Goal: Task Accomplishment & Management: Manage account settings

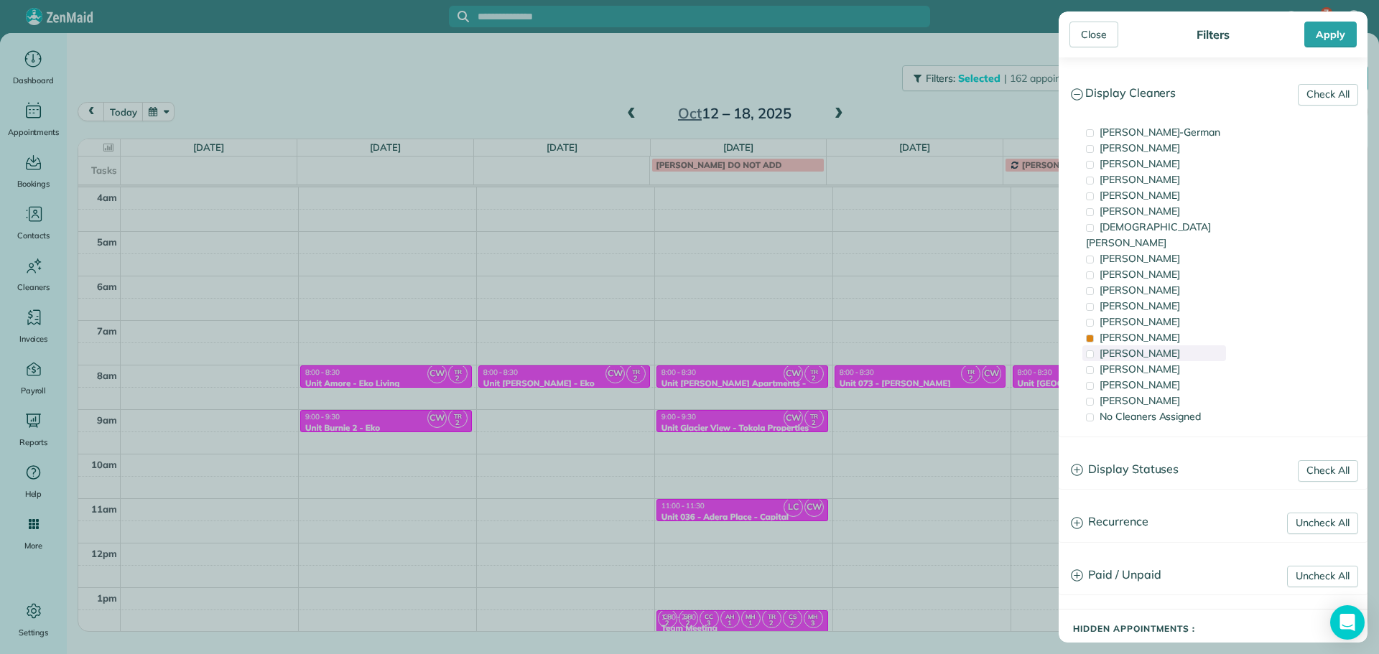
scroll to position [134, 0]
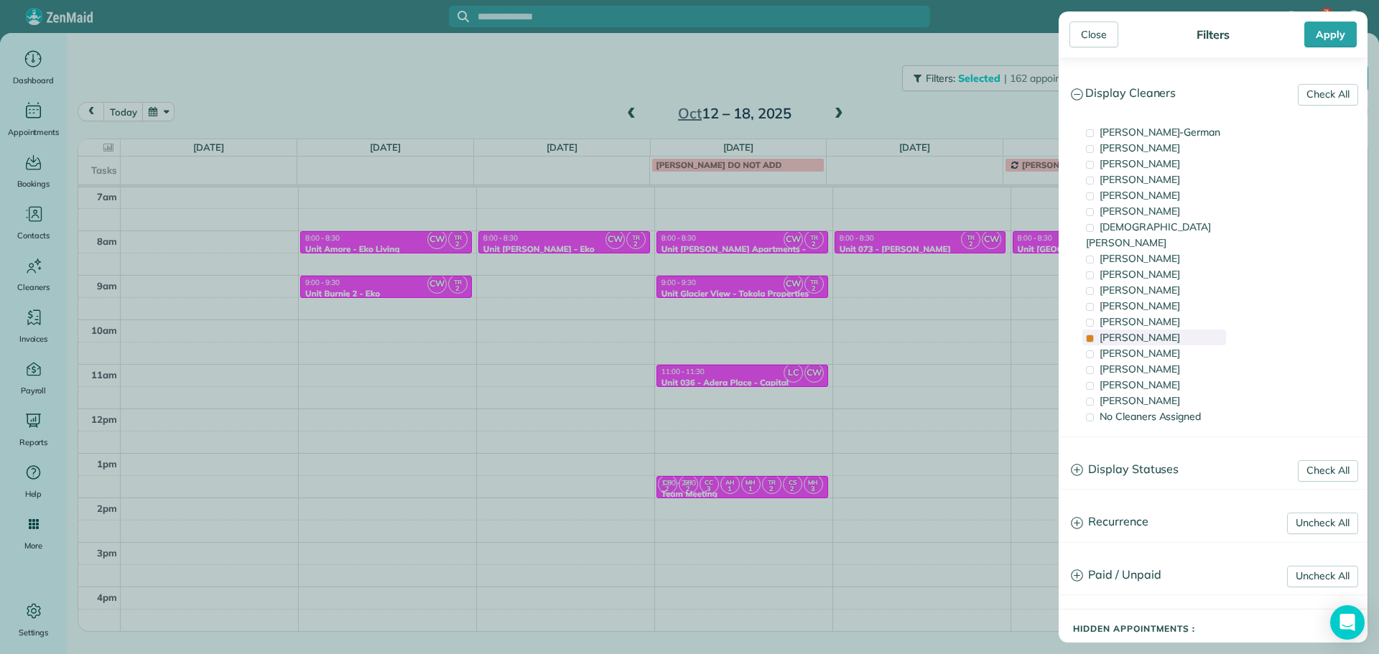
click at [1127, 331] on span "[PERSON_NAME]" at bounding box center [1139, 337] width 80 height 13
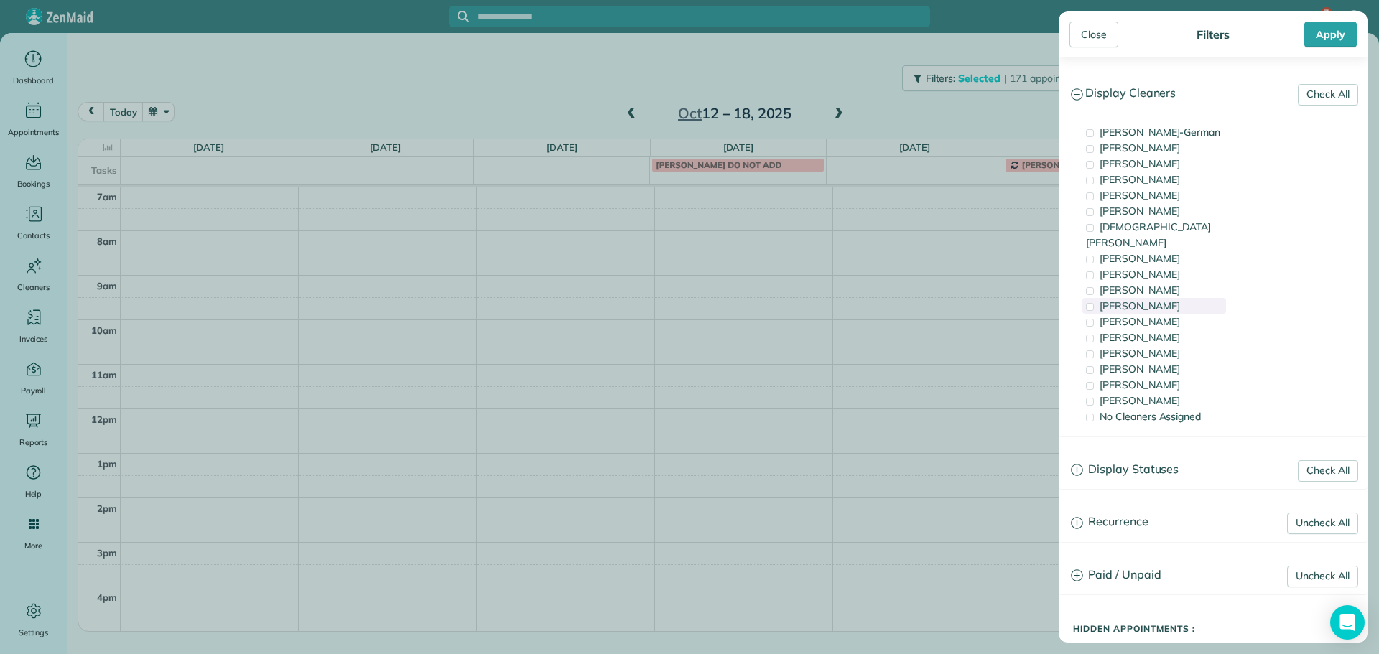
click at [1159, 298] on div "[PERSON_NAME]" at bounding box center [1154, 306] width 144 height 16
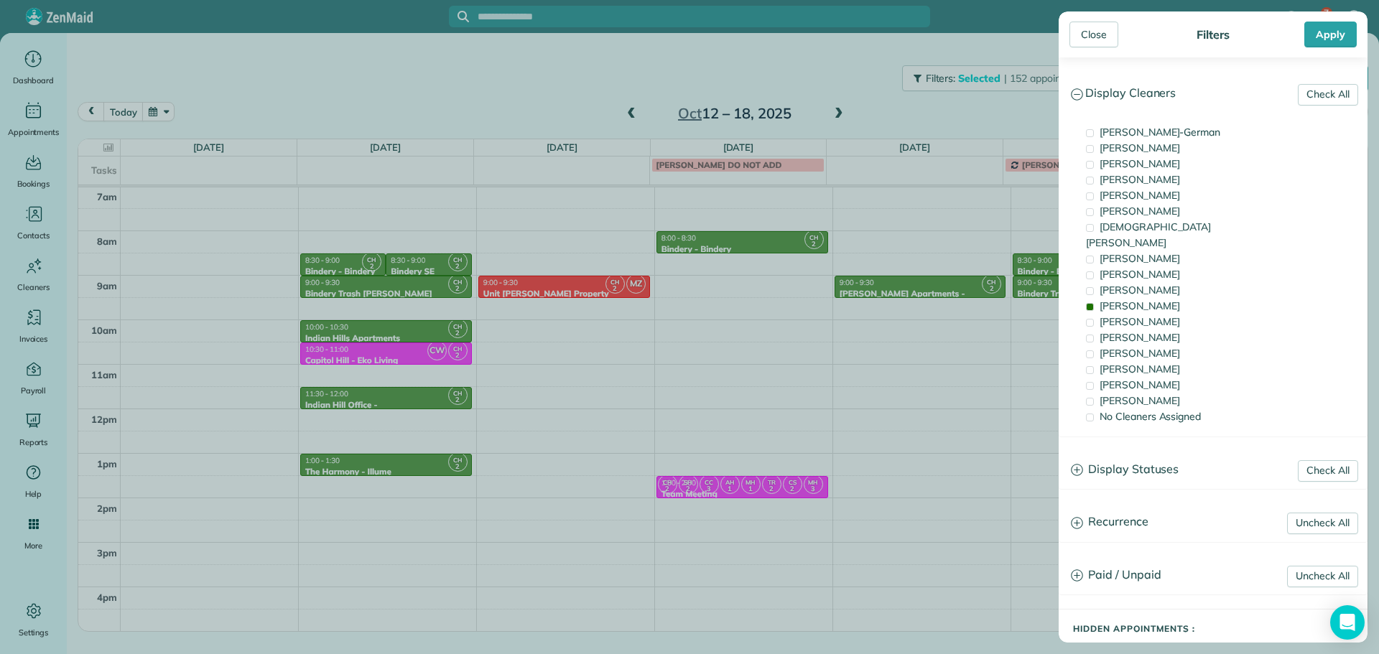
click at [821, 293] on div "Close Filters Apply Check All Display Cleaners [PERSON_NAME]-German [PERSON_NAM…" at bounding box center [689, 327] width 1379 height 654
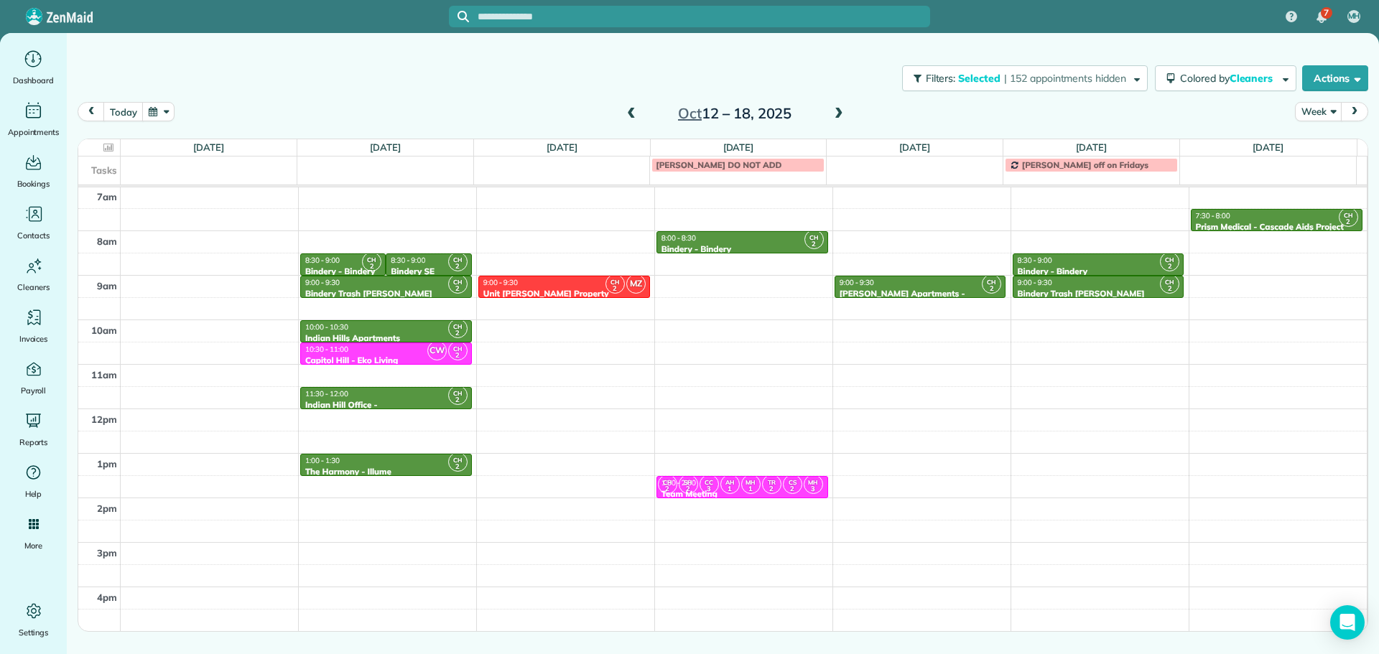
click at [632, 116] on span at bounding box center [631, 114] width 16 height 13
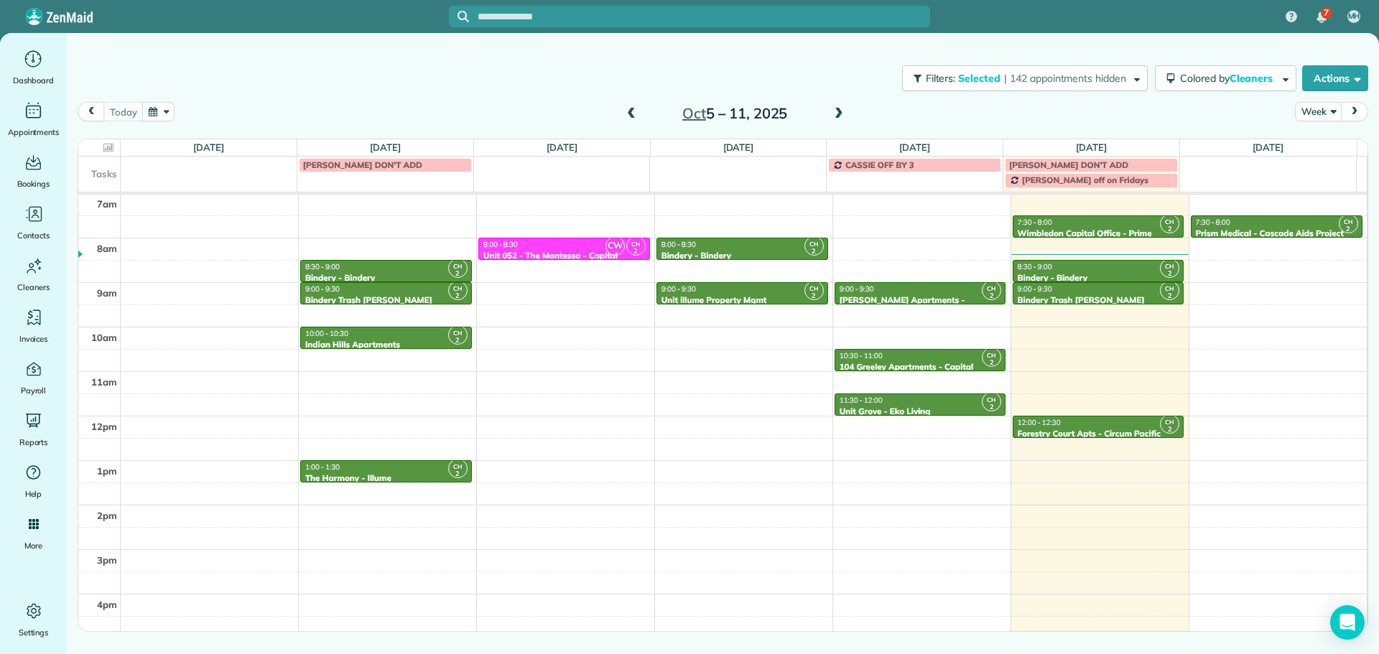
click at [915, 404] on div "11:30 - 12:00" at bounding box center [920, 400] width 163 height 9
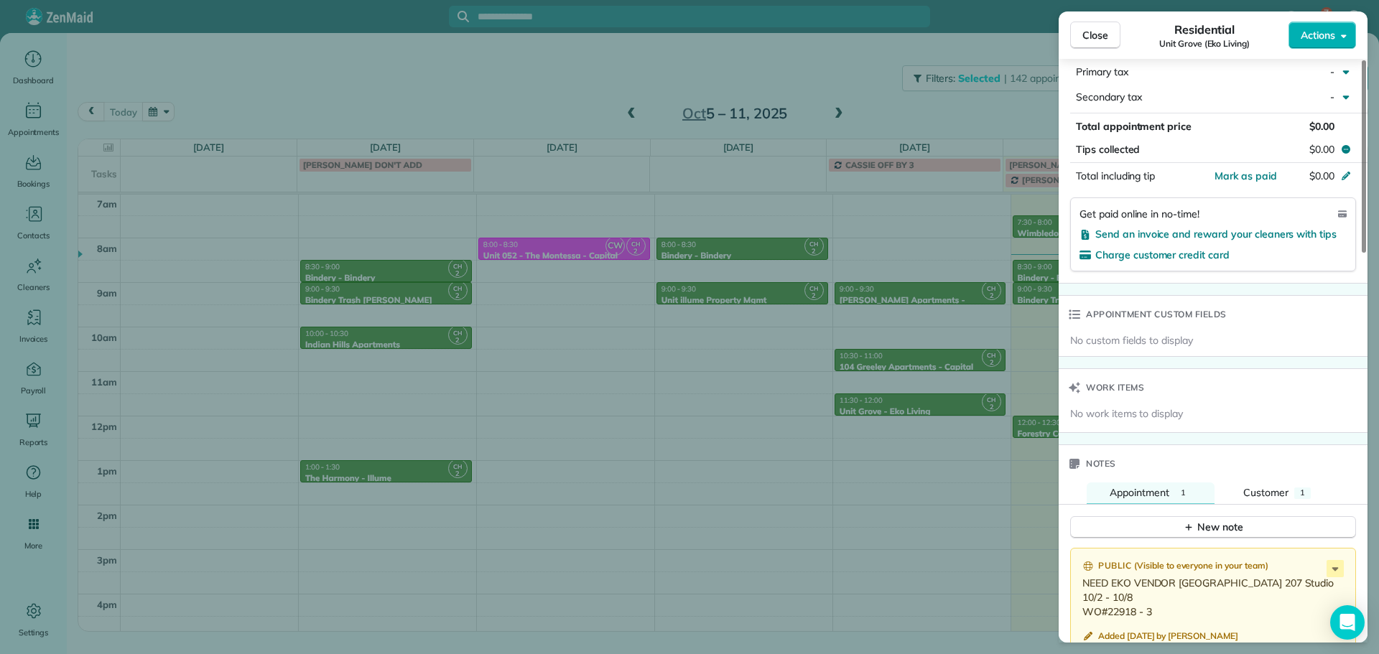
scroll to position [1081, 0]
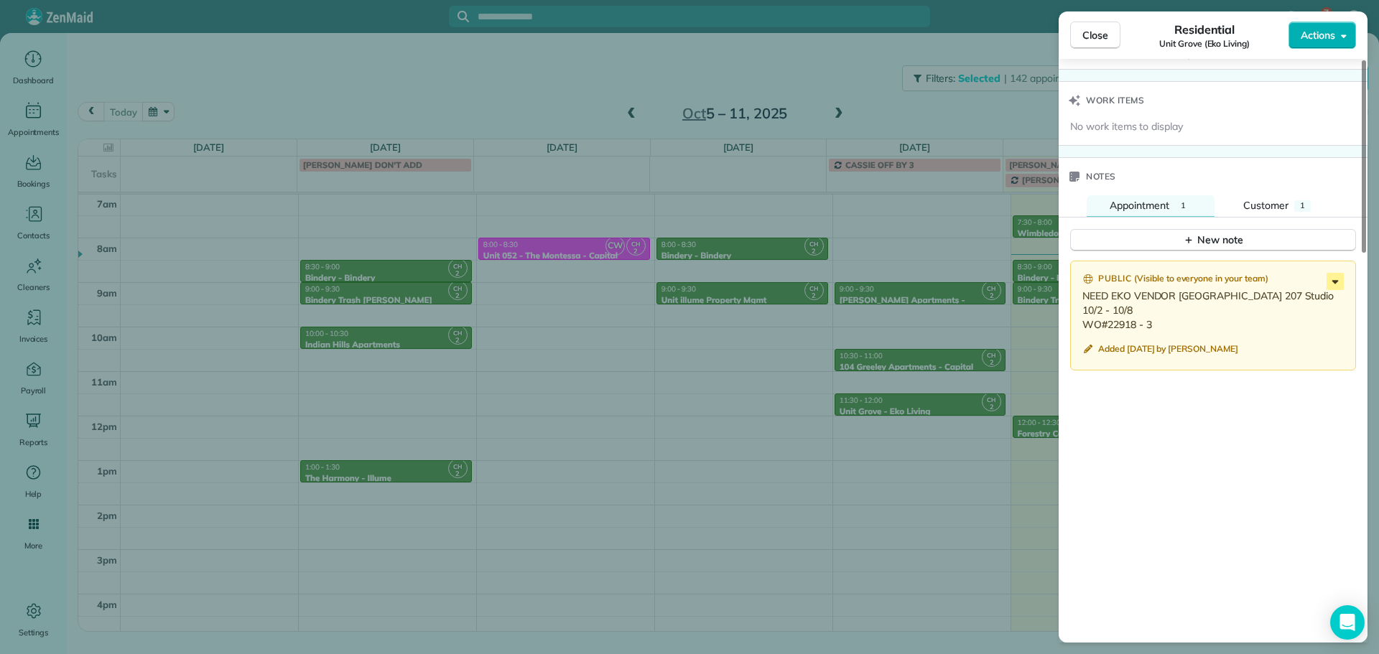
click at [1339, 281] on icon at bounding box center [1334, 281] width 17 height 17
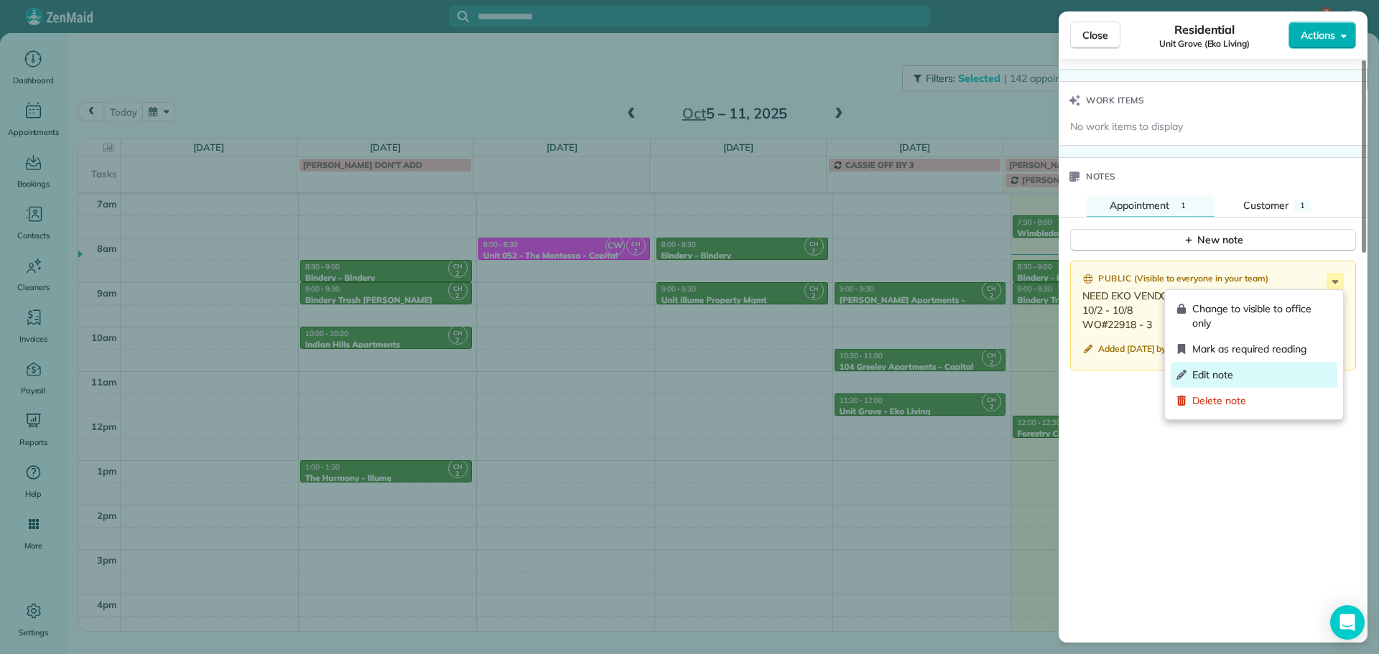
click at [1278, 382] on div "Edit note" at bounding box center [1253, 375] width 167 height 26
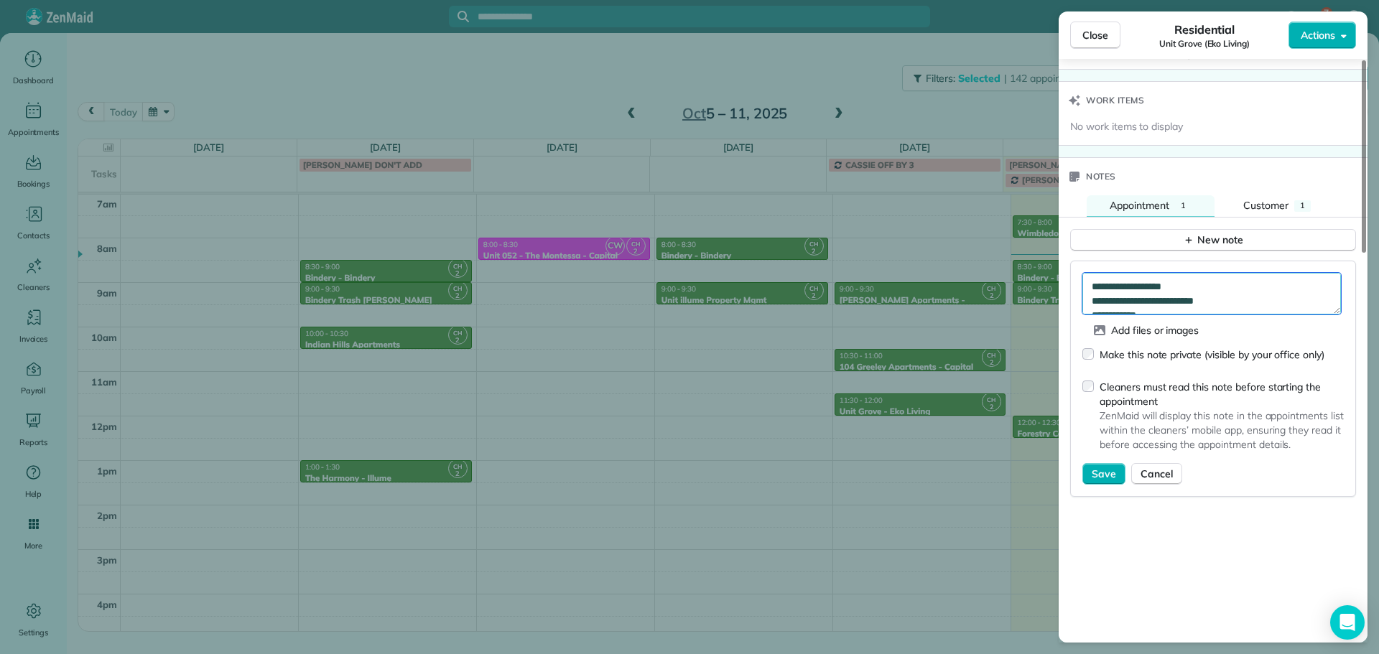
click at [1244, 282] on textarea "**********" at bounding box center [1211, 294] width 258 height 42
type textarea "**********"
click at [1104, 465] on button "Save" at bounding box center [1103, 474] width 43 height 22
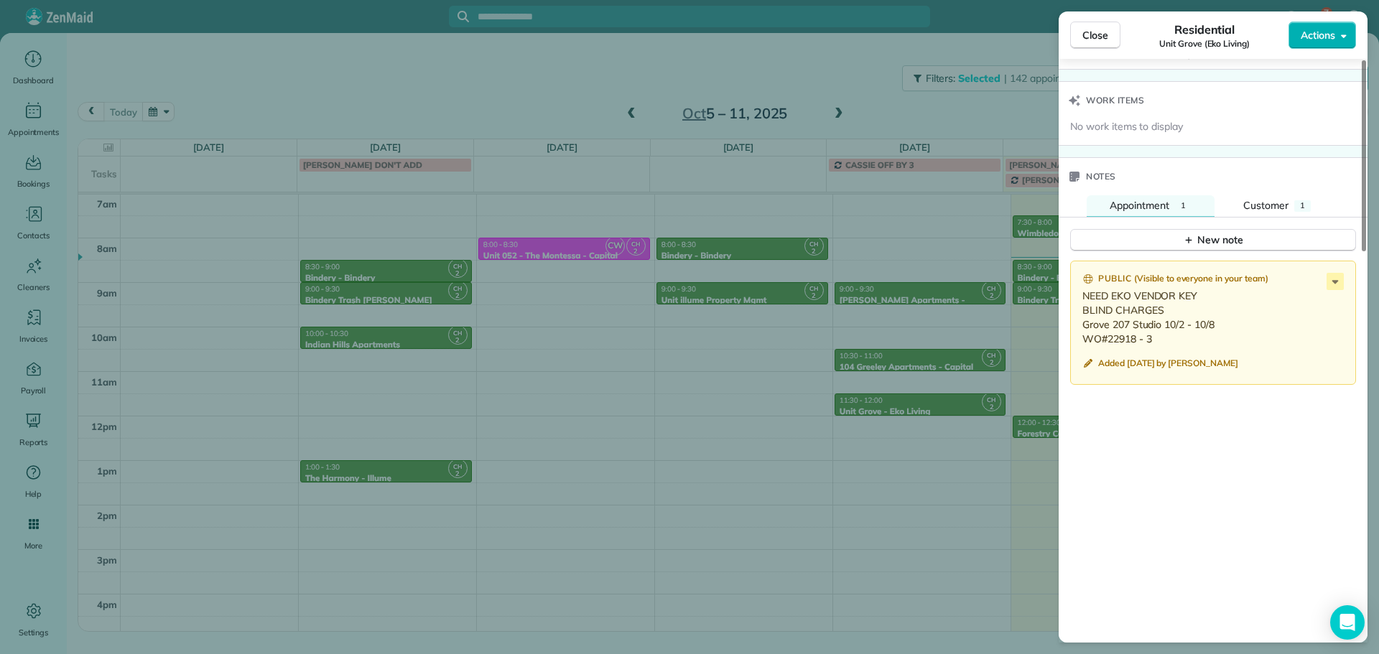
click at [738, 77] on div "Close Residential Unit Grove (Eko Living) Actions Status Active Unit Grove (Eko…" at bounding box center [689, 327] width 1379 height 654
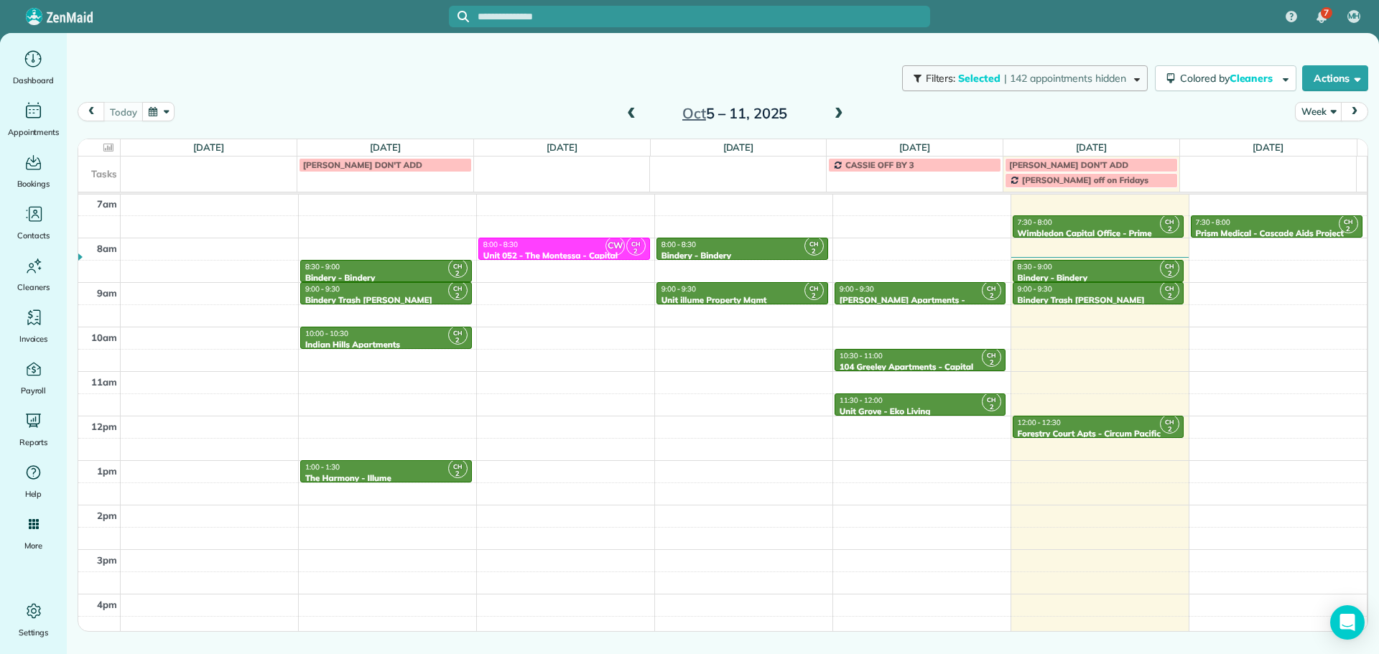
click at [987, 80] on span "Selected" at bounding box center [979, 78] width 43 height 13
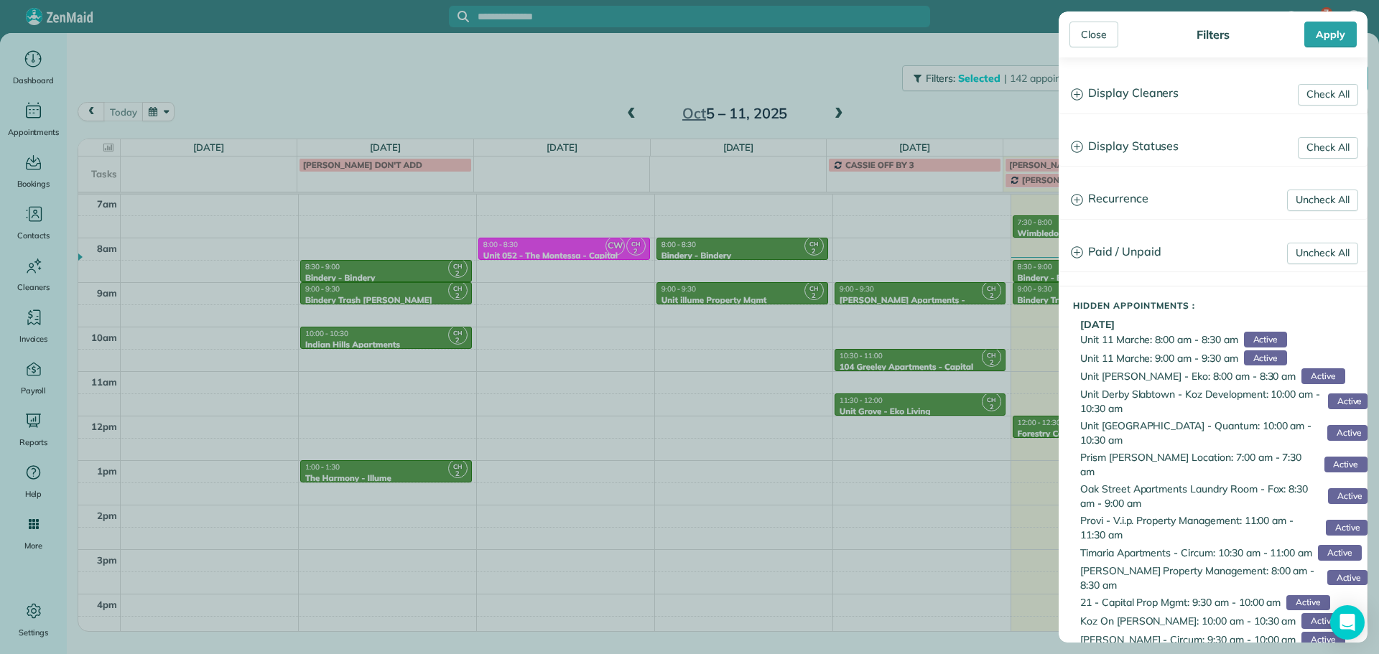
click at [1150, 99] on h3 "Display Cleaners" at bounding box center [1212, 93] width 307 height 37
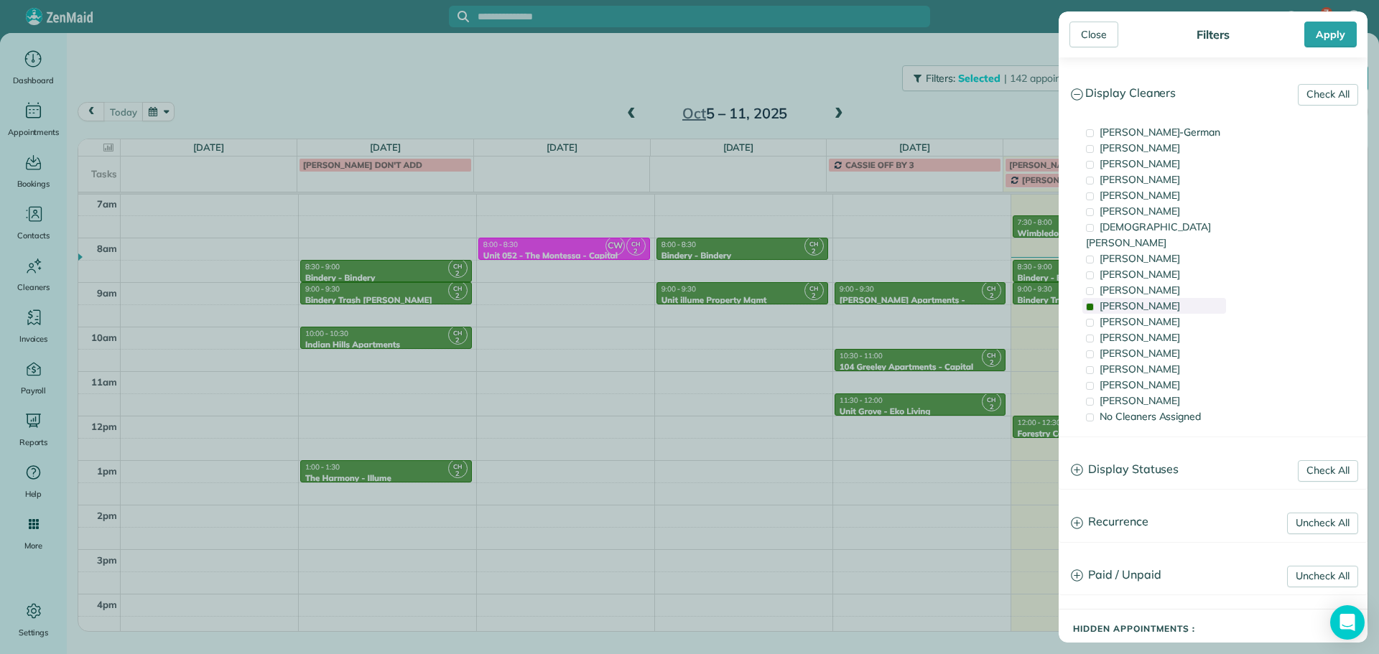
click at [1162, 298] on div "Cyndi Holm" at bounding box center [1154, 306] width 144 height 16
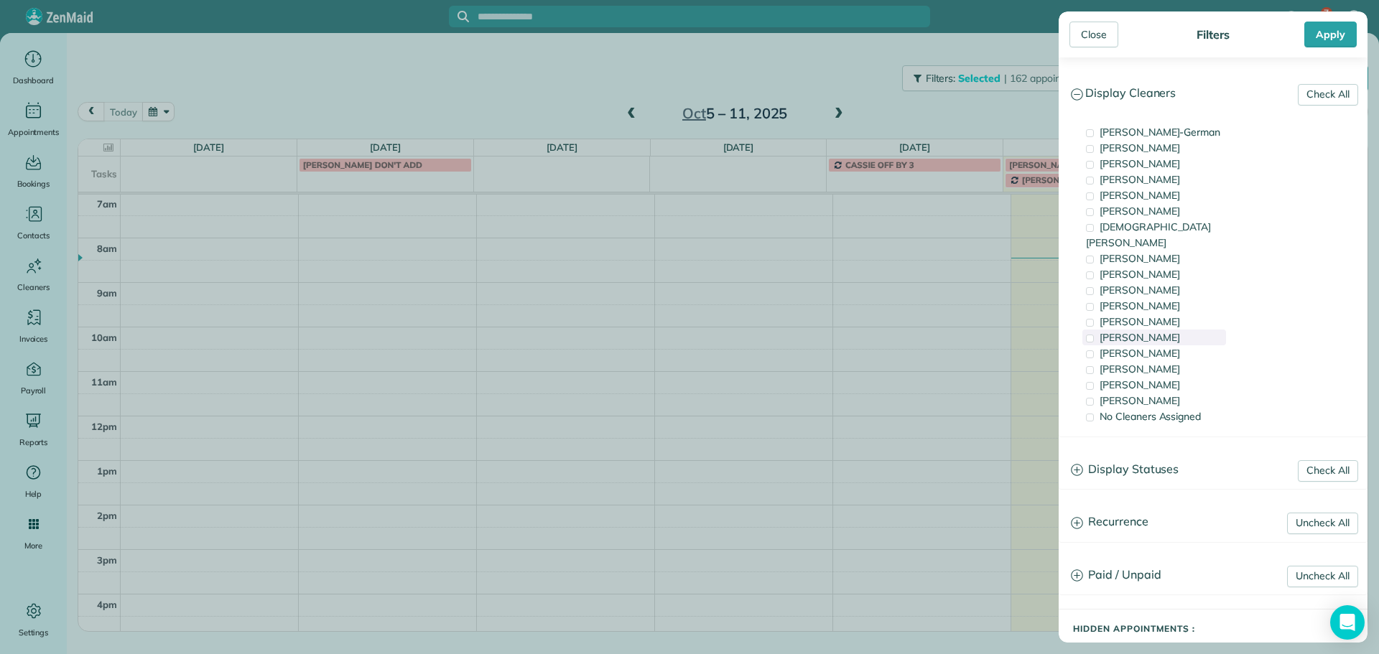
click at [1165, 330] on div "Tammi Rue" at bounding box center [1154, 338] width 144 height 16
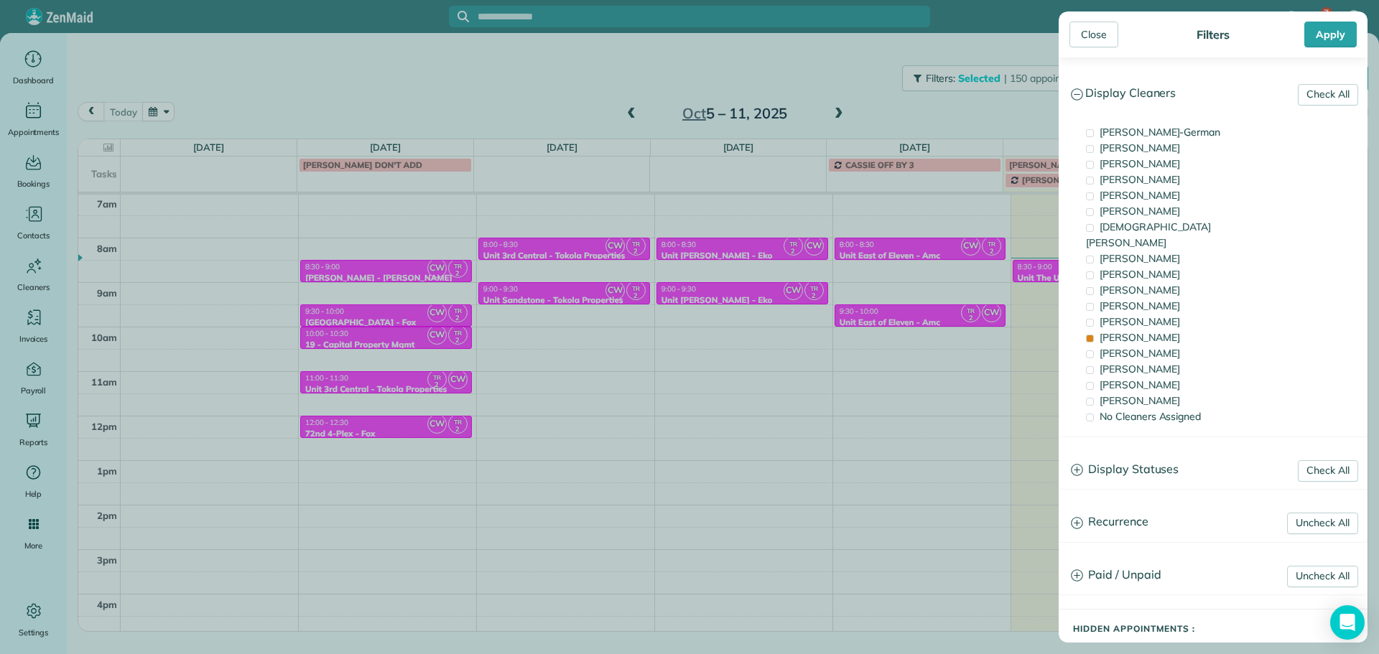
click at [887, 302] on div "Close Filters Apply Check All Display Cleaners Christina Wright-German Cassie F…" at bounding box center [689, 327] width 1379 height 654
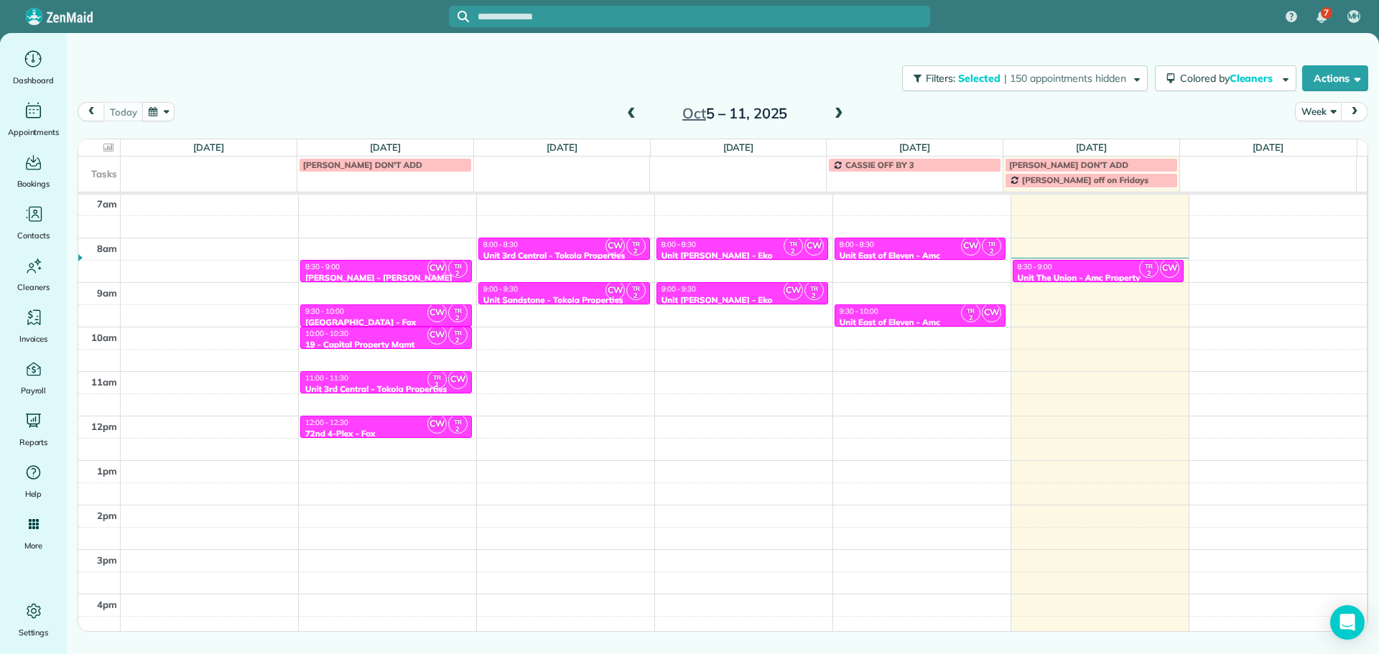
click at [1078, 271] on div "8:30 - 9:00" at bounding box center [1098, 266] width 163 height 9
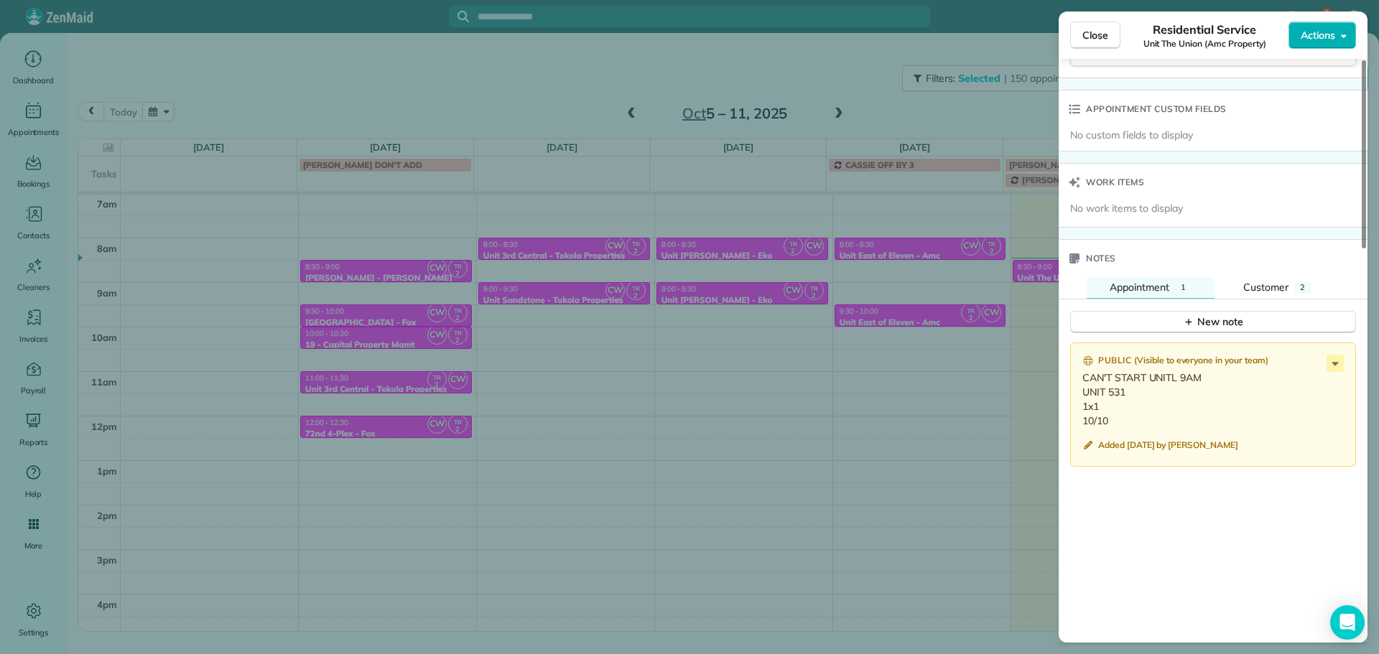
scroll to position [1081, 0]
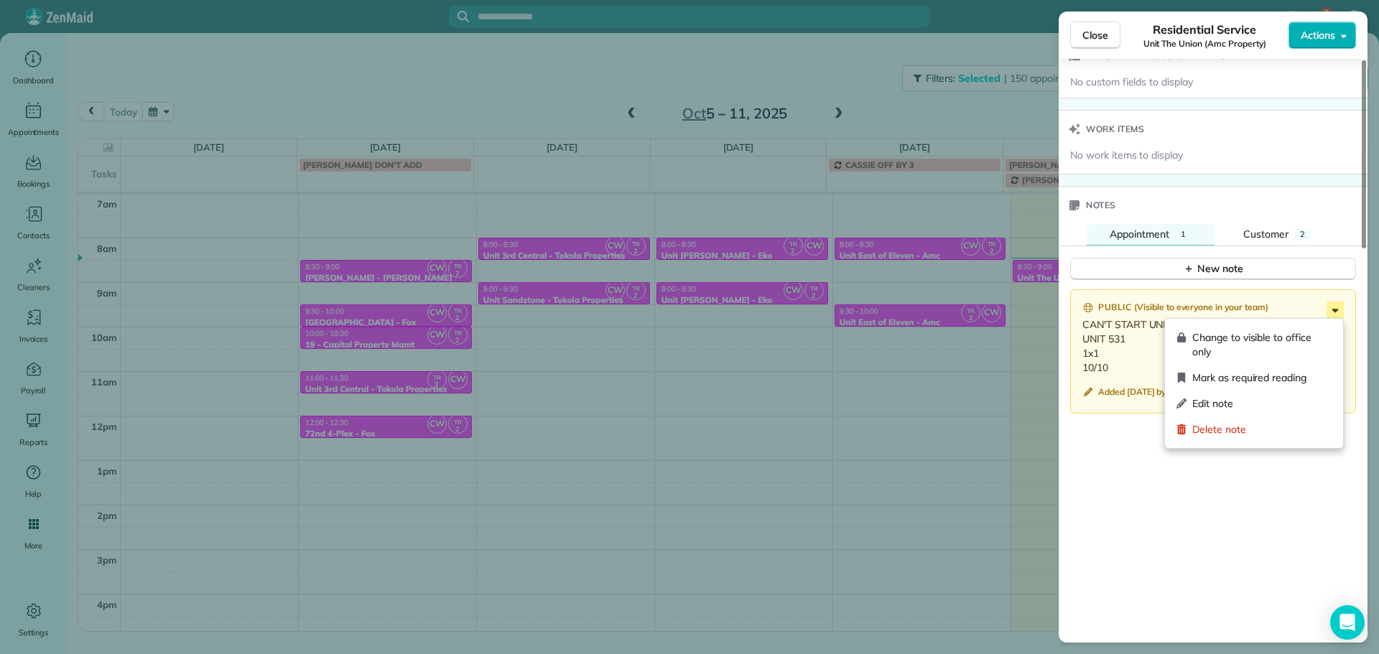
click at [1332, 312] on icon at bounding box center [1334, 310] width 17 height 17
click at [1295, 398] on span "Edit note" at bounding box center [1261, 403] width 139 height 14
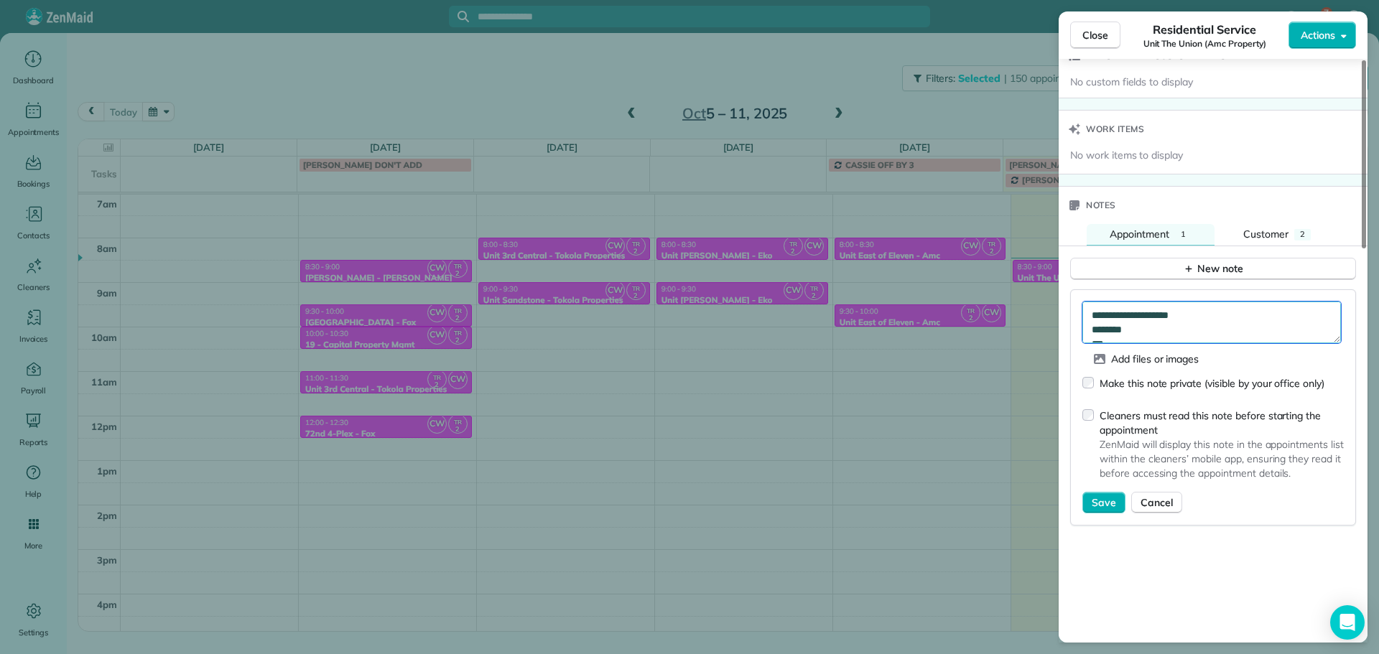
click at [1251, 317] on textarea "**********" at bounding box center [1211, 323] width 258 height 42
type textarea "**********"
click at [1115, 504] on button "Save" at bounding box center [1103, 503] width 43 height 22
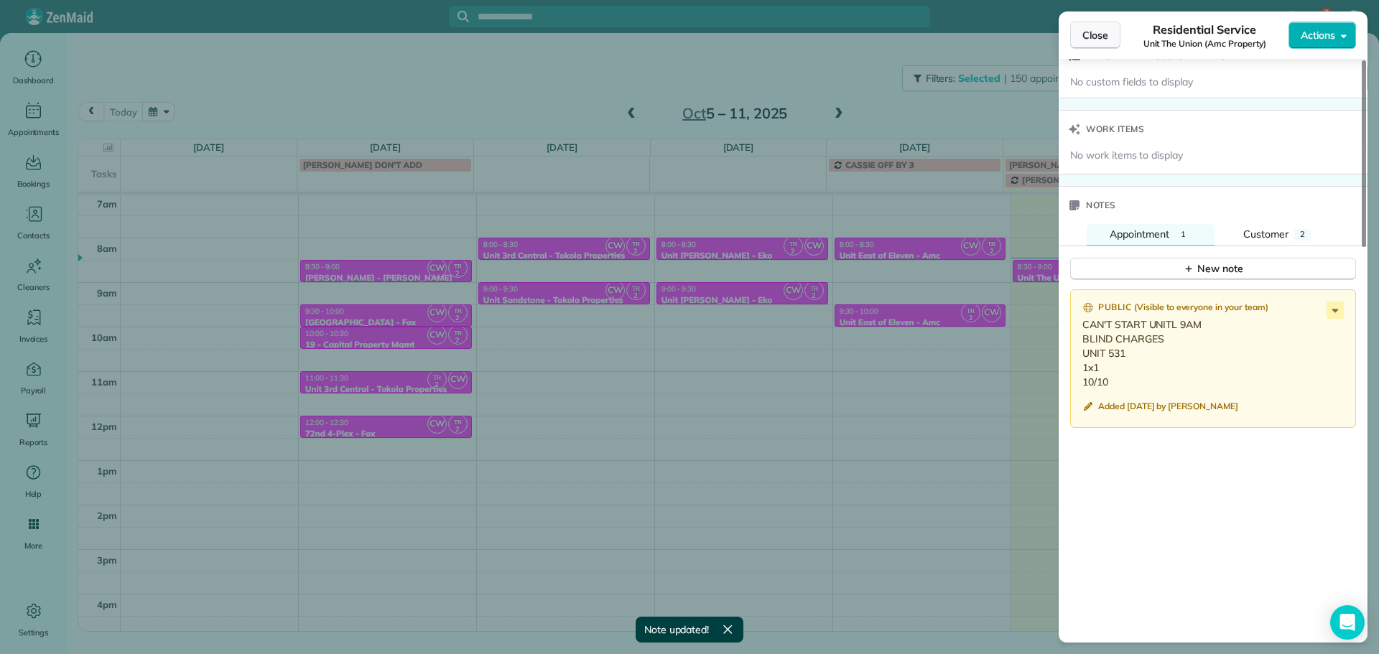
click at [1082, 29] on span "Close" at bounding box center [1095, 35] width 26 height 14
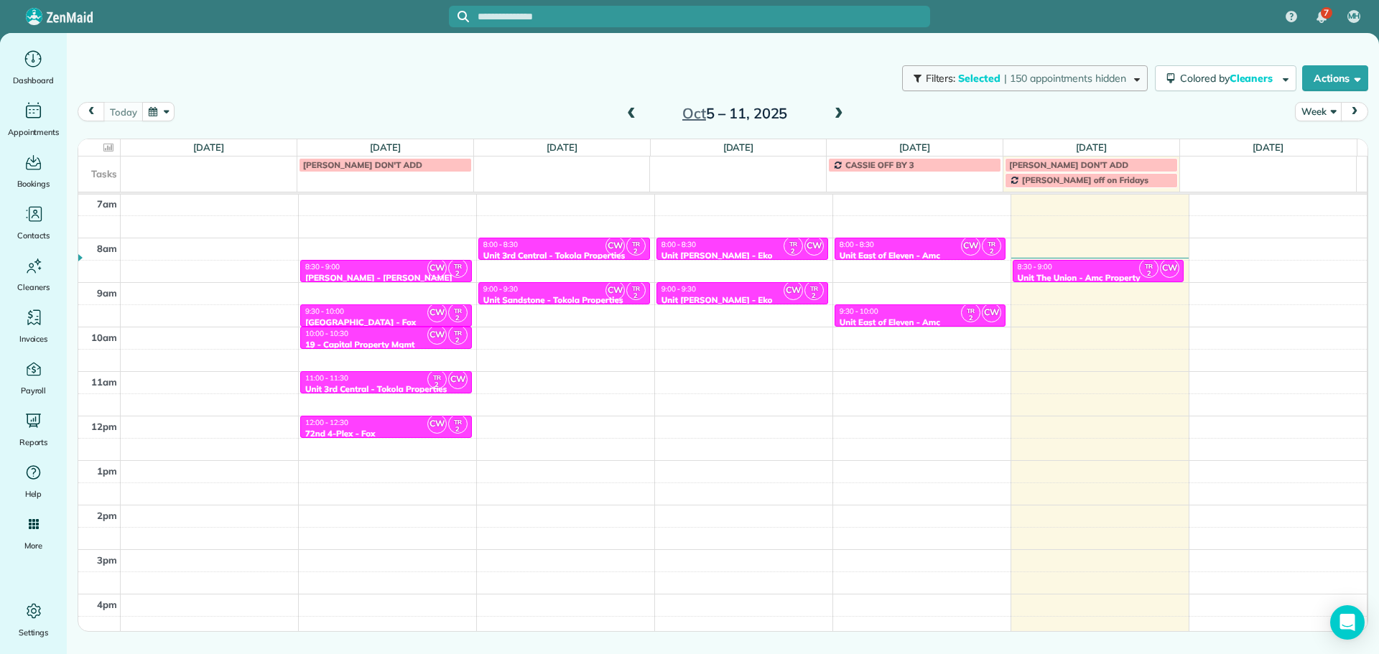
click at [1009, 85] on button "Filters: Selected | 150 appointments hidden" at bounding box center [1025, 78] width 246 height 26
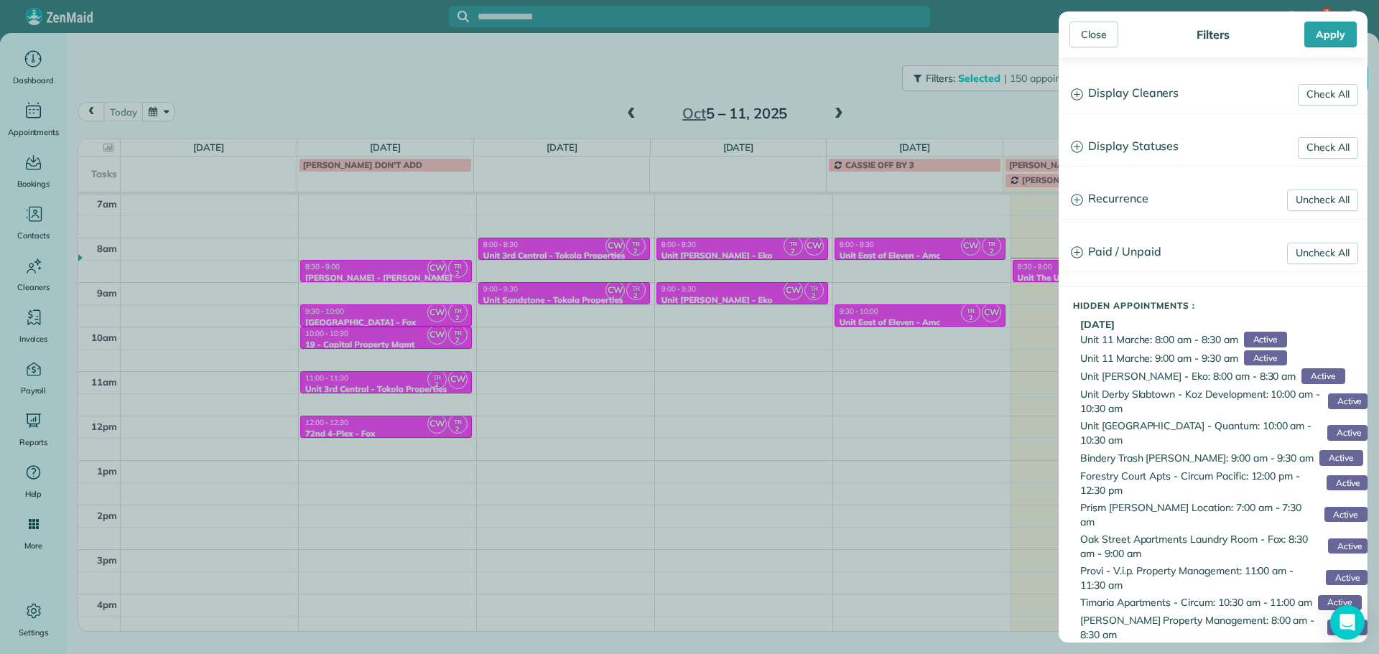
click at [1122, 90] on h3 "Display Cleaners" at bounding box center [1212, 93] width 307 height 37
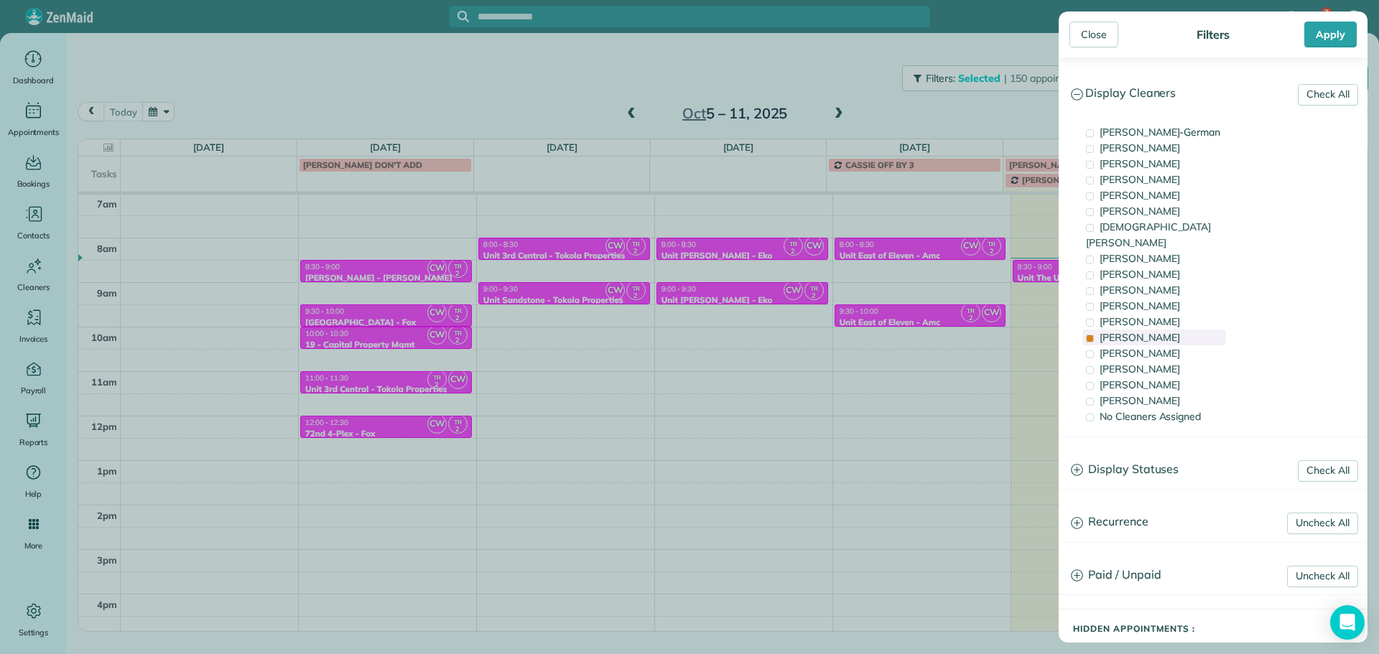
click at [1147, 331] on span "Tammi Rue" at bounding box center [1139, 337] width 80 height 13
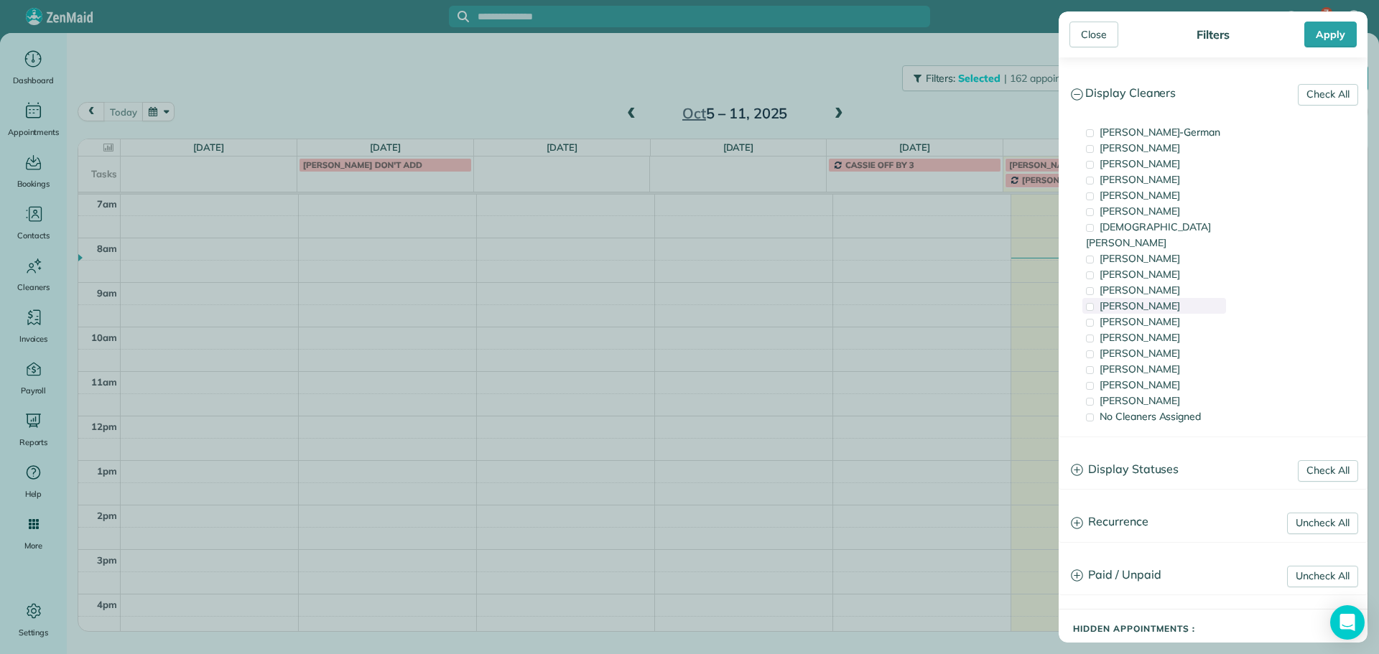
click at [1146, 299] on span "Cyndi Holm" at bounding box center [1139, 305] width 80 height 13
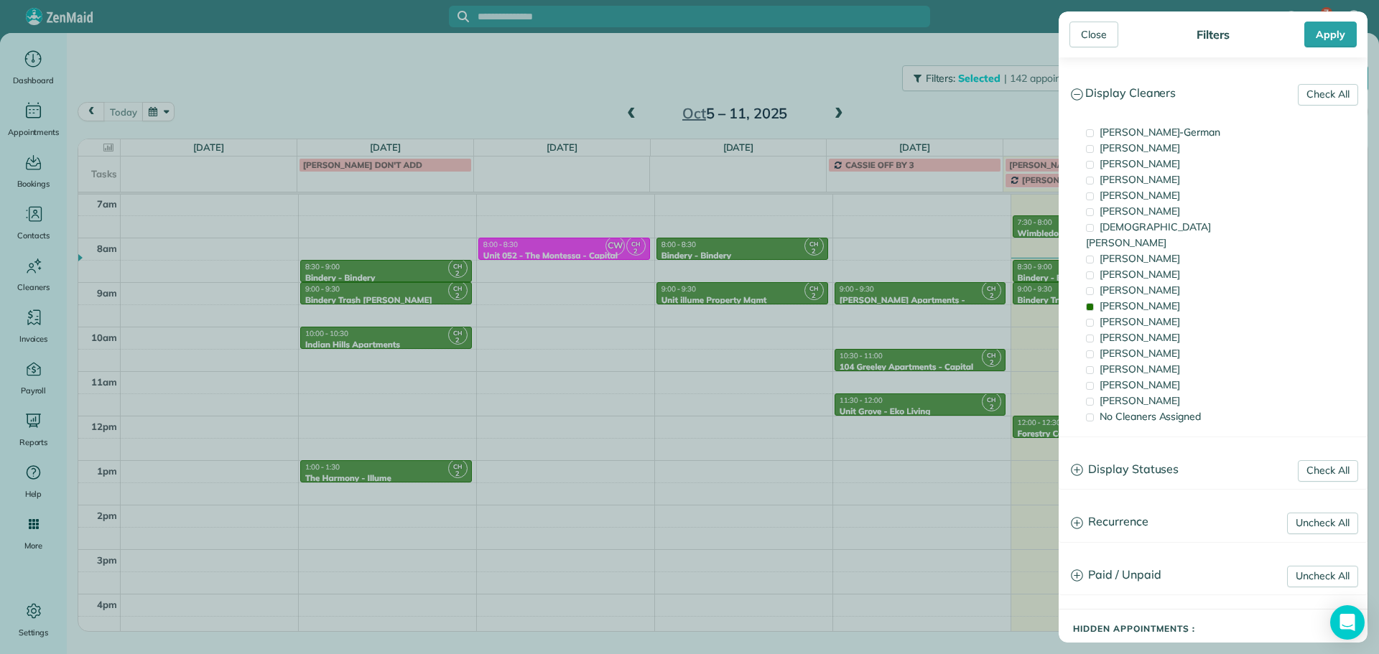
click at [942, 253] on div "Close Filters Apply Check All Display Cleaners Christina Wright-German Cassie F…" at bounding box center [689, 327] width 1379 height 654
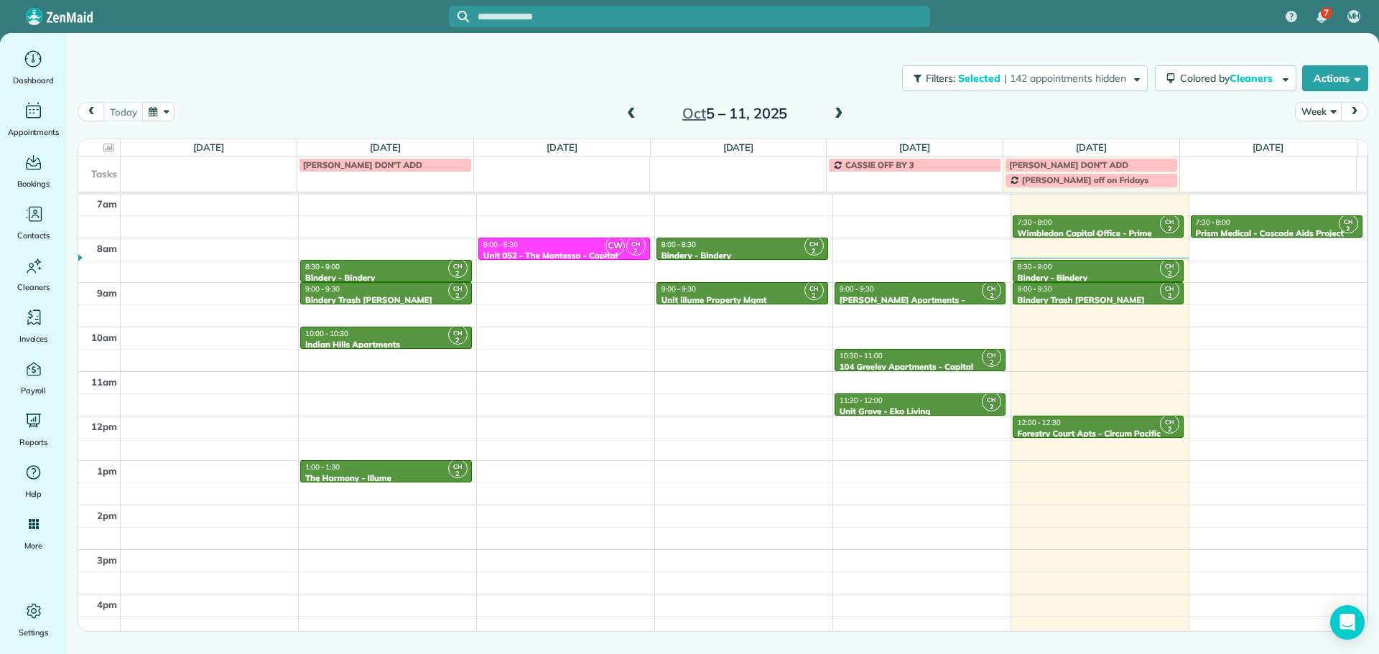
click at [1056, 225] on div "7:30 - 8:00" at bounding box center [1098, 222] width 163 height 9
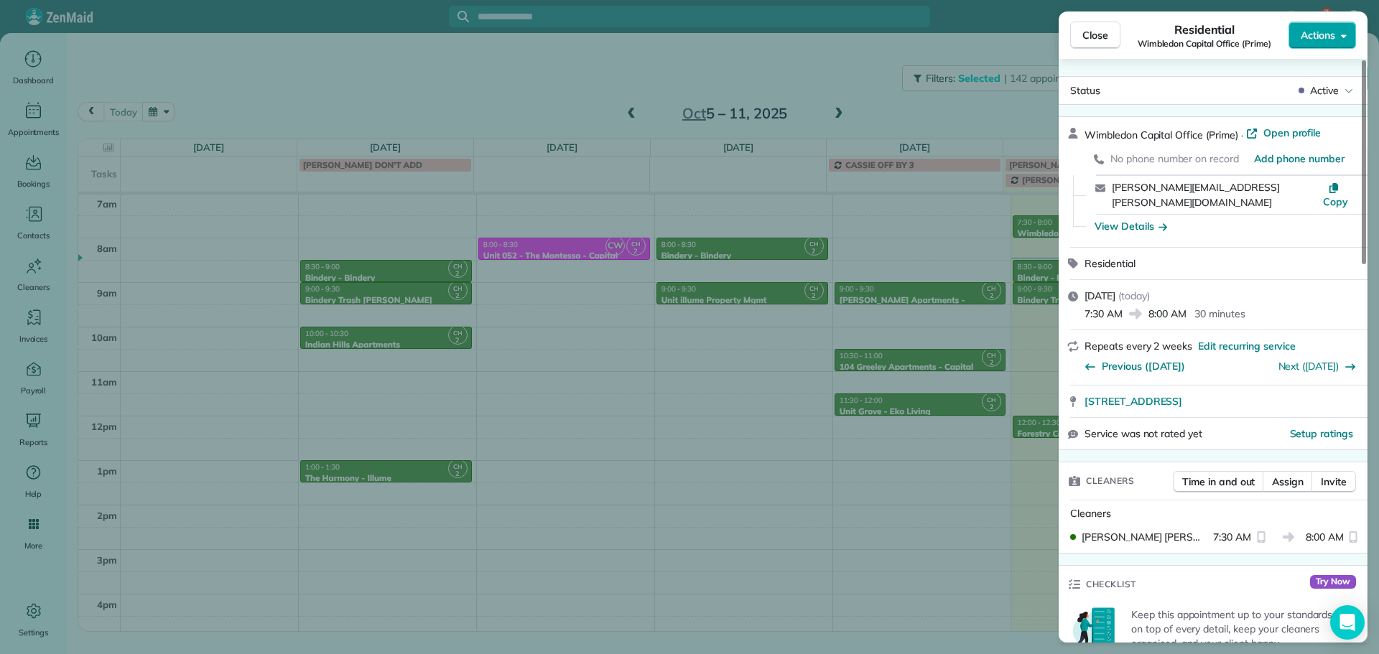
click at [1310, 36] on span "Actions" at bounding box center [1317, 35] width 34 height 14
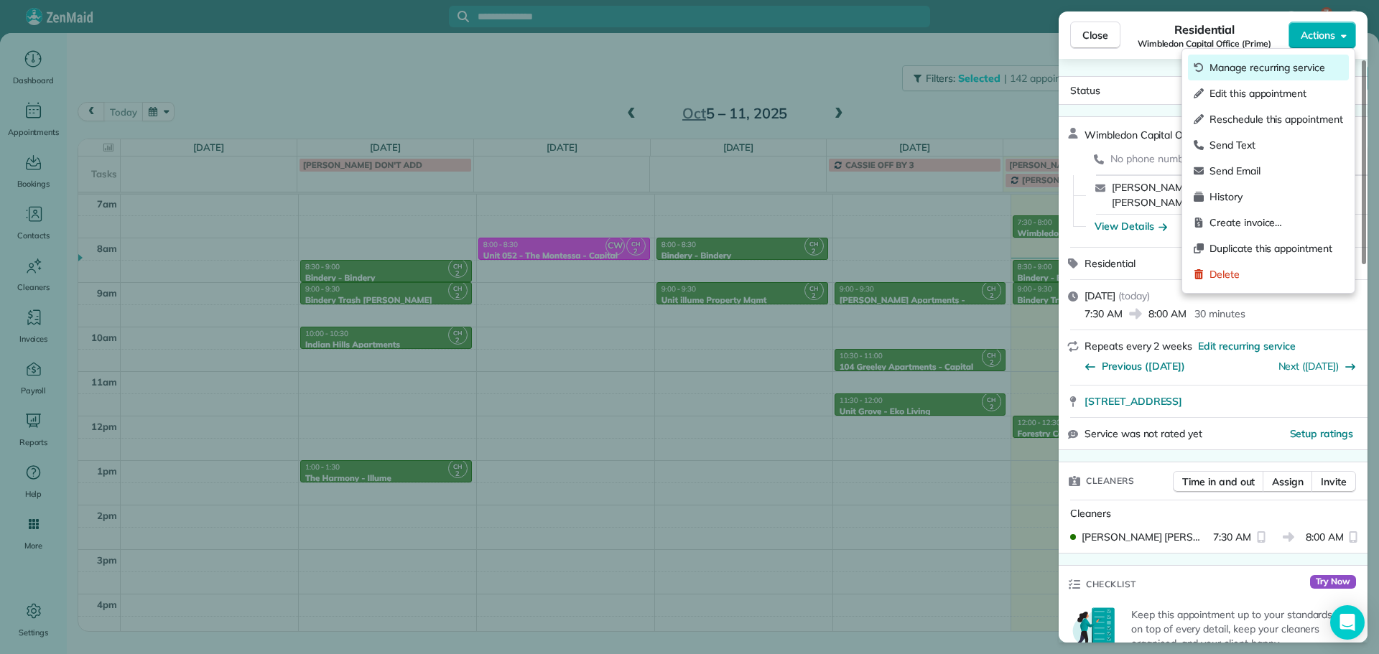
click at [1291, 67] on span "Manage recurring service" at bounding box center [1276, 67] width 134 height 14
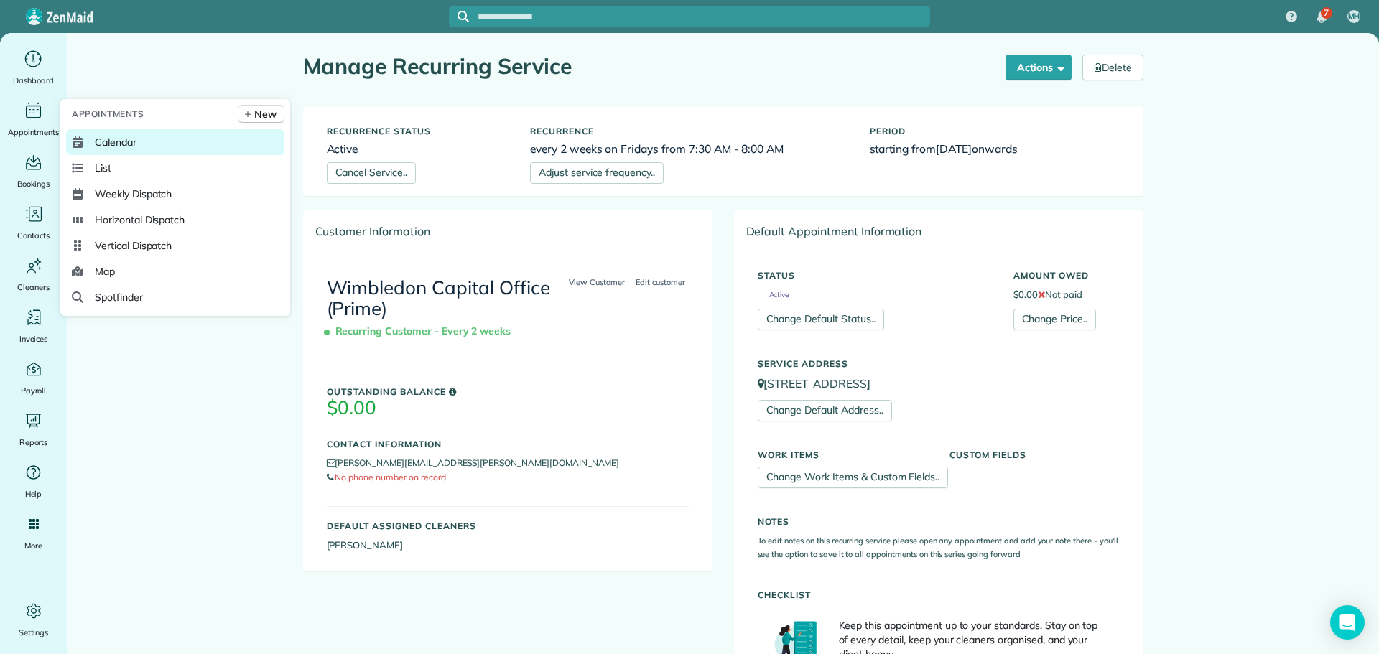
click at [90, 137] on link "Calendar" at bounding box center [175, 142] width 218 height 26
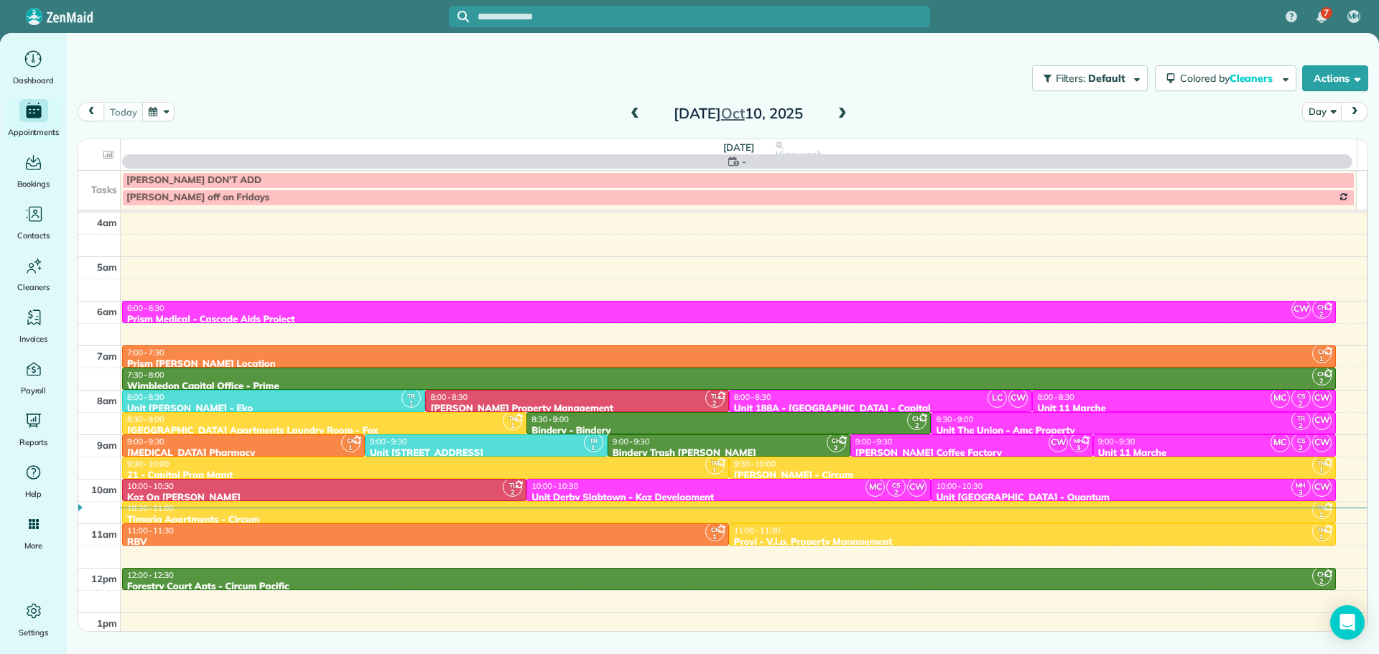
scroll to position [134, 0]
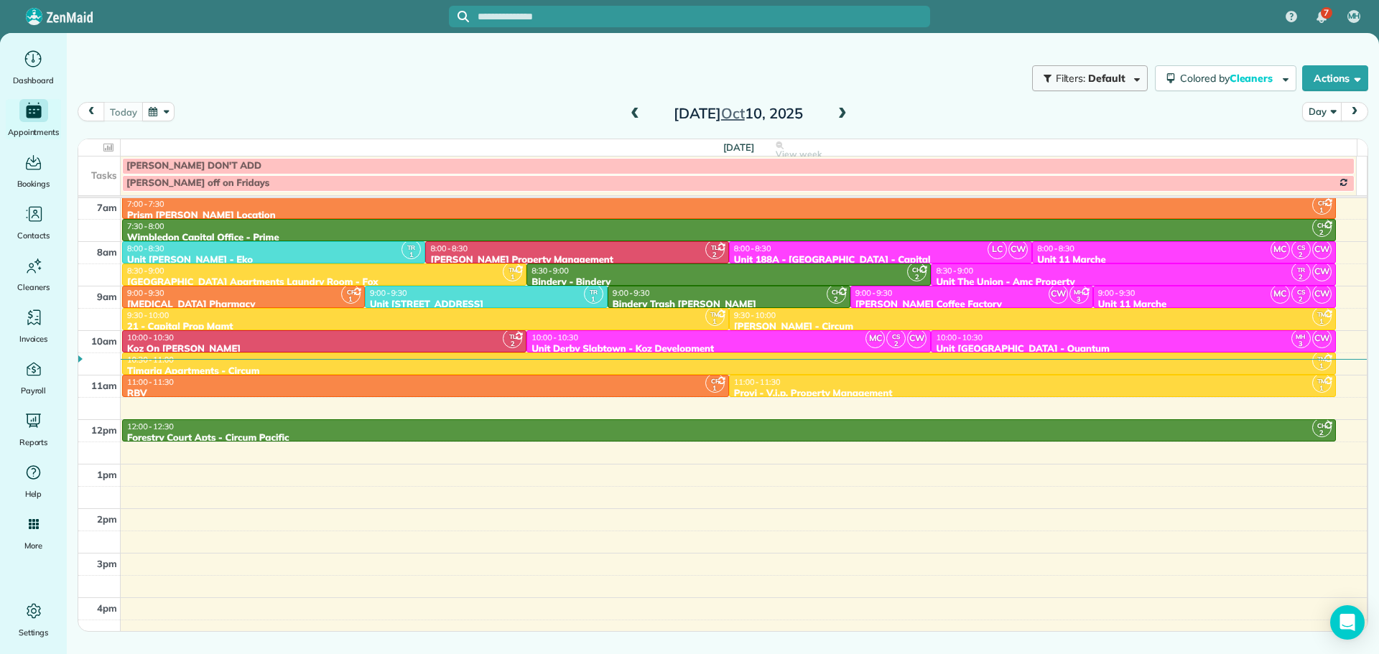
click at [1126, 66] on button "Filters: Default" at bounding box center [1090, 78] width 116 height 26
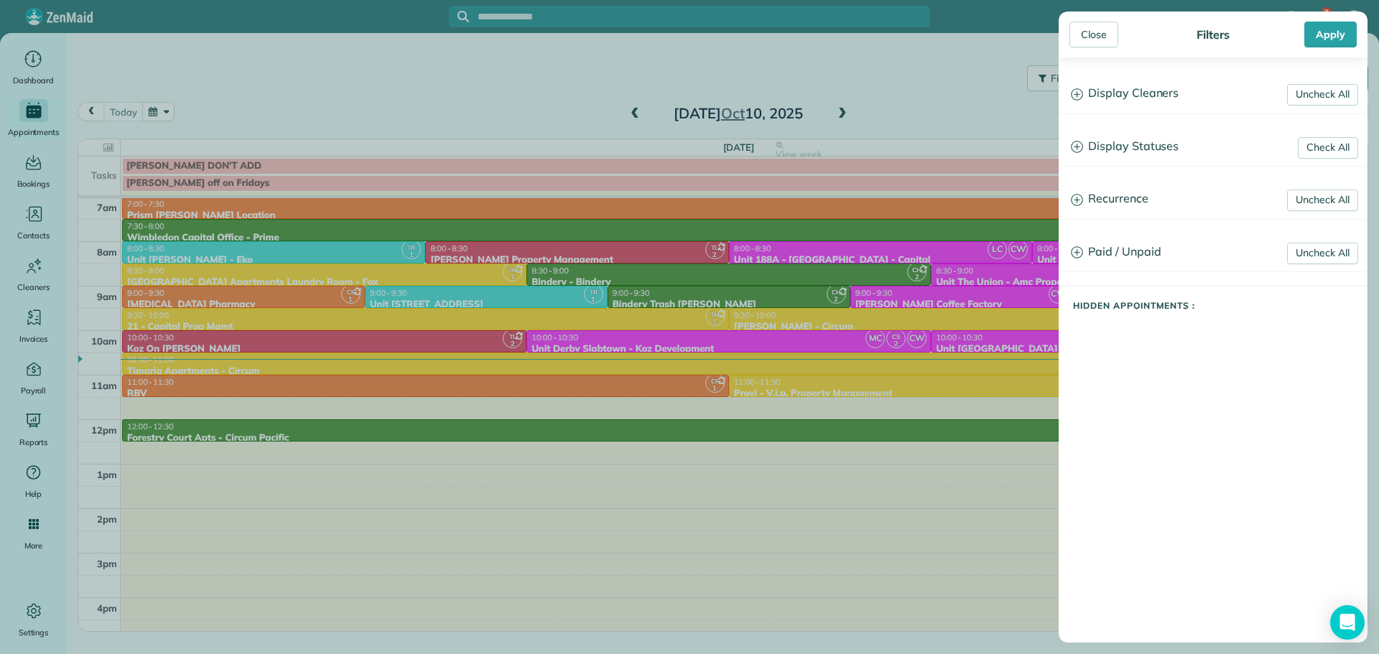
click at [989, 77] on div "Close Filters Apply Uncheck All Display Cleaners [PERSON_NAME]-German [PERSON_N…" at bounding box center [689, 327] width 1379 height 654
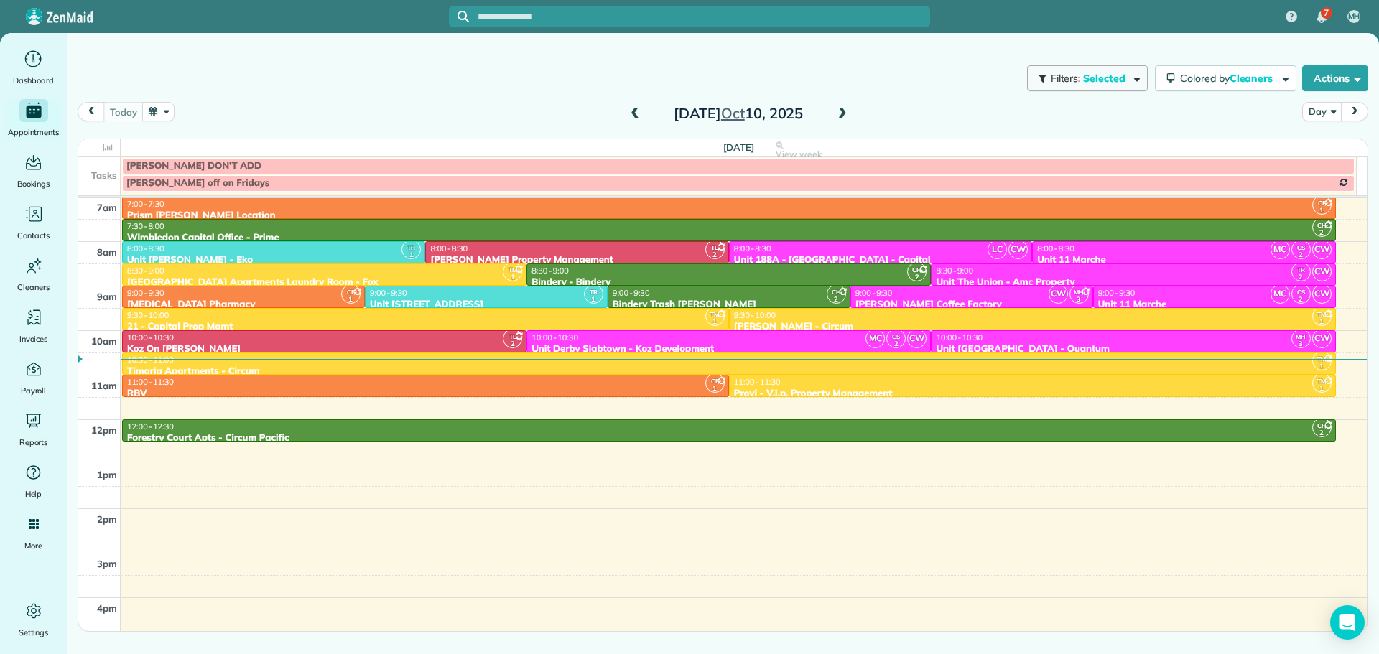
click at [1119, 80] on span "Selected" at bounding box center [1104, 78] width 43 height 13
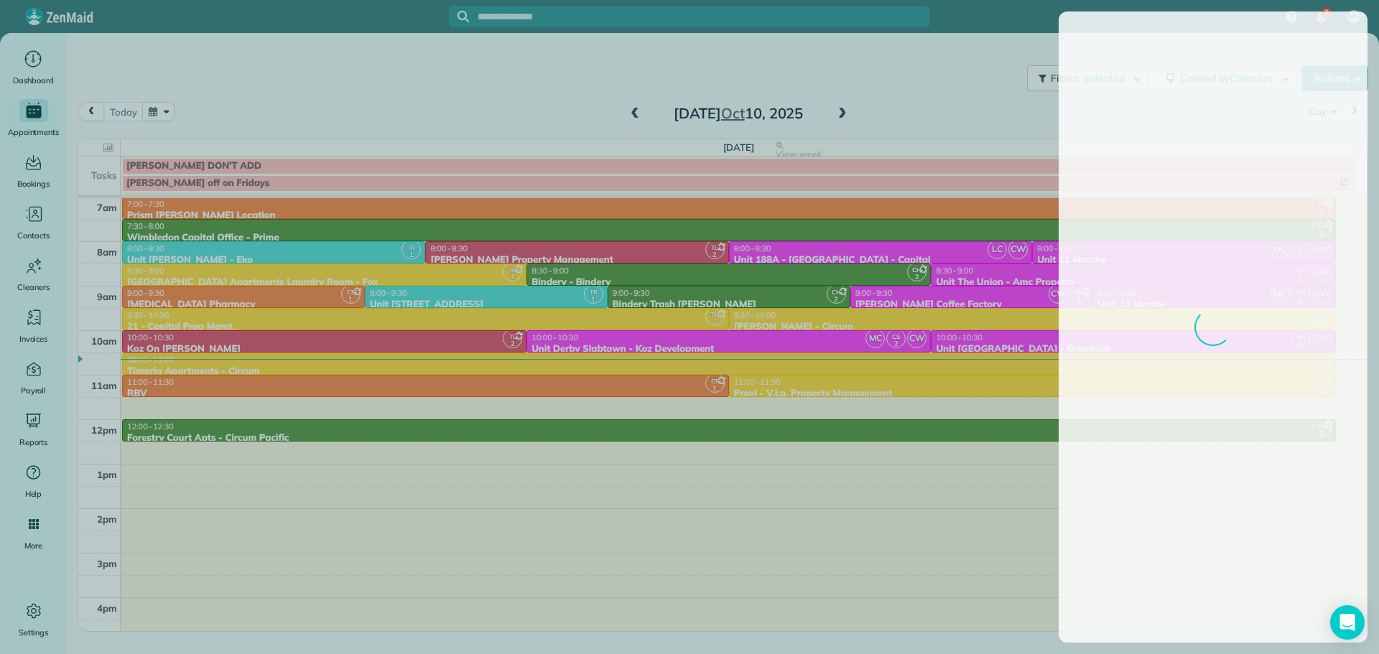
click at [964, 93] on div at bounding box center [689, 327] width 1379 height 654
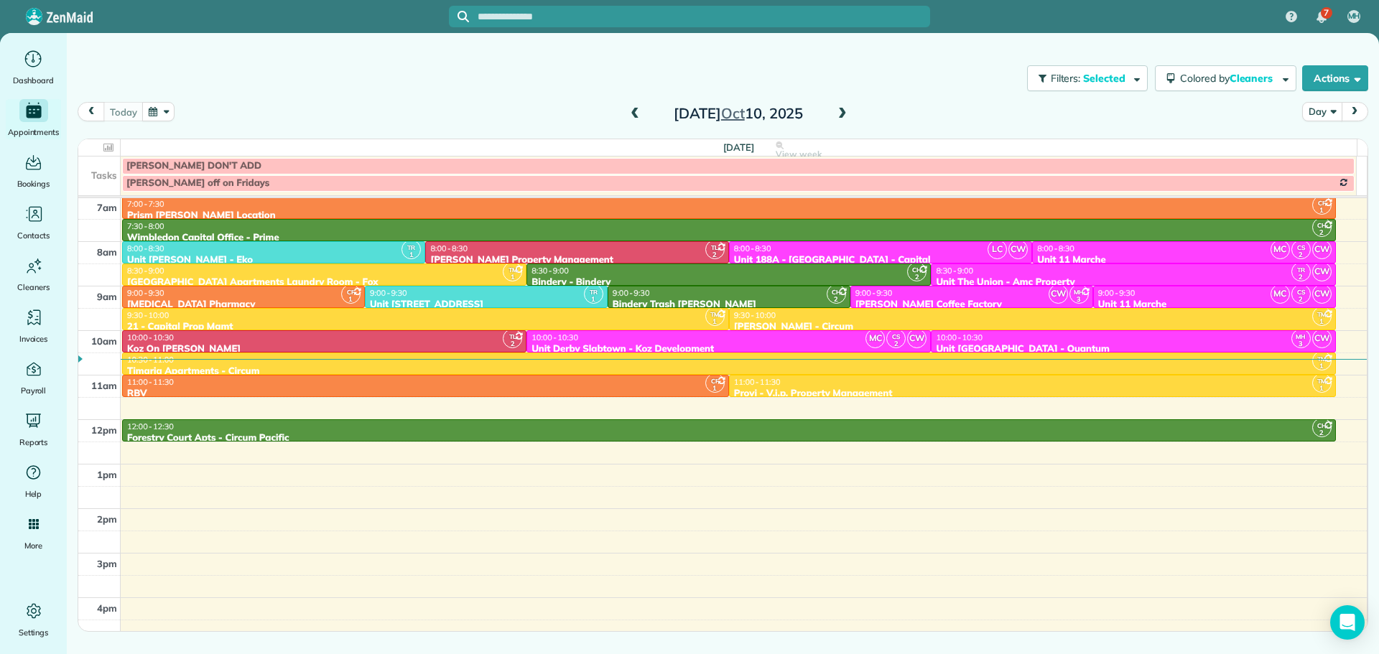
click at [1312, 106] on button "Day" at bounding box center [1321, 111] width 39 height 19
click at [1326, 177] on link "Week" at bounding box center [1358, 173] width 113 height 29
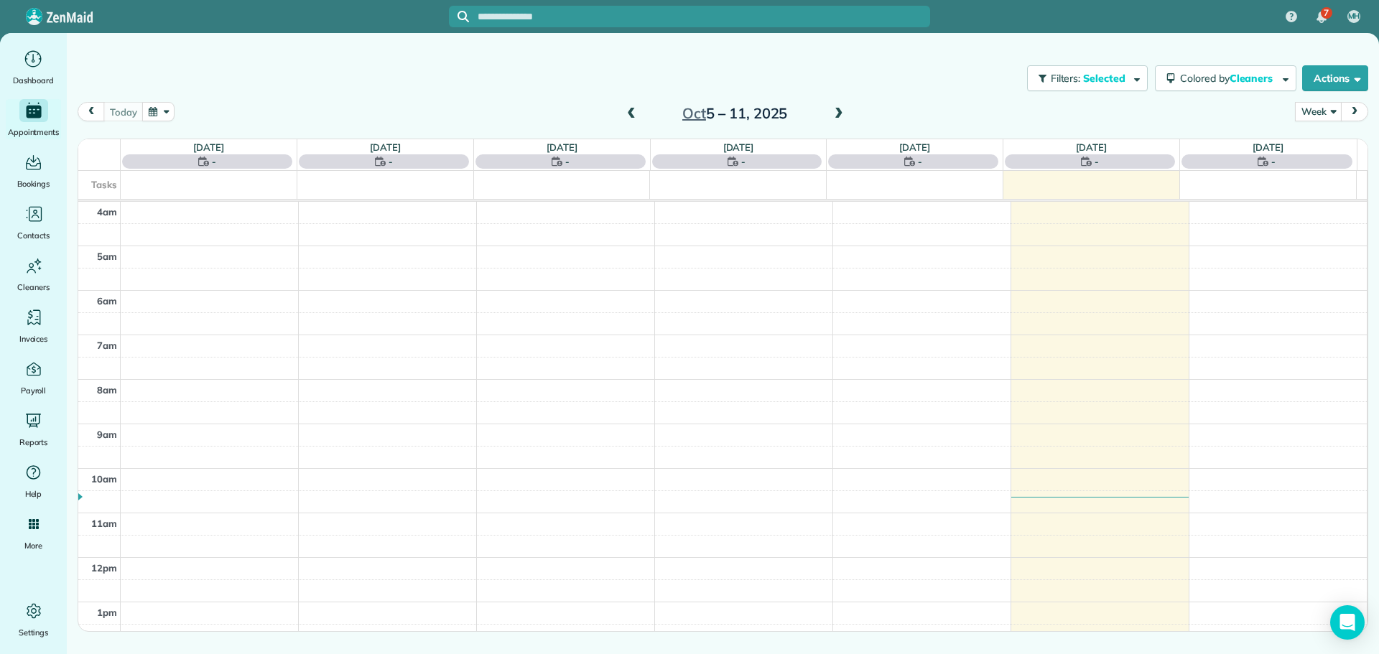
scroll to position [134, 0]
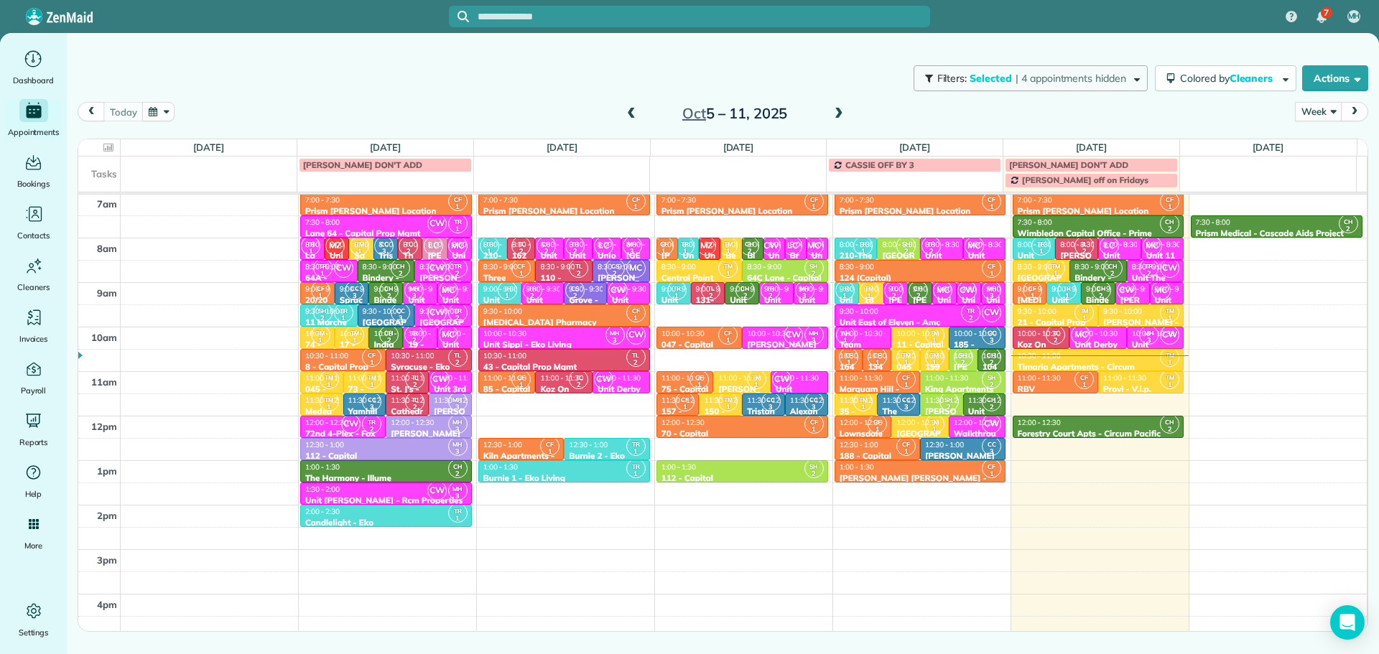
click at [1129, 83] on span "button" at bounding box center [1134, 78] width 11 height 11
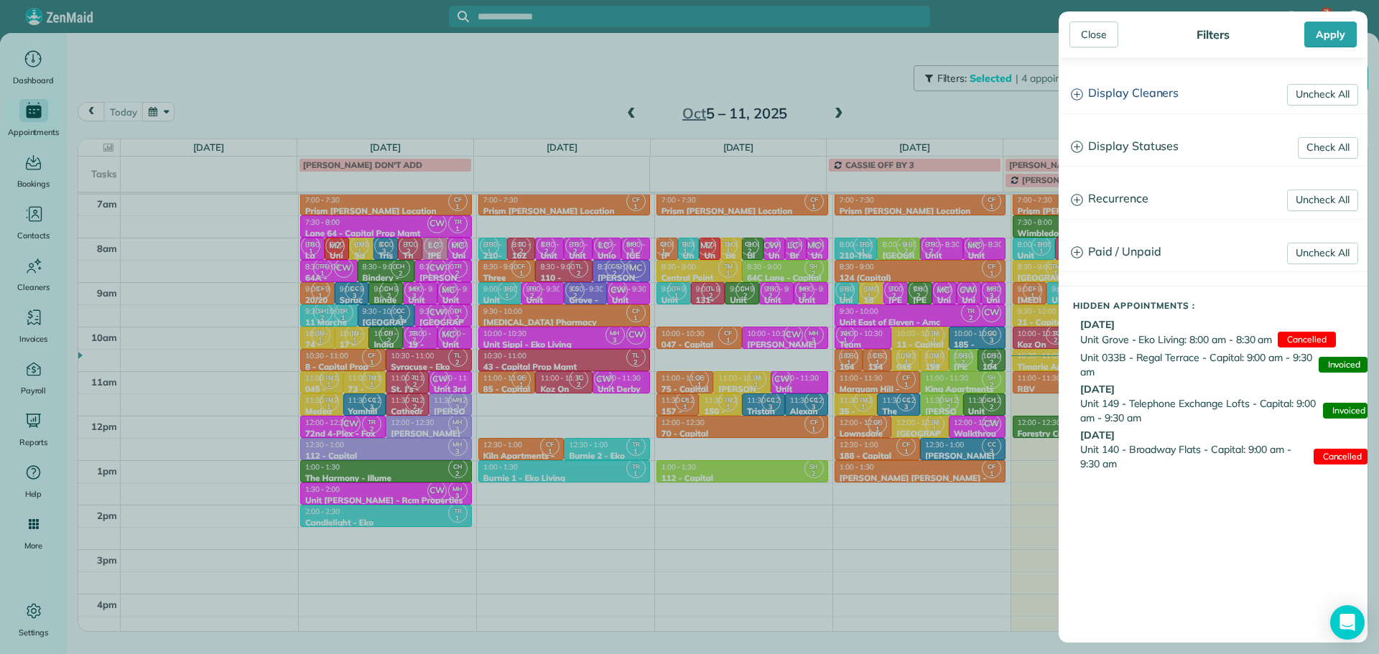
click at [1128, 83] on h3 "Display Cleaners" at bounding box center [1212, 93] width 307 height 37
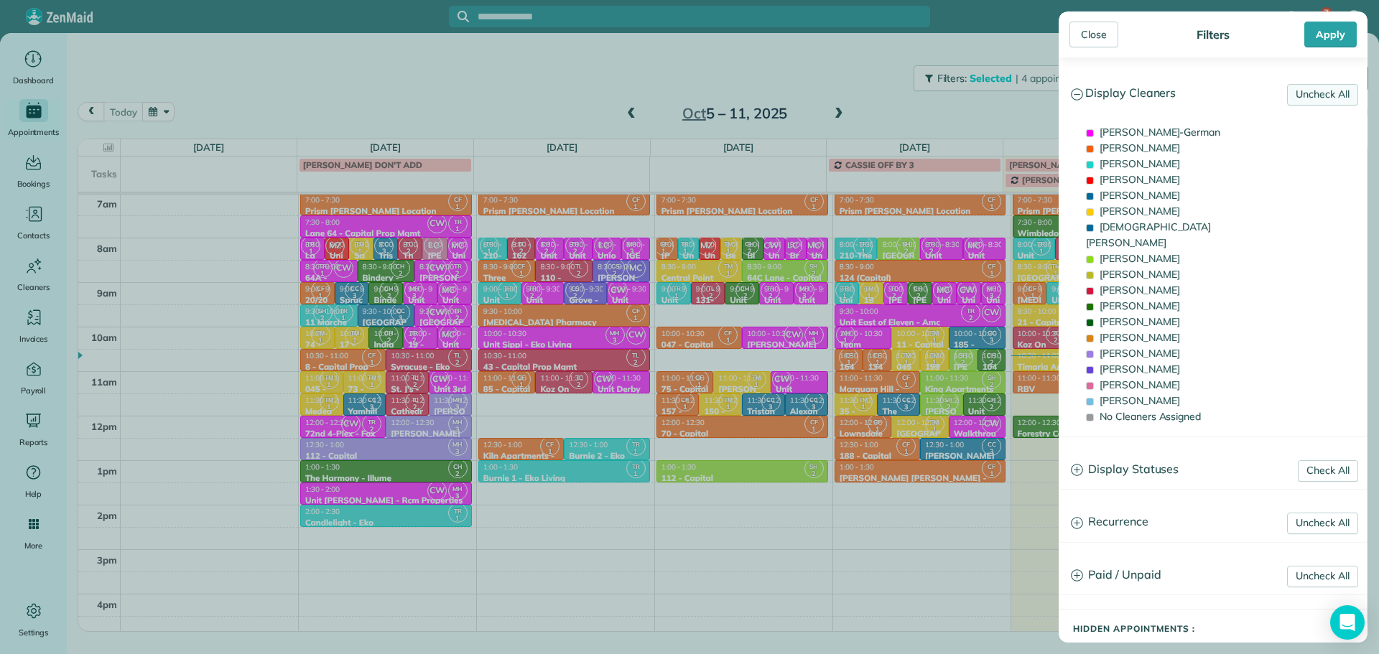
click at [1310, 102] on link "Uncheck All" at bounding box center [1322, 95] width 71 height 22
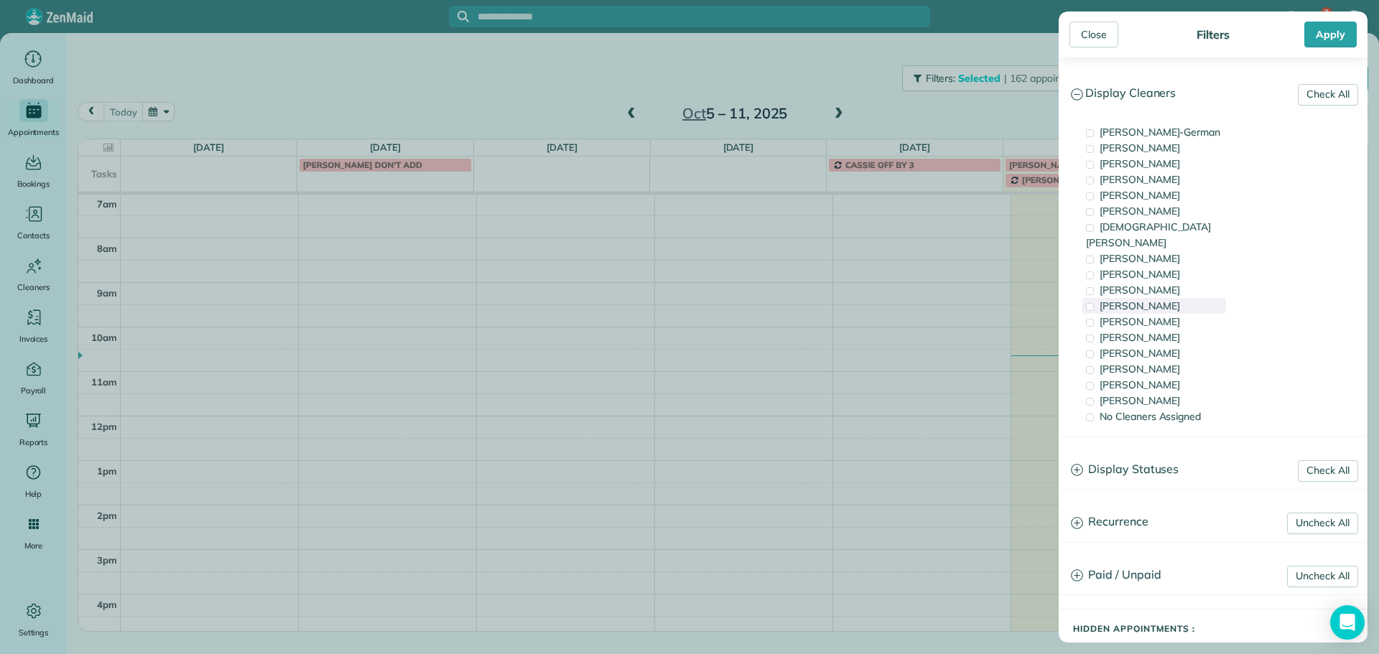
click at [1153, 298] on div "Cyndi Holm" at bounding box center [1154, 306] width 144 height 16
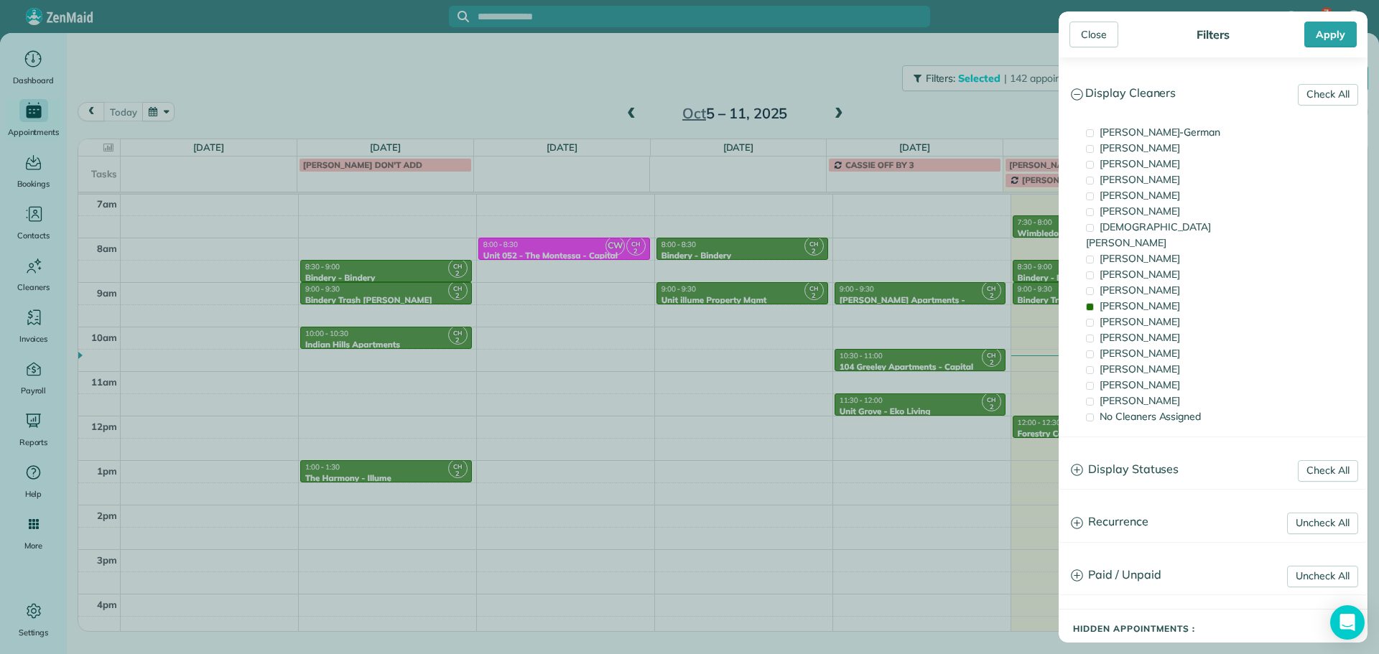
click at [977, 245] on div "Close Filters Apply Check All Display Cleaners Christina Wright-German Cassie F…" at bounding box center [689, 327] width 1379 height 654
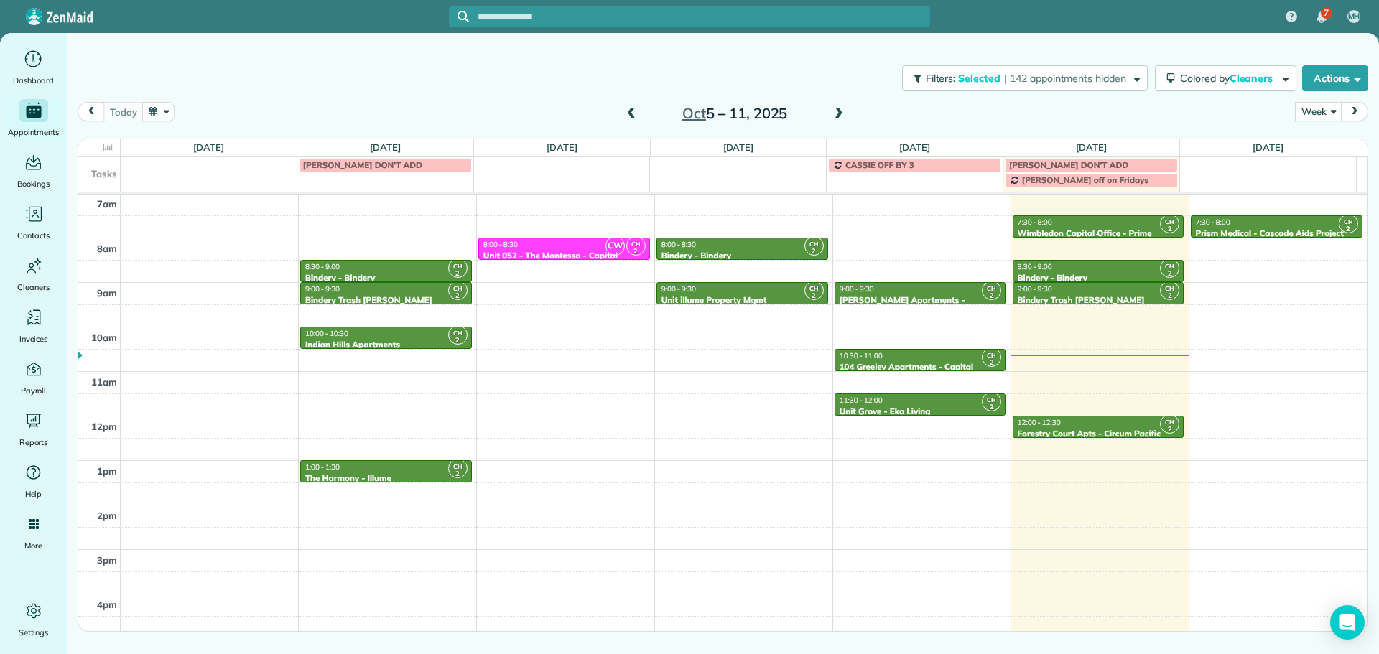
click at [1067, 225] on div "7:30 - 8:00" at bounding box center [1098, 222] width 163 height 9
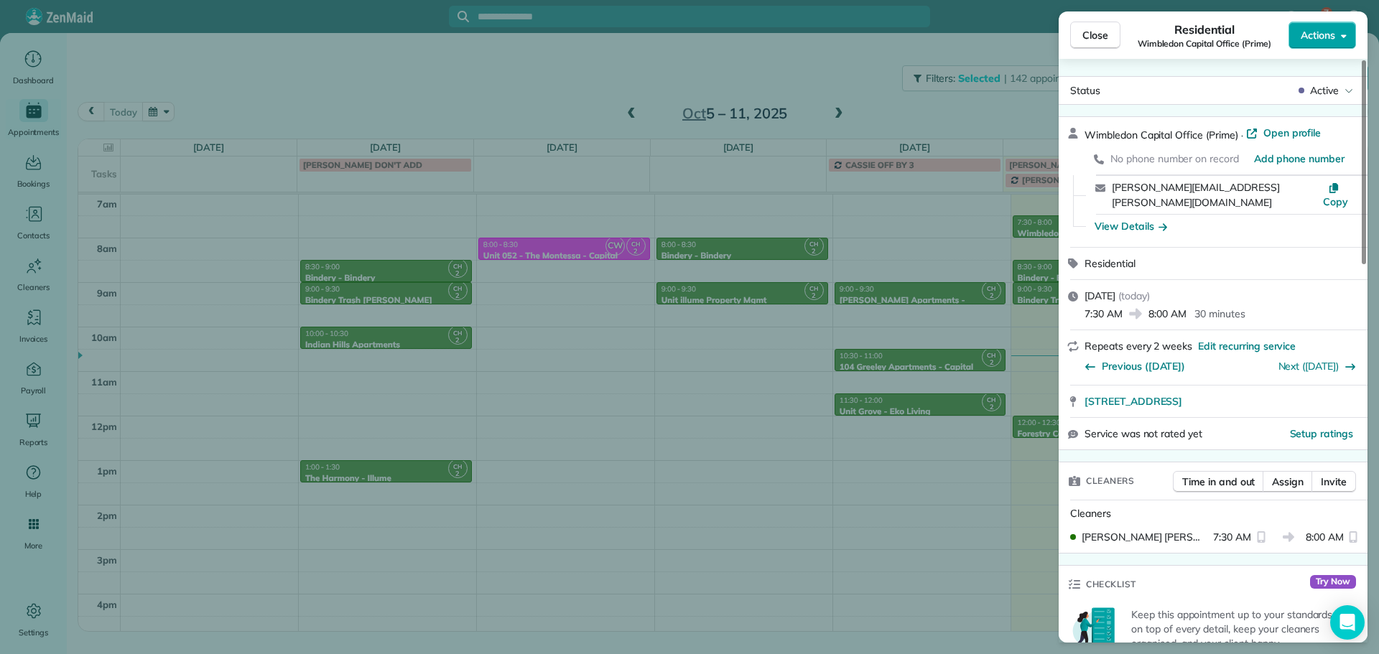
click at [1328, 37] on span "Actions" at bounding box center [1317, 35] width 34 height 14
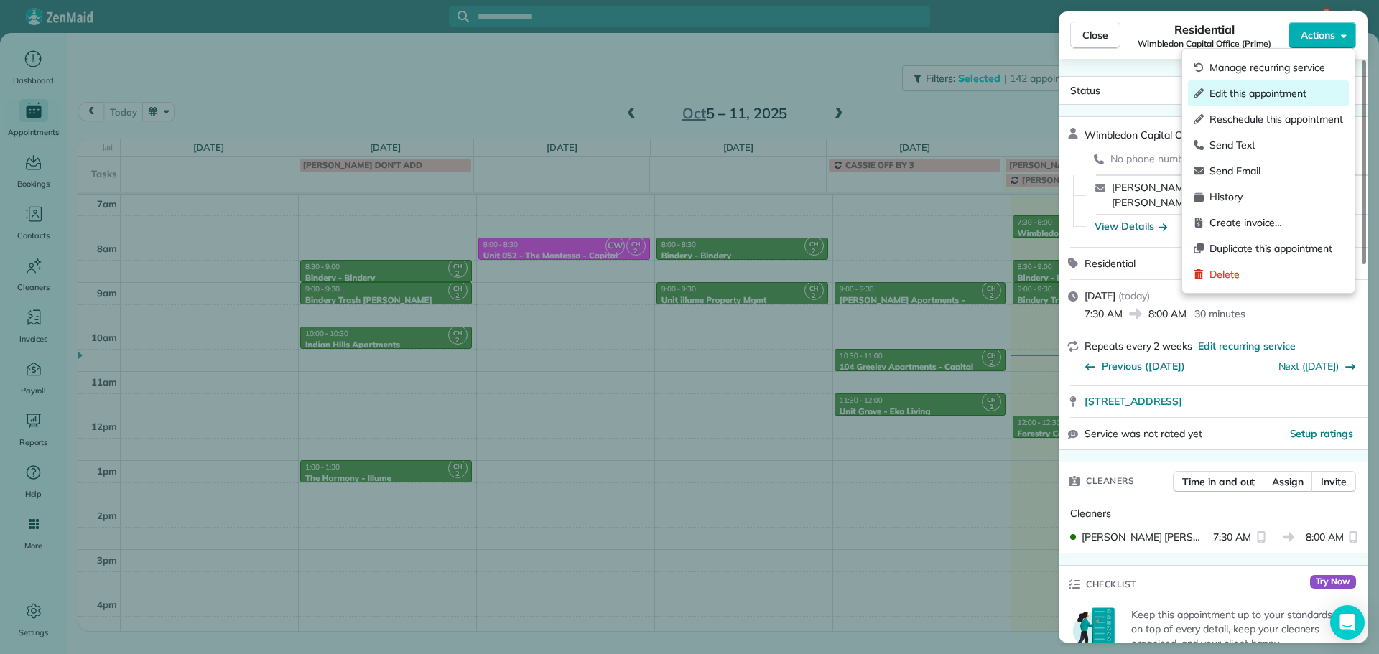
click at [1272, 100] on span "Edit this appointment" at bounding box center [1276, 93] width 134 height 14
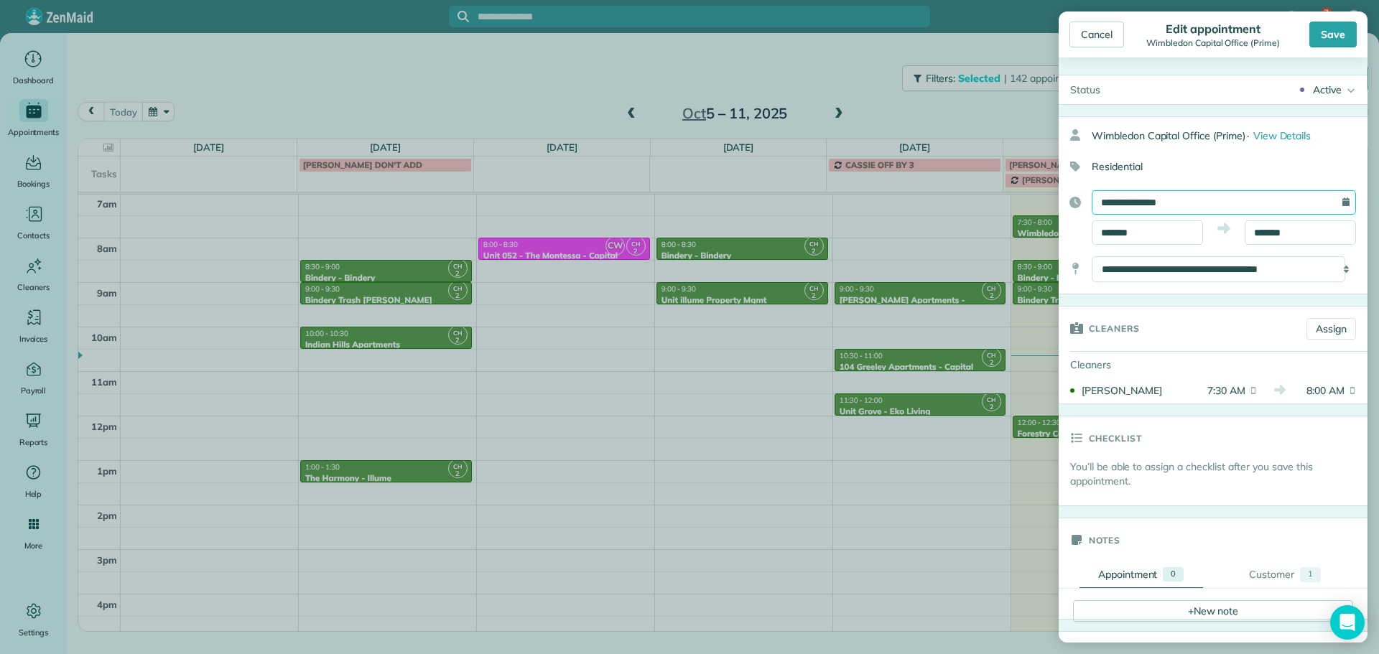
click at [1178, 198] on input "**********" at bounding box center [1223, 202] width 264 height 24
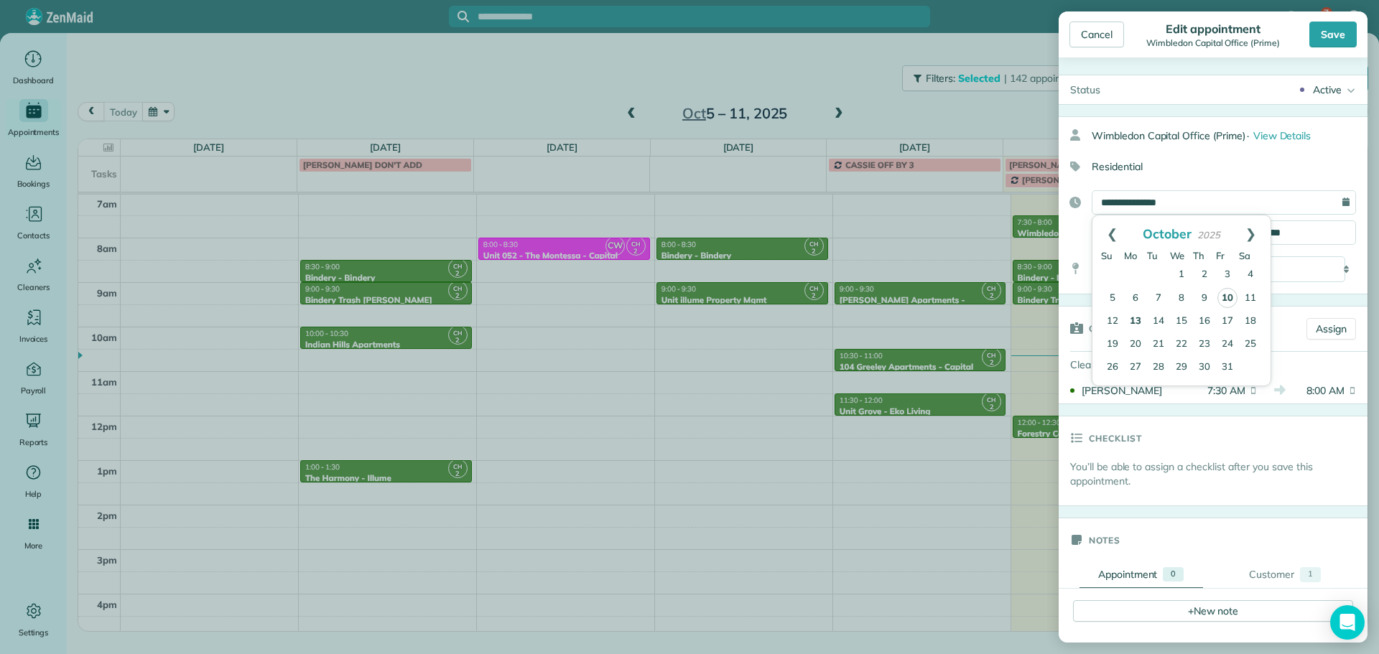
click at [1135, 322] on link "13" at bounding box center [1135, 321] width 23 height 23
type input "**********"
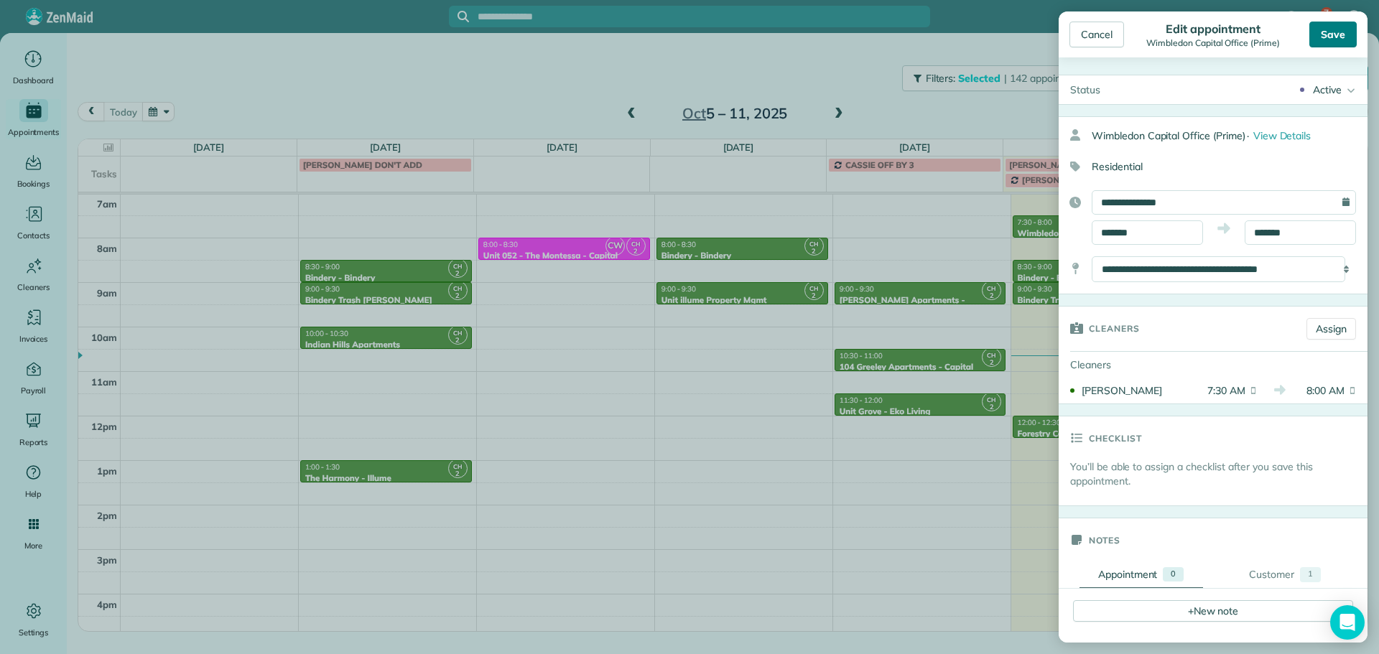
click at [1347, 40] on div "Save" at bounding box center [1332, 35] width 47 height 26
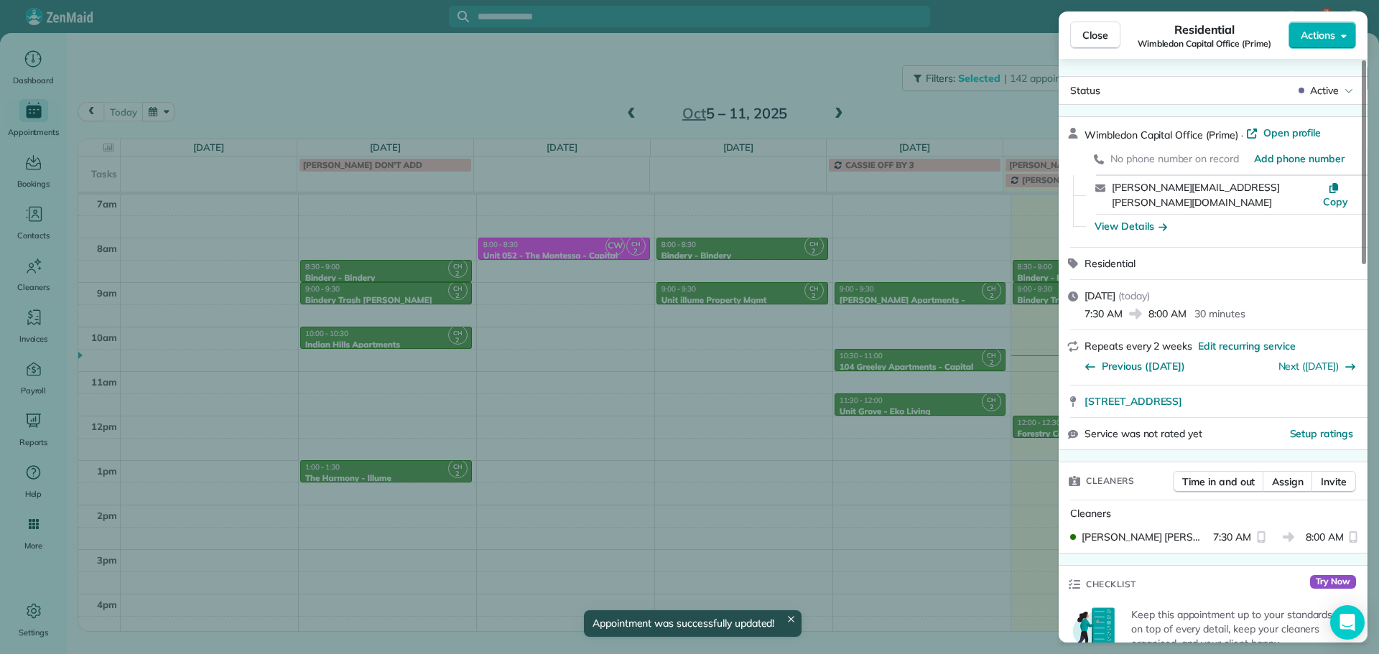
click at [873, 75] on div "Close Residential Wimbledon Capital Office (Prime) Actions Status Active Wimble…" at bounding box center [689, 327] width 1379 height 654
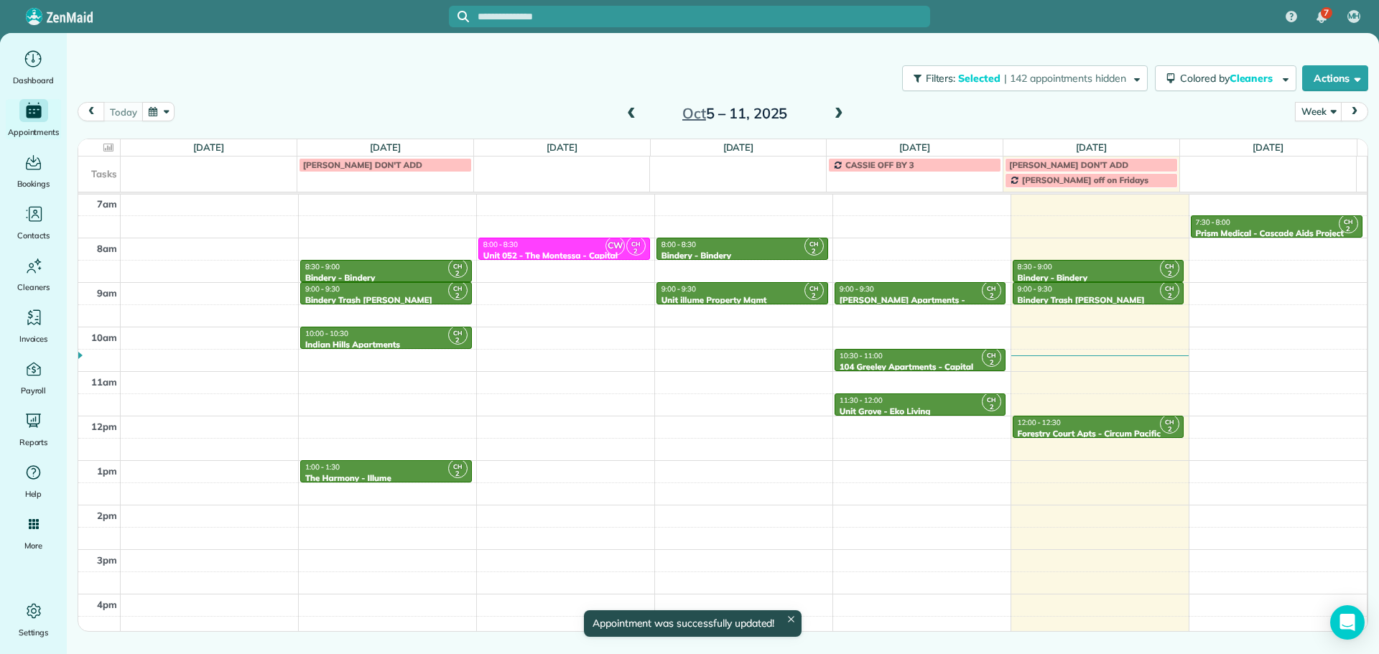
click at [842, 110] on span at bounding box center [839, 114] width 16 height 13
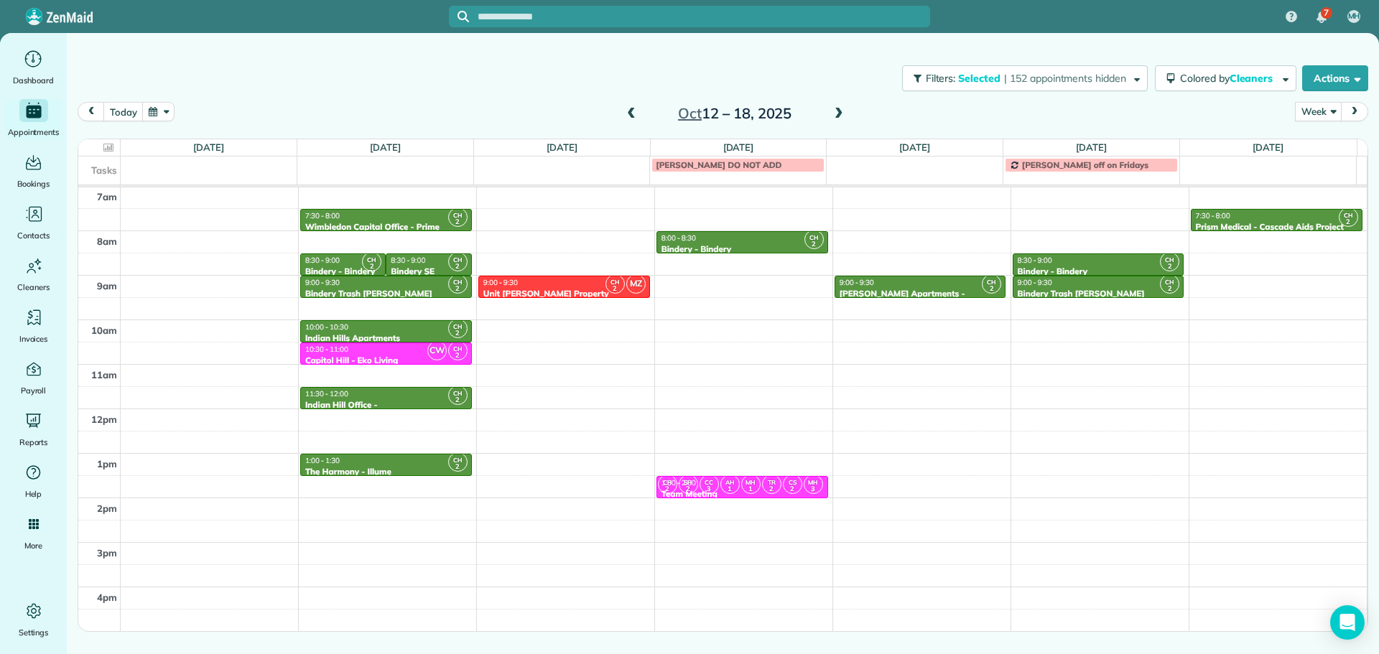
drag, startPoint x: 640, startPoint y: 114, endPoint x: 633, endPoint y: 113, distance: 7.3
click at [634, 113] on div "Oct 12 – 18, 2025" at bounding box center [735, 113] width 230 height 23
click at [633, 113] on span at bounding box center [631, 114] width 16 height 13
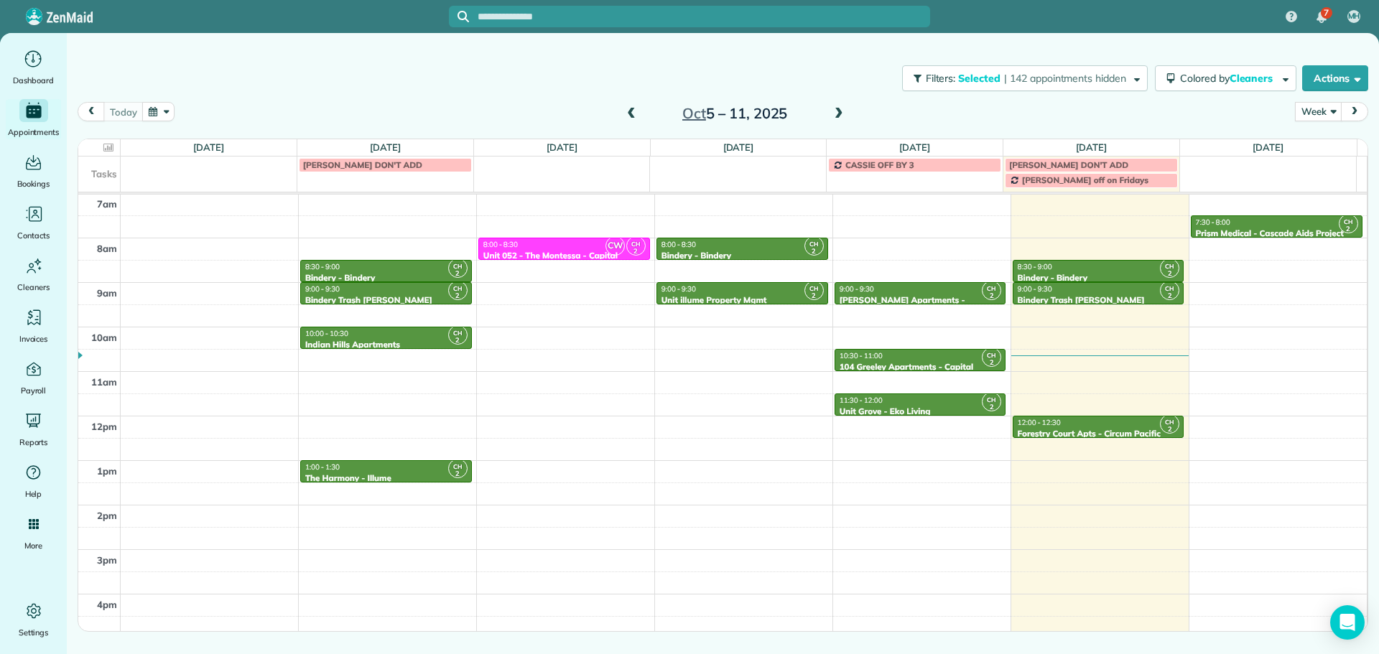
click at [877, 93] on div "Filters: Selected | 142 appointments hidden Colored by Cleaners Color by Cleane…" at bounding box center [723, 78] width 1312 height 47
click at [925, 401] on div "11:30 - 12:00" at bounding box center [920, 400] width 163 height 9
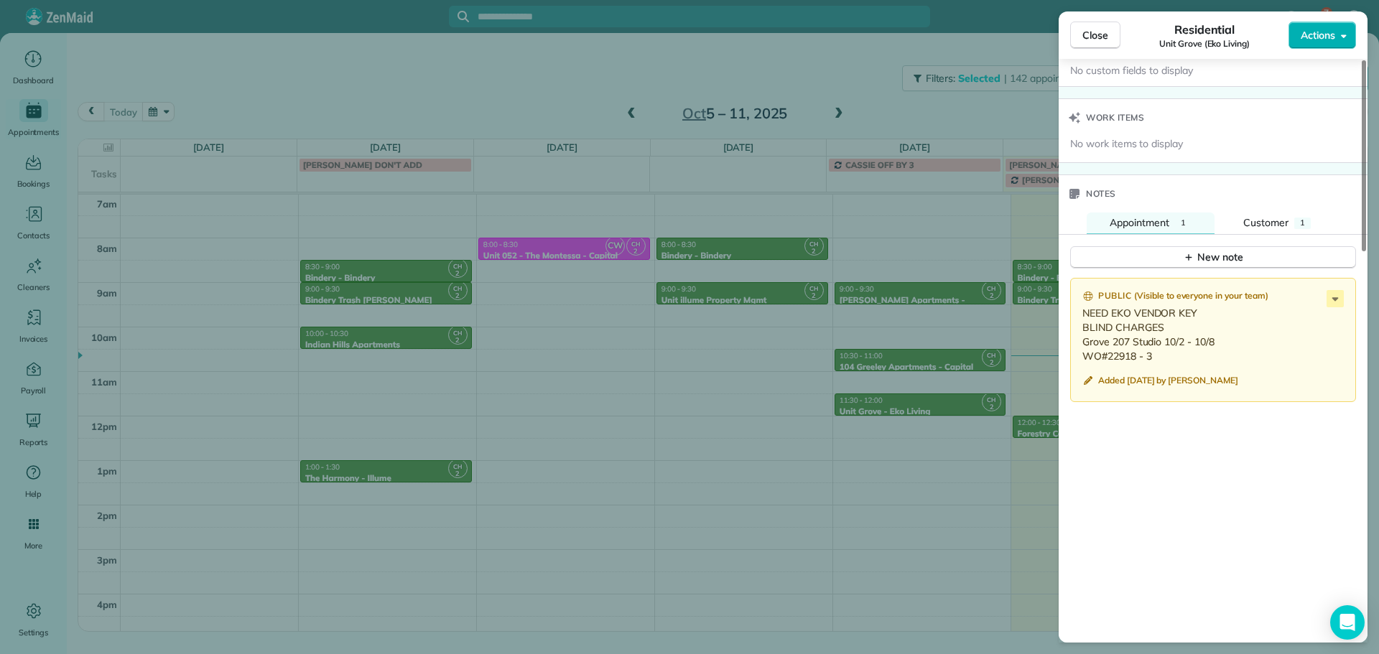
scroll to position [1079, 0]
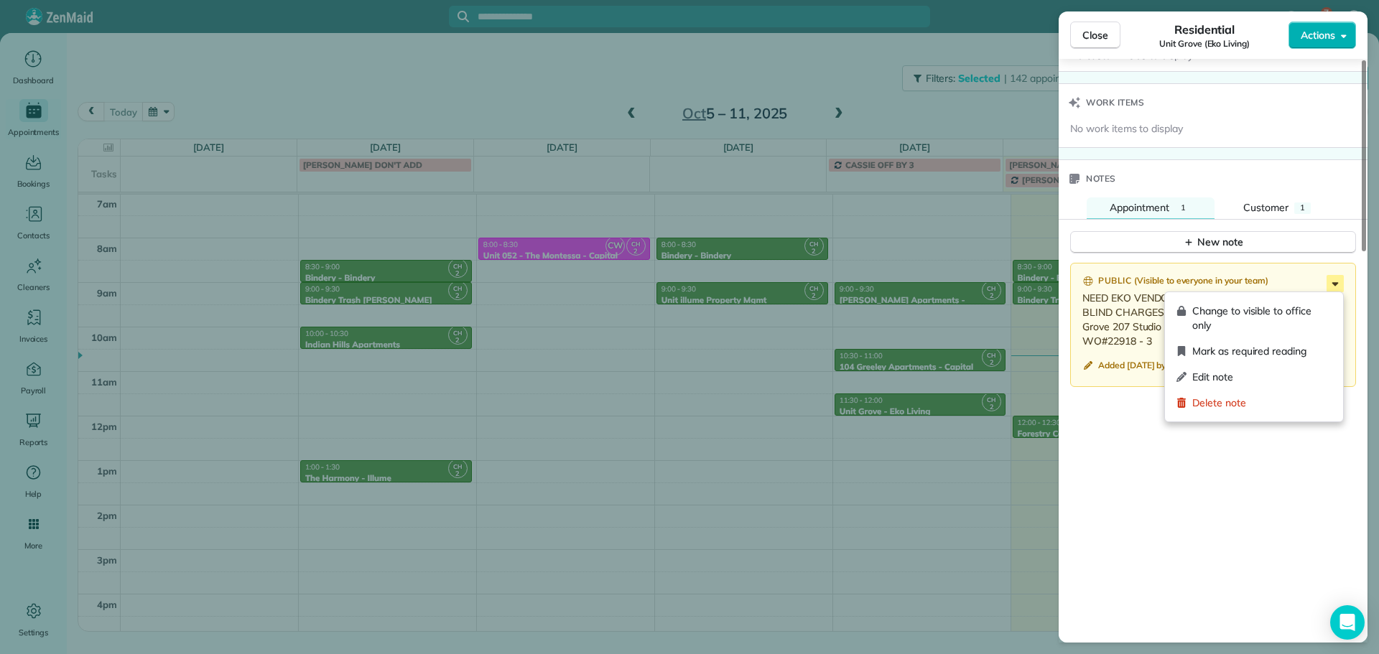
click at [1340, 285] on icon at bounding box center [1334, 283] width 17 height 17
click at [1273, 370] on span "Edit note" at bounding box center [1261, 377] width 139 height 14
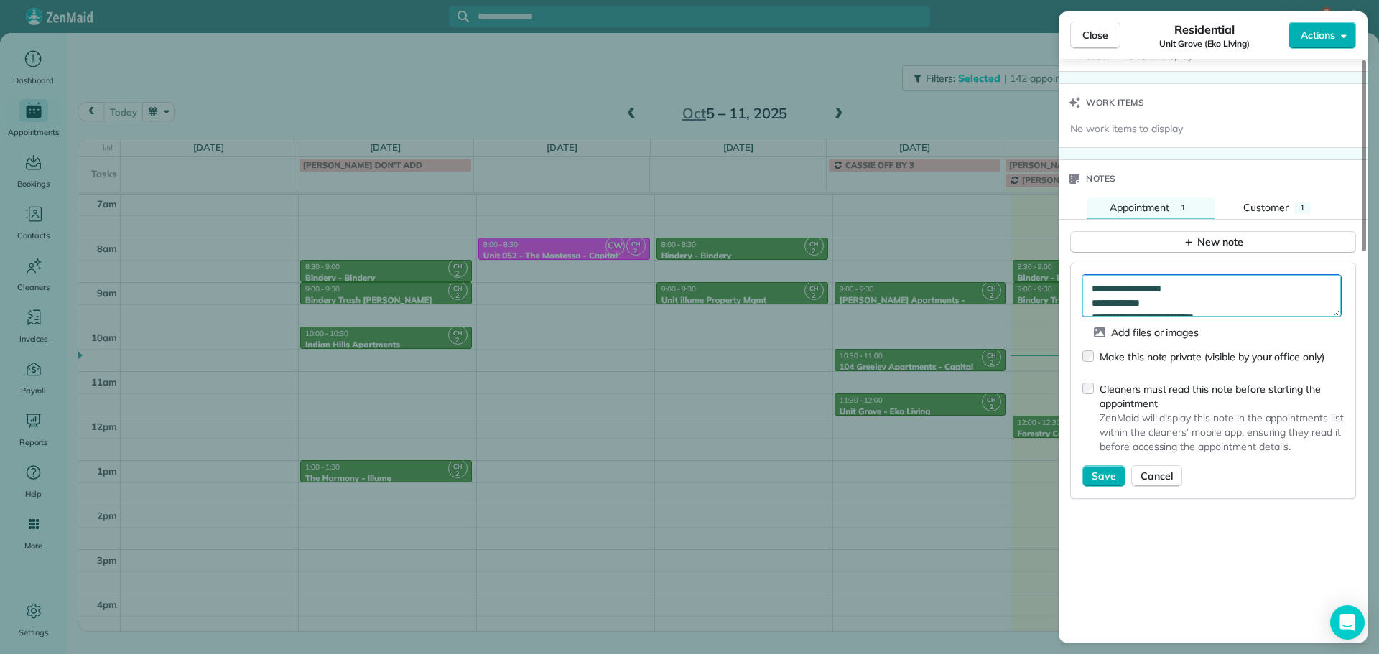
click at [1249, 294] on textarea "**********" at bounding box center [1211, 296] width 258 height 42
type textarea "**********"
click at [1114, 478] on span "Save" at bounding box center [1103, 476] width 24 height 14
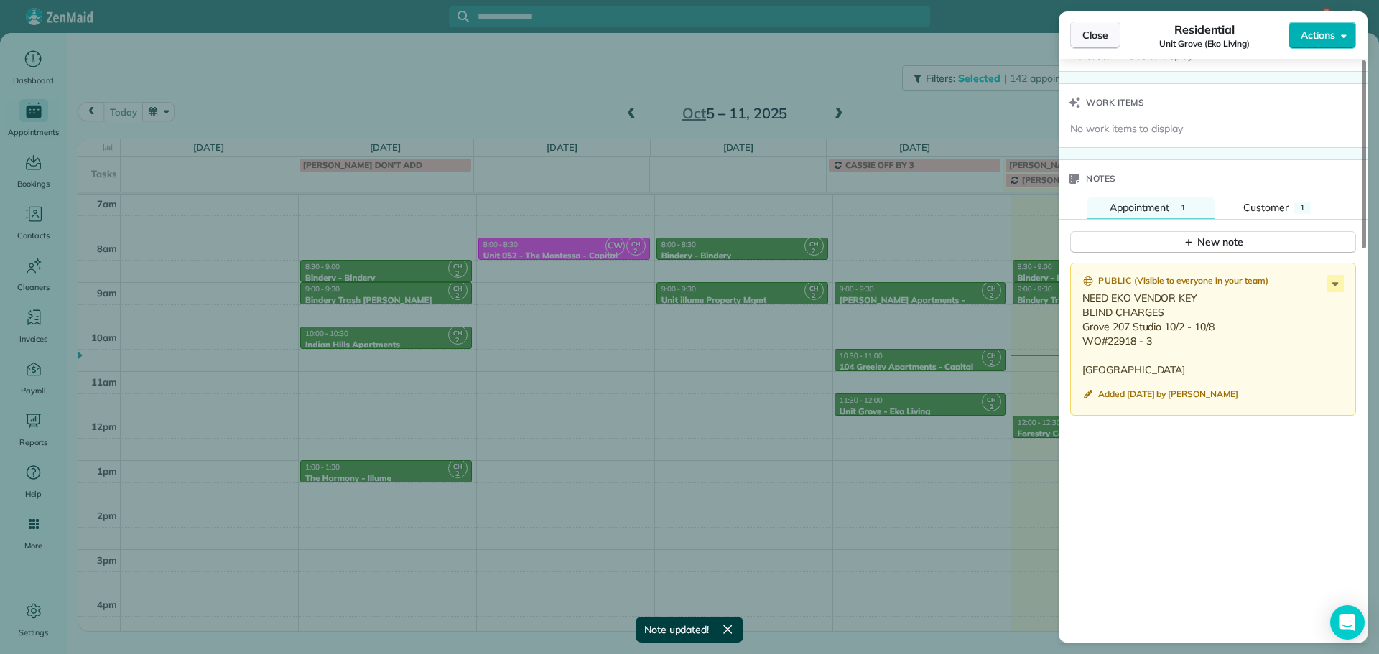
click at [1086, 43] on button "Close" at bounding box center [1095, 35] width 50 height 27
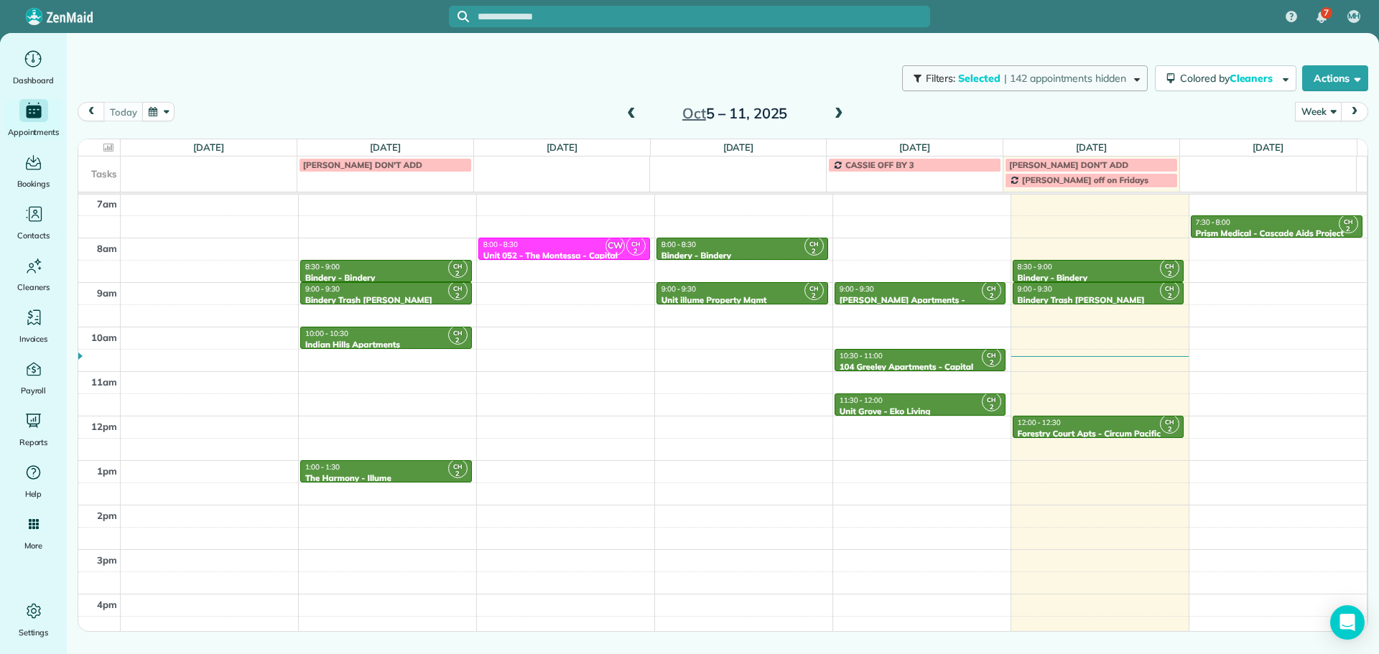
click at [1121, 85] on button "Filters: Selected | 142 appointments hidden" at bounding box center [1025, 78] width 246 height 26
click at [833, 83] on div "Close Filters Apply Check All Display Cleaners Christina Wright-German Cassie F…" at bounding box center [689, 327] width 1379 height 654
click at [977, 80] on span "Selected" at bounding box center [979, 78] width 43 height 13
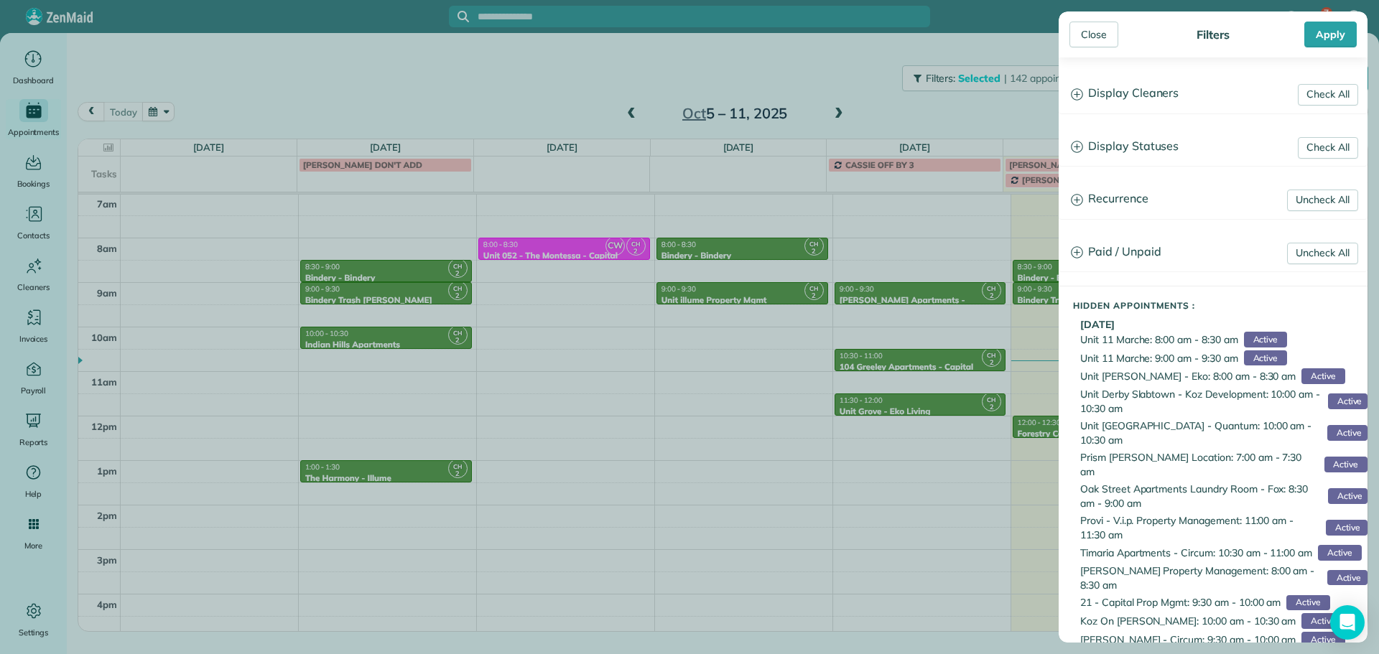
click at [670, 72] on div "Close Filters Apply Check All Display Cleaners Christina Wright-German Cassie F…" at bounding box center [689, 327] width 1379 height 654
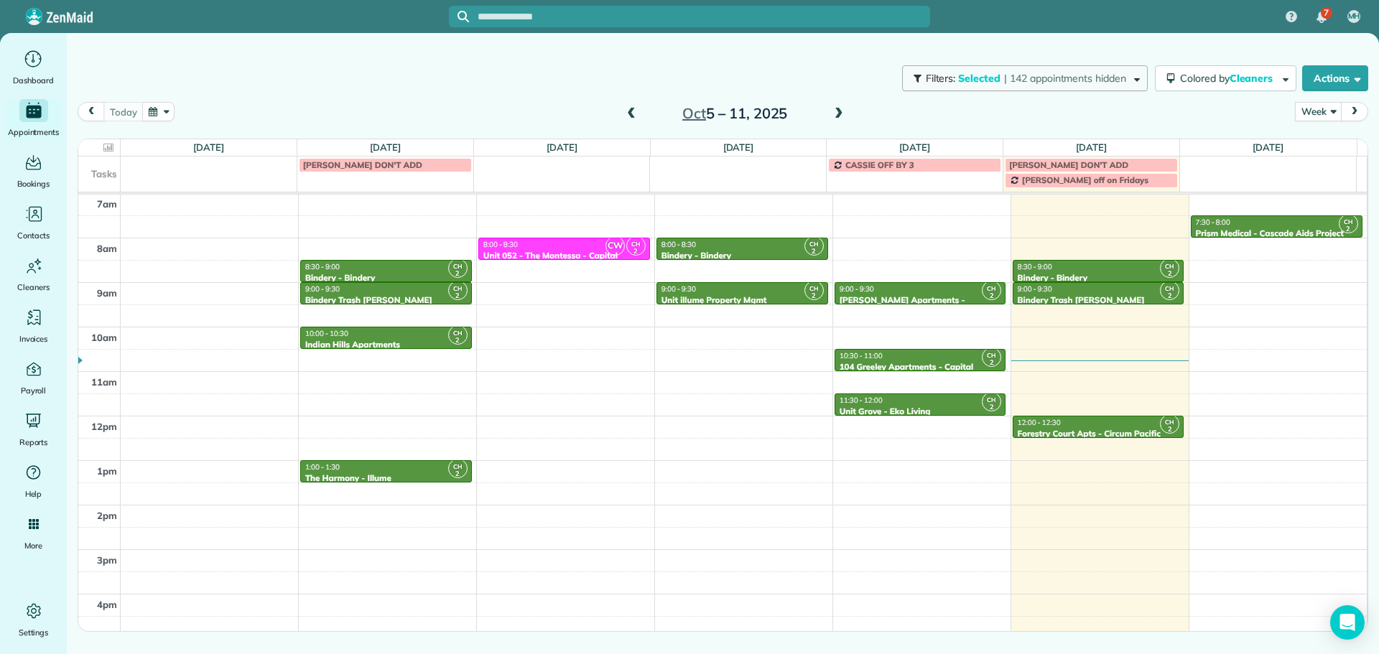
click at [1029, 87] on button "Filters: Selected | 142 appointments hidden" at bounding box center [1025, 78] width 246 height 26
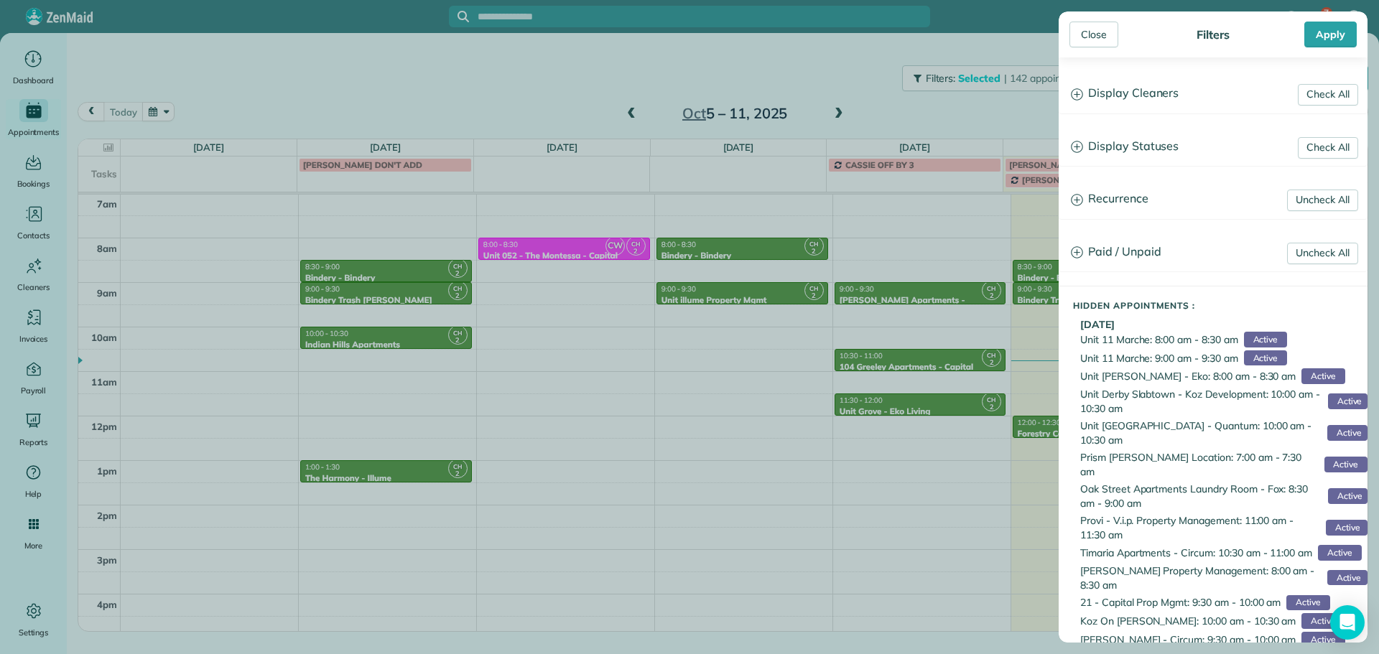
click at [1138, 91] on h3 "Display Cleaners" at bounding box center [1212, 93] width 307 height 37
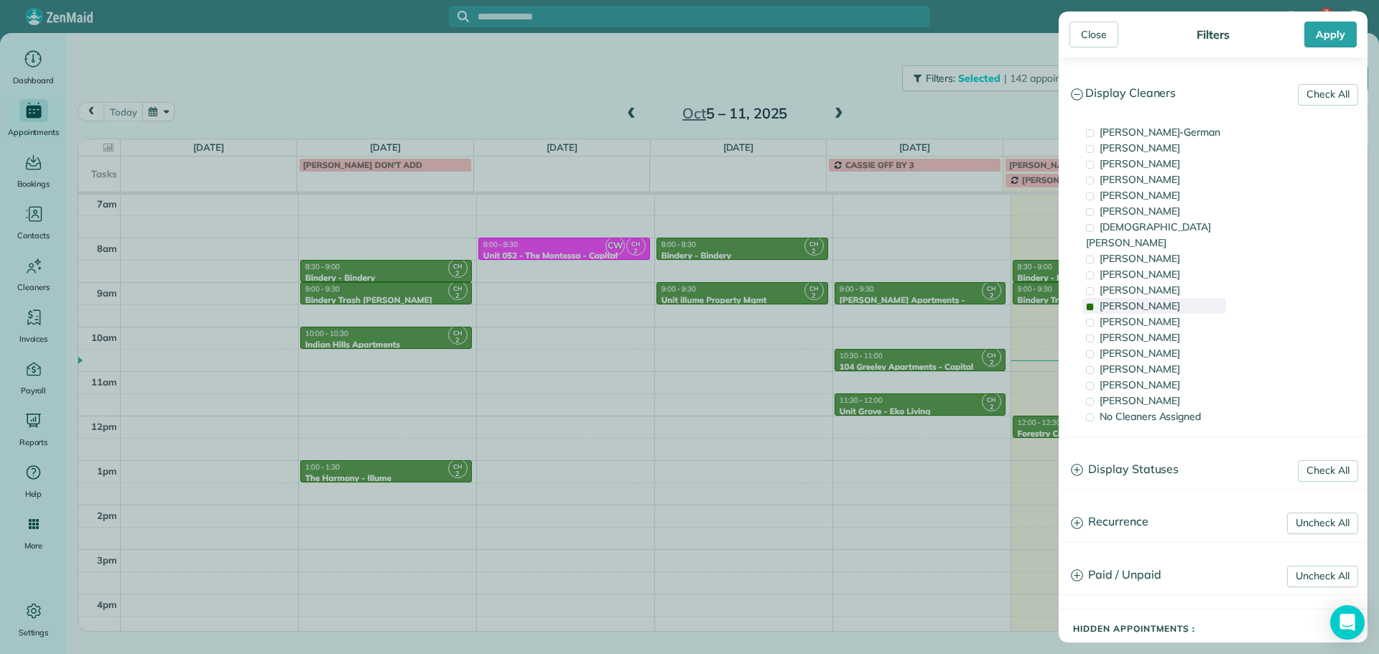
click at [1136, 299] on span "Cyndi Holm" at bounding box center [1139, 305] width 80 height 13
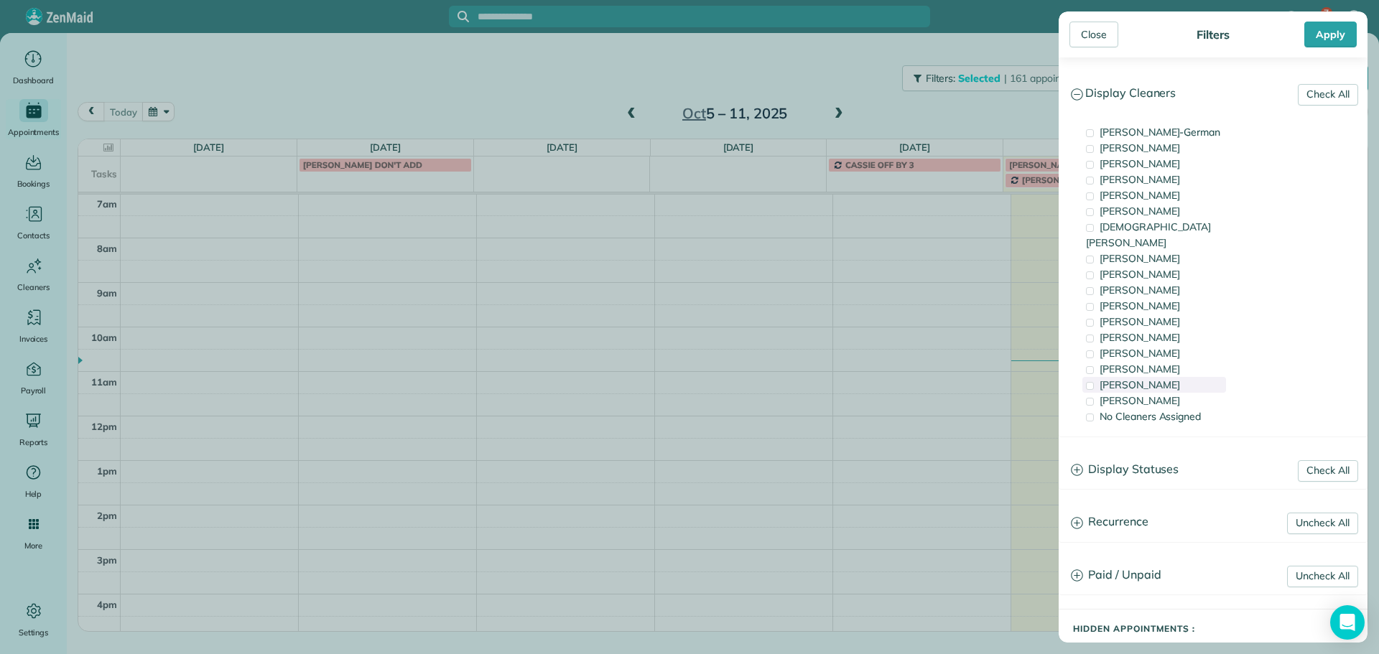
click at [1155, 378] on span "Laura Chavez" at bounding box center [1139, 384] width 80 height 13
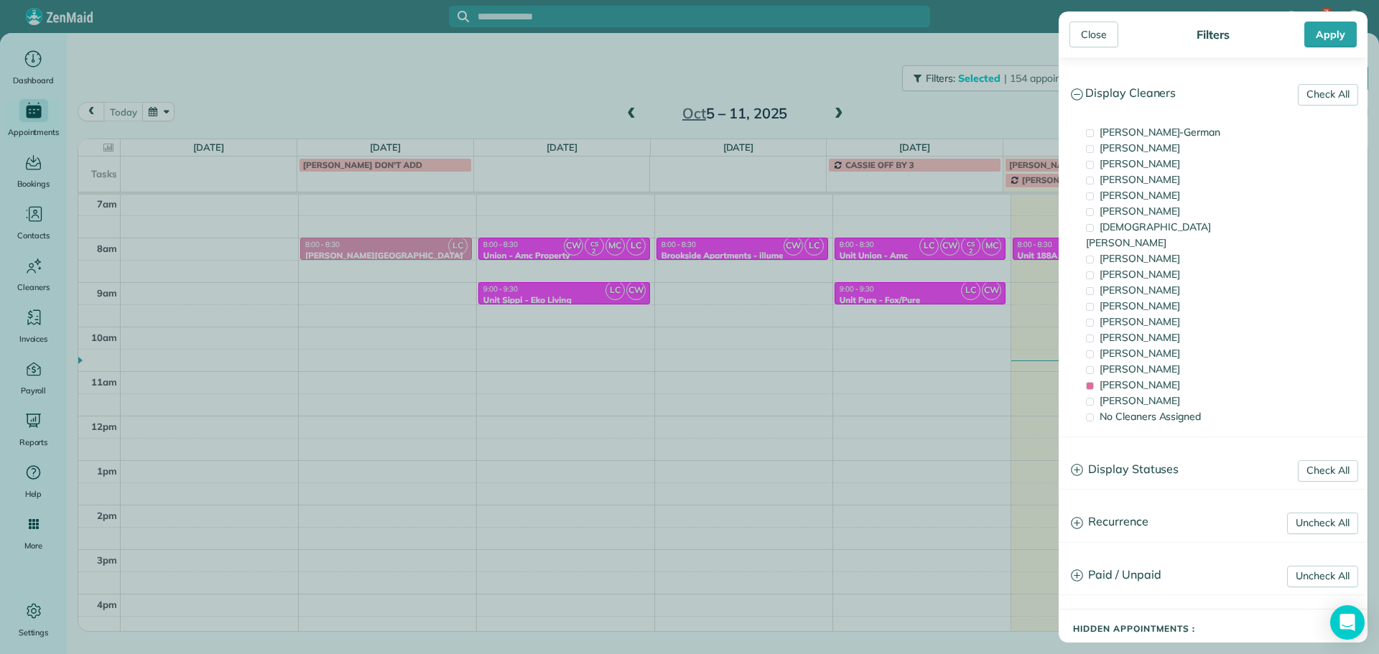
click at [844, 78] on div "Close Filters Apply Check All Display Cleaners Christina Wright-German Cassie F…" at bounding box center [689, 327] width 1379 height 654
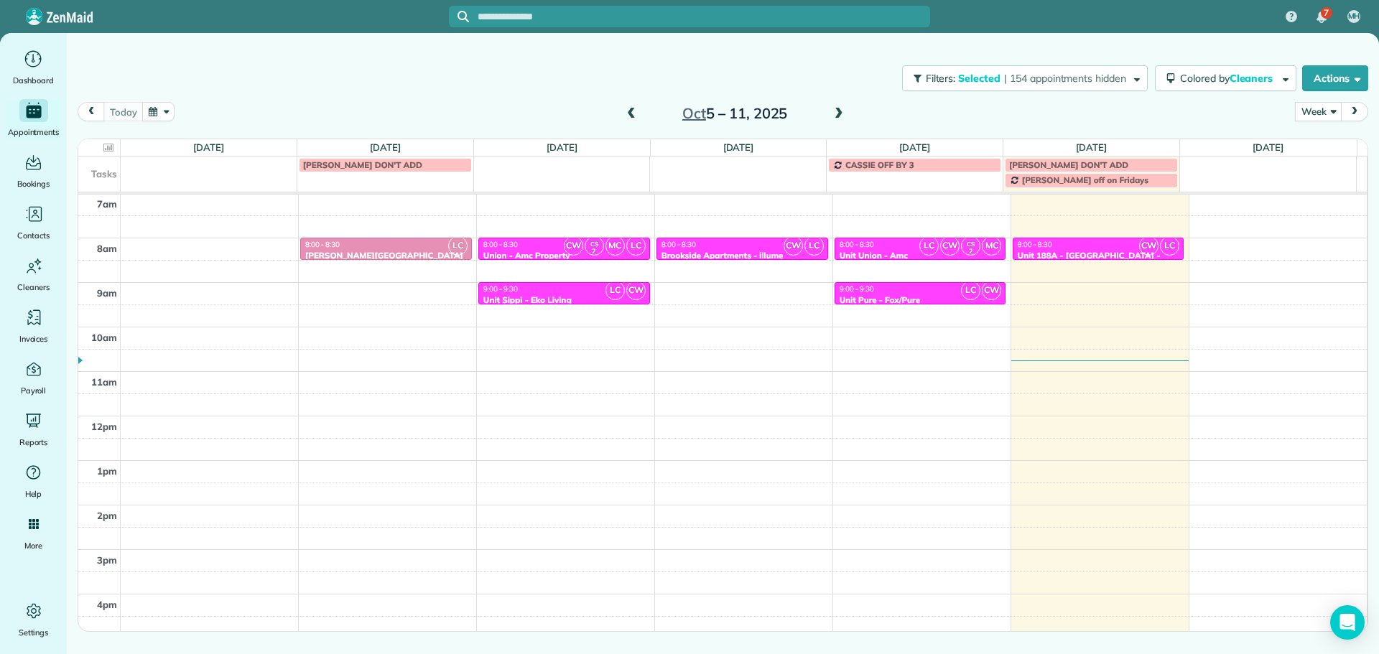
click at [630, 116] on span at bounding box center [631, 114] width 16 height 13
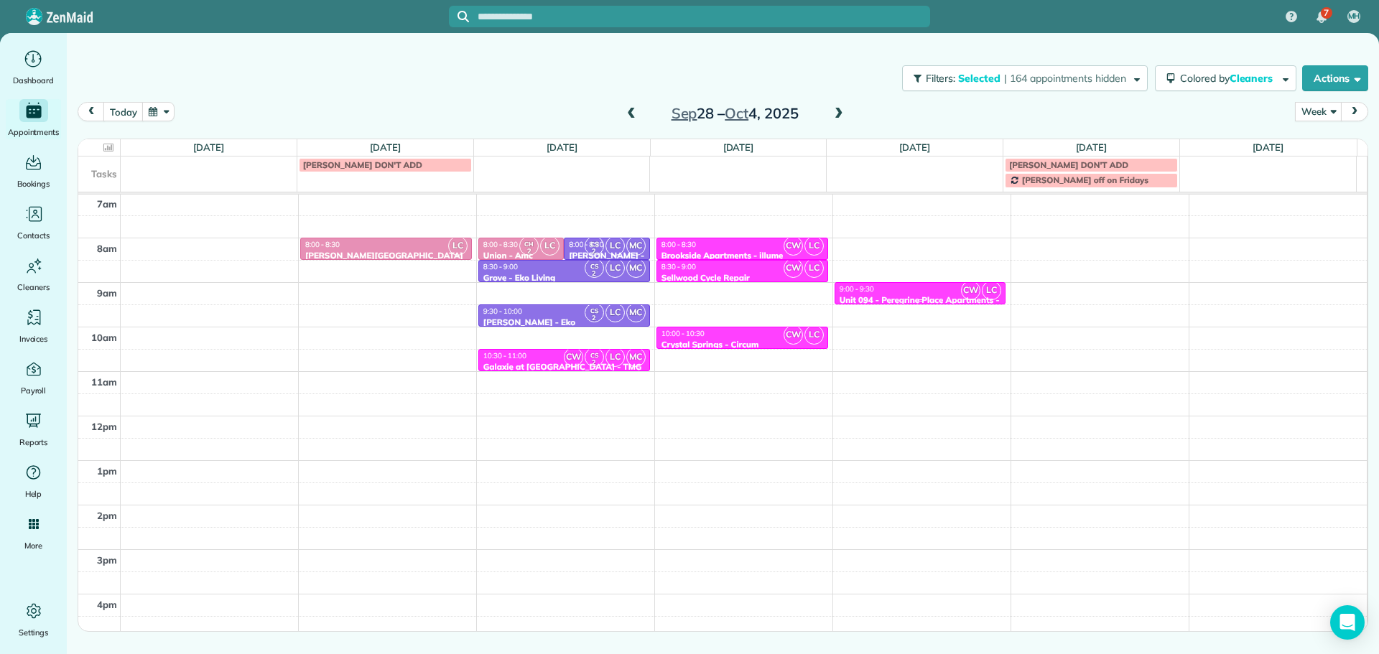
click at [920, 289] on div "9:00 - 9:30" at bounding box center [920, 288] width 163 height 9
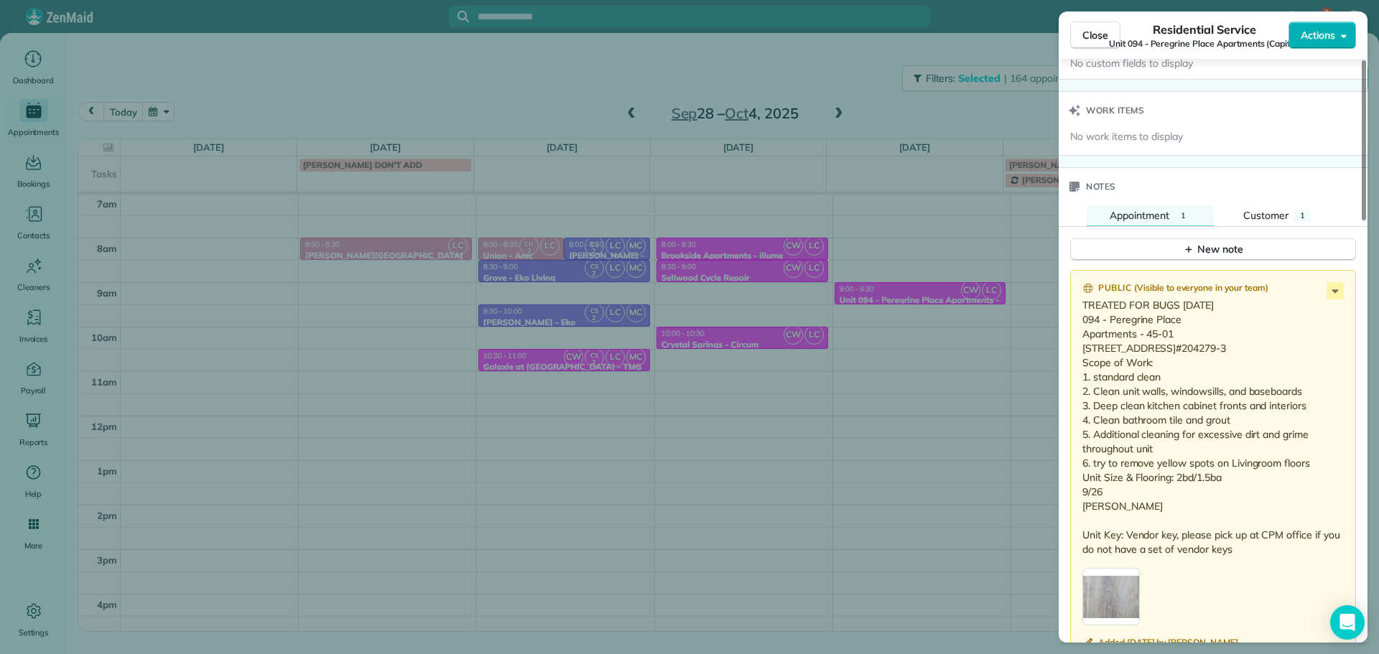
scroll to position [1149, 0]
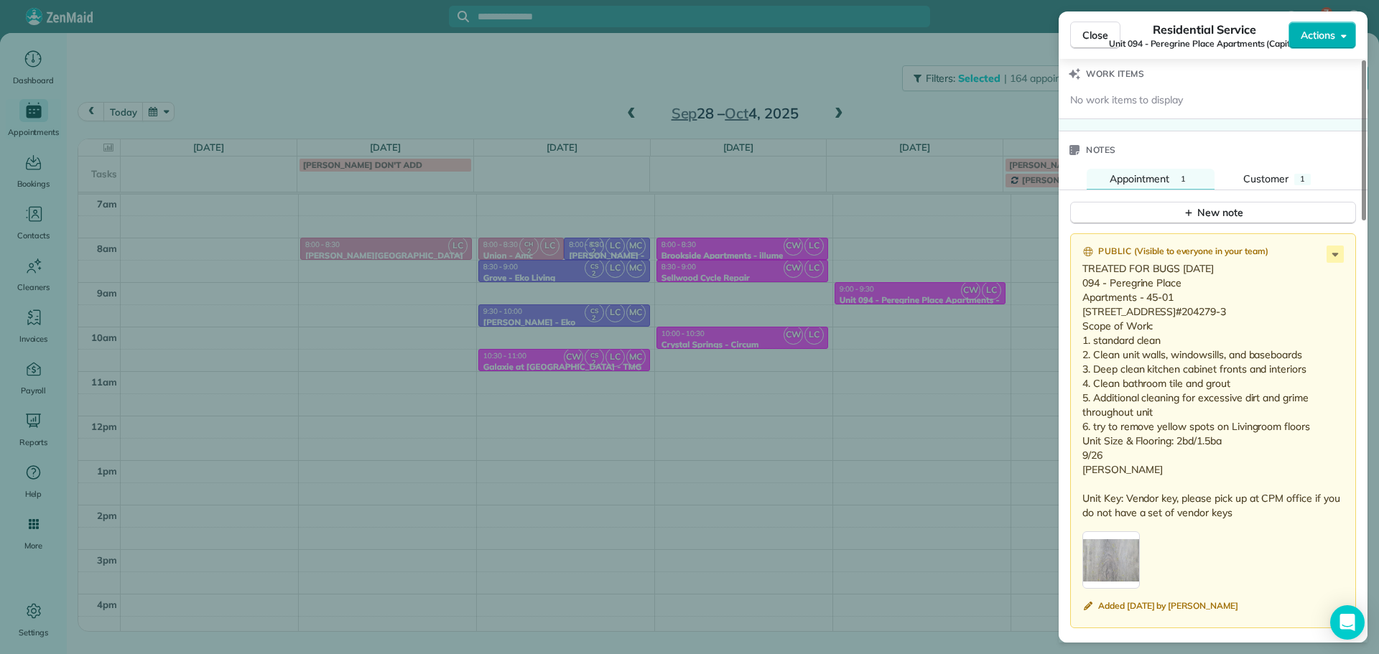
click at [908, 111] on div "Close Residential Service Unit 094 - Peregrine Place Apartments (Capital) Actio…" at bounding box center [689, 327] width 1379 height 654
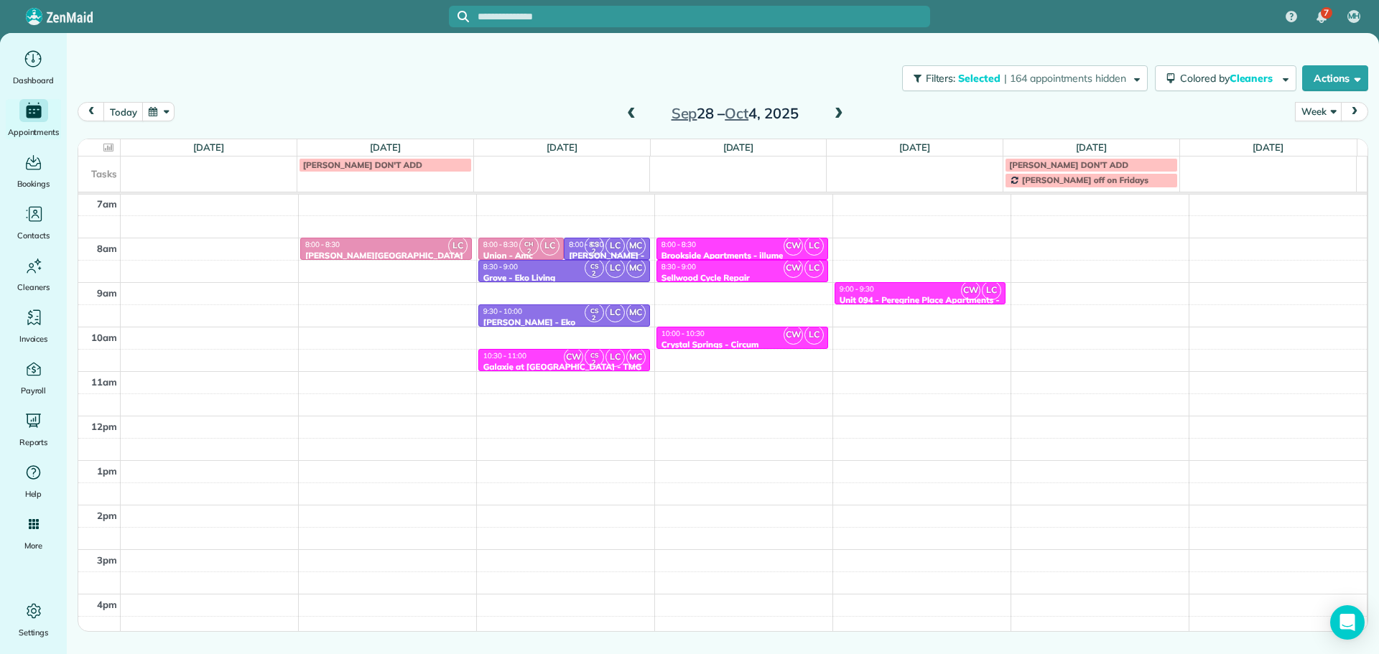
click at [841, 109] on span at bounding box center [839, 114] width 16 height 13
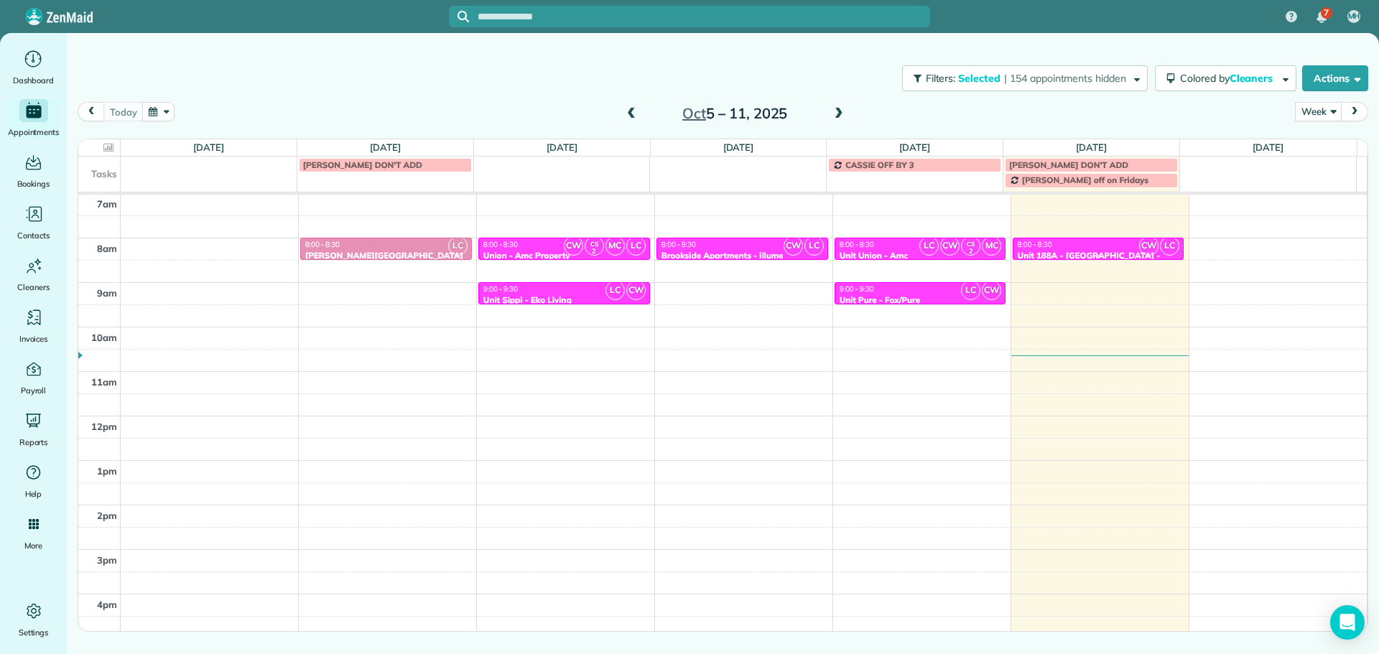
click at [1092, 249] on div "8:00 - 8:30" at bounding box center [1098, 244] width 163 height 9
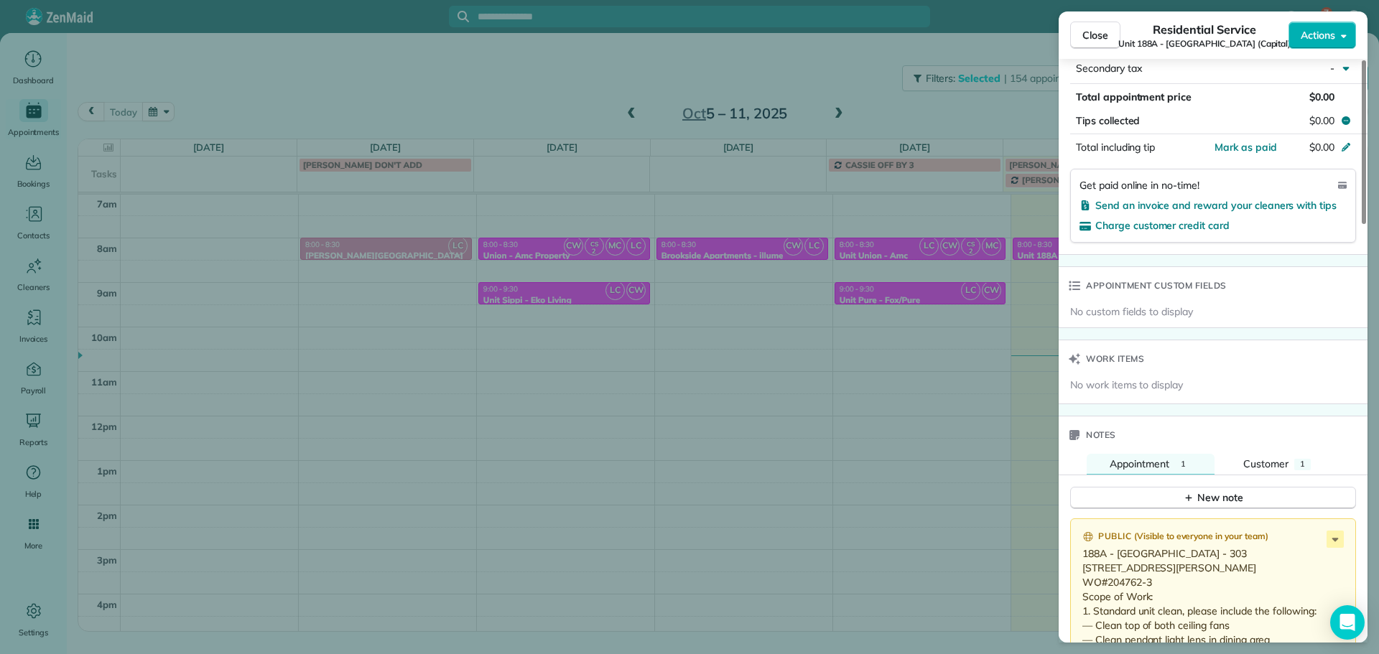
scroll to position [1151, 0]
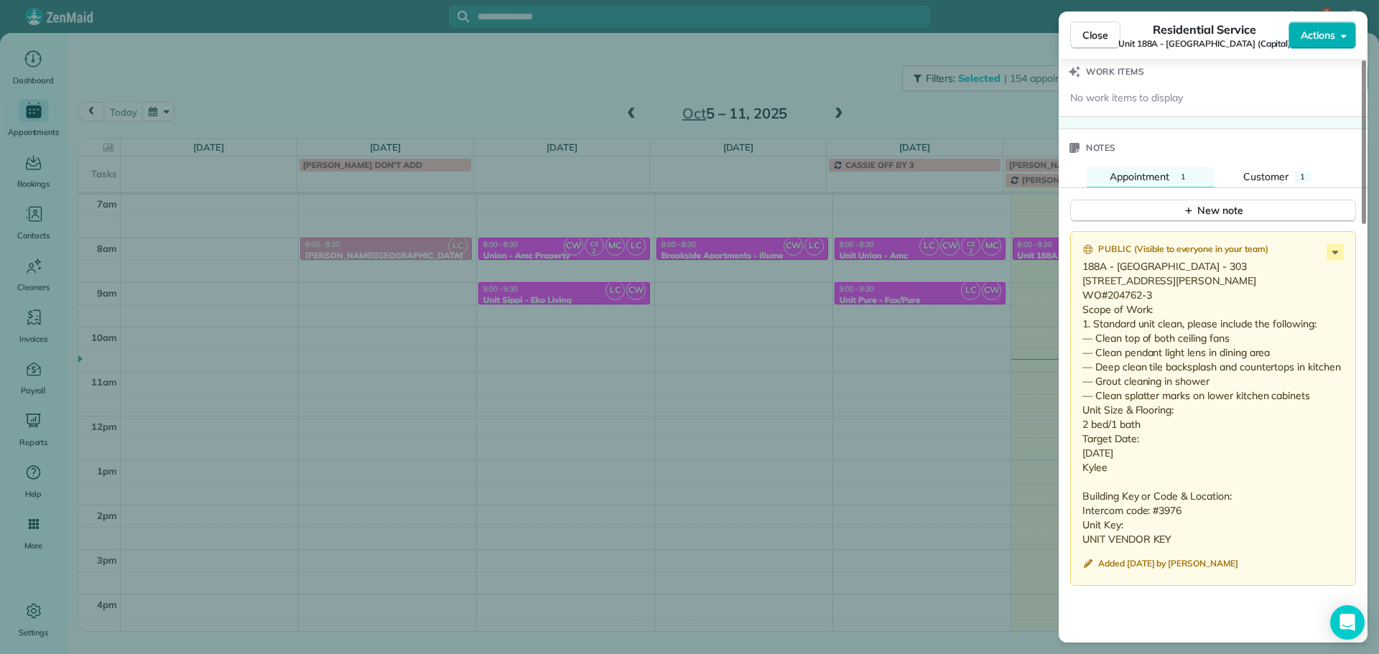
click at [569, 82] on div "Close Residential Service Unit 188A - Portland Rose Apartments (Capital) Action…" at bounding box center [689, 327] width 1379 height 654
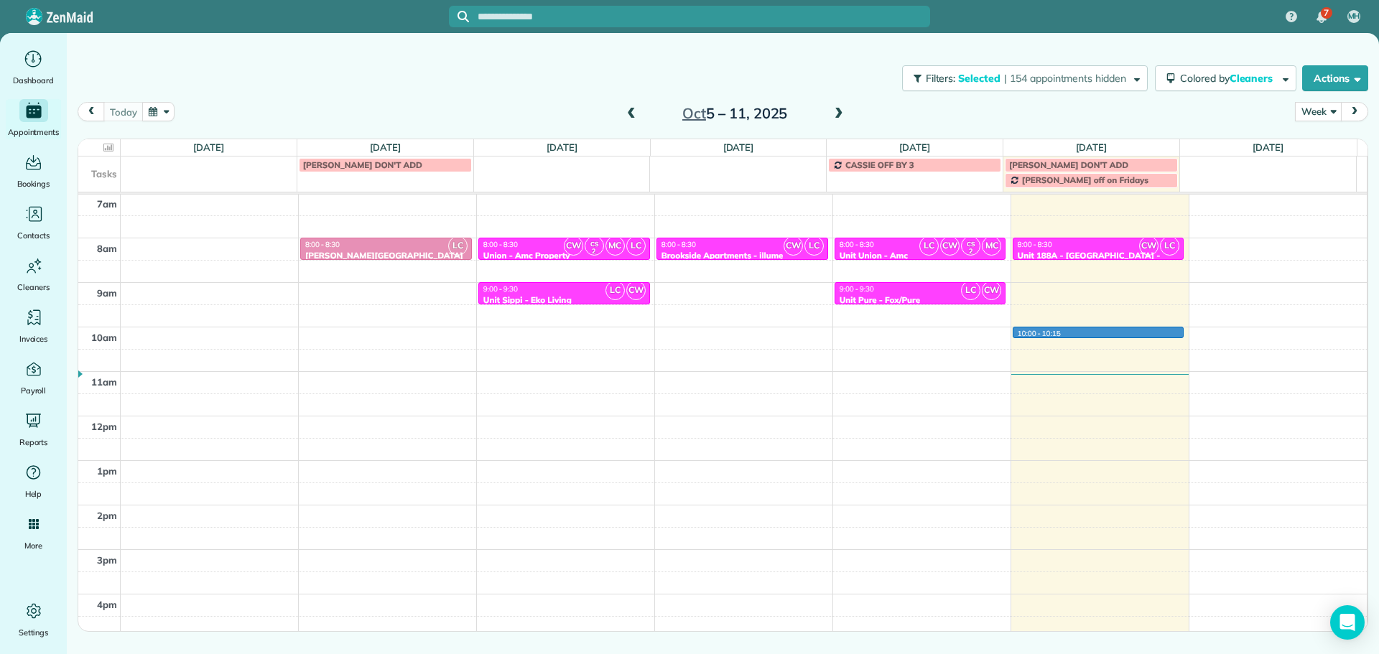
click at [1087, 335] on div "4am 5am 6am 7am 8am 9am 10am 11am 12pm 1pm 2pm 3pm 4pm 5pm LC 8:00 - 8:30 Corbe…" at bounding box center [722, 371] width 1288 height 622
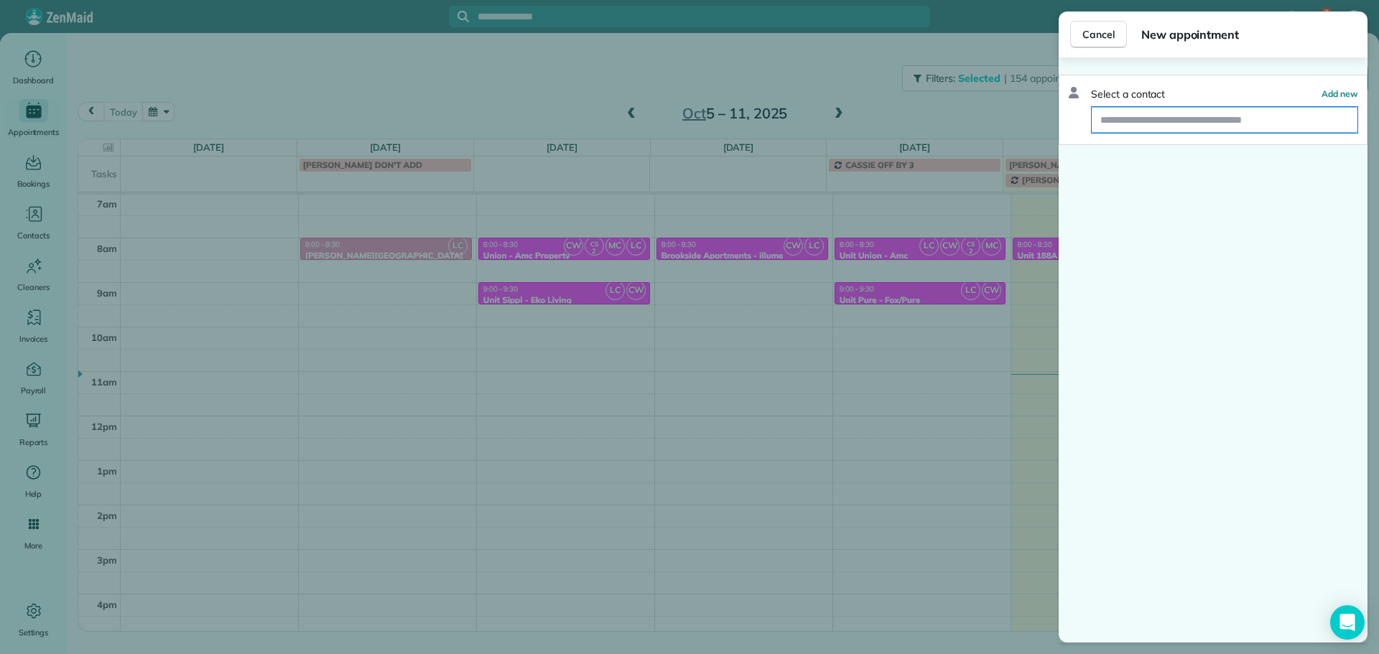
click at [1206, 121] on input "text" at bounding box center [1224, 120] width 266 height 26
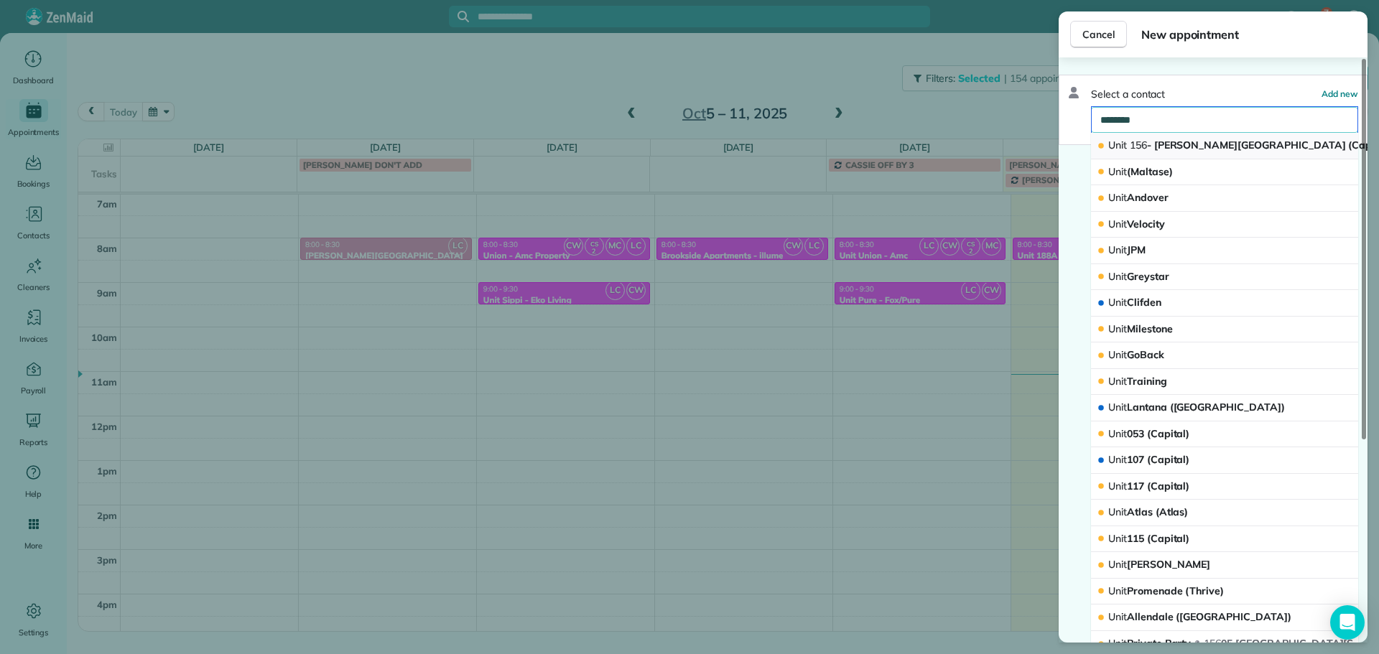
type input "********"
click at [1208, 141] on span "Unit 156 - Jarrett Street Lofts (Capital)" at bounding box center [1249, 145] width 283 height 13
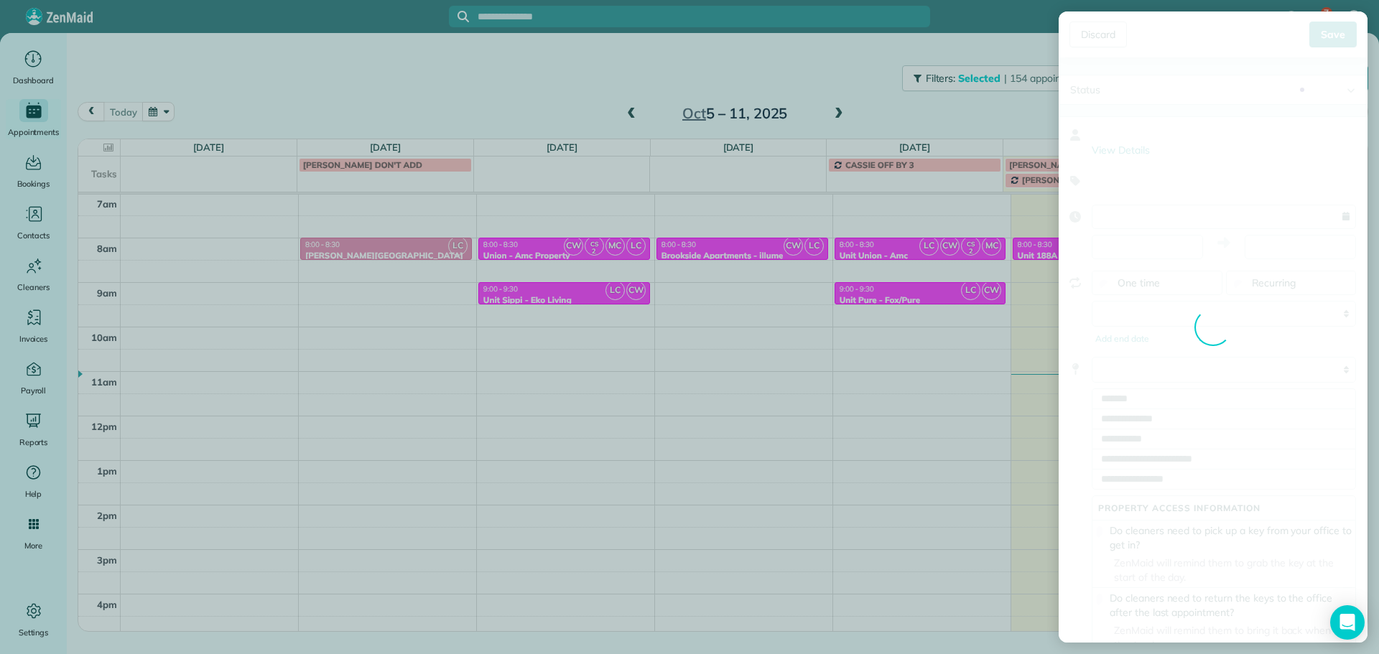
type input "**********"
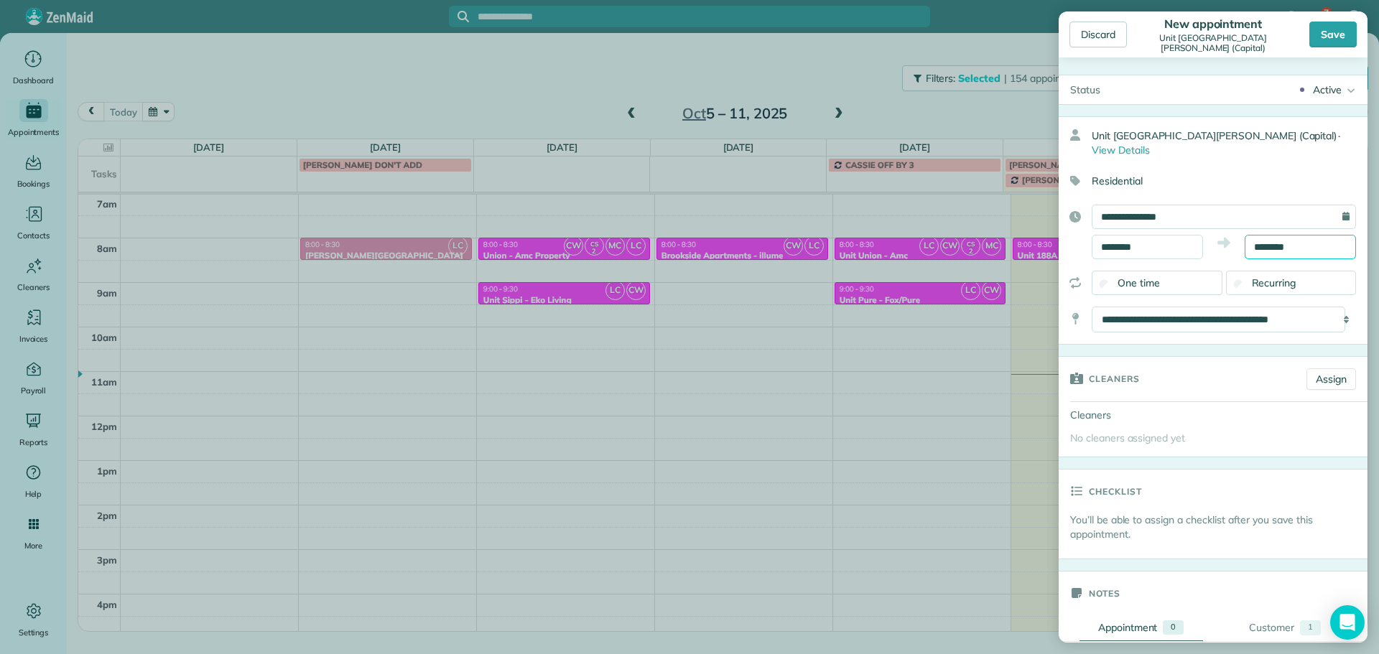
click at [1267, 236] on input "********" at bounding box center [1299, 247] width 111 height 24
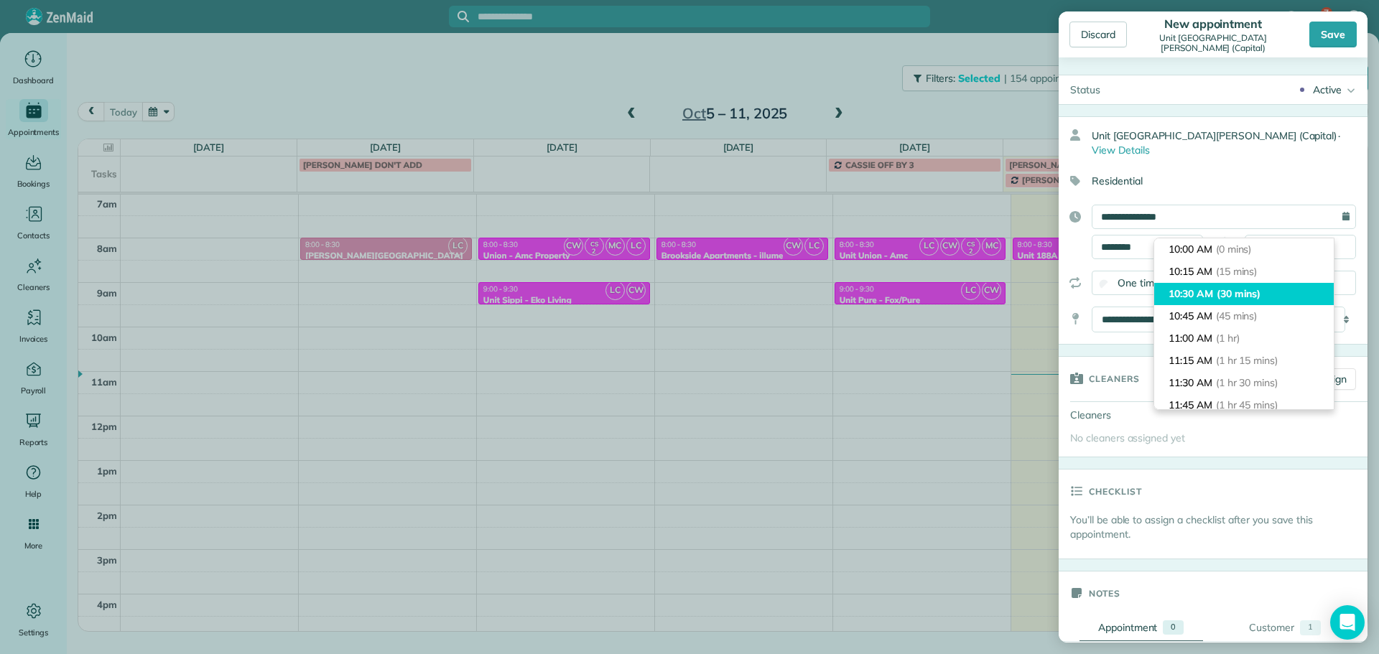
type input "********"
click at [1267, 292] on li "10:30 AM (30 mins)" at bounding box center [1243, 294] width 179 height 22
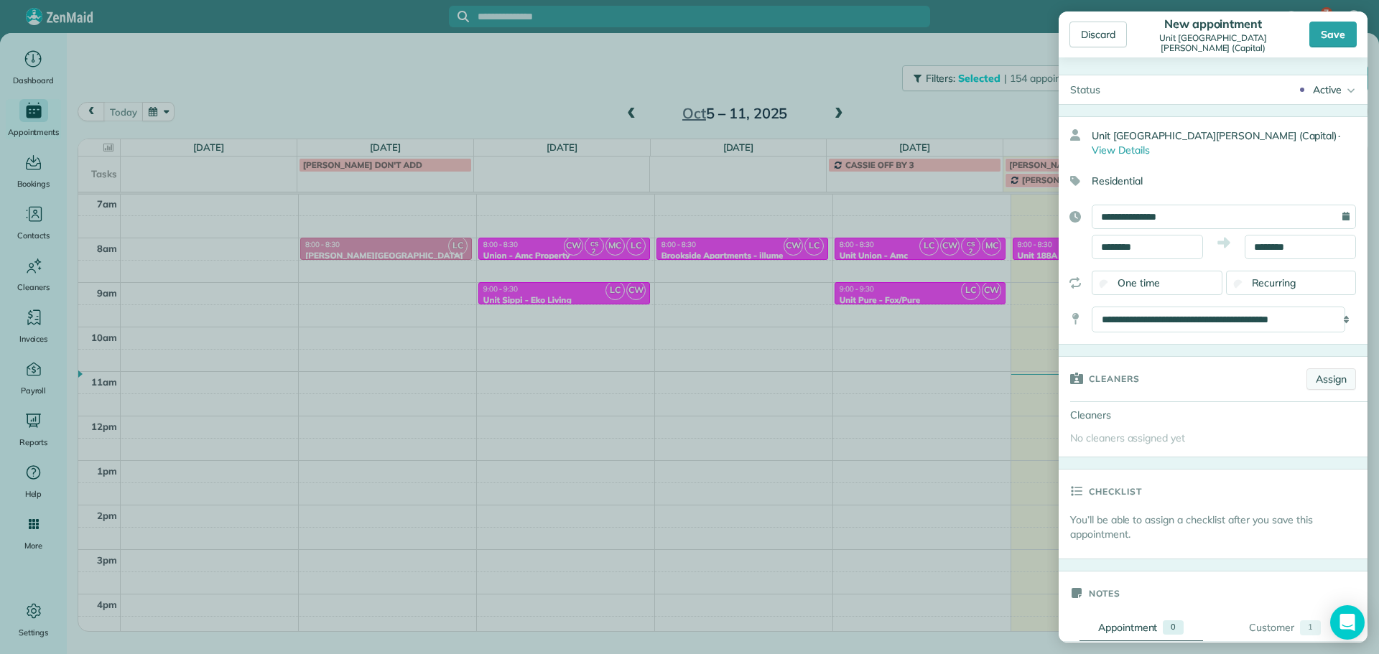
click at [1319, 368] on link "Assign" at bounding box center [1331, 379] width 50 height 22
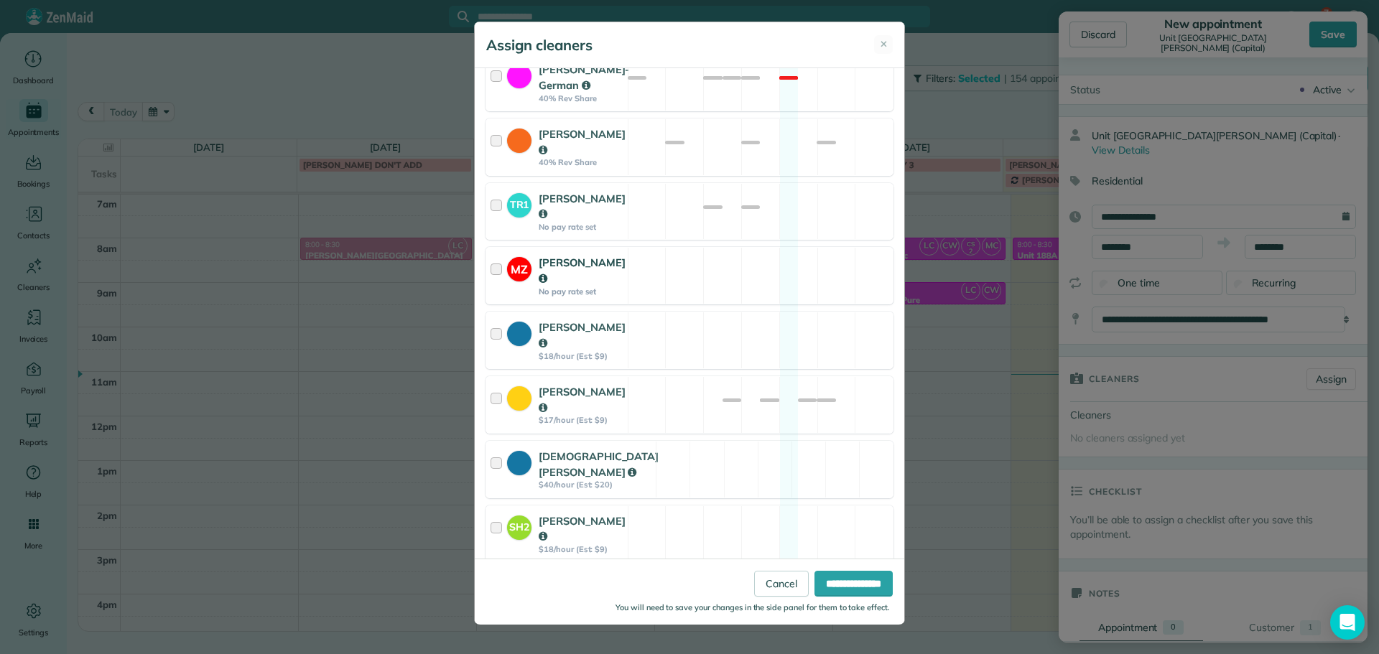
scroll to position [215, 0]
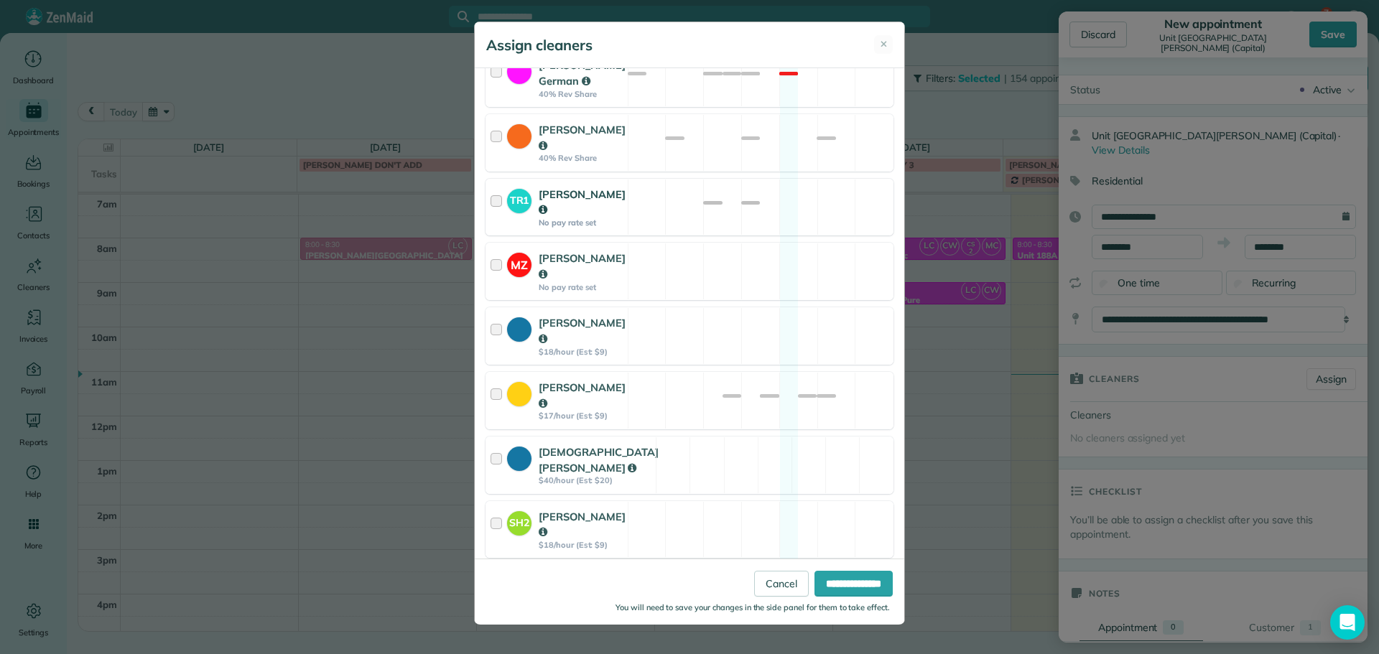
drag, startPoint x: 768, startPoint y: 93, endPoint x: 760, endPoint y: 203, distance: 110.8
click at [768, 93] on div "Christina Wright-German 40% Rev Share Not available" at bounding box center [689, 78] width 408 height 57
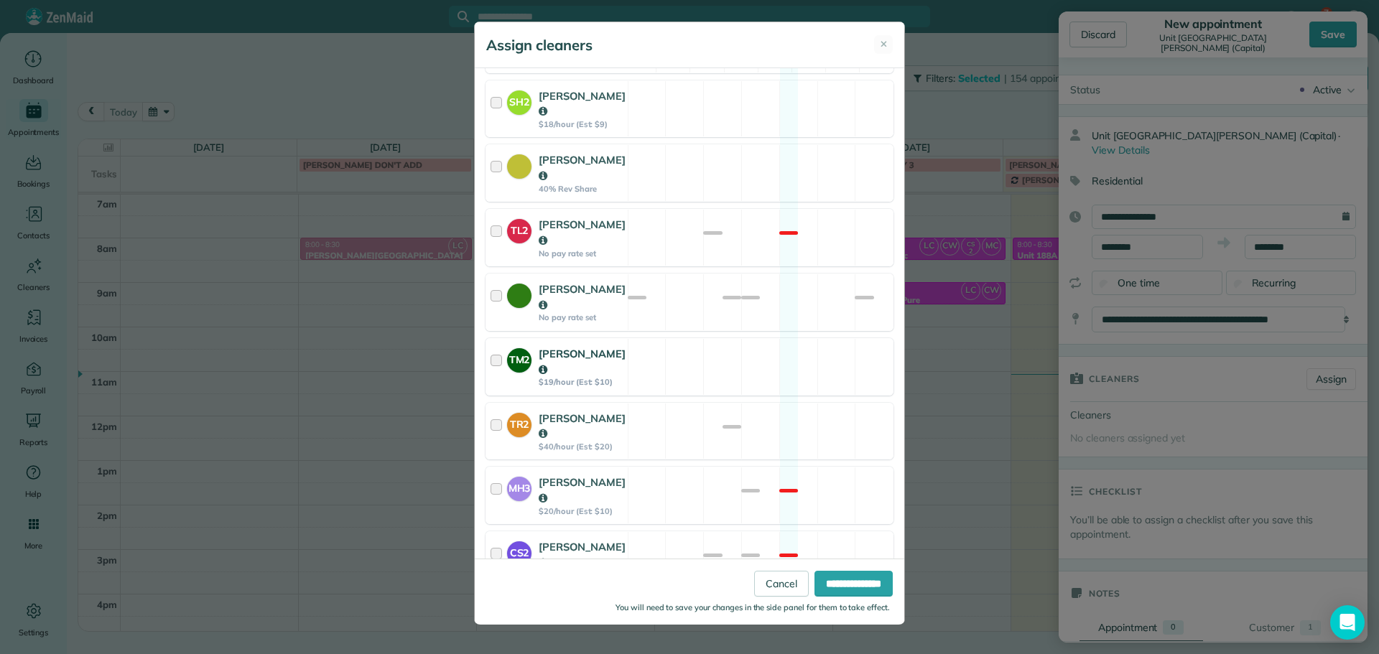
scroll to position [638, 0]
click at [777, 594] on div "LC Laura Chavez $20/hour (Est: $10) Available" at bounding box center [689, 622] width 408 height 57
click at [824, 586] on input "**********" at bounding box center [853, 584] width 78 height 26
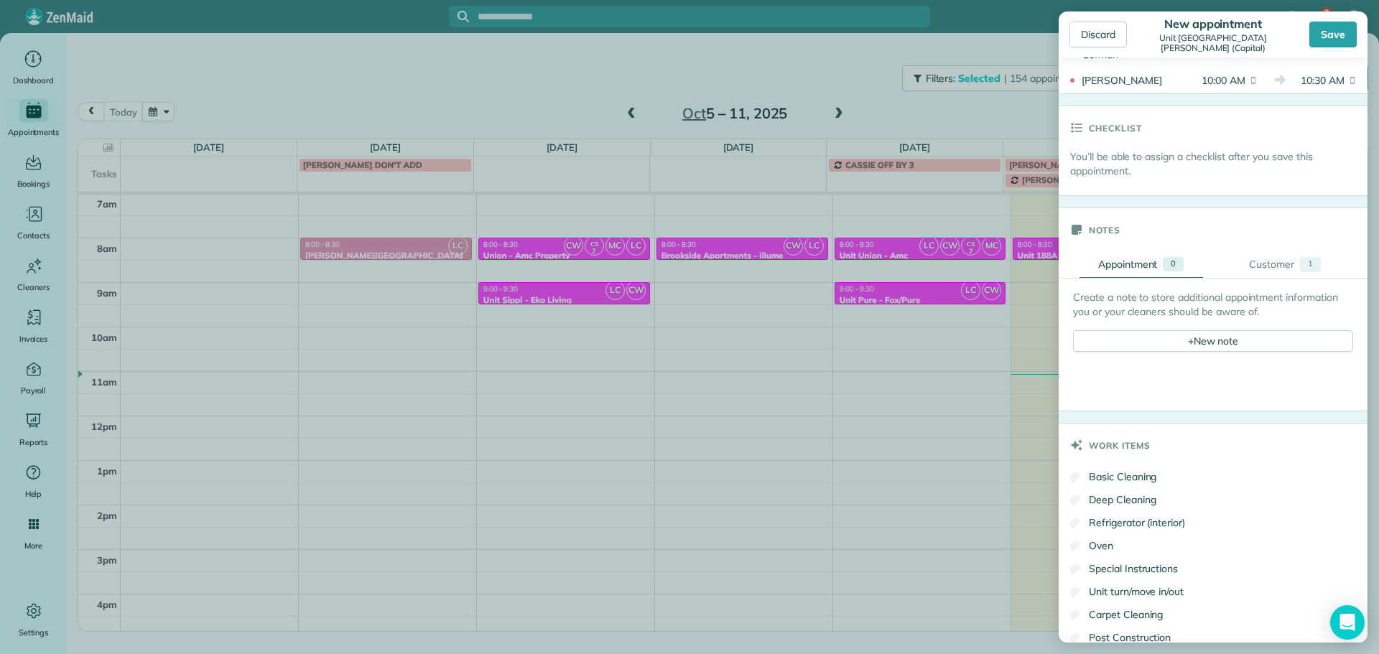
scroll to position [431, 0]
click at [1192, 329] on div "+ New note" at bounding box center [1213, 337] width 280 height 22
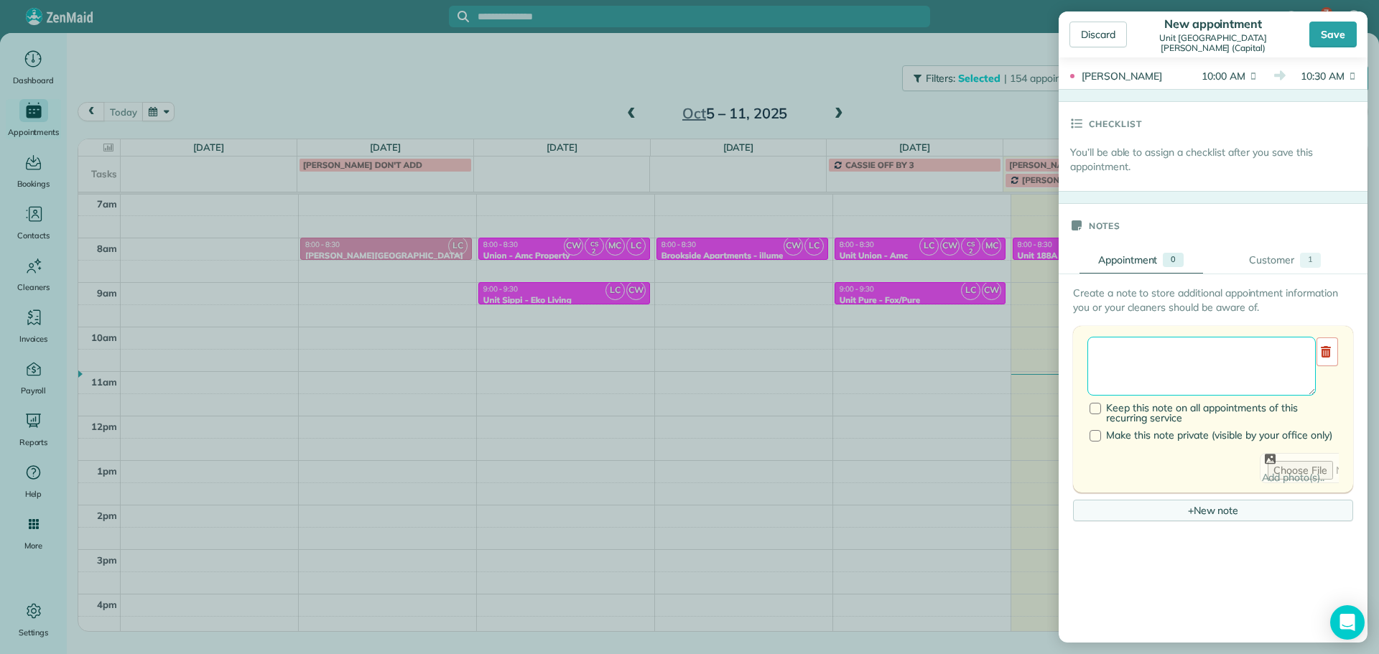
click at [1192, 341] on textarea at bounding box center [1201, 366] width 228 height 59
paste textarea "**********"
paste textarea "********"
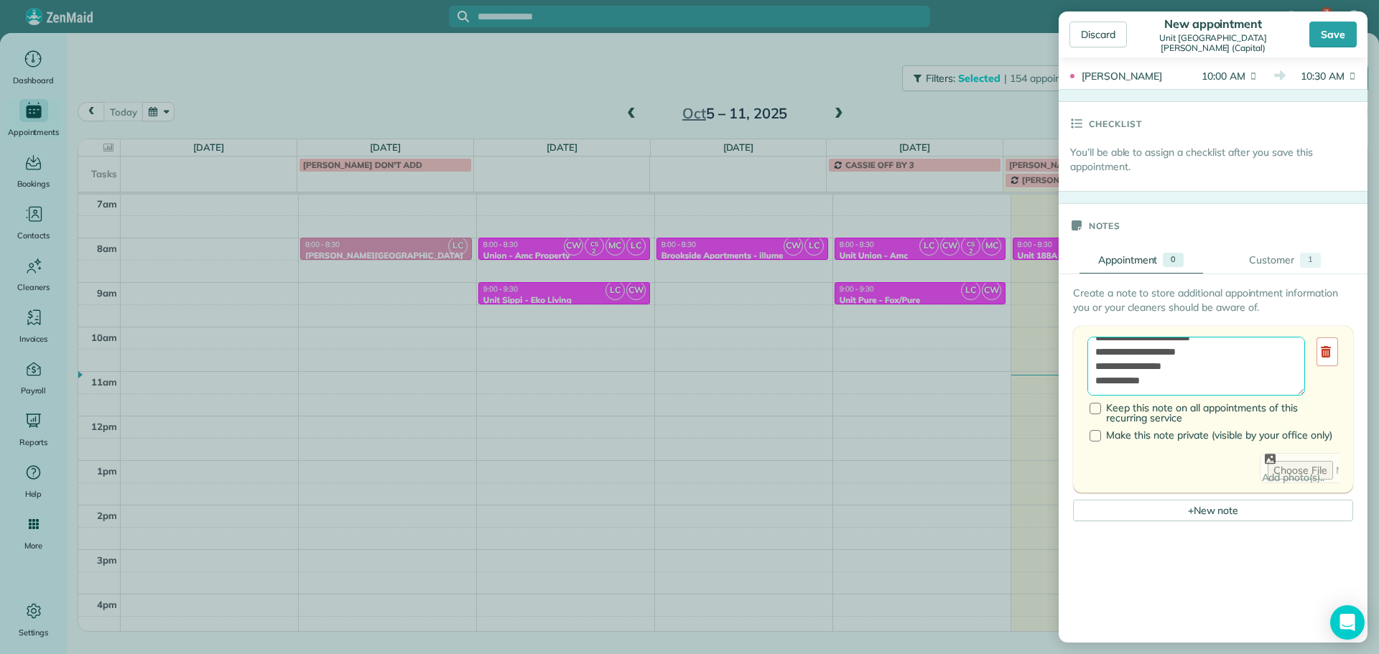
paste textarea "**********"
click at [1186, 351] on textarea "**********" at bounding box center [1196, 366] width 218 height 59
type textarea "**********"
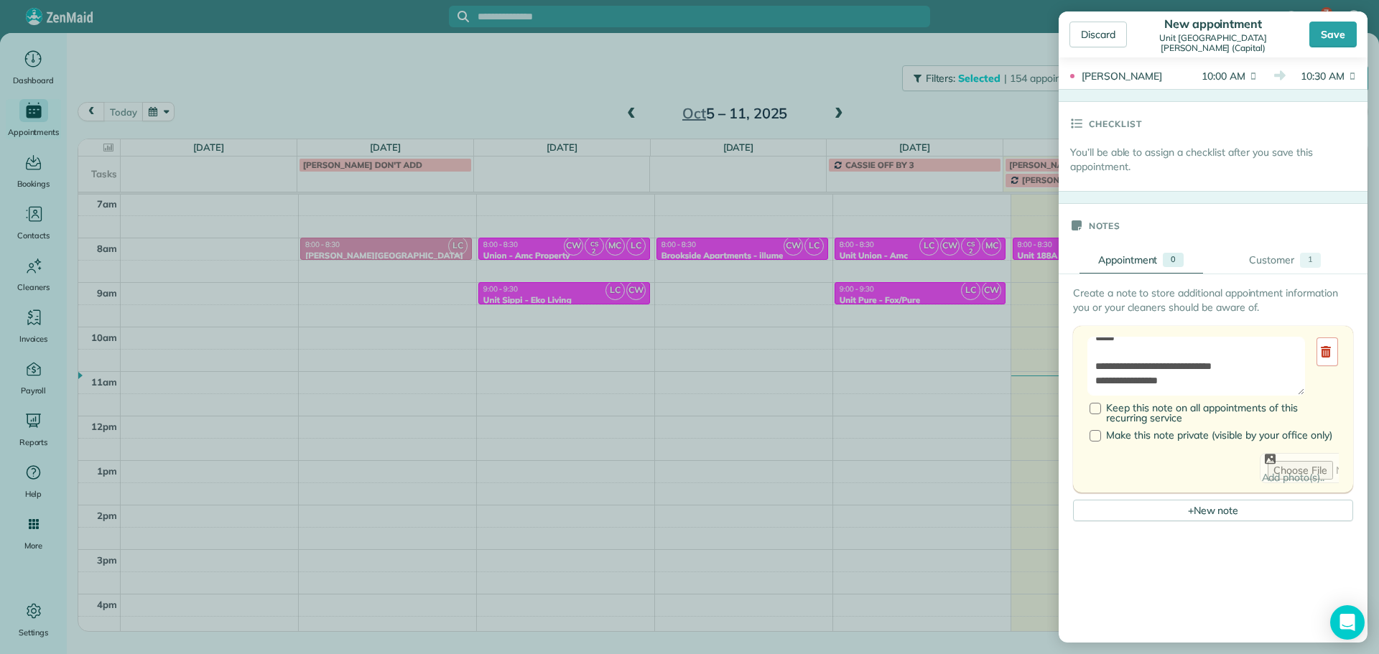
click at [1328, 21] on div "Discard New appointment Unit 156 - Jarrett Street Lofts (Capital) Save" at bounding box center [1212, 34] width 309 height 46
click at [1333, 31] on div "Save" at bounding box center [1332, 35] width 47 height 26
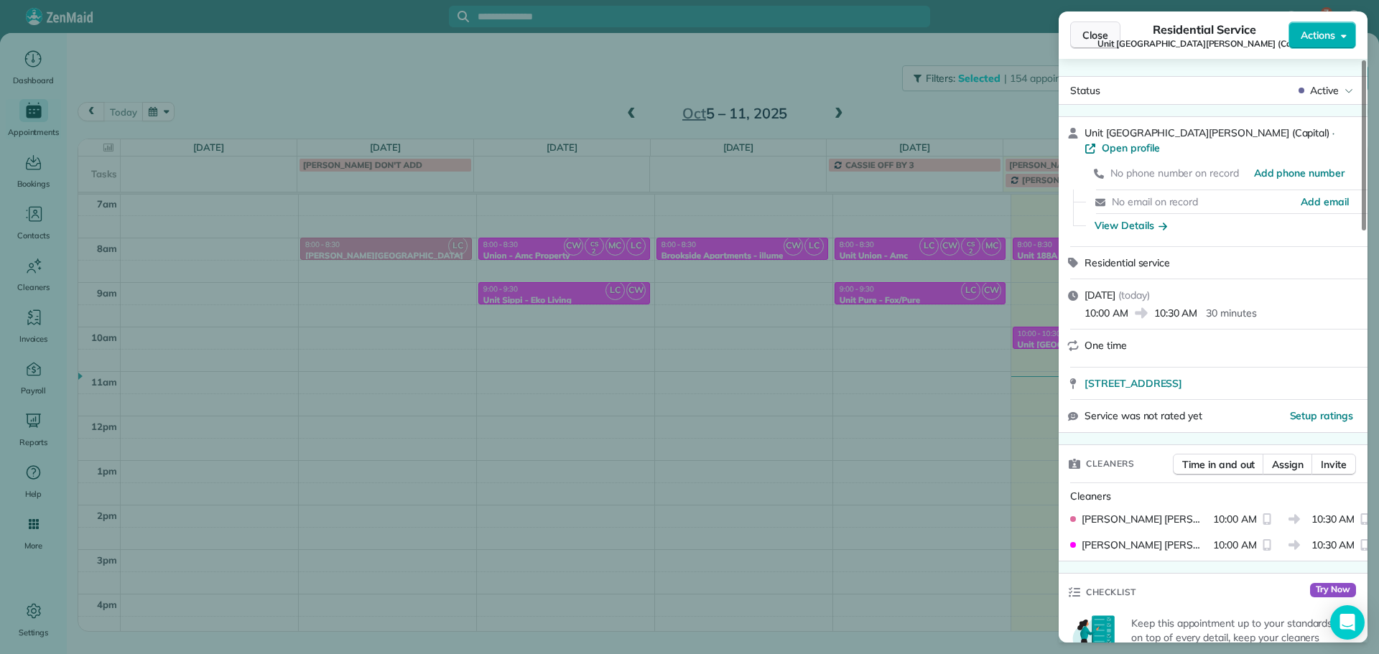
click at [1106, 34] on span "Close" at bounding box center [1095, 35] width 26 height 14
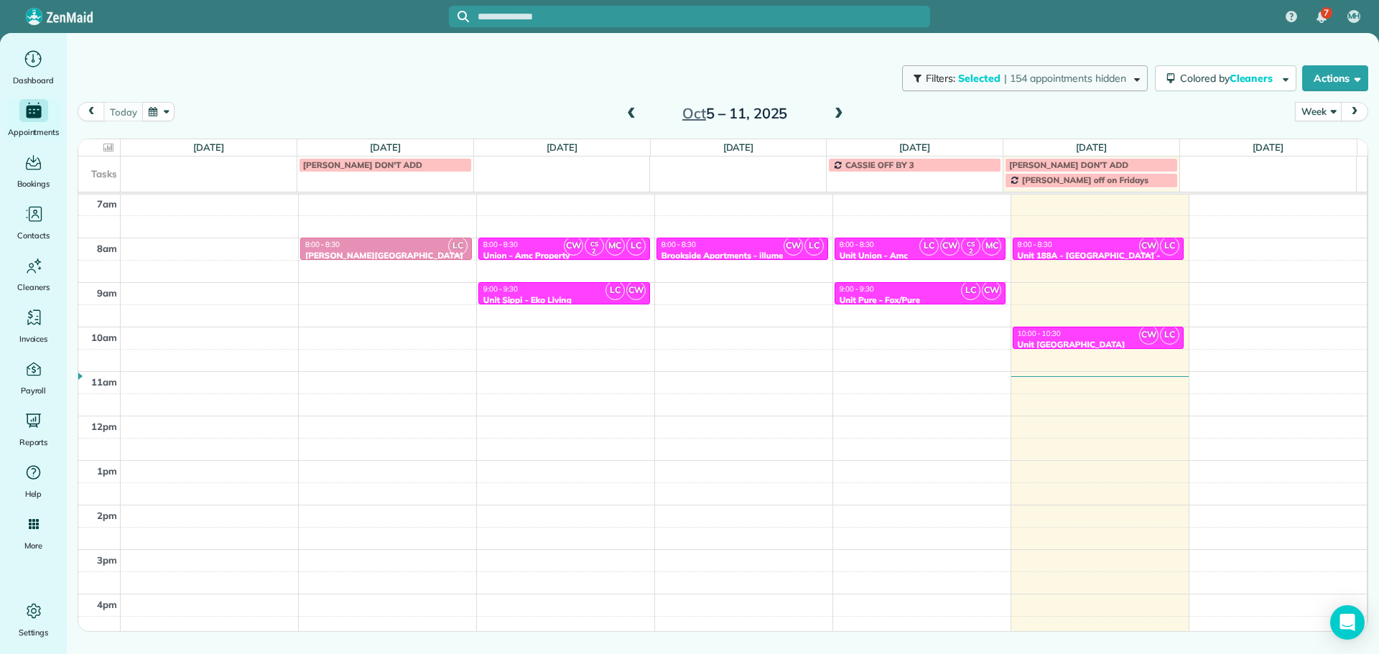
click at [1048, 80] on span "| 154 appointments hidden" at bounding box center [1065, 78] width 122 height 13
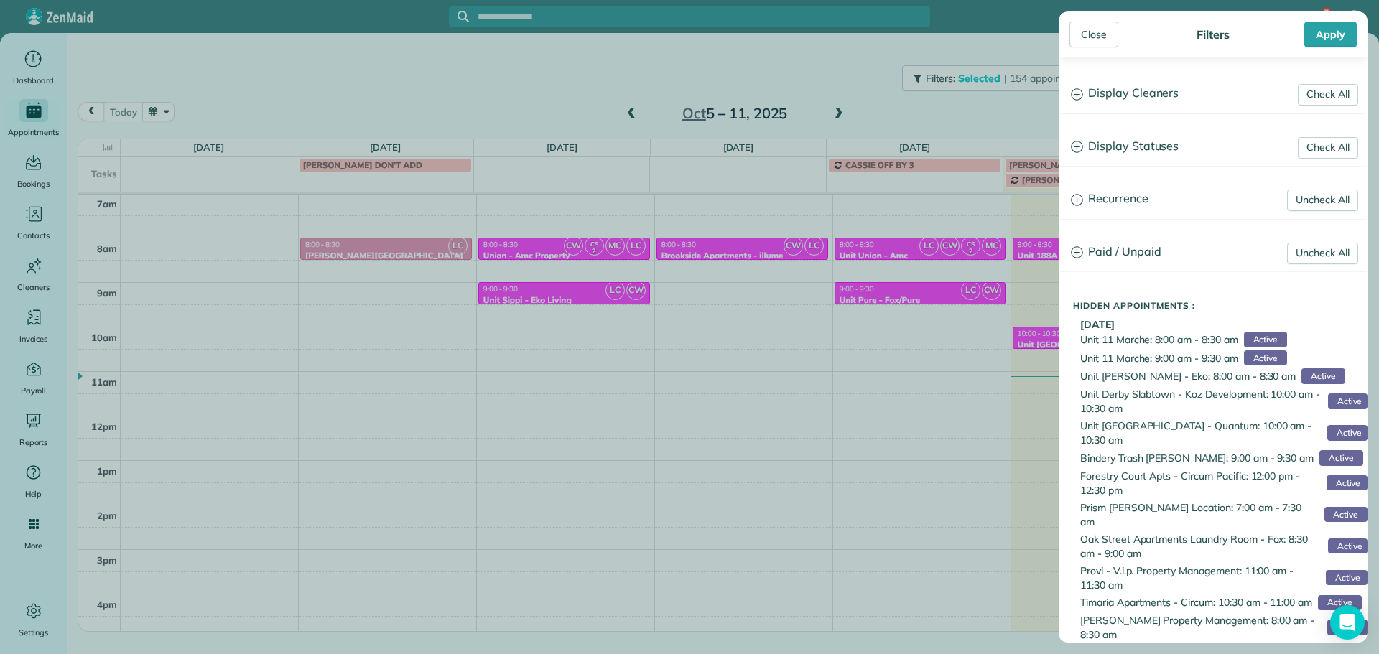
click at [1165, 106] on h3 "Display Cleaners" at bounding box center [1212, 93] width 307 height 37
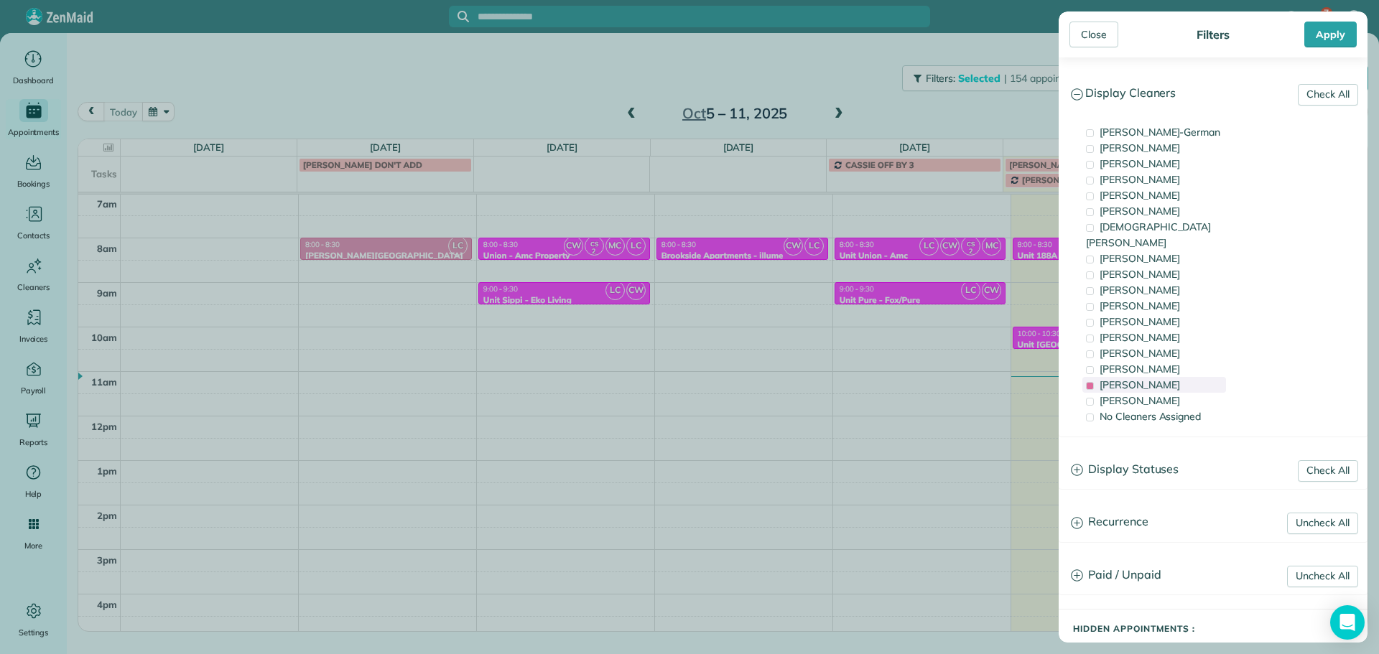
click at [1153, 378] on span "Laura Chavez" at bounding box center [1139, 384] width 80 height 13
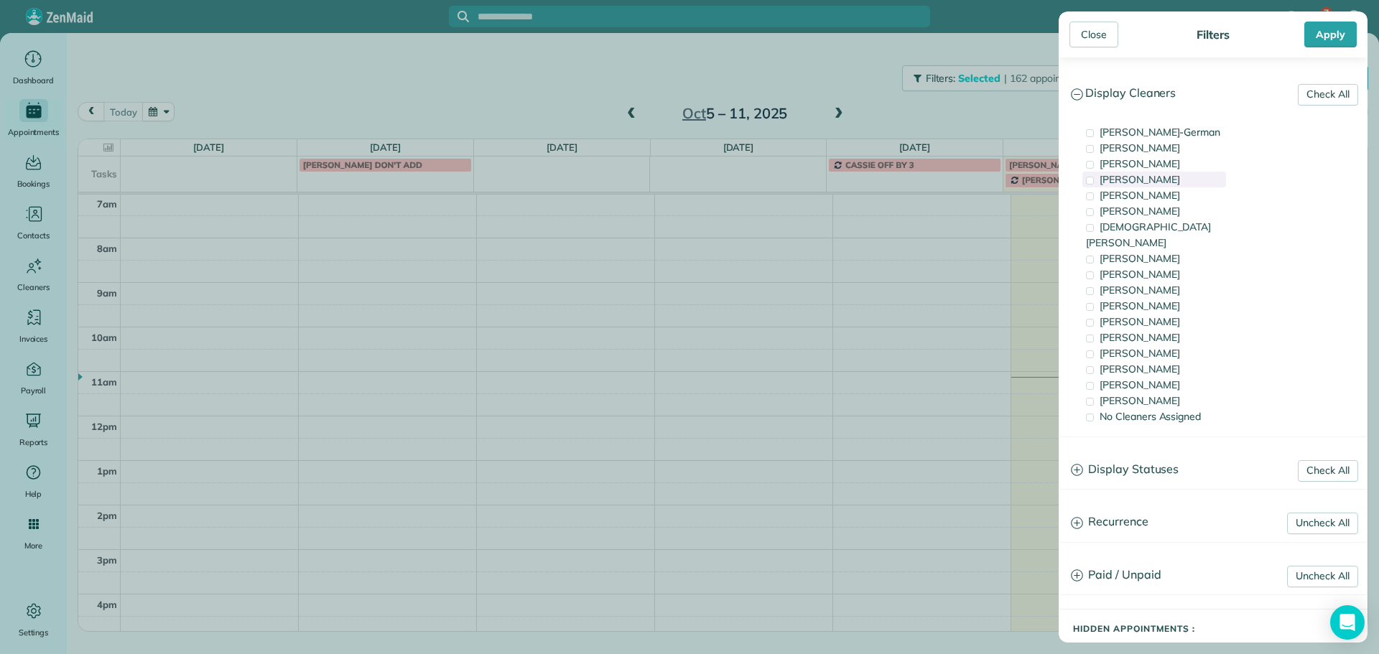
click at [1144, 179] on span "Mark Zollo" at bounding box center [1139, 179] width 80 height 13
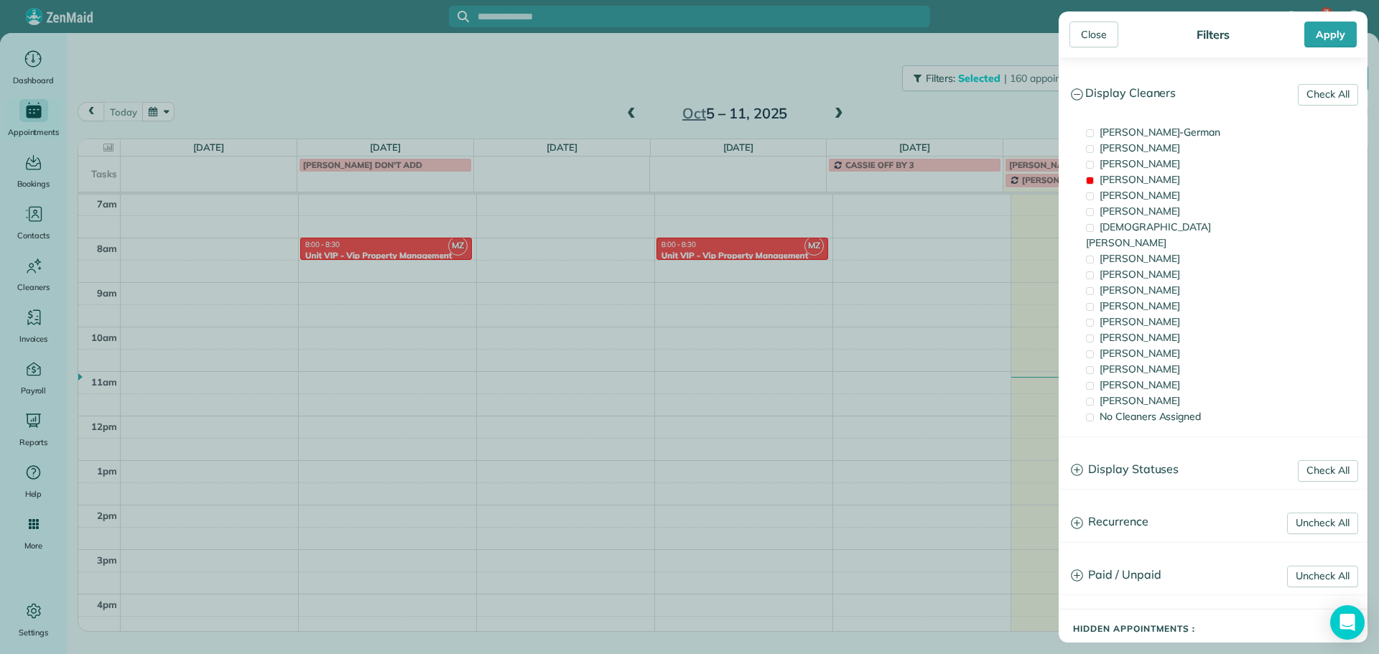
click at [1012, 135] on div "Close Filters Apply Check All Display Cleaners Christina Wright-German Cassie F…" at bounding box center [689, 327] width 1379 height 654
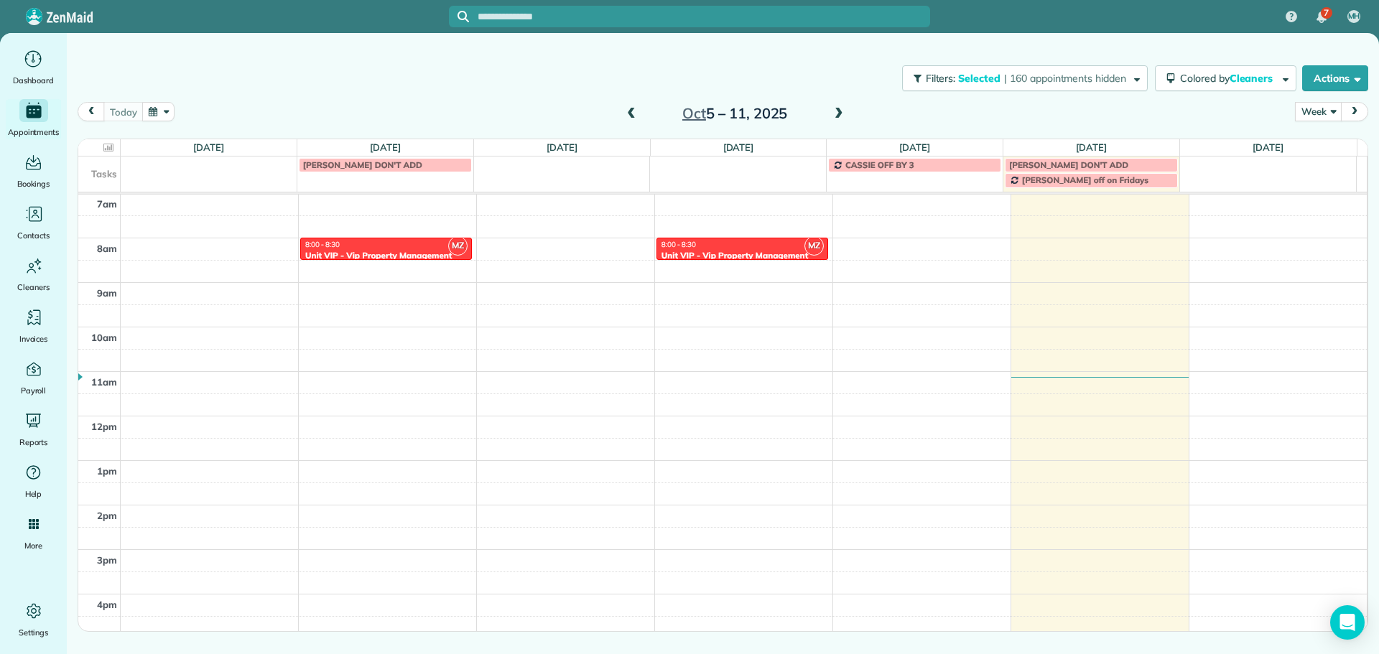
click at [839, 112] on span at bounding box center [839, 114] width 16 height 13
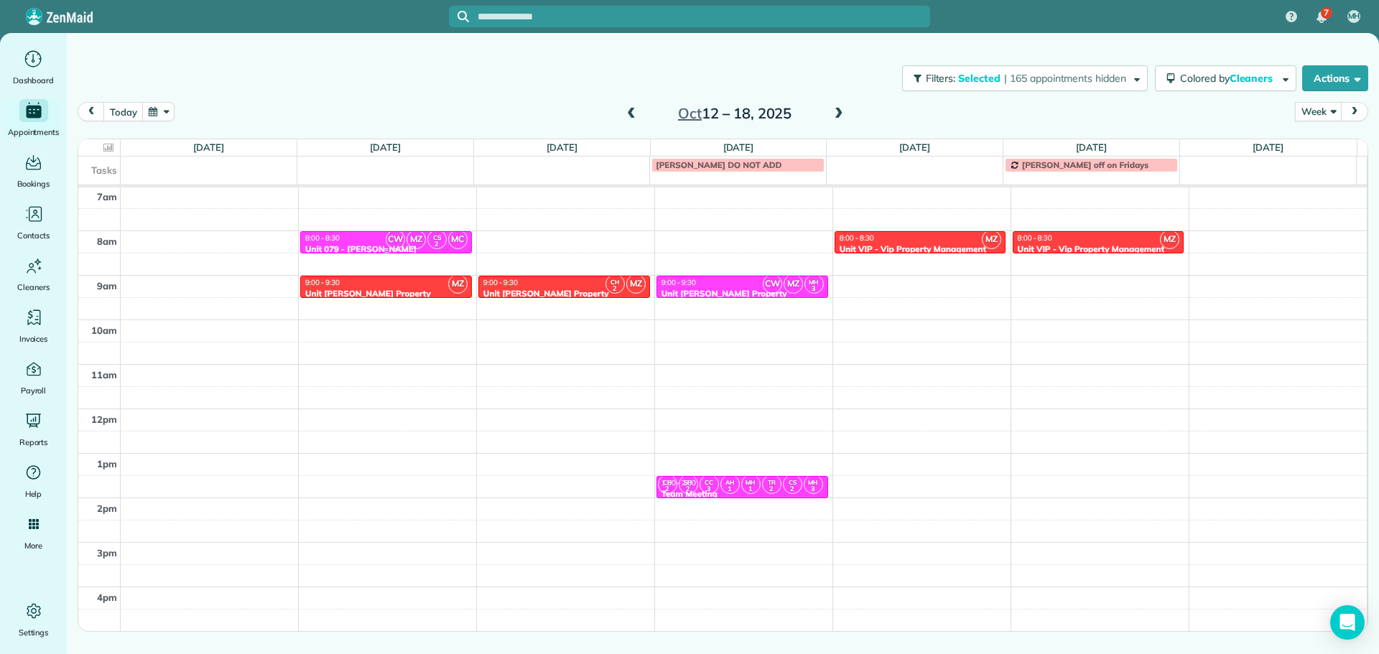
click at [416, 242] on span "MZ" at bounding box center [415, 239] width 19 height 19
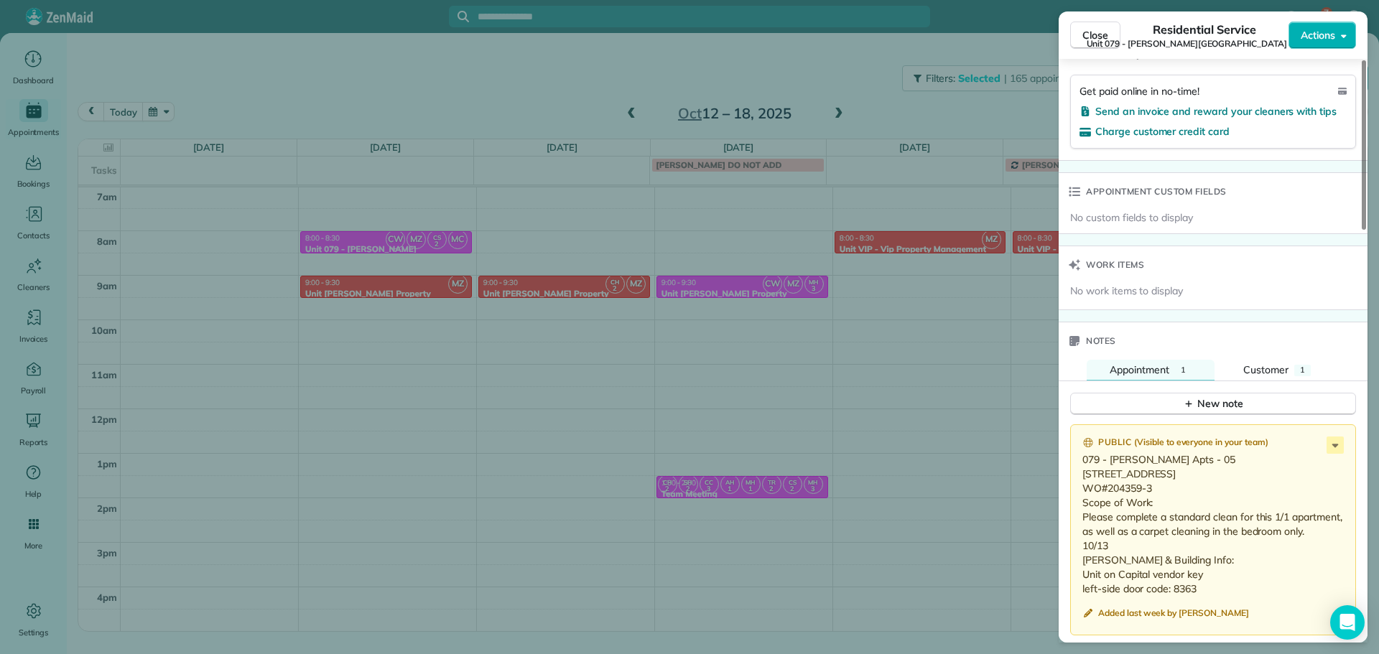
scroll to position [1153, 0]
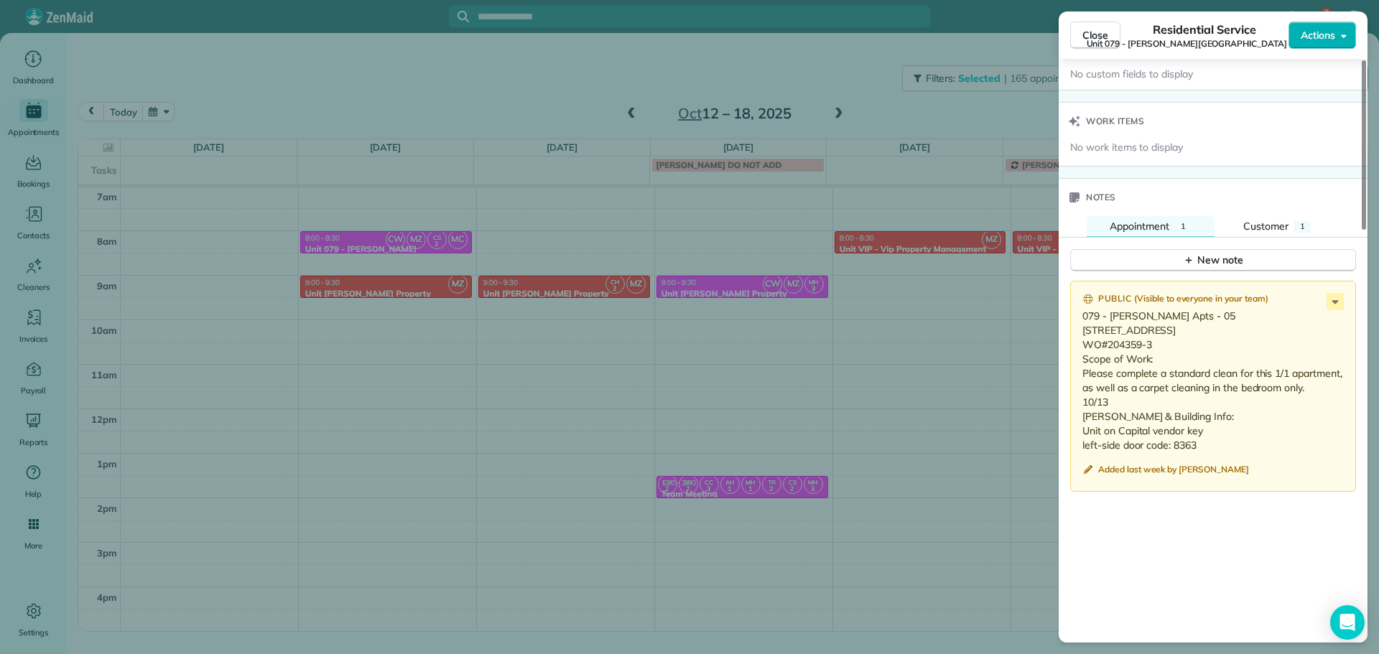
click at [421, 279] on div "Close Residential Service Unit 079 - Laurel Ash Apartments (Capital) Actions St…" at bounding box center [689, 327] width 1379 height 654
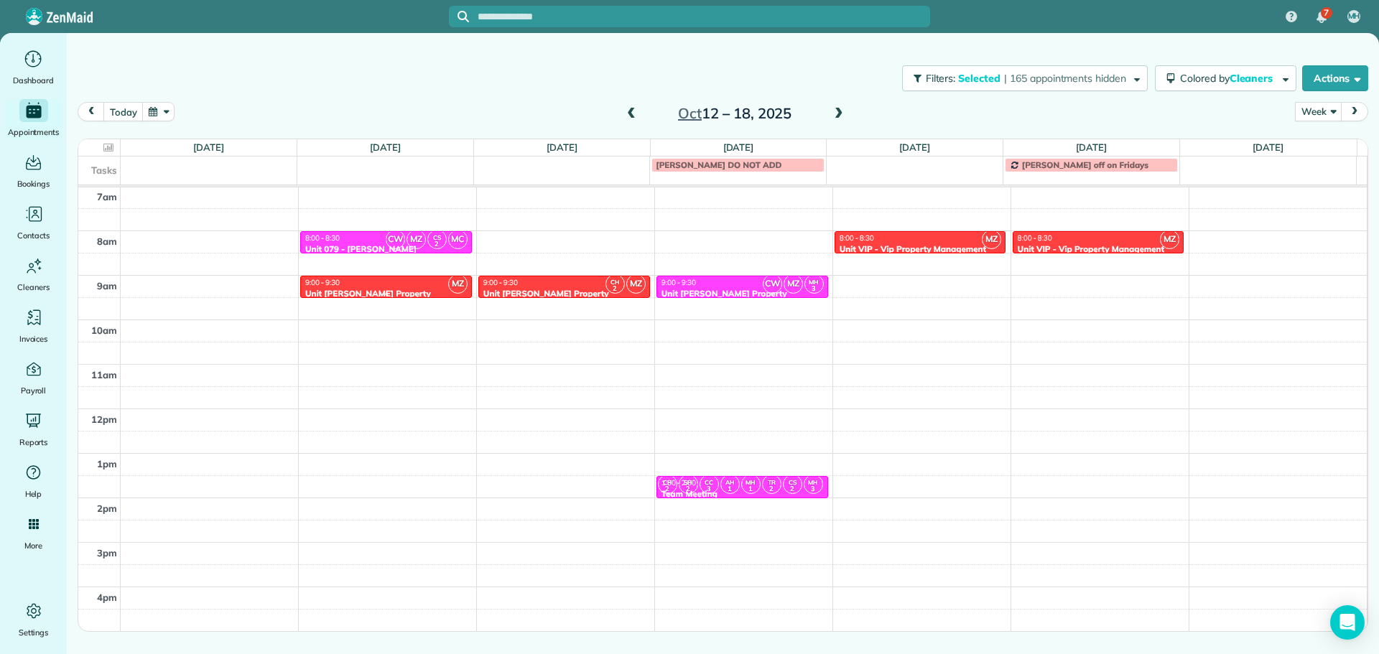
click at [406, 285] on div "9:00 - 9:30" at bounding box center [385, 282] width 163 height 9
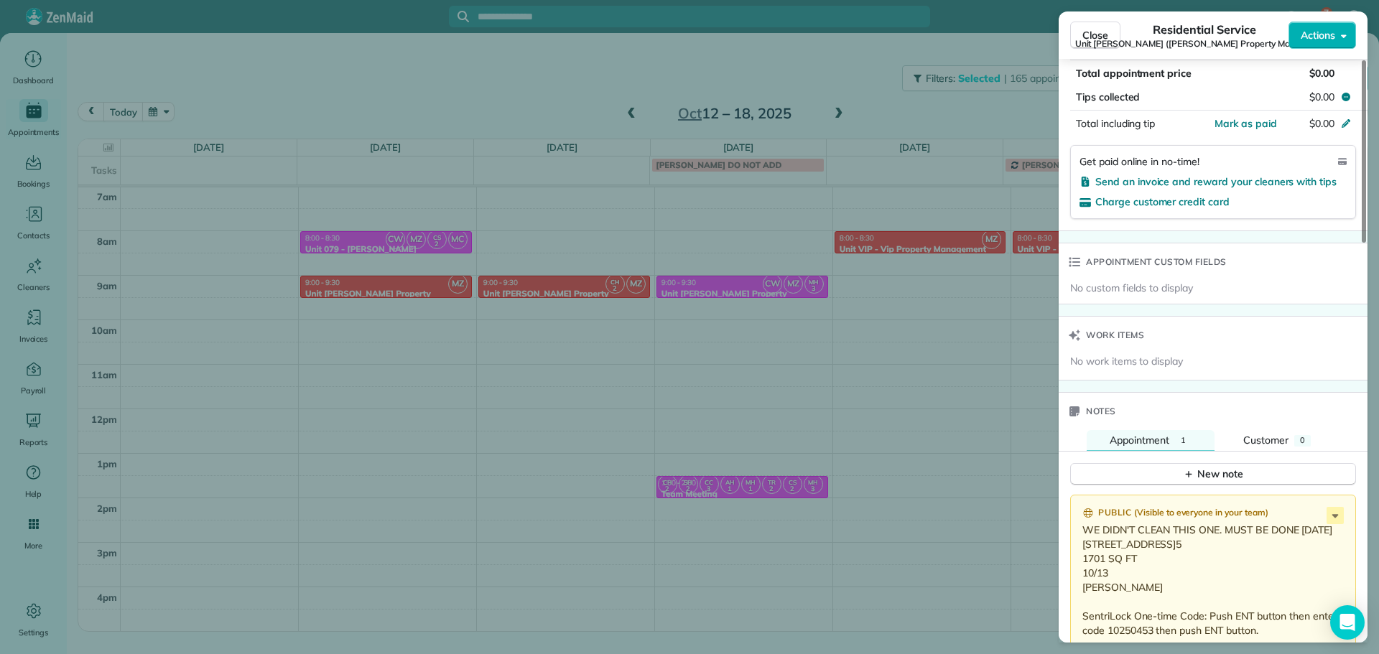
scroll to position [1007, 0]
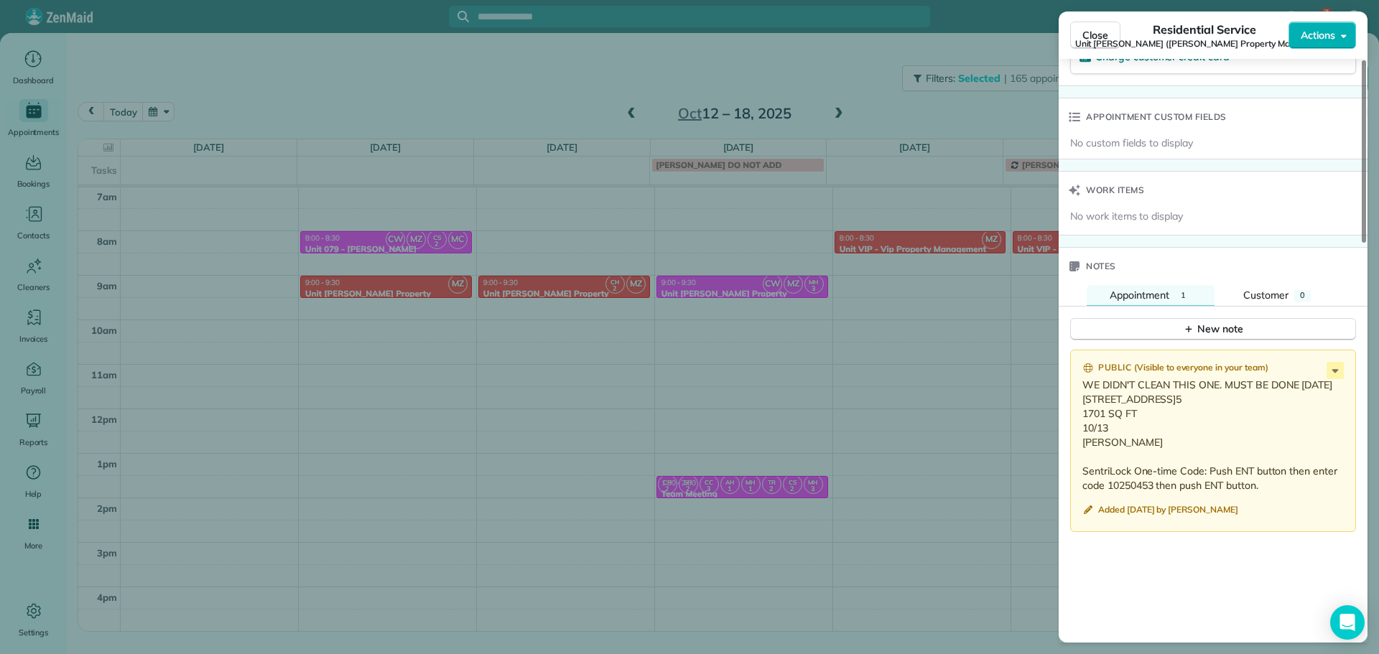
click at [594, 91] on div "Close Residential Service Unit LongStreet (Longstreet Property Management) Acti…" at bounding box center [689, 327] width 1379 height 654
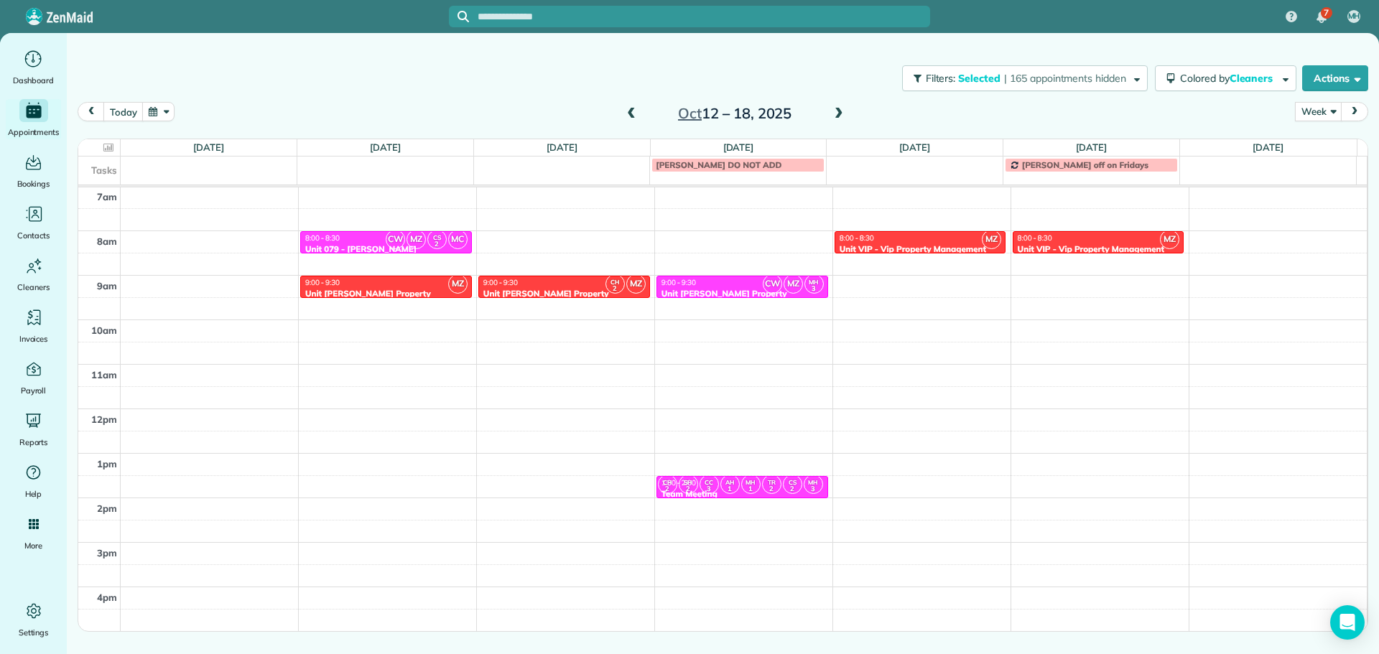
click at [836, 115] on span at bounding box center [839, 114] width 16 height 13
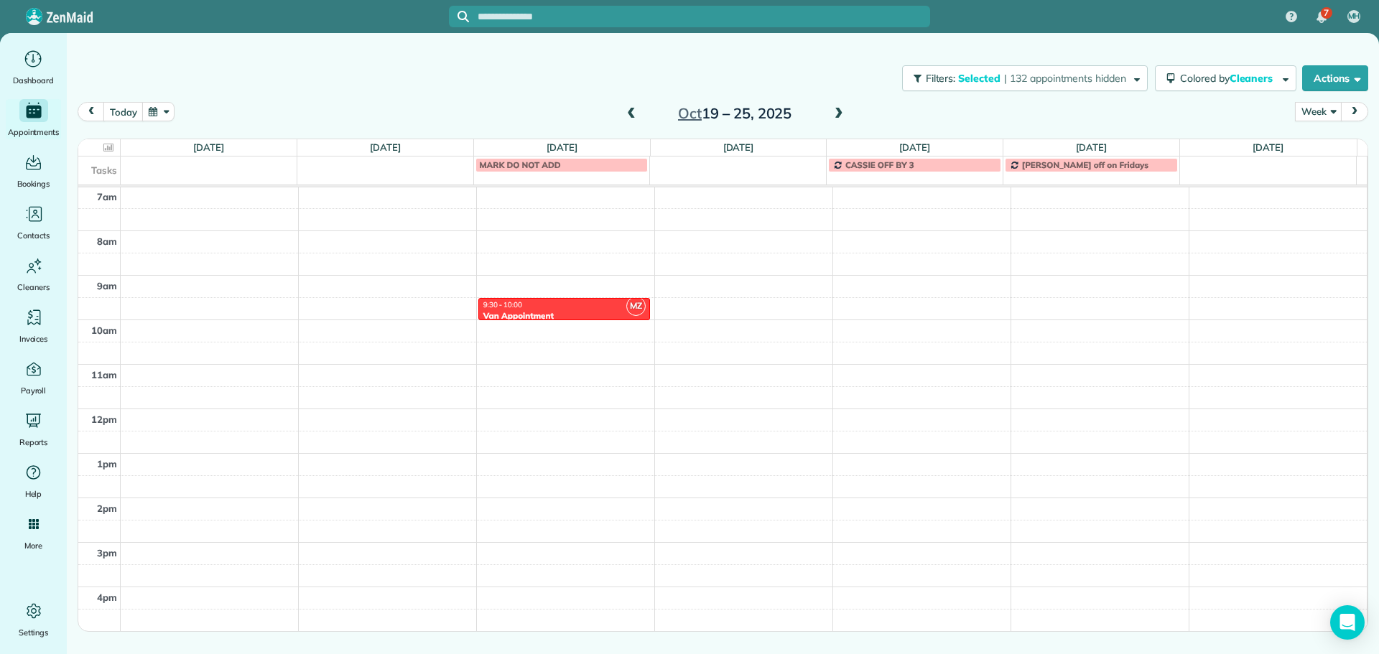
click at [626, 111] on span at bounding box center [631, 114] width 16 height 13
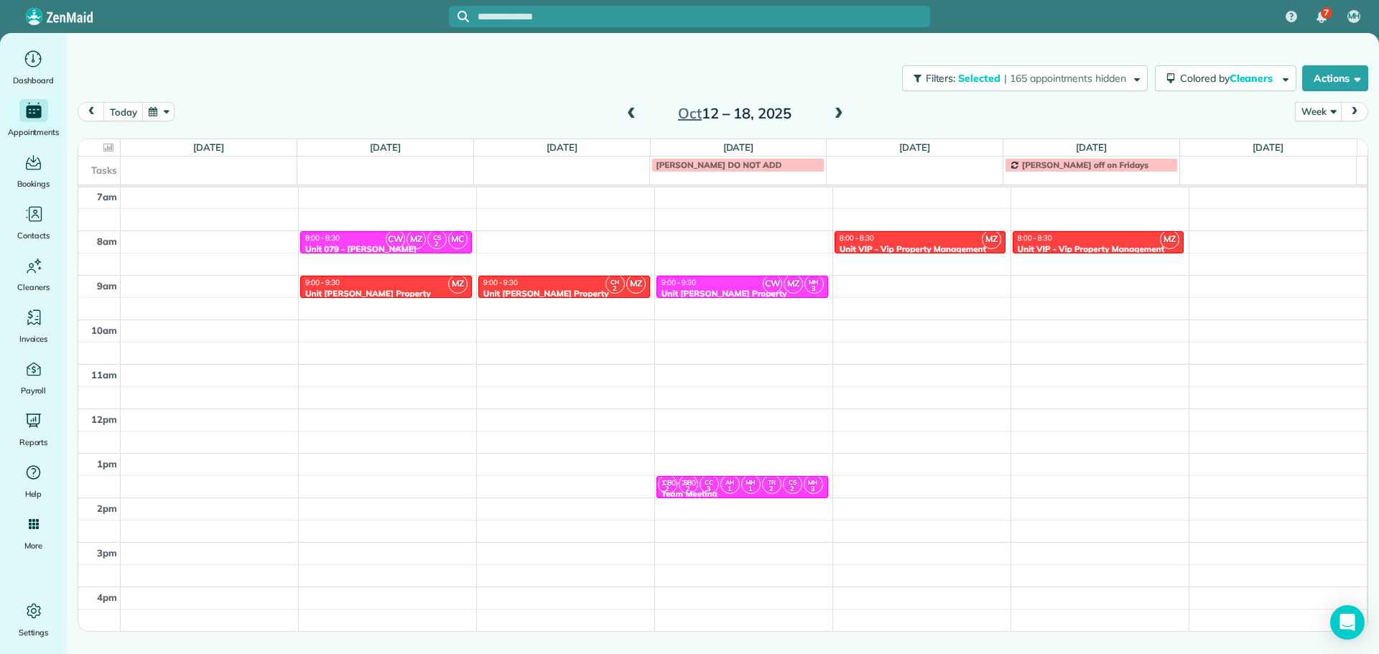
click at [833, 115] on span at bounding box center [839, 114] width 16 height 13
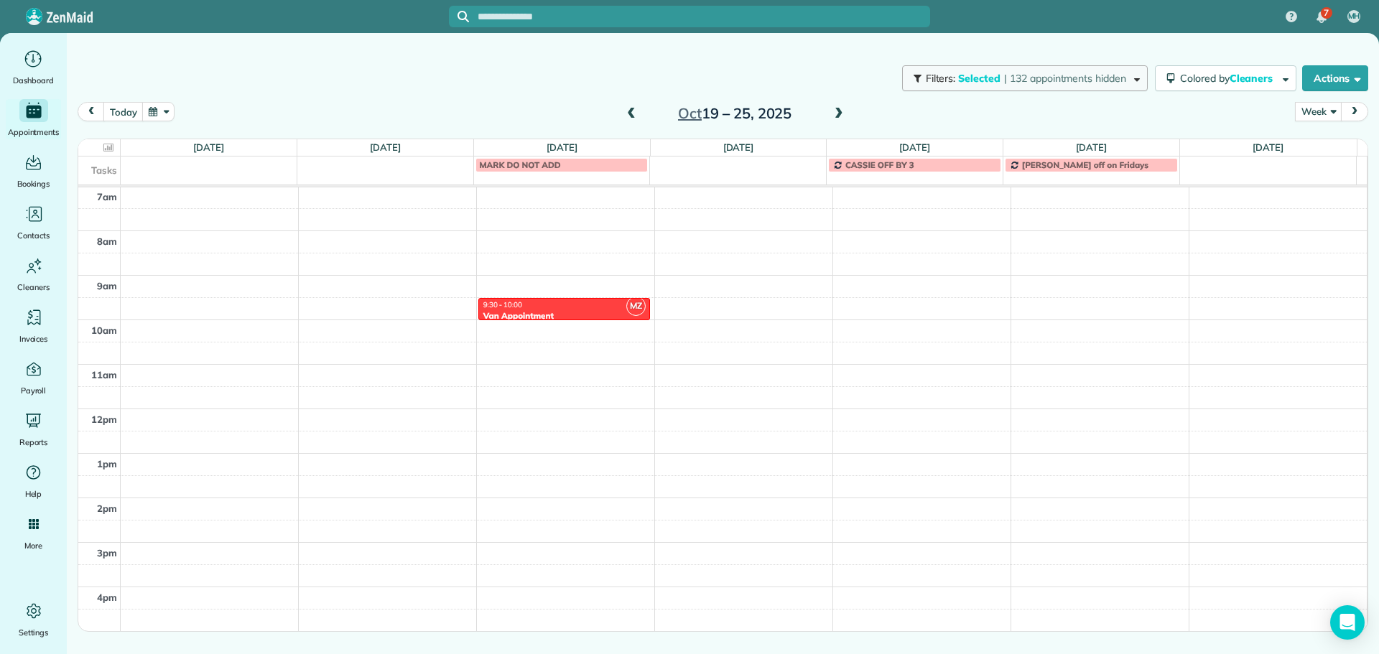
click at [1073, 82] on span "| 132 appointments hidden" at bounding box center [1065, 78] width 122 height 13
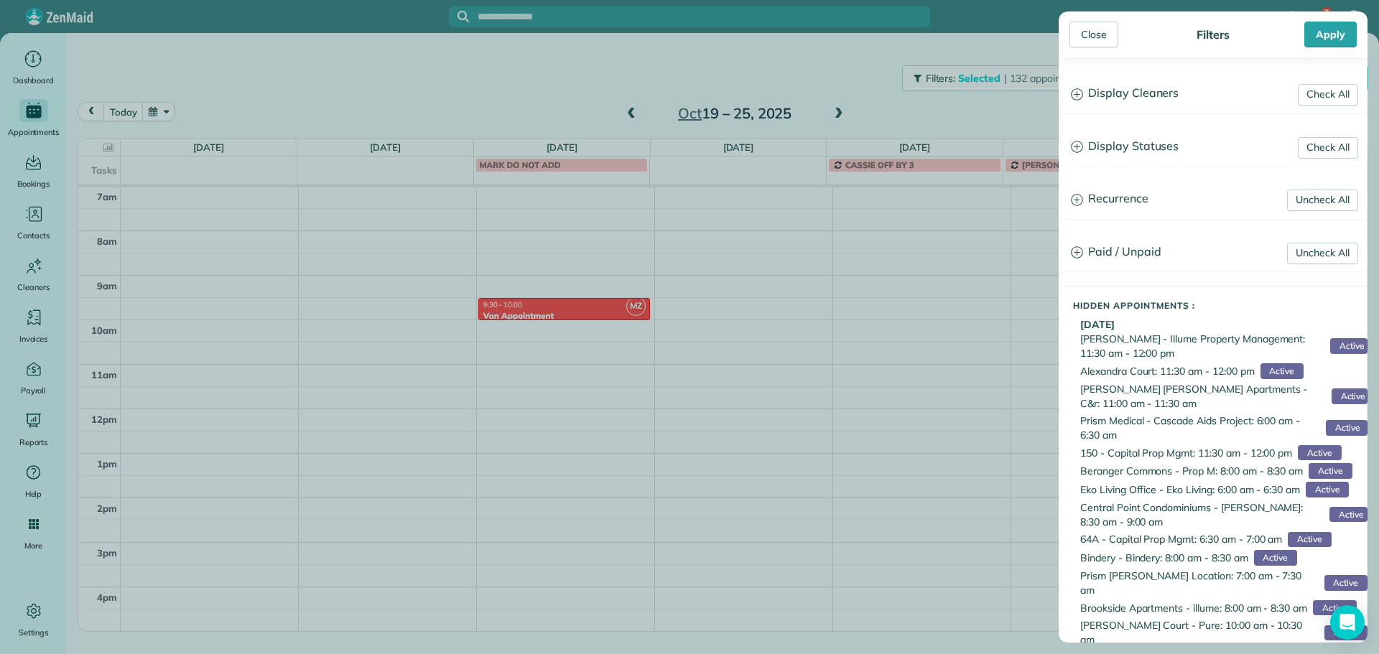
click at [1170, 105] on h3 "Display Cleaners" at bounding box center [1212, 93] width 307 height 37
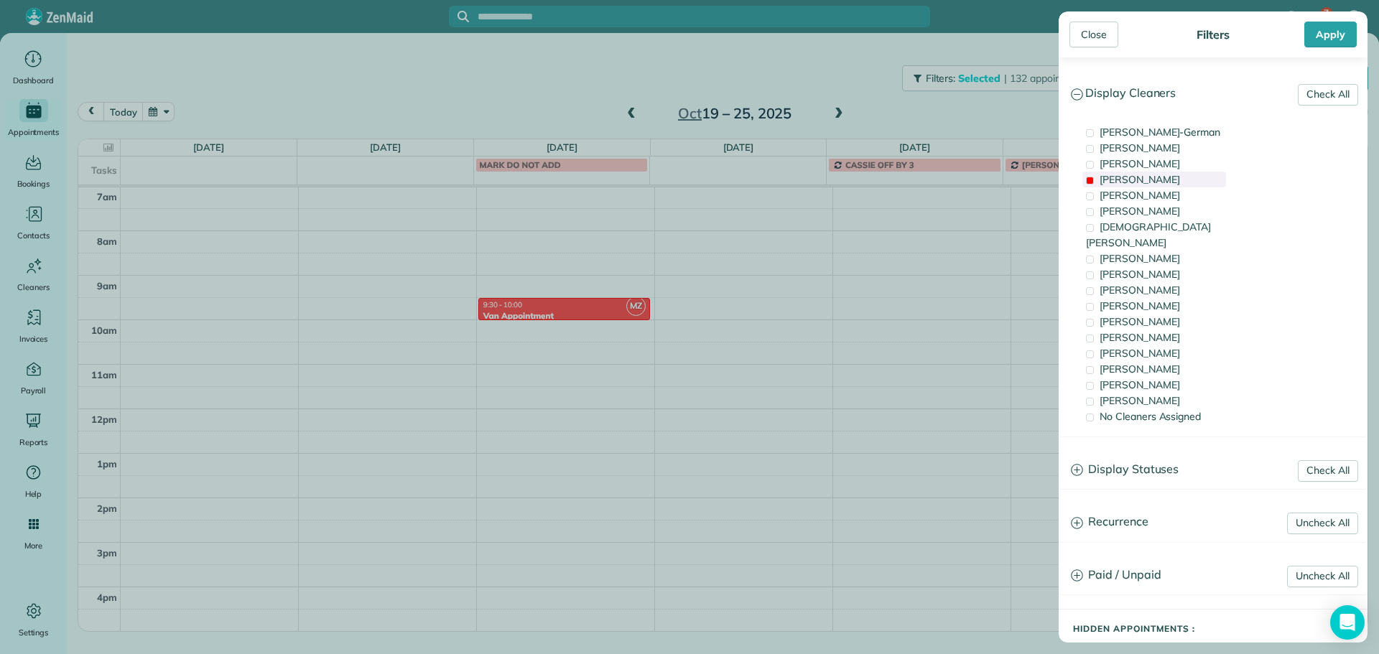
click at [1160, 178] on div "Mark Zollo" at bounding box center [1154, 180] width 144 height 16
click at [1165, 377] on div "Laura Chavez" at bounding box center [1154, 385] width 144 height 16
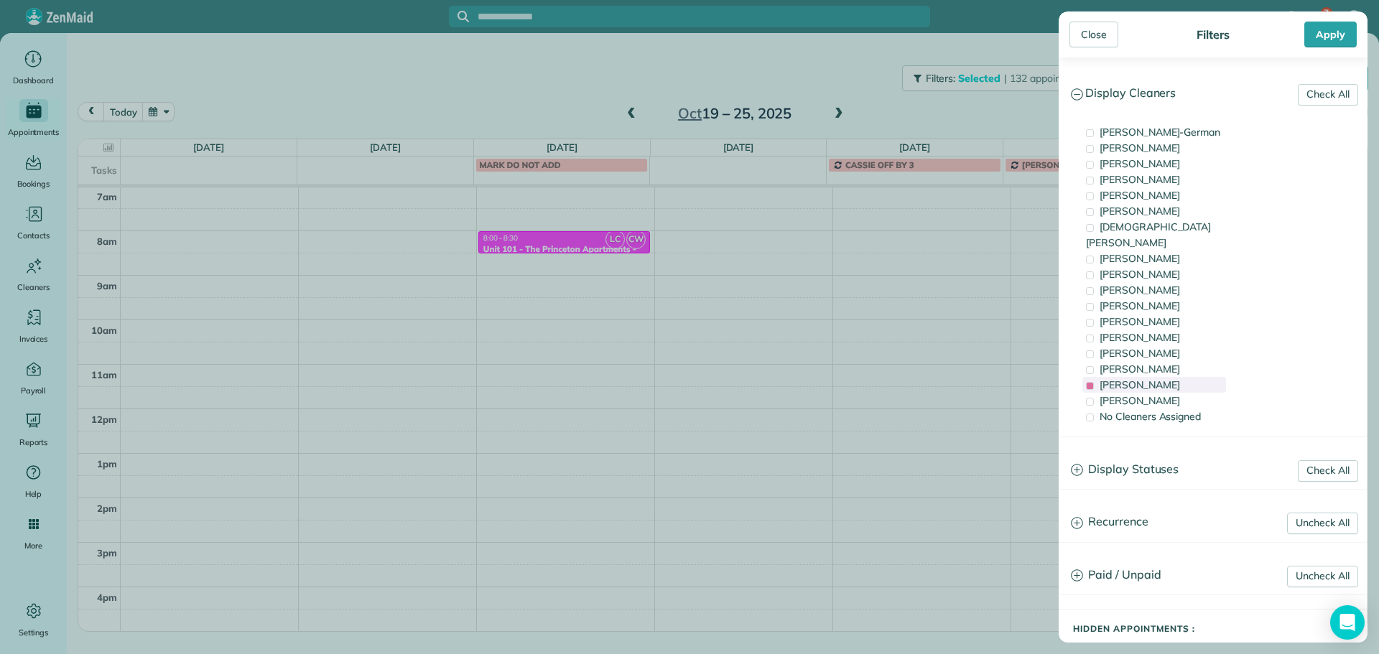
click at [1163, 377] on div "Laura Chavez" at bounding box center [1154, 385] width 144 height 16
click at [1164, 361] on div "Cristina Sainz" at bounding box center [1154, 369] width 144 height 16
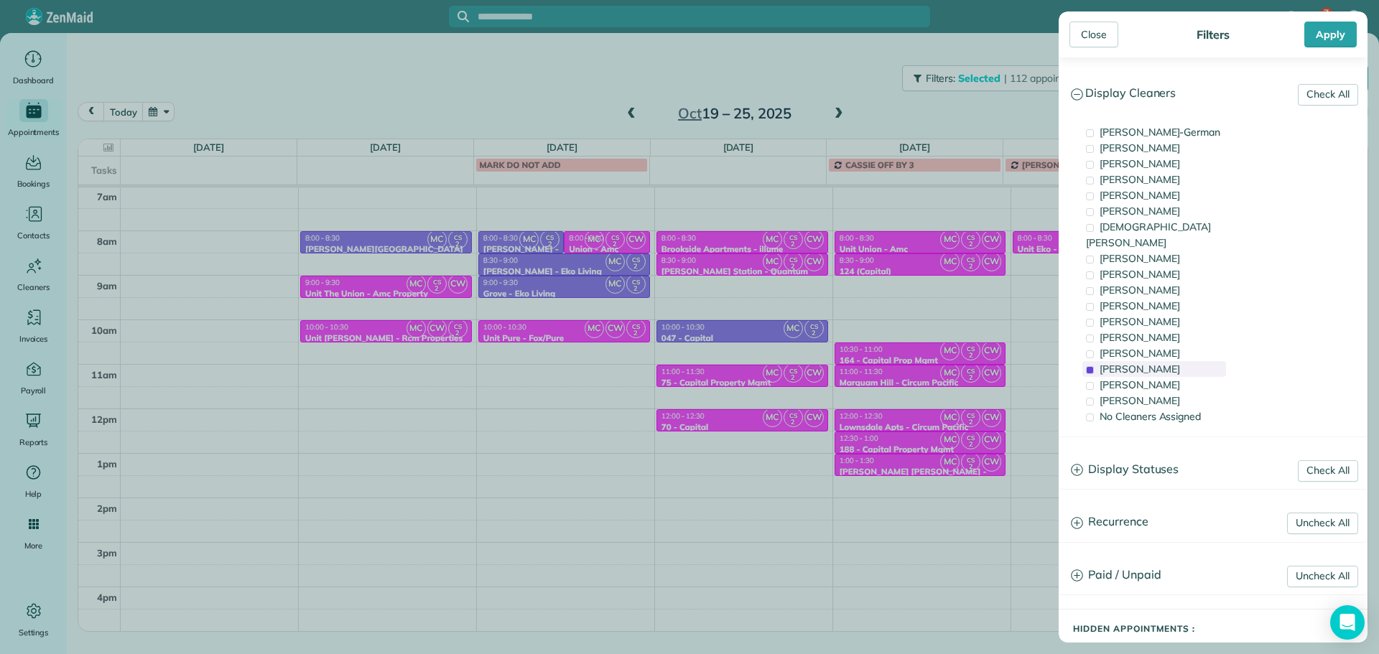
click at [1164, 361] on div "Cristina Sainz" at bounding box center [1154, 369] width 144 height 16
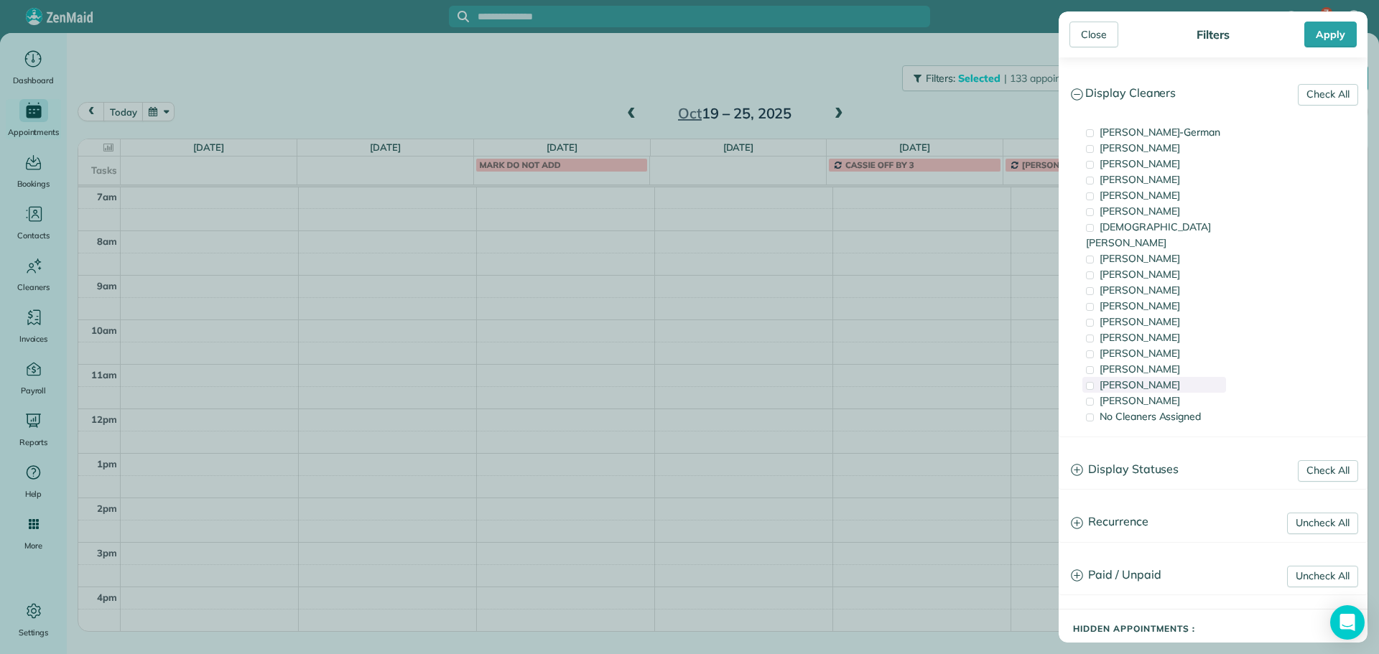
click at [1169, 377] on div "Laura Chavez" at bounding box center [1154, 385] width 144 height 16
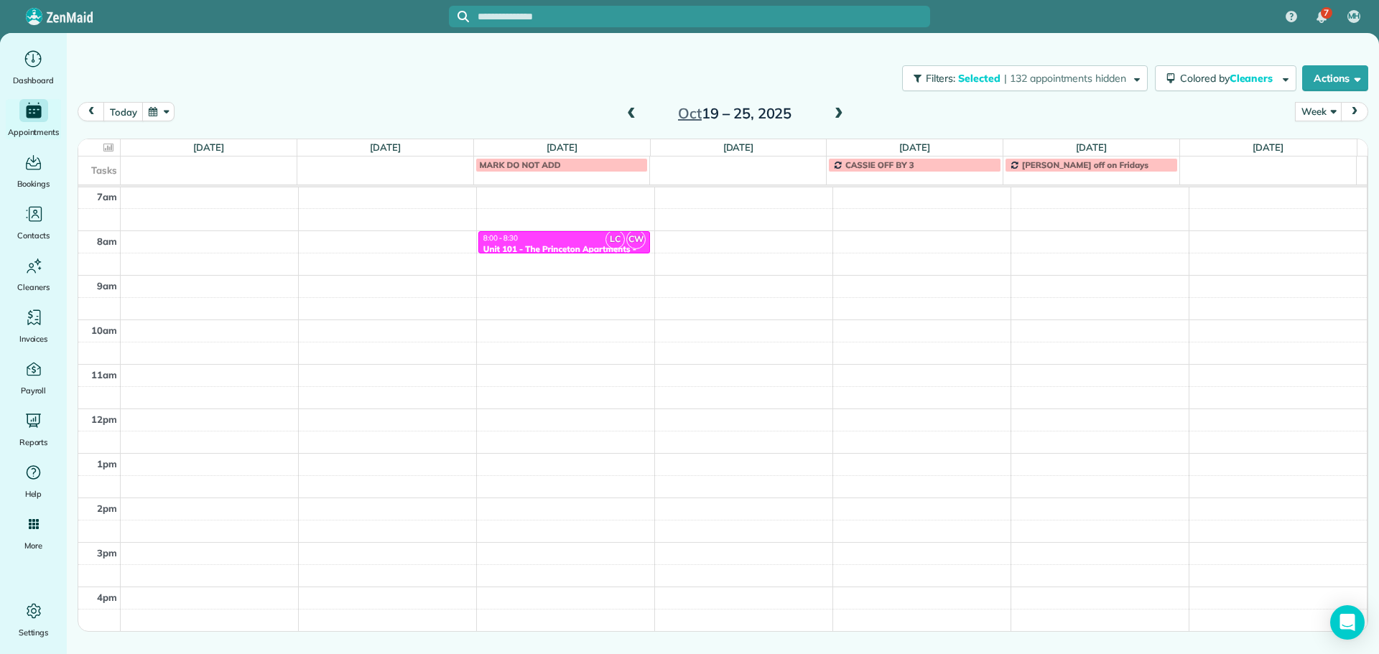
click at [356, 236] on div "Close Filters Apply Check All Display Cleaners Christina Wright-German Cassie F…" at bounding box center [689, 327] width 1379 height 654
click at [969, 88] on button "Filters: Selected | 132 appointments hidden" at bounding box center [1025, 78] width 246 height 26
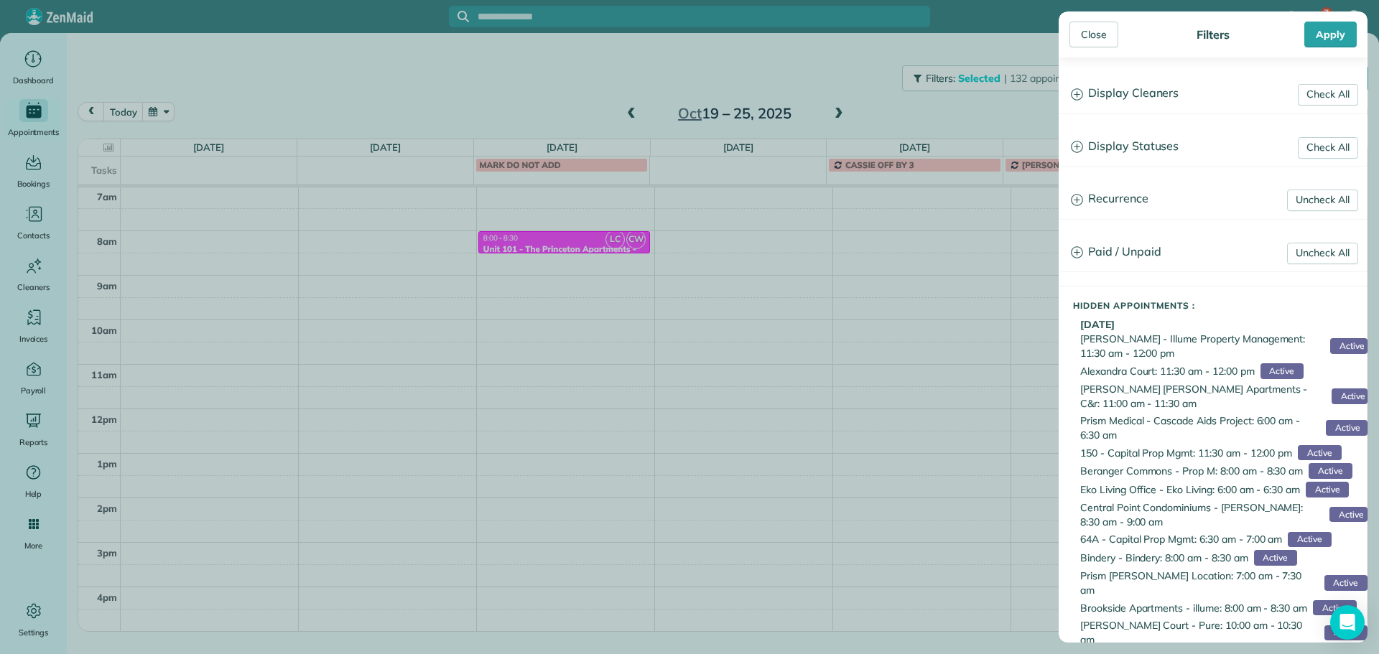
click at [1127, 97] on h3 "Display Cleaners" at bounding box center [1212, 93] width 307 height 37
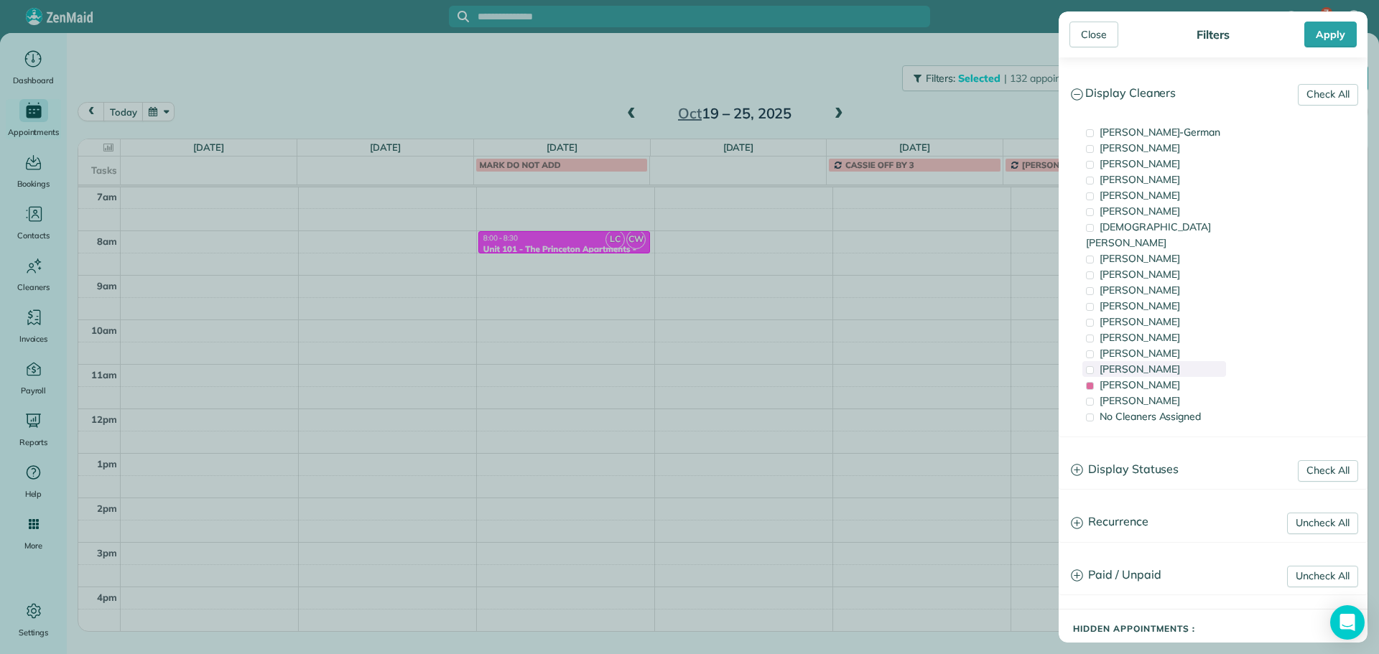
click at [1157, 363] on span "Cristina Sainz" at bounding box center [1139, 369] width 80 height 13
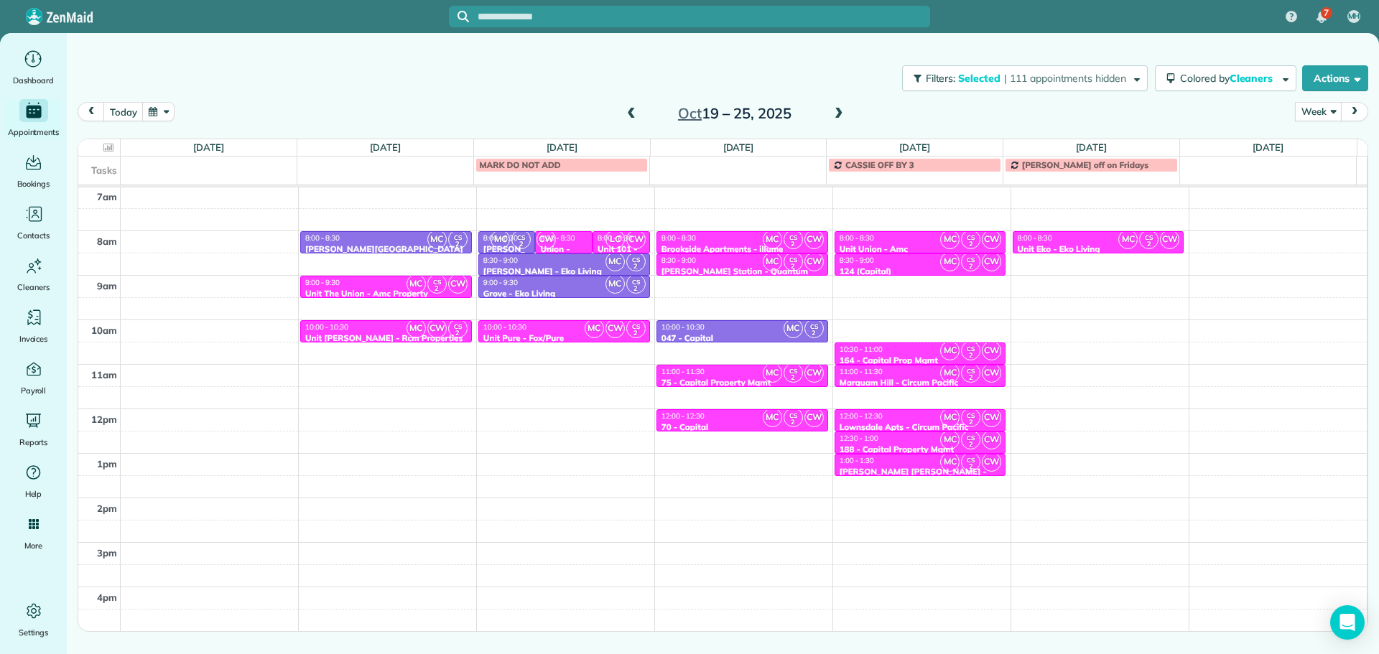
click at [416, 251] on div "Close Filters Apply Check All Display Cleaners Christina Wright-German Cassie F…" at bounding box center [689, 327] width 1379 height 654
click at [397, 241] on div "8:00 - 8:30" at bounding box center [385, 237] width 163 height 9
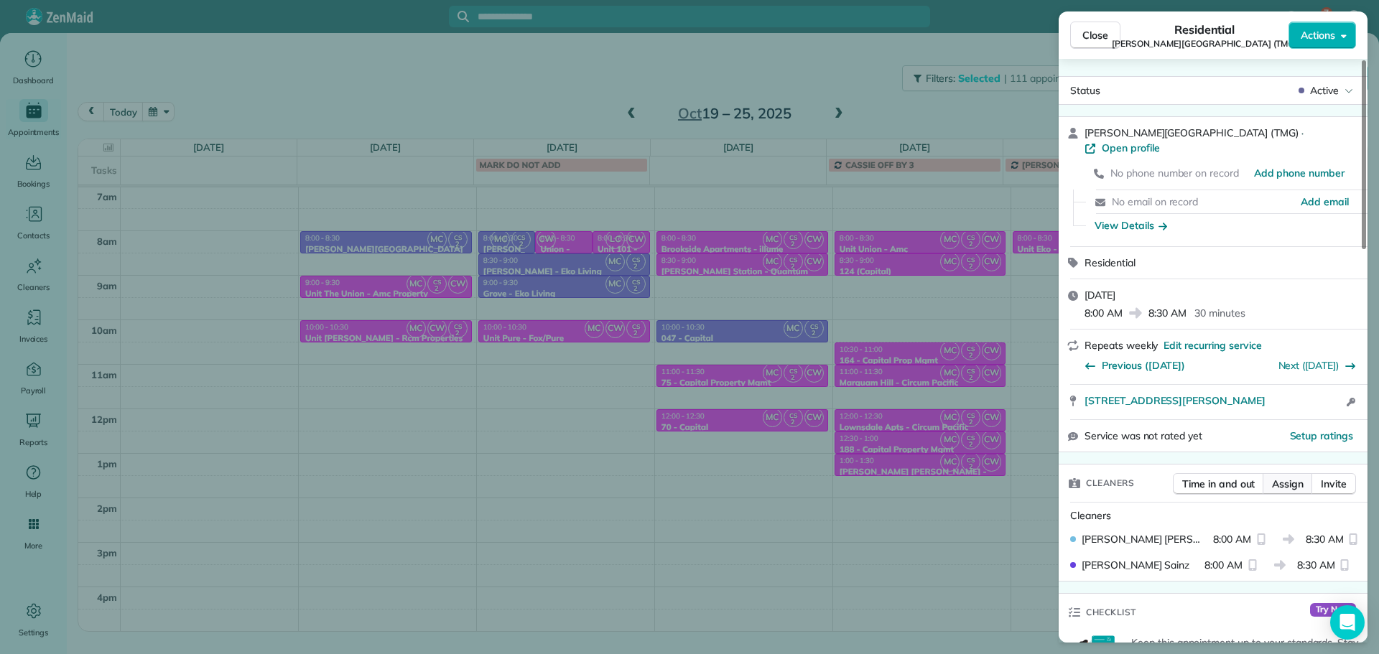
click at [1293, 477] on span "Assign" at bounding box center [1288, 484] width 32 height 14
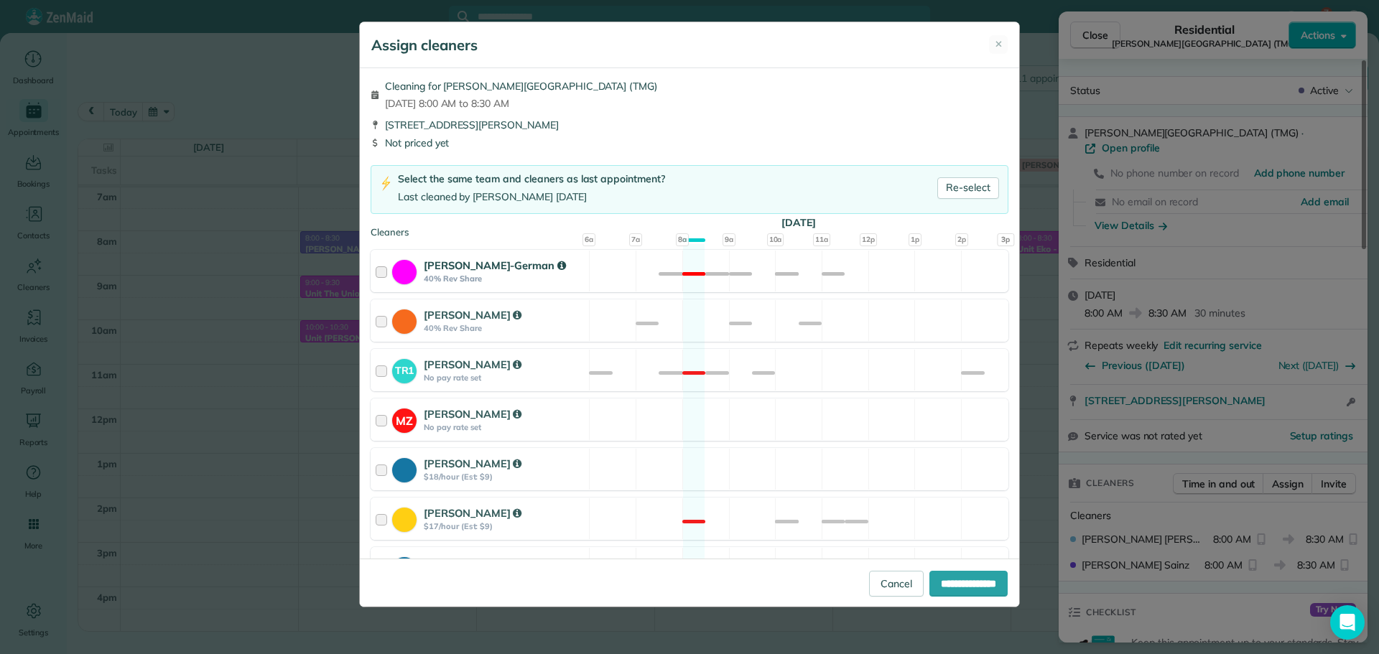
click at [712, 284] on div "Christina Wright-German 40% Rev Share Not available" at bounding box center [689, 271] width 638 height 42
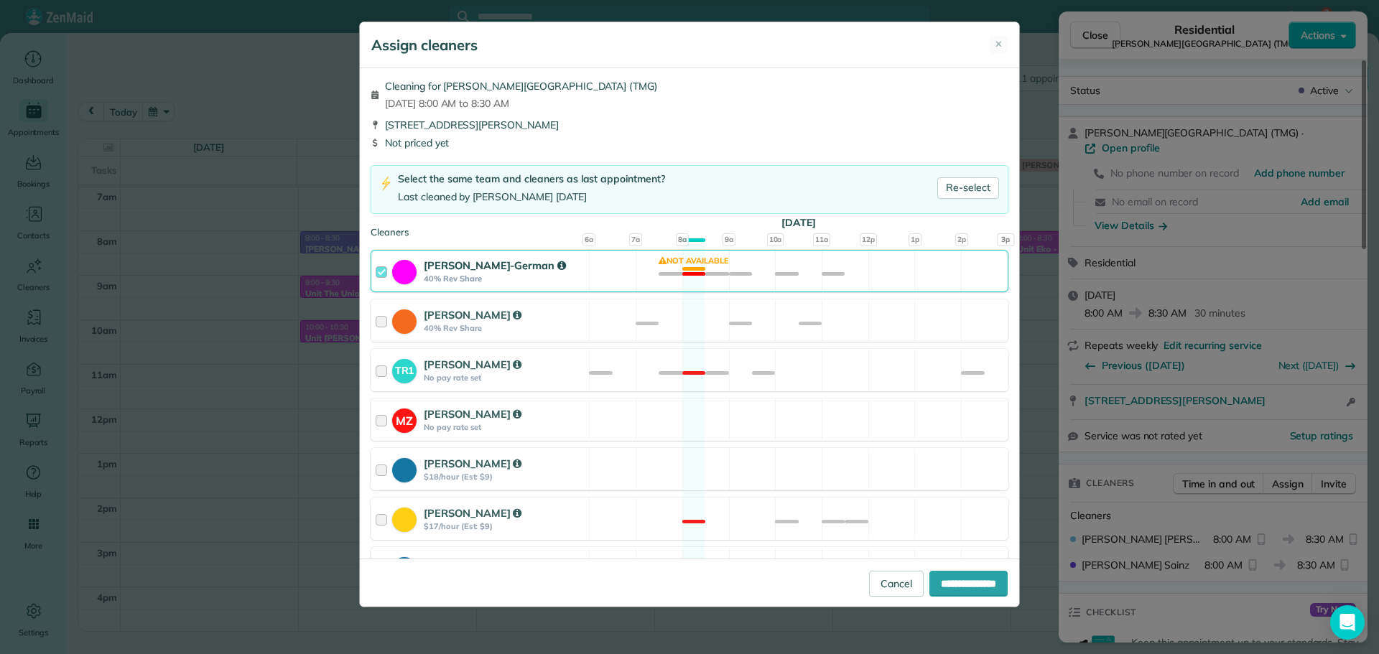
click at [712, 284] on div "Christina Wright-German 40% Rev Share Not available" at bounding box center [689, 271] width 638 height 42
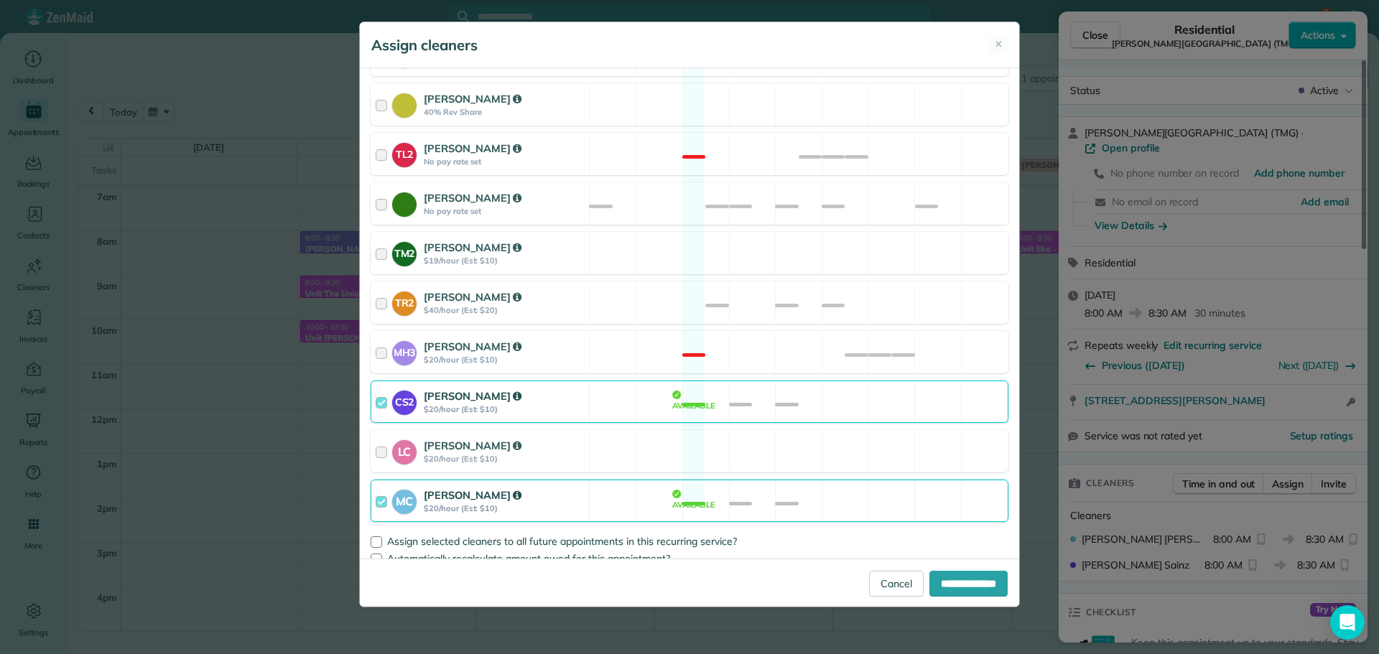
scroll to position [579, 0]
click at [708, 383] on div "CS2 Cristina Sainz $20/hour (Est: $10) Available" at bounding box center [689, 401] width 638 height 42
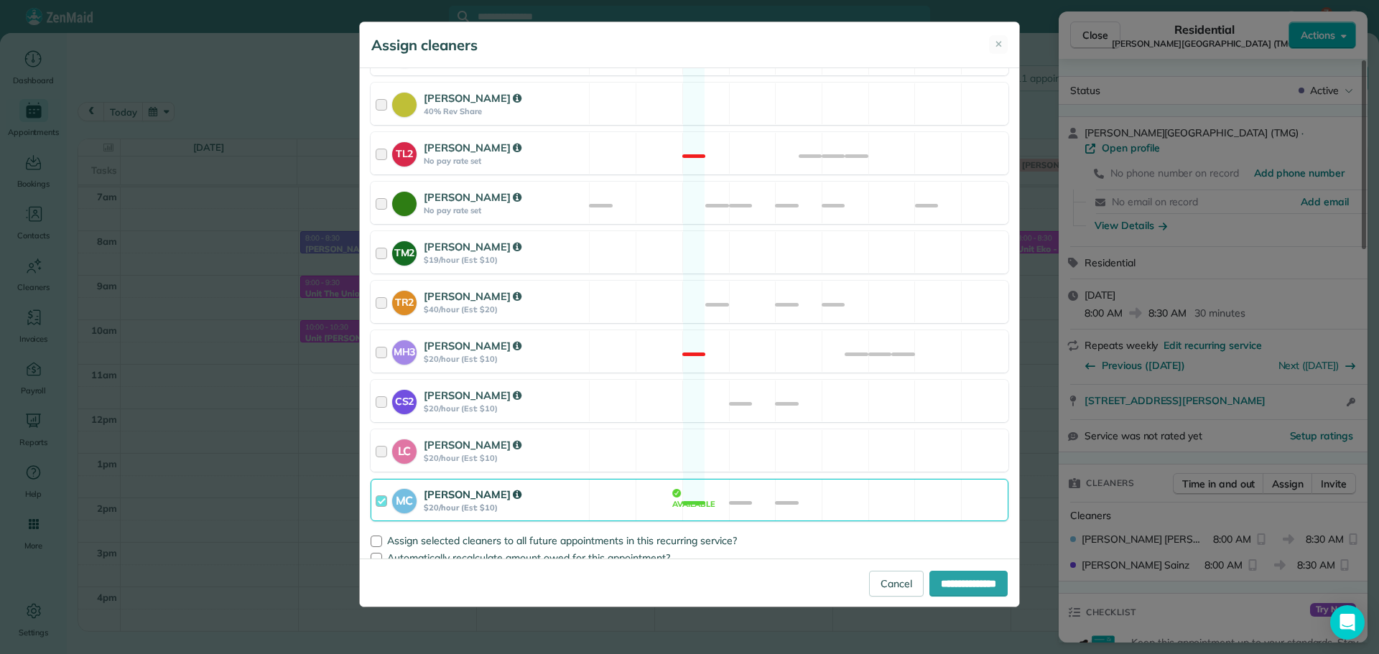
click at [772, 479] on div "MC Mayra Cota $20/hour (Est: $10) Available" at bounding box center [689, 500] width 638 height 42
click at [791, 439] on div "LC Laura Chavez $20/hour (Est: $10) Available" at bounding box center [689, 450] width 638 height 42
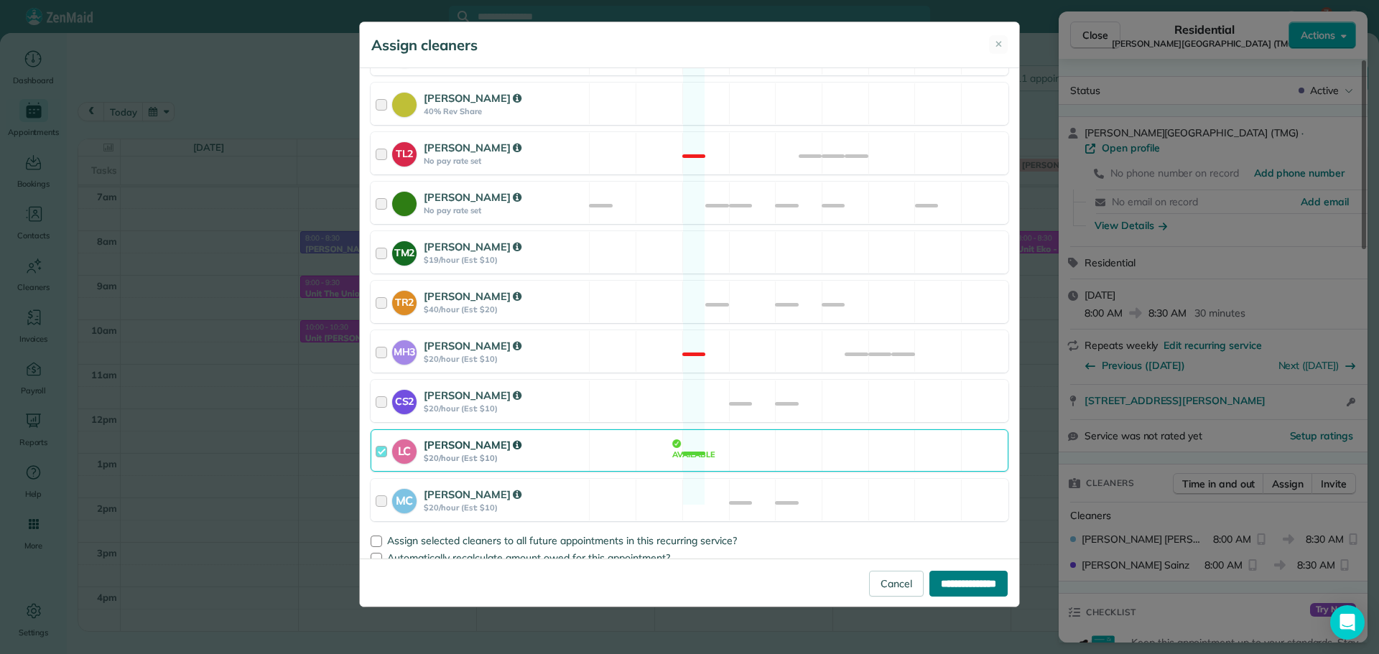
click at [979, 572] on input "**********" at bounding box center [968, 584] width 78 height 26
type input "**********"
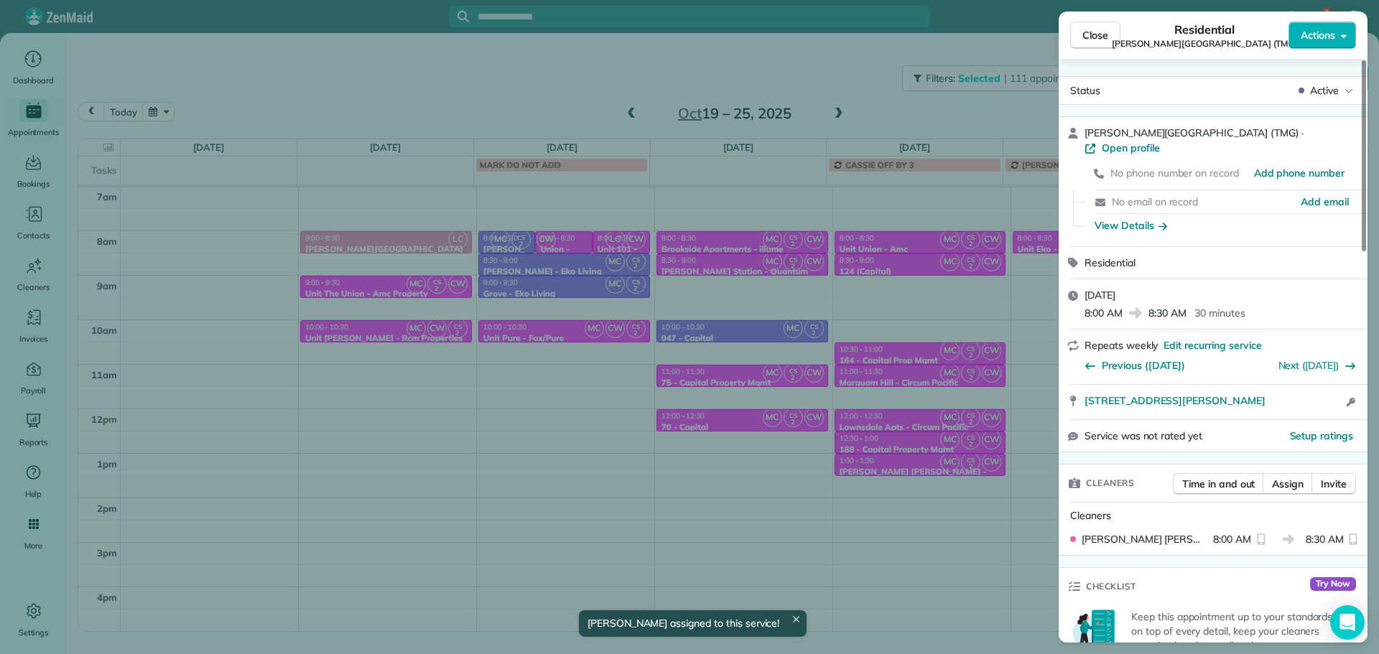
click at [396, 288] on div "Close Residential Corbett Heights (TMG) Actions Status Active Corbett Heights (…" at bounding box center [689, 327] width 1379 height 654
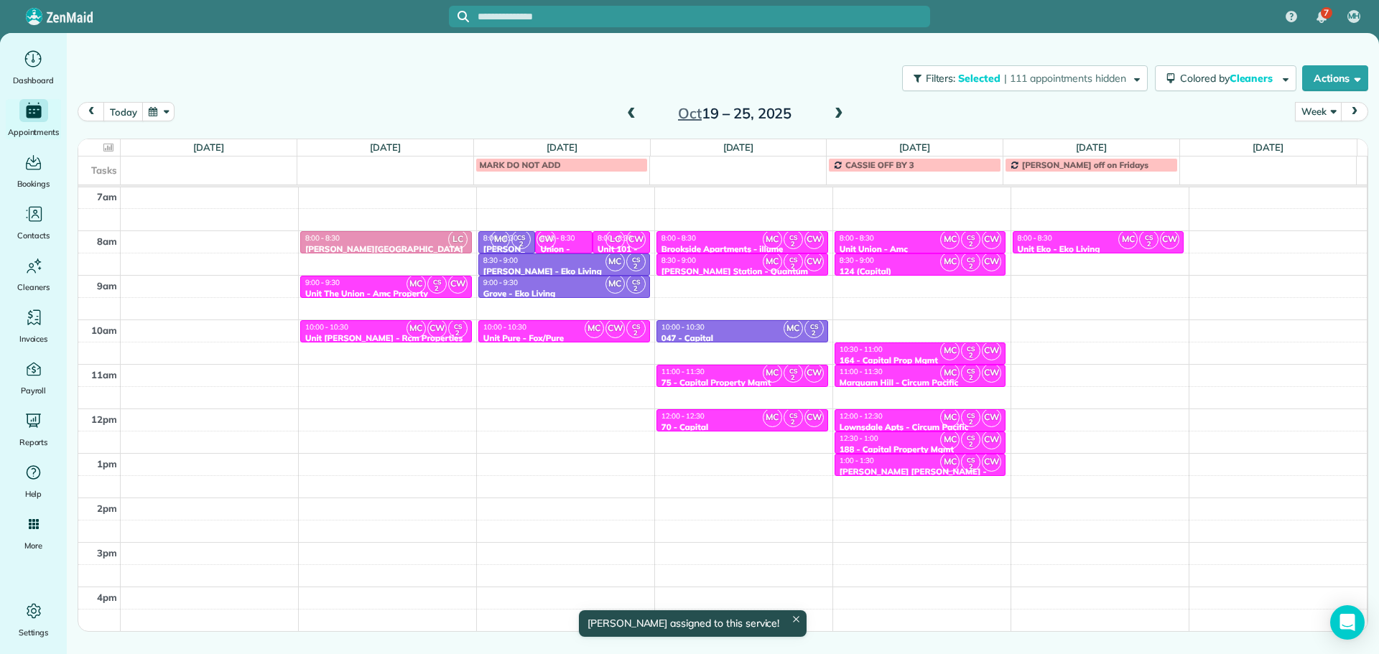
click at [382, 284] on div "9:00 - 9:30" at bounding box center [385, 282] width 163 height 9
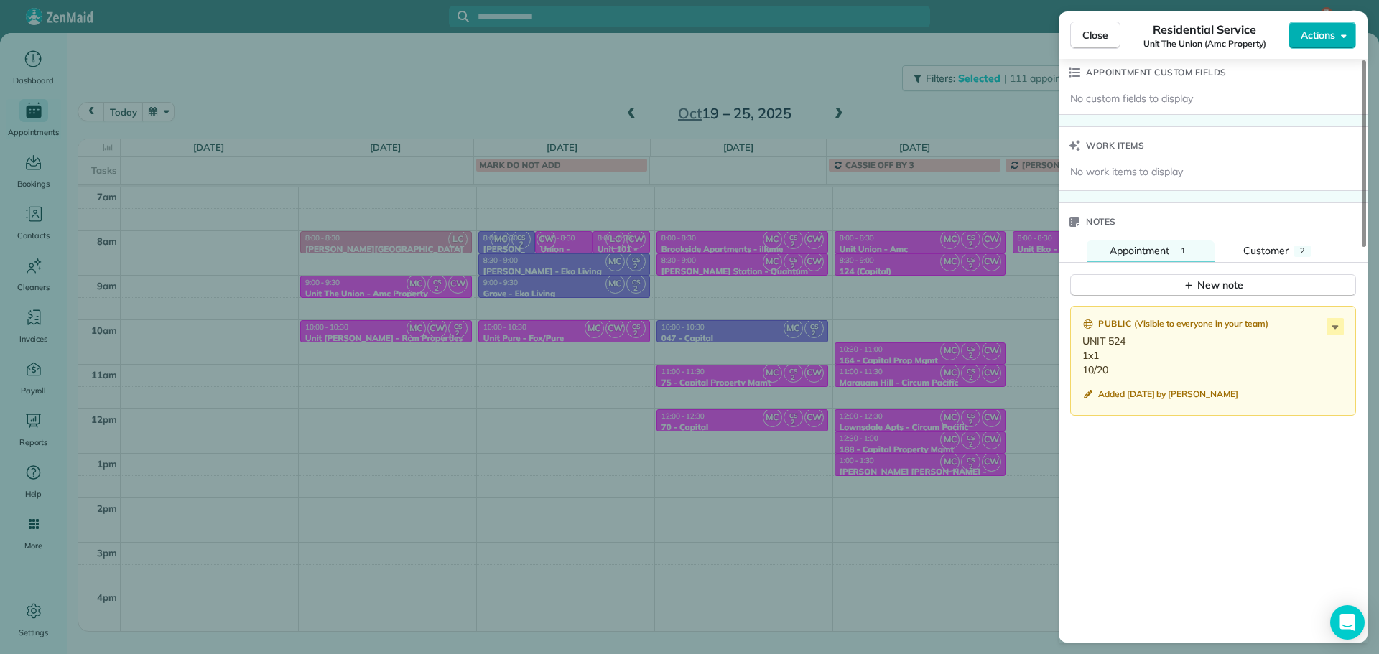
scroll to position [1089, 0]
click at [442, 348] on div "Close Residential Service Unit The Union (Amc Property) Actions Status Active U…" at bounding box center [689, 327] width 1379 height 654
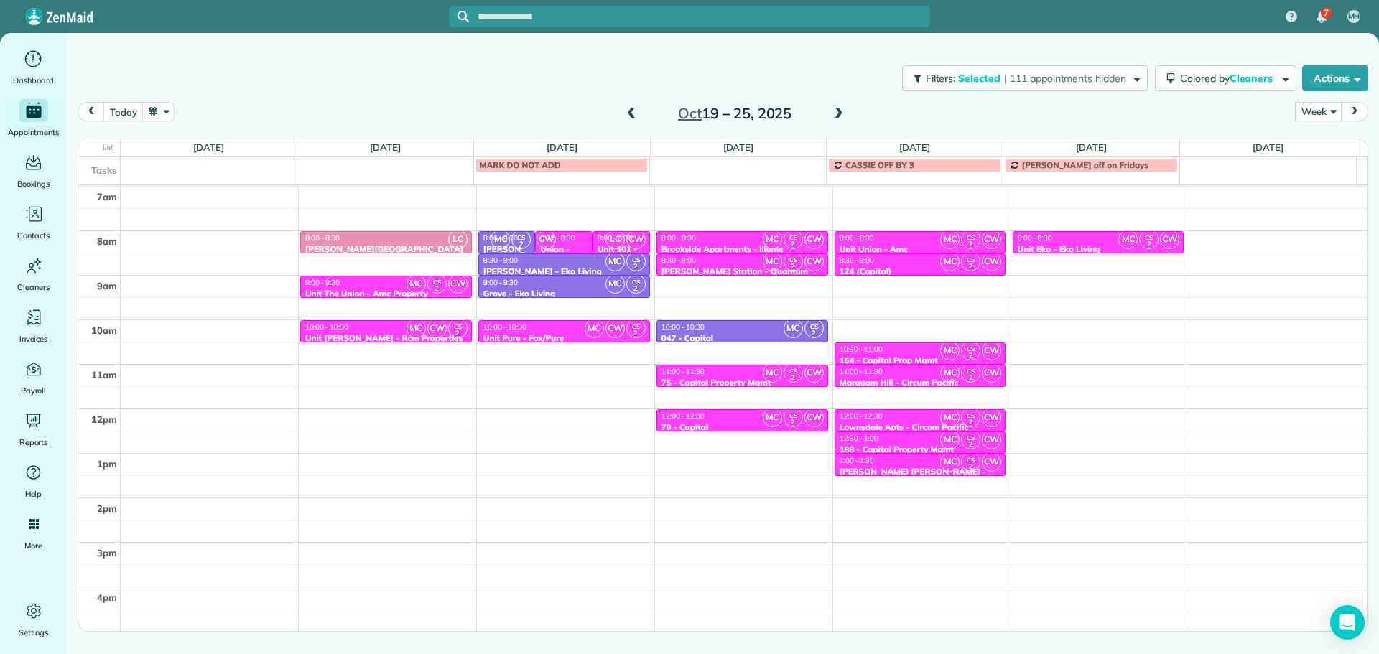
click at [421, 330] on span "MC" at bounding box center [415, 328] width 19 height 19
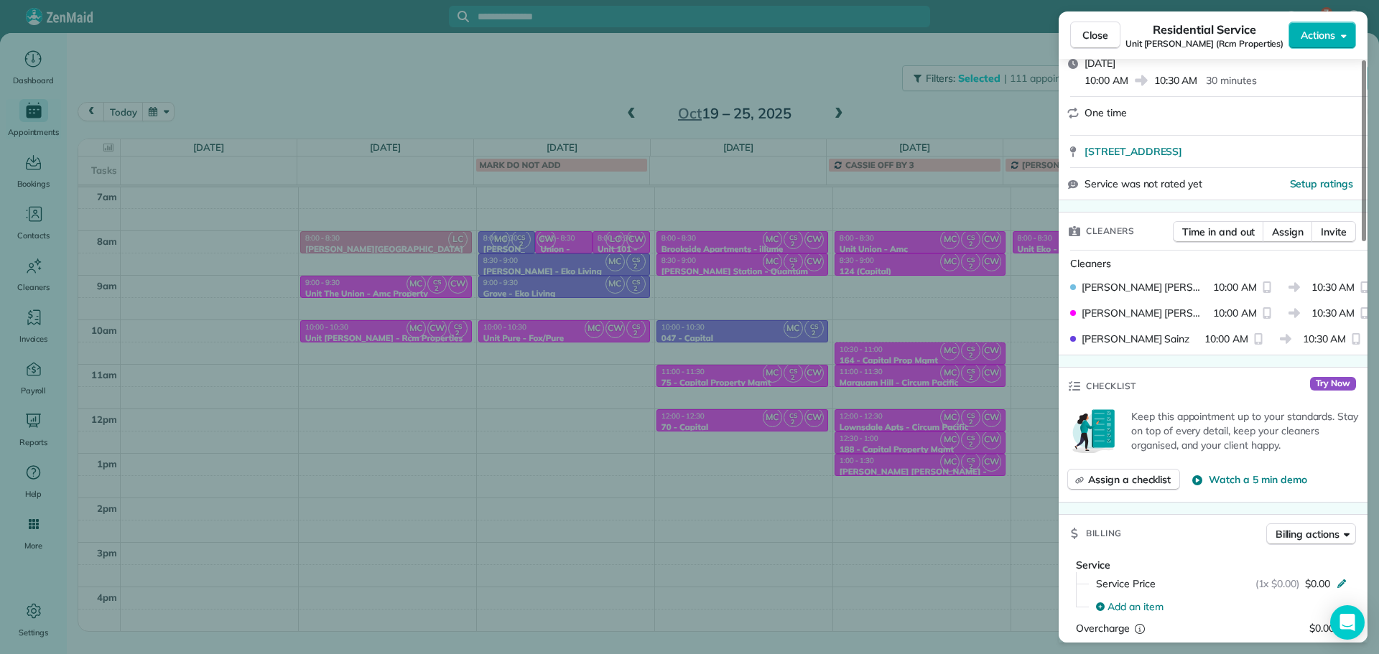
scroll to position [217, 0]
click at [1099, 44] on button "Close" at bounding box center [1095, 35] width 50 height 27
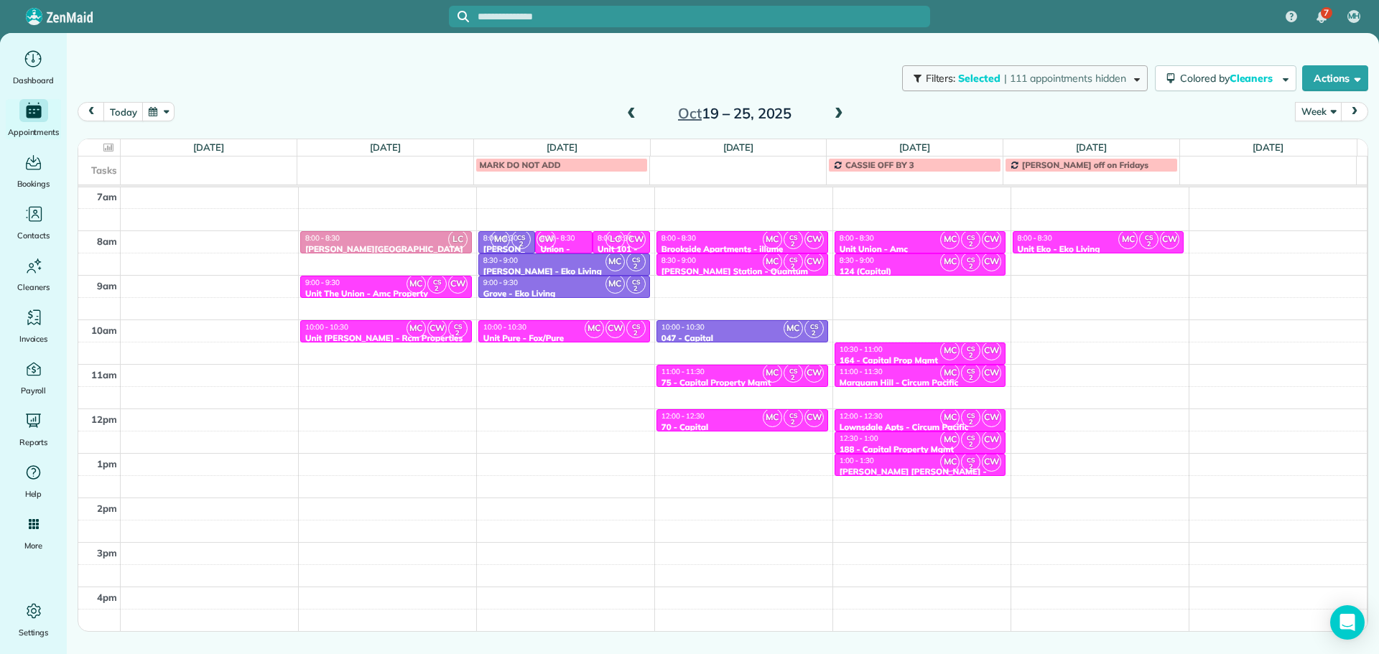
click at [1048, 74] on span "| 111 appointments hidden" at bounding box center [1065, 78] width 122 height 13
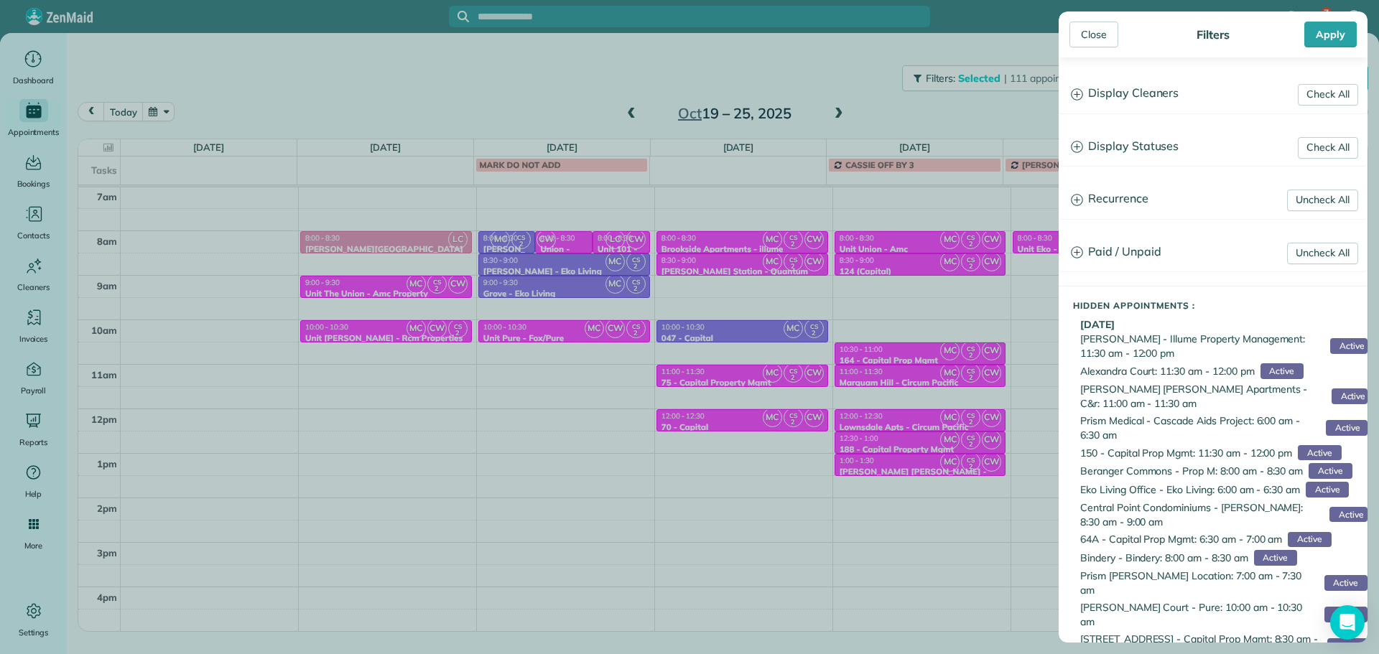
click at [1127, 95] on h3 "Display Cleaners" at bounding box center [1212, 93] width 307 height 37
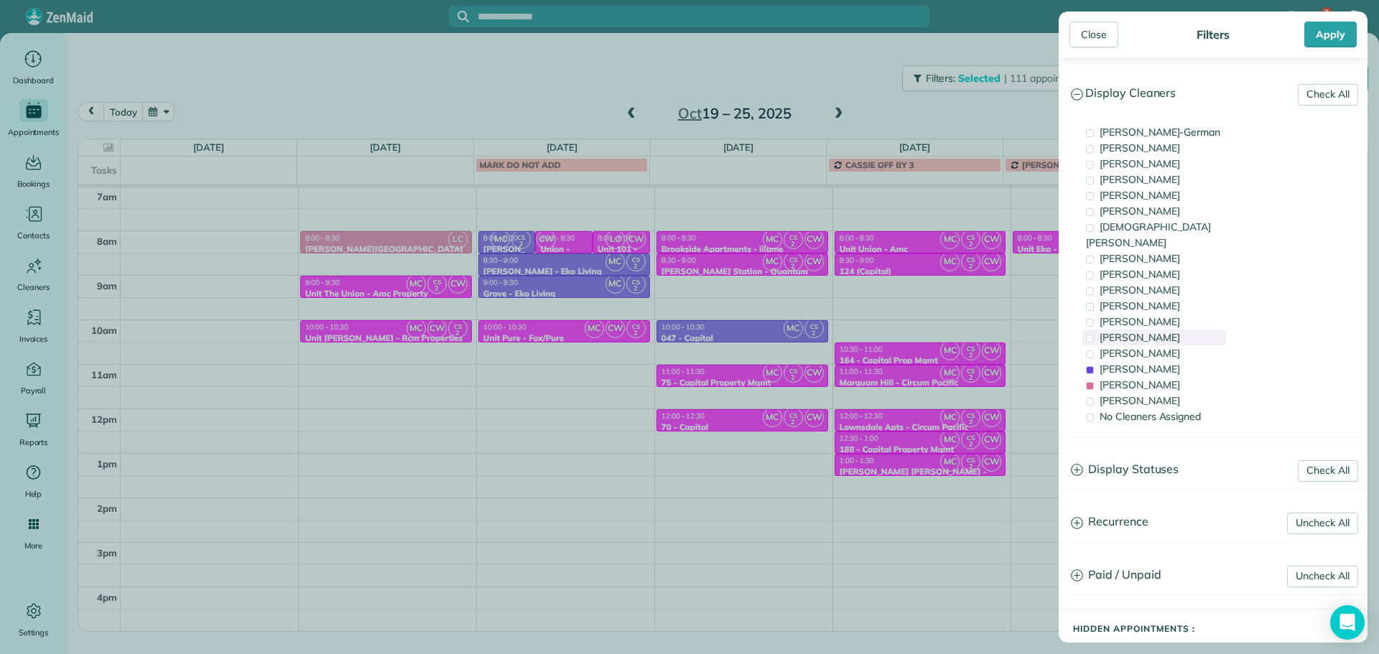
click at [1170, 330] on div "Tammi Rue" at bounding box center [1154, 338] width 144 height 16
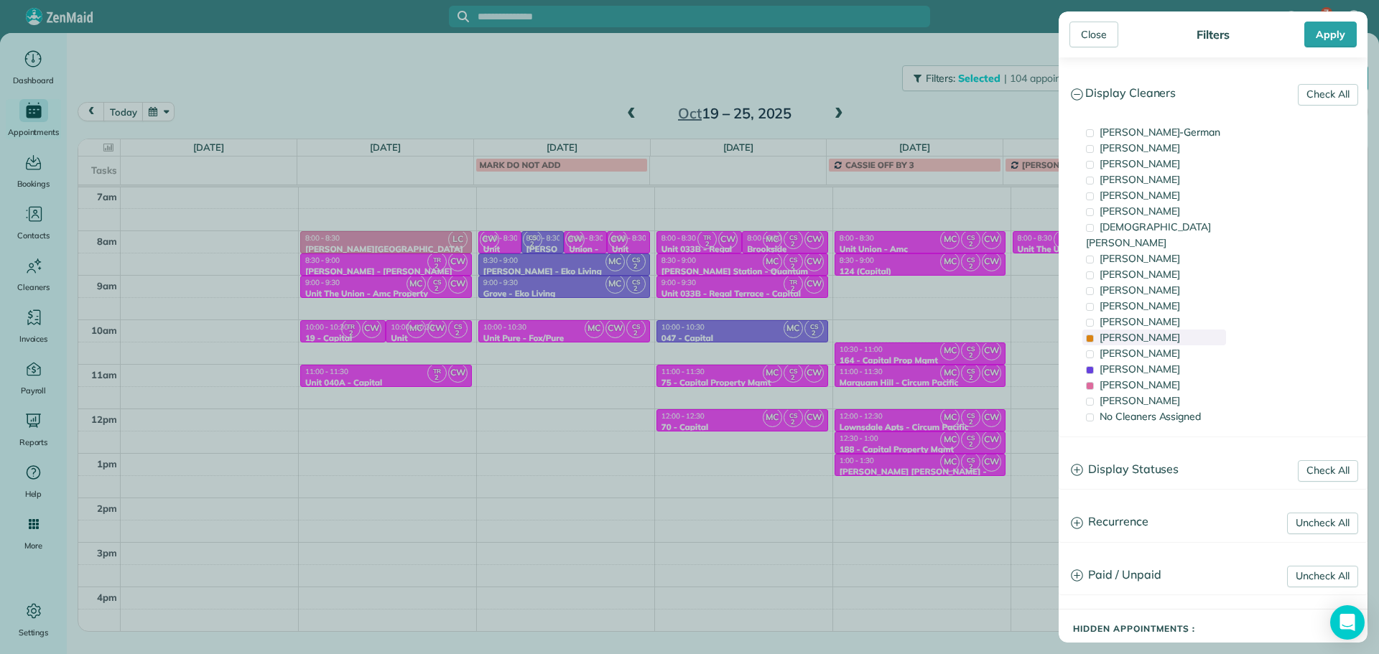
click at [1170, 330] on div "Tammi Rue" at bounding box center [1154, 338] width 144 height 16
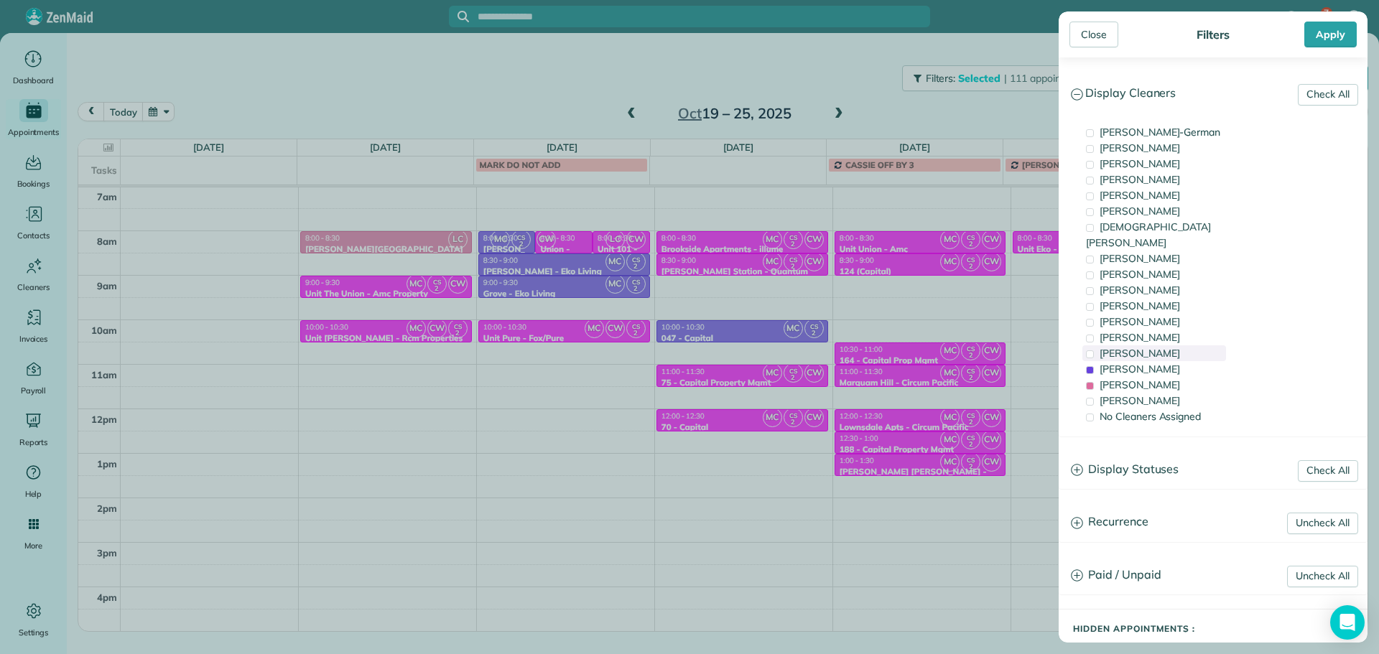
click at [1175, 345] on div "Meralda Harris" at bounding box center [1154, 353] width 144 height 16
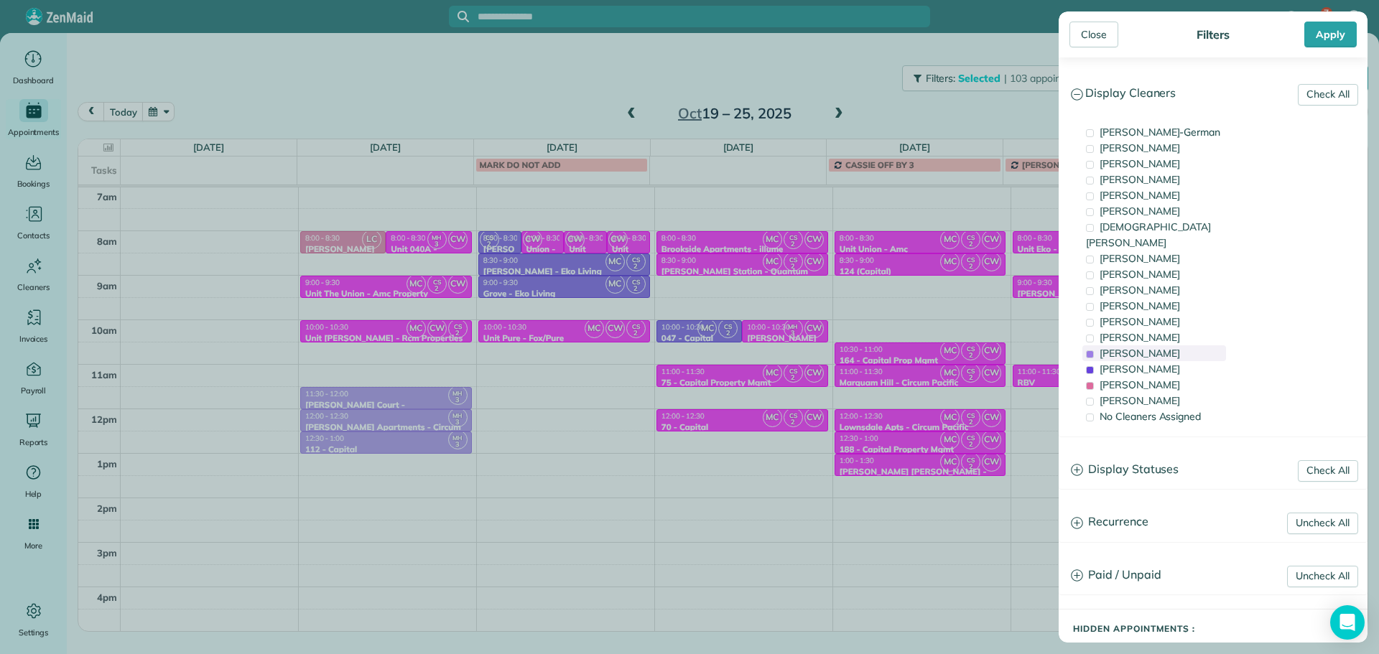
click at [1175, 345] on div "Meralda Harris" at bounding box center [1154, 353] width 144 height 16
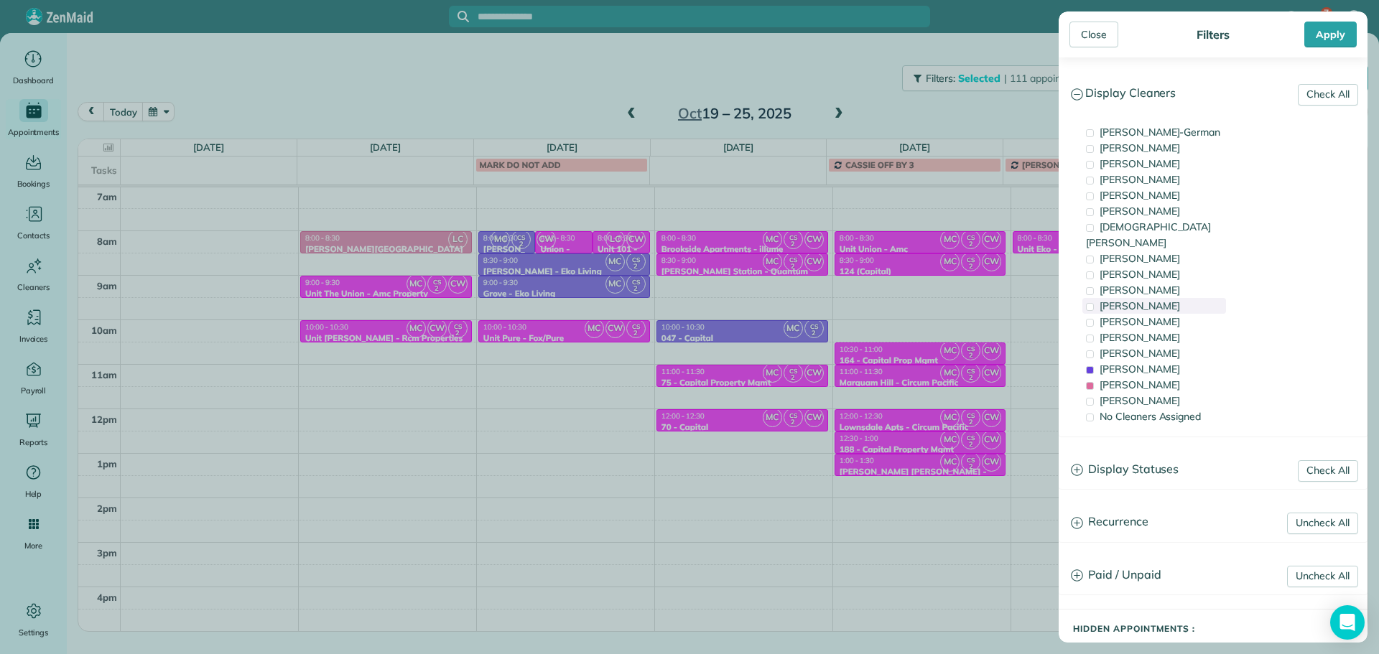
click at [1176, 298] on div "Cyndi Holm" at bounding box center [1154, 306] width 144 height 16
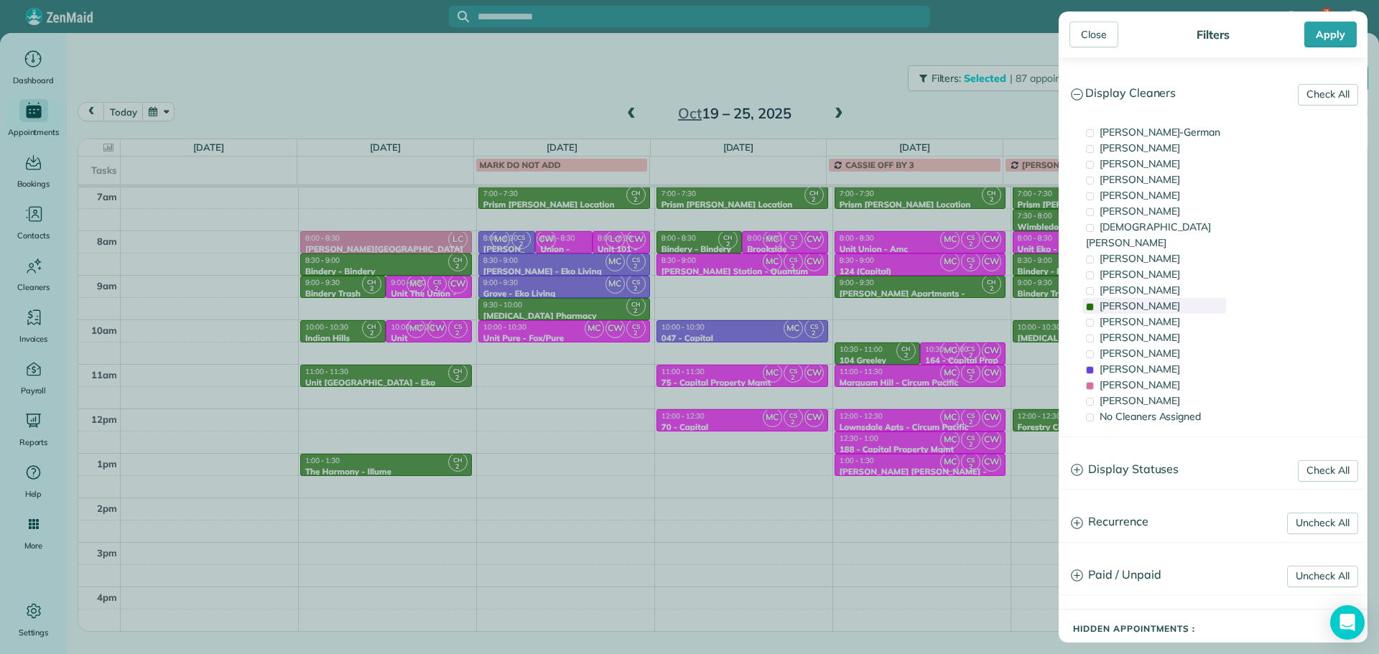
click at [1176, 298] on div "Cyndi Holm" at bounding box center [1154, 306] width 144 height 16
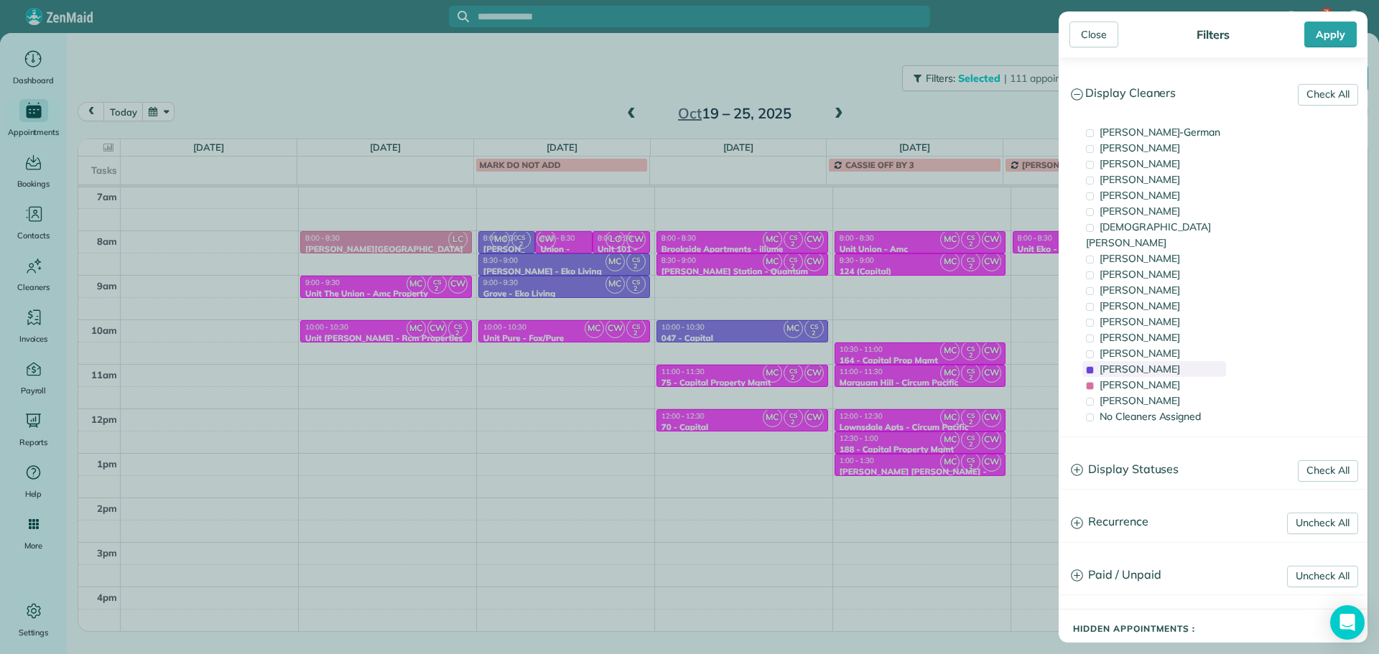
click at [1174, 361] on div "Cristina Sainz" at bounding box center [1154, 369] width 144 height 16
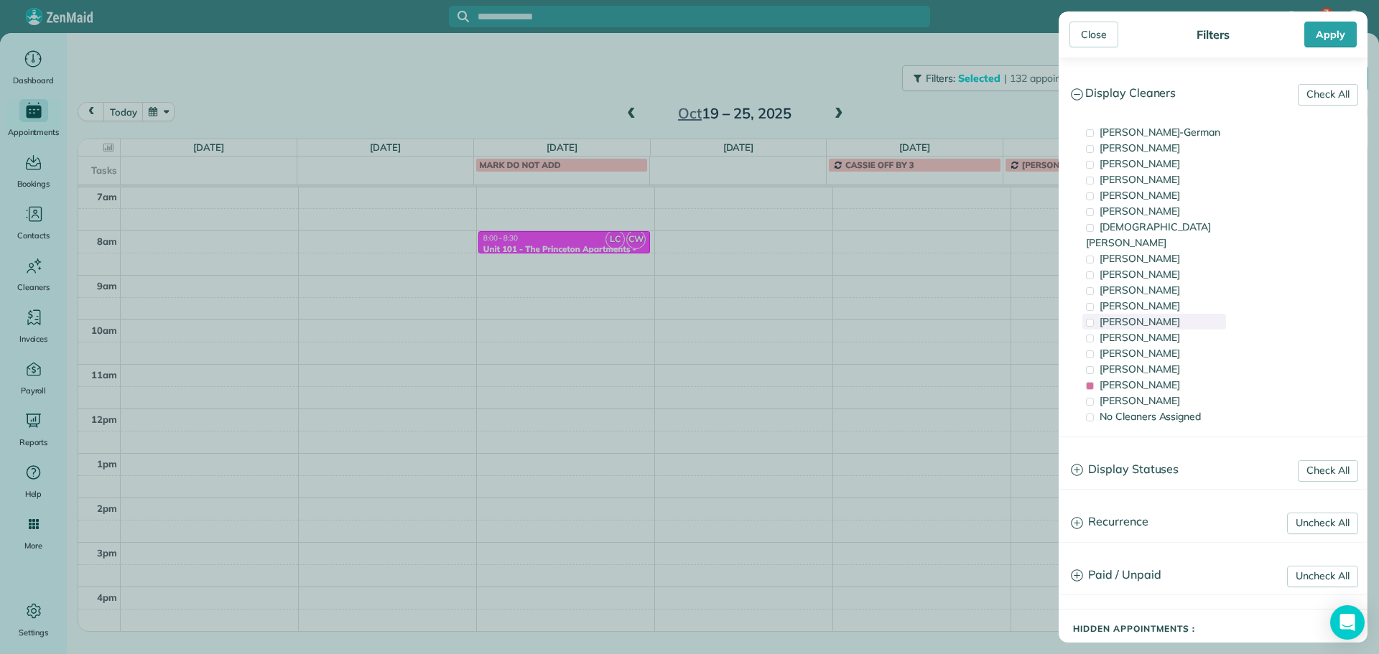
click at [1178, 314] on div "Tammy McKinley" at bounding box center [1154, 322] width 144 height 16
click at [1174, 162] on span "Tawnya Reynolds" at bounding box center [1139, 163] width 80 height 13
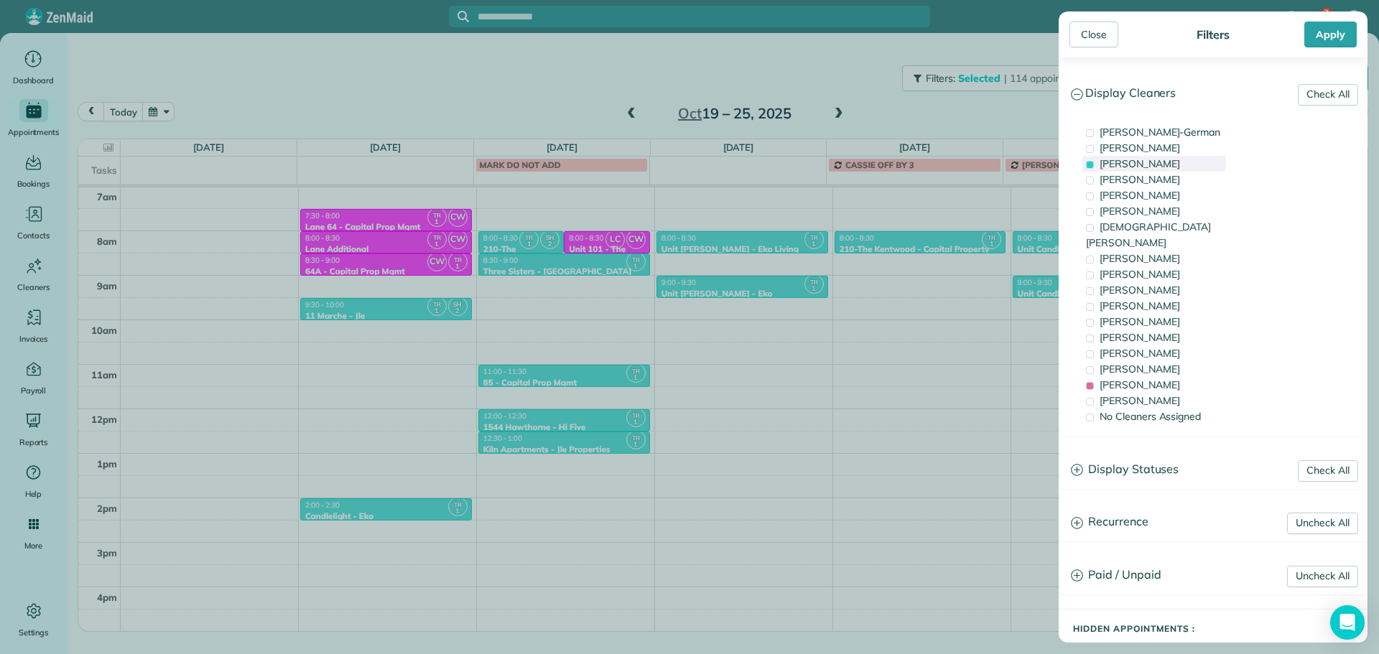
click at [1174, 162] on span "Tawnya Reynolds" at bounding box center [1139, 163] width 80 height 13
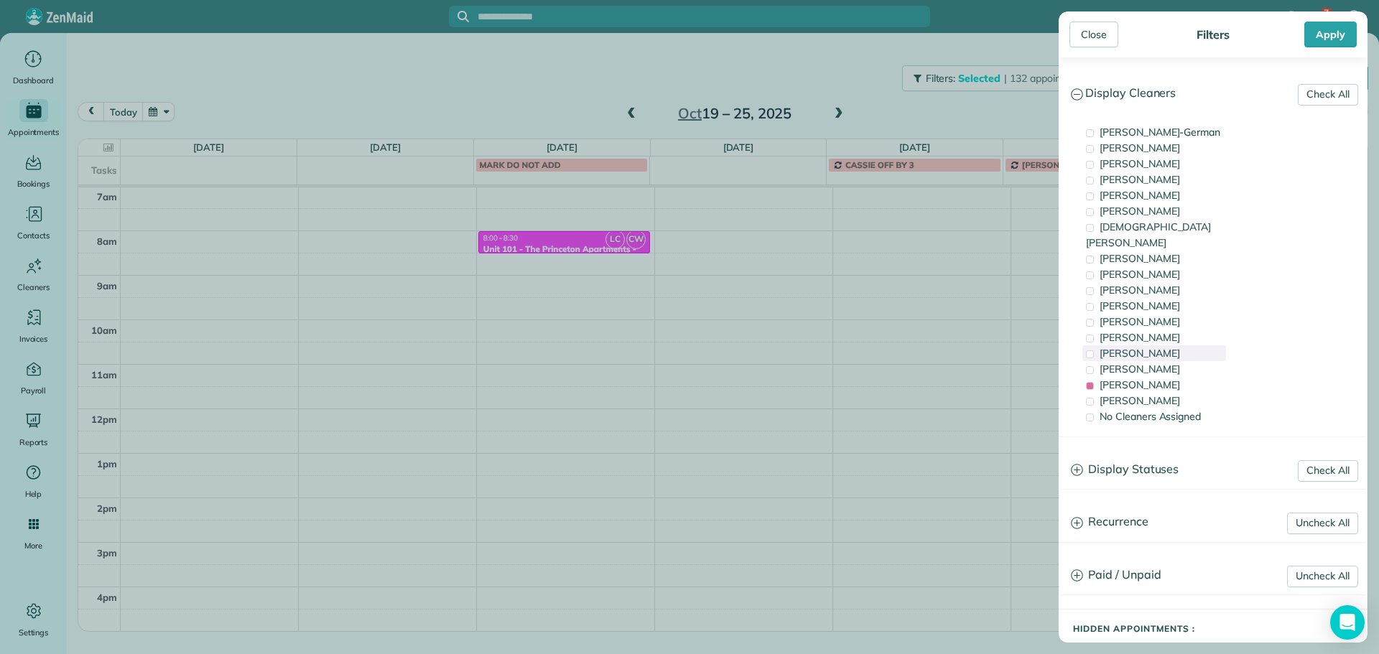
click at [1162, 345] on div "Meralda Harris" at bounding box center [1154, 353] width 144 height 16
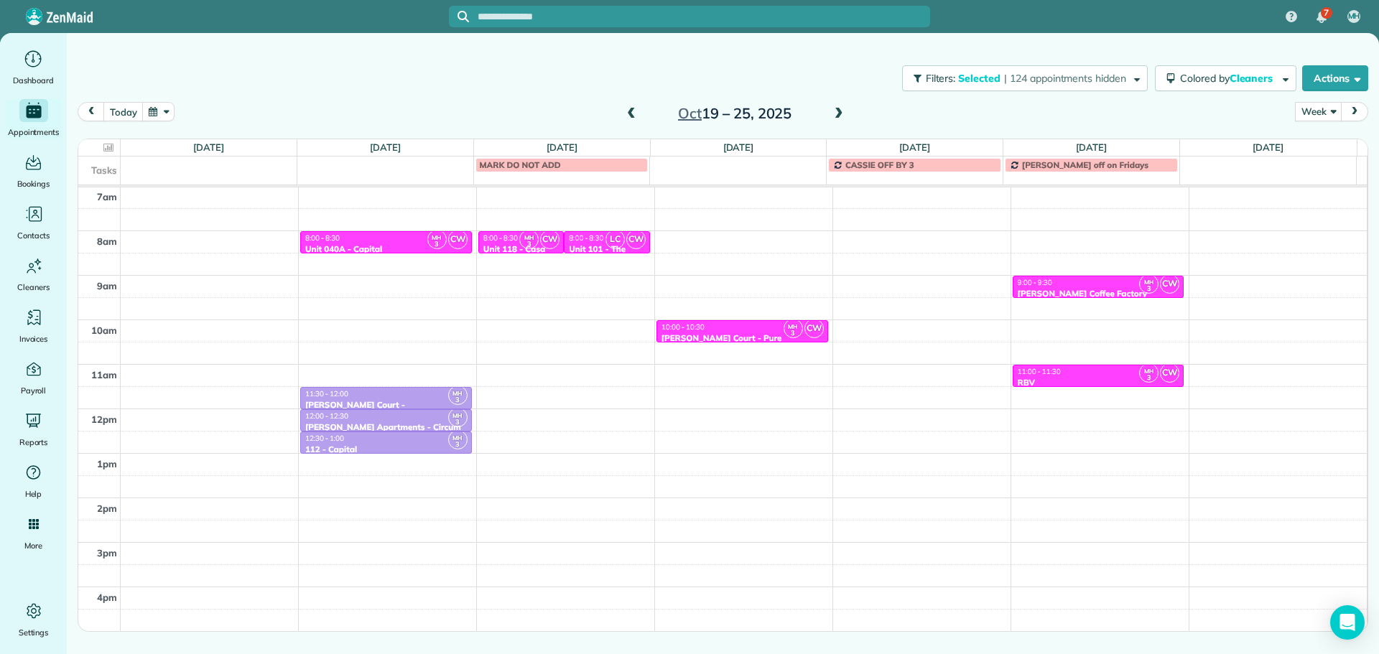
drag, startPoint x: 356, startPoint y: 353, endPoint x: 376, endPoint y: 276, distance: 79.9
click at [356, 351] on div "Close Filters Apply Check All Display Cleaners Christina Wright-German Cassie F…" at bounding box center [689, 327] width 1379 height 654
click at [376, 241] on div "8:00 - 8:30" at bounding box center [385, 237] width 163 height 9
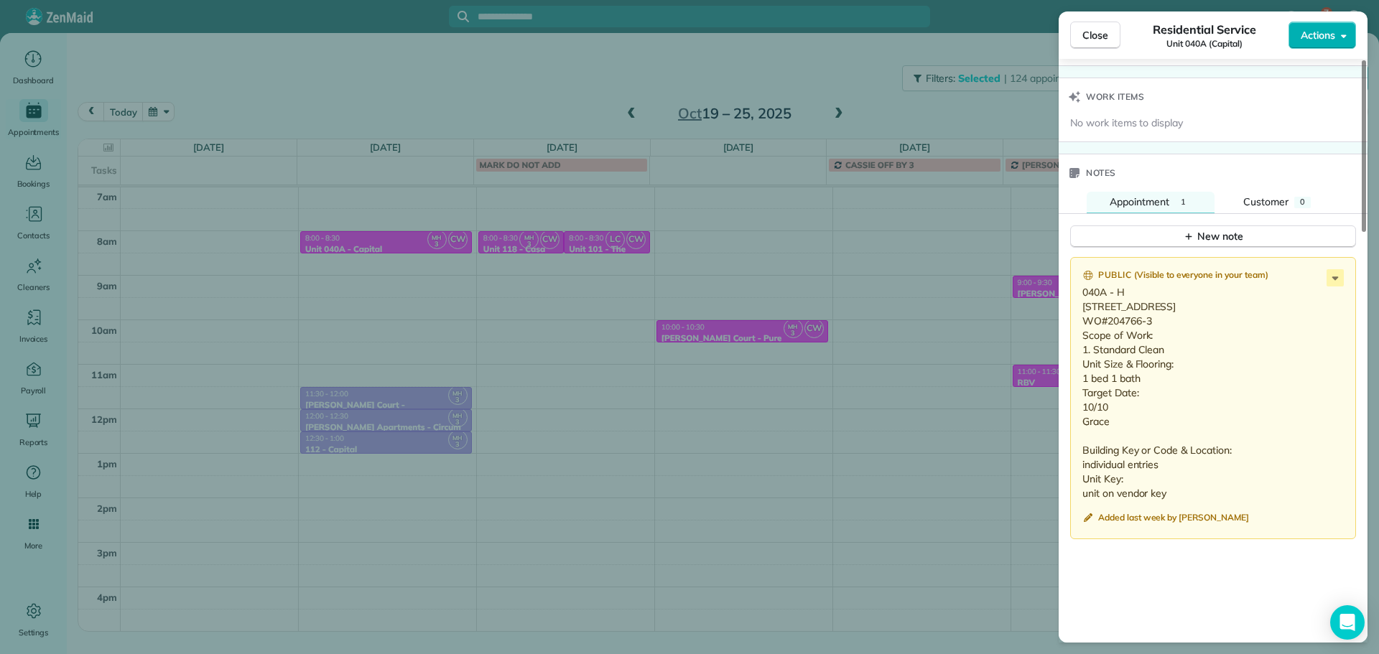
scroll to position [1154, 0]
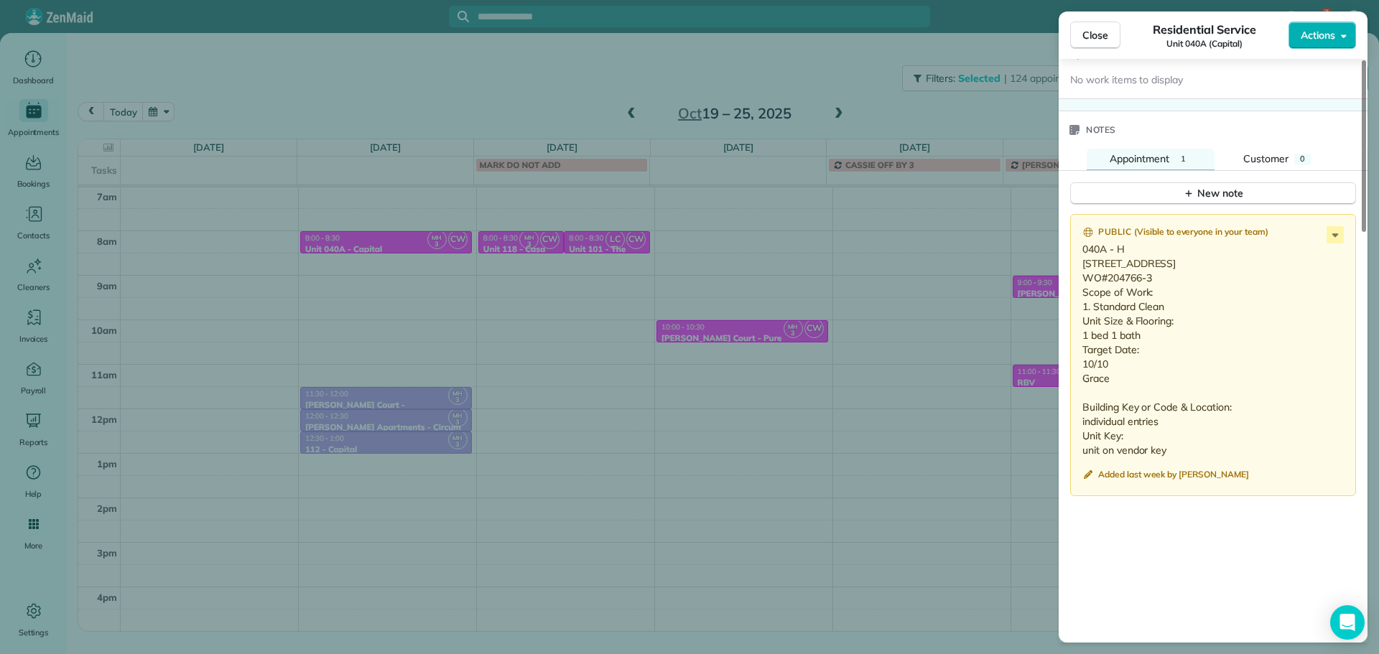
click at [943, 312] on div "Close Residential Service Unit 040A (Capital) Actions Status Active Unit 040A (…" at bounding box center [689, 327] width 1379 height 654
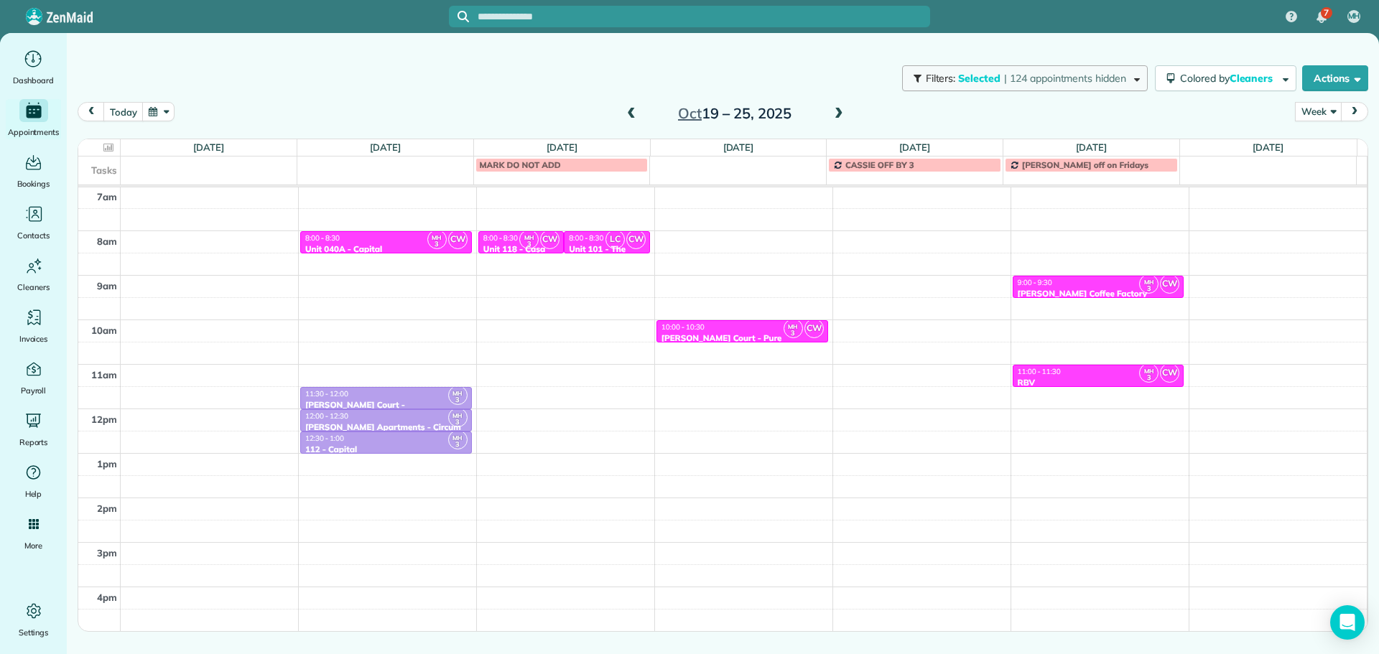
click at [1013, 88] on button "Filters: Selected | 124 appointments hidden" at bounding box center [1025, 78] width 246 height 26
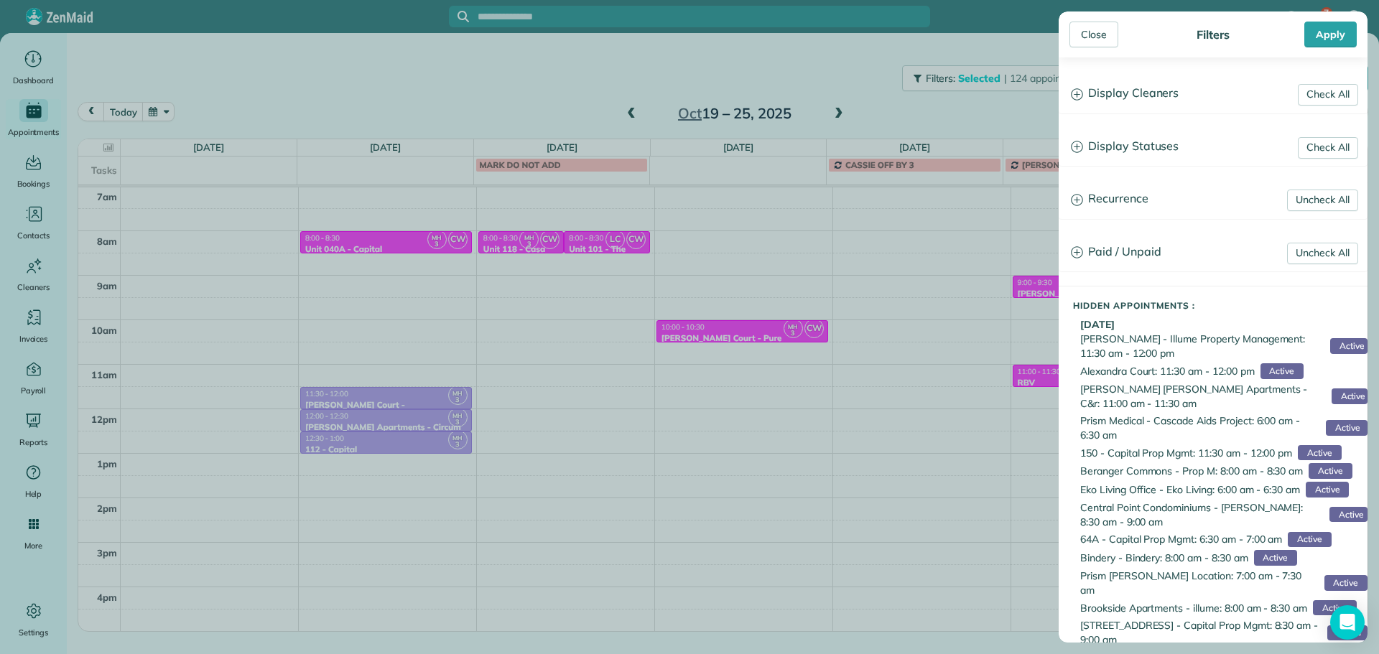
click at [1142, 82] on h3 "Display Cleaners" at bounding box center [1212, 93] width 307 height 37
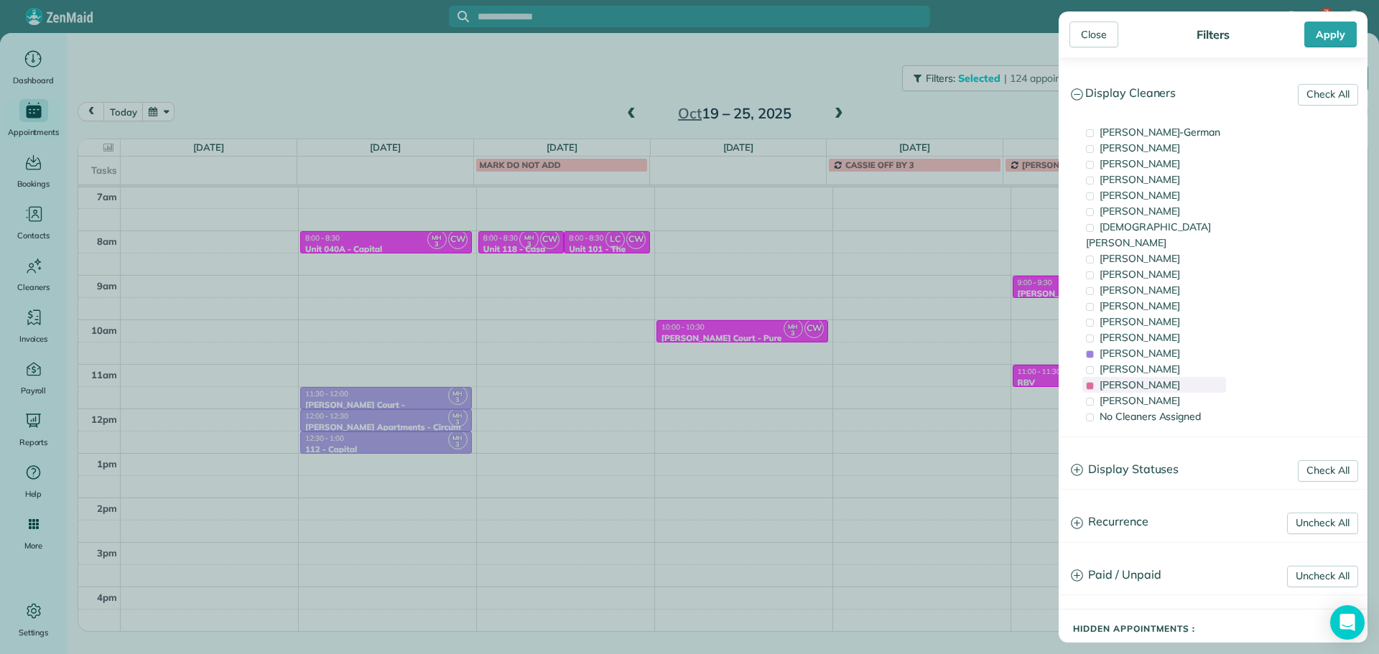
click at [1144, 378] on span "Laura Chavez" at bounding box center [1139, 384] width 80 height 13
click at [1139, 347] on span "Meralda Harris" at bounding box center [1139, 353] width 80 height 13
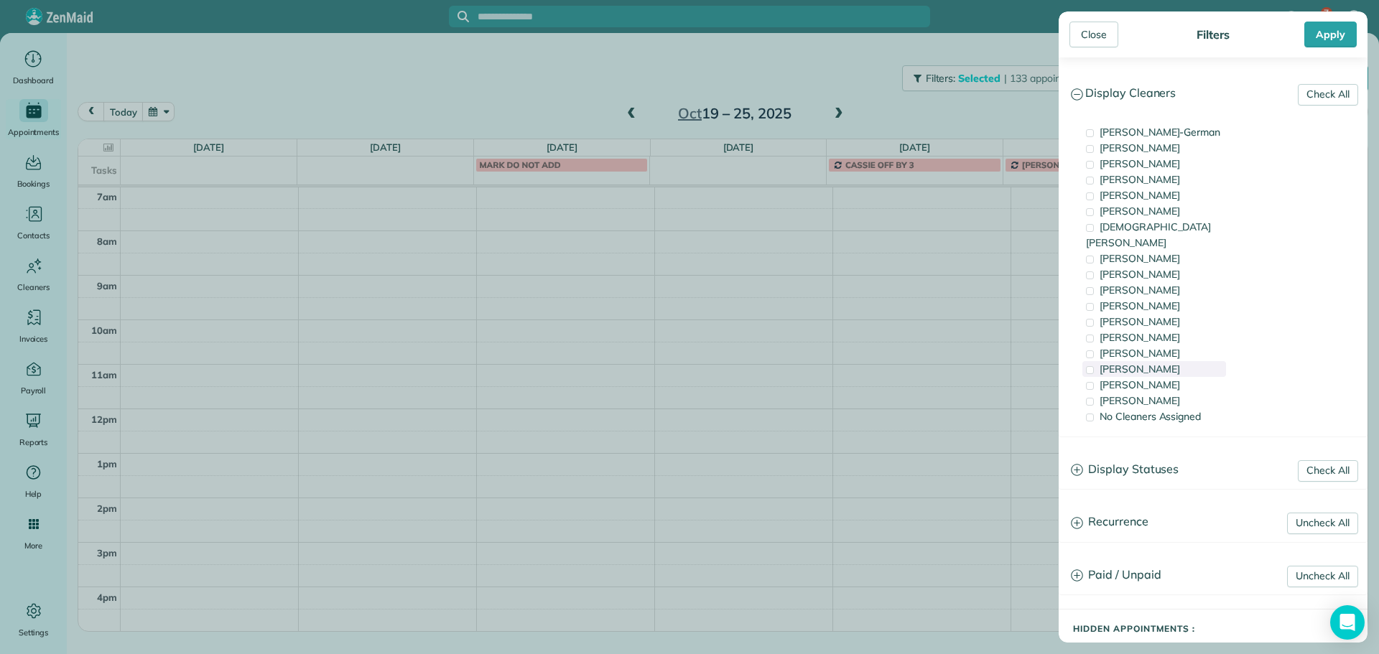
click at [1139, 363] on span "Cristina Sainz" at bounding box center [1139, 369] width 80 height 13
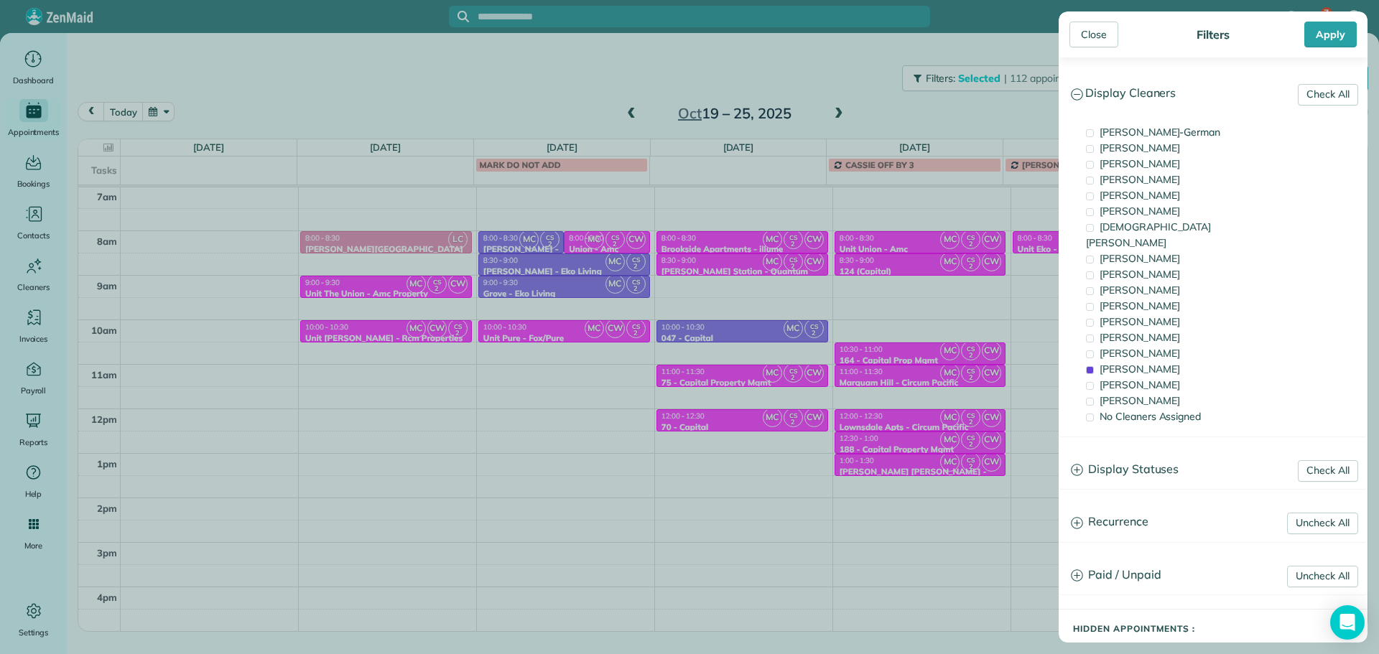
click at [426, 246] on div "Close Filters Apply Check All Display Cleaners Christina Wright-German Cassie F…" at bounding box center [689, 327] width 1379 height 654
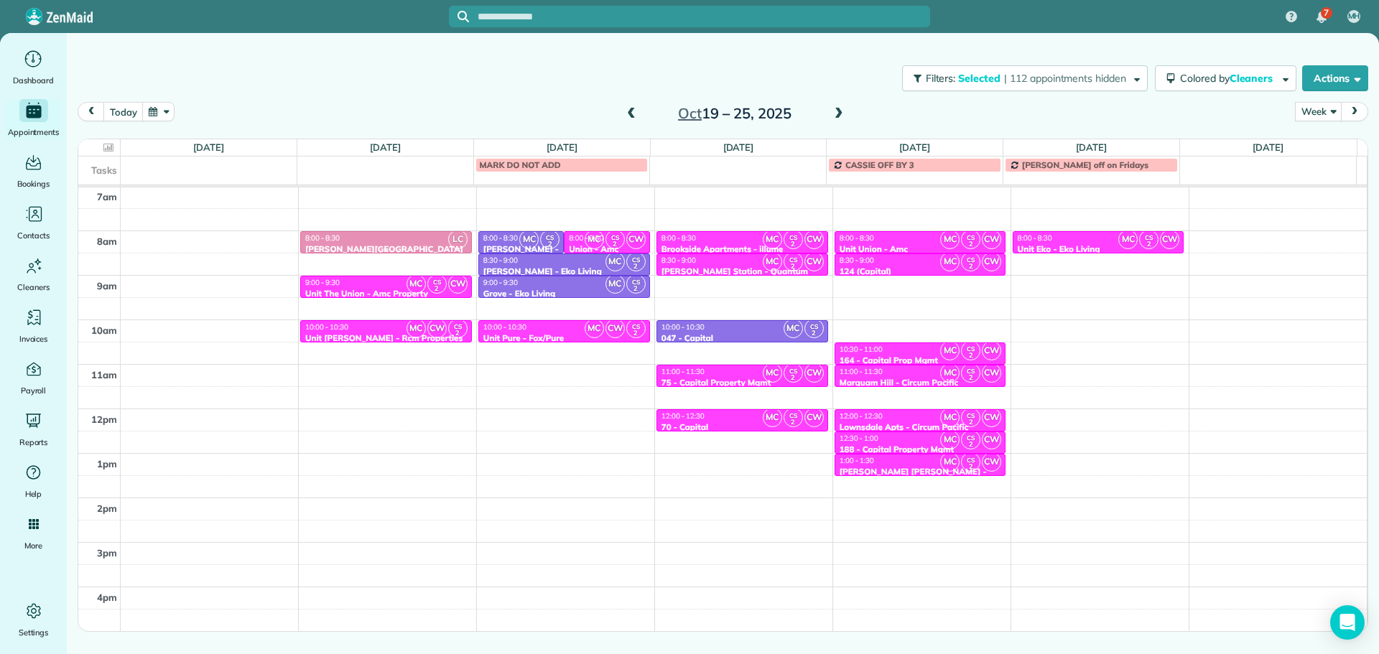
click at [417, 245] on div "Corbett Heights - TMG" at bounding box center [385, 254] width 163 height 21
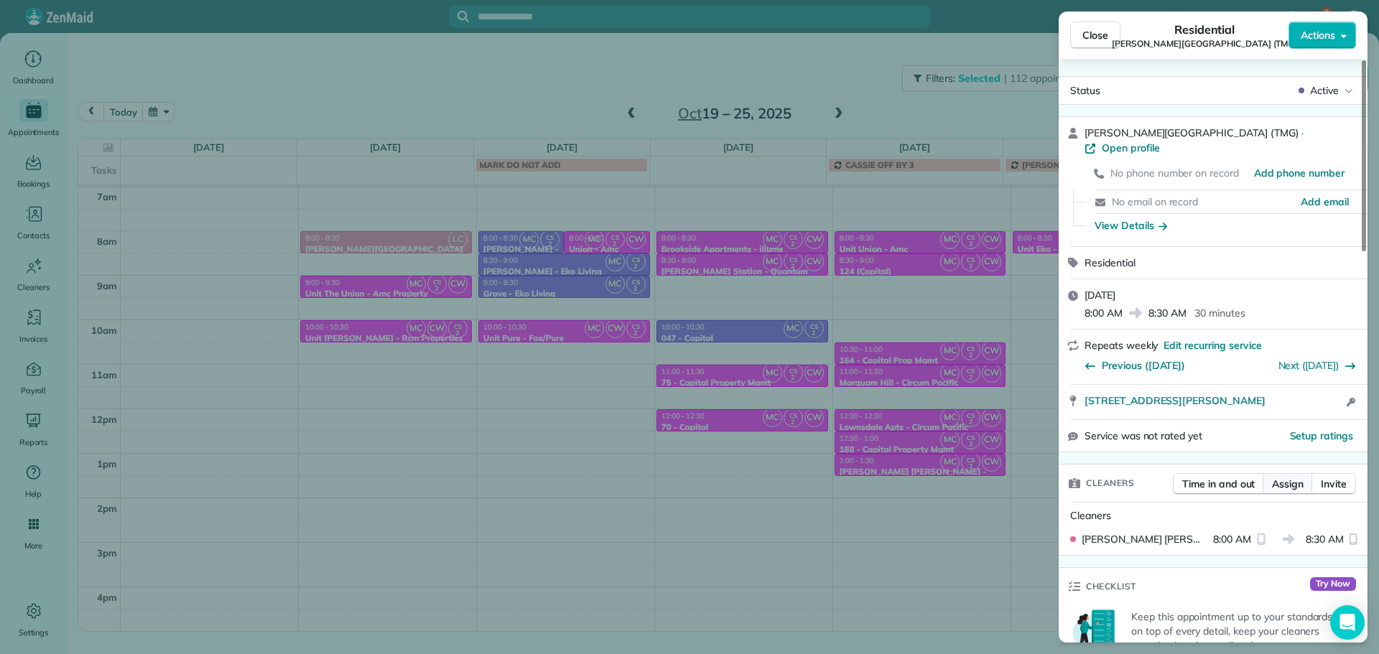
click at [1279, 477] on span "Assign" at bounding box center [1288, 484] width 32 height 14
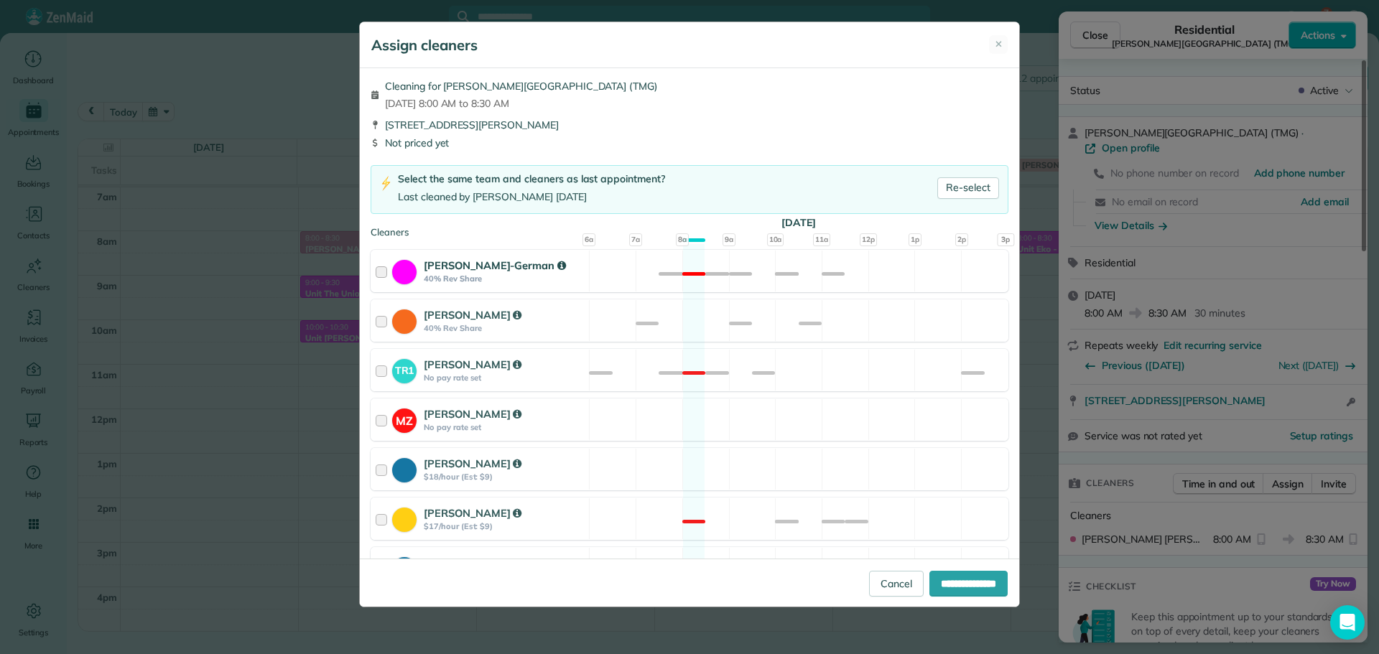
click at [872, 277] on div "Christina Wright-German 40% Rev Share Not available" at bounding box center [689, 271] width 638 height 42
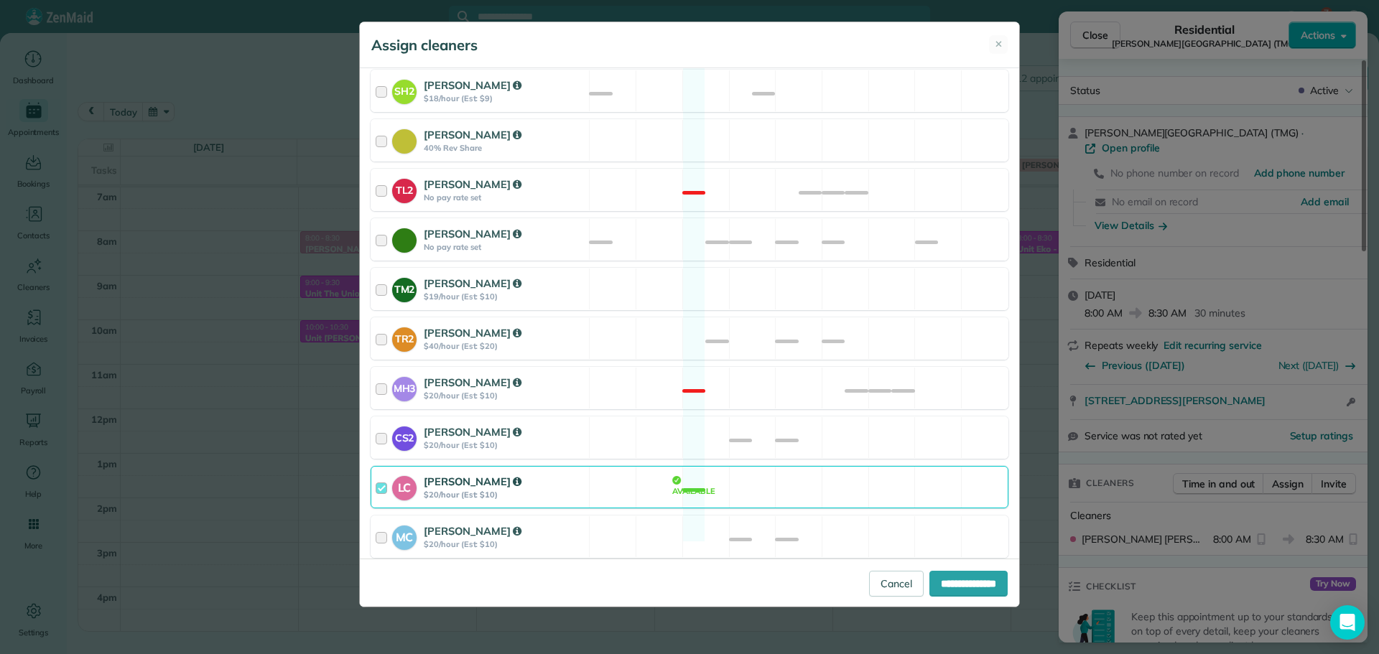
scroll to position [579, 0]
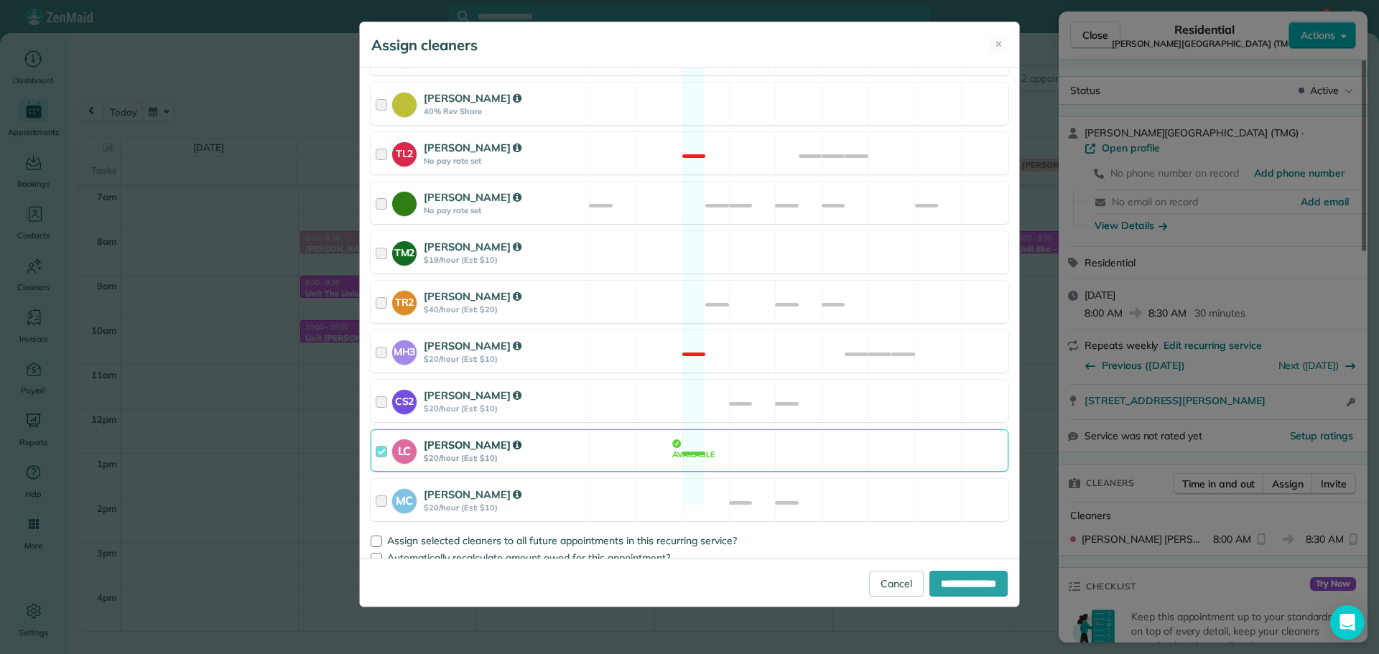
click at [848, 429] on div "LC Laura Chavez $20/hour (Est: $10) Available" at bounding box center [689, 450] width 638 height 42
click at [857, 380] on div "CS2 Cristina Sainz $20/hour (Est: $10) Available" at bounding box center [689, 401] width 638 height 42
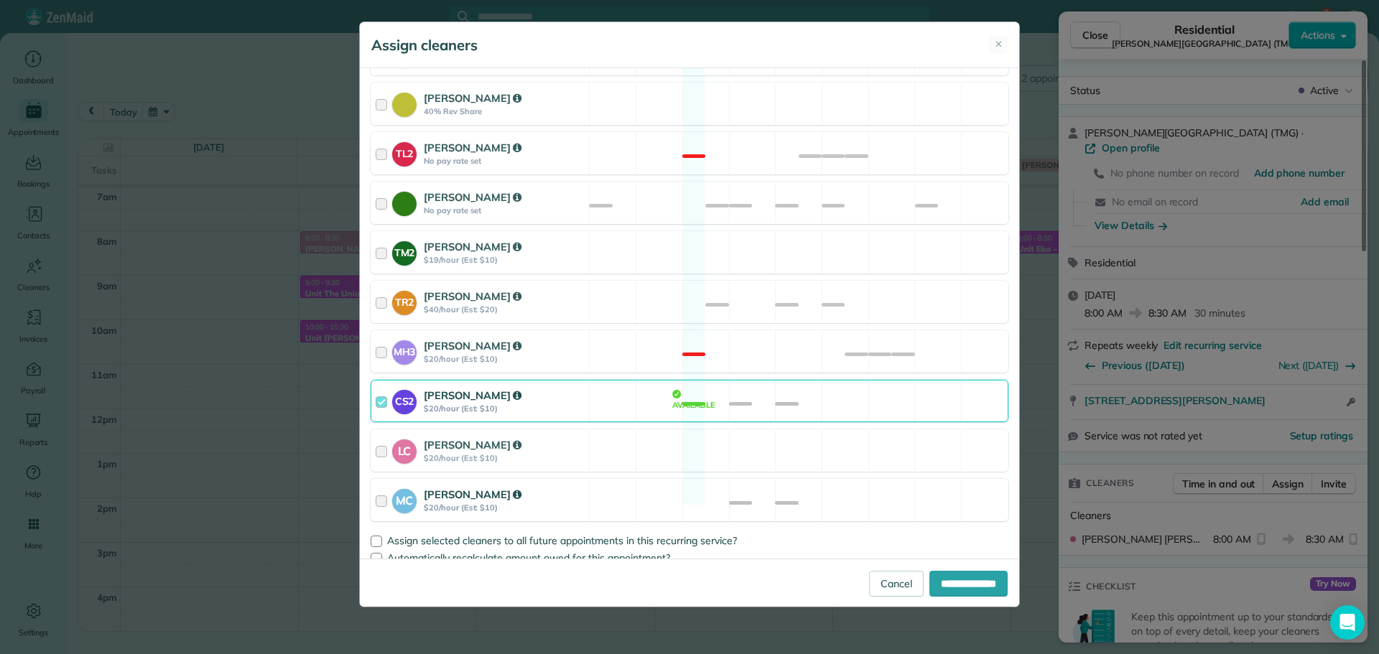
click at [880, 482] on div "MC Mayra Cota $20/hour (Est: $10) Available" at bounding box center [689, 500] width 638 height 42
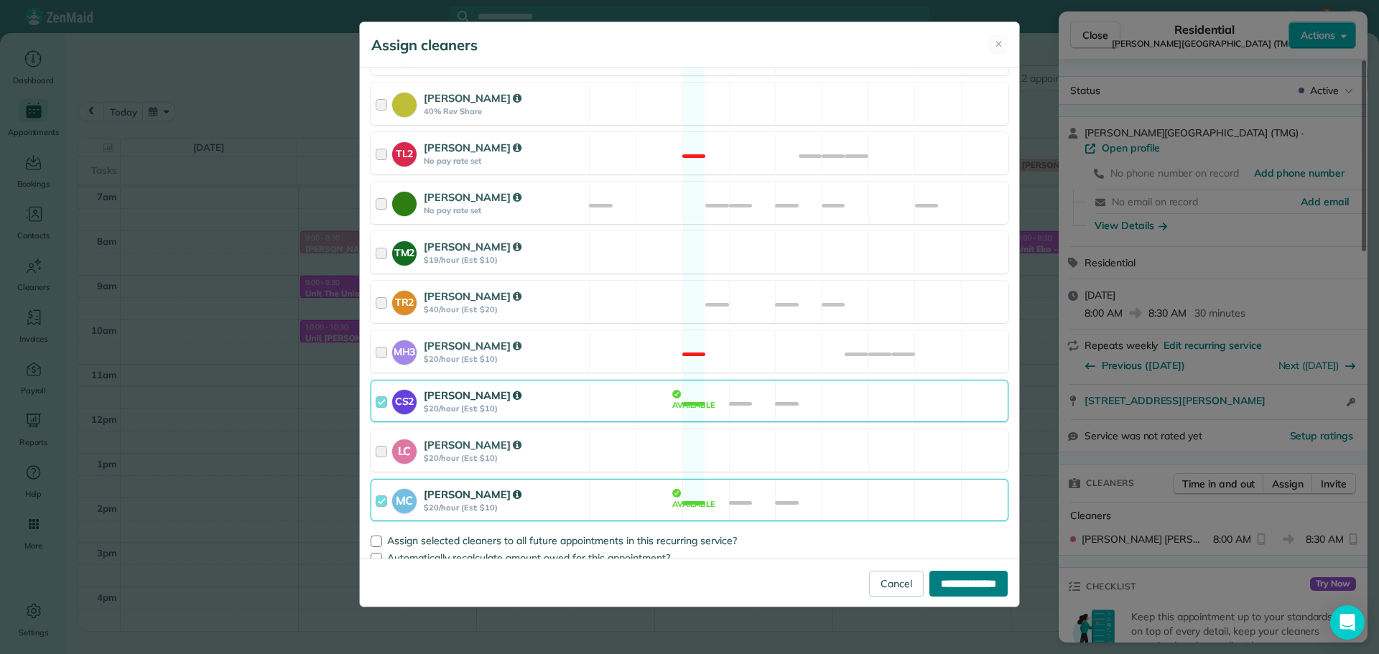
click at [975, 576] on input "**********" at bounding box center [968, 584] width 78 height 26
type input "**********"
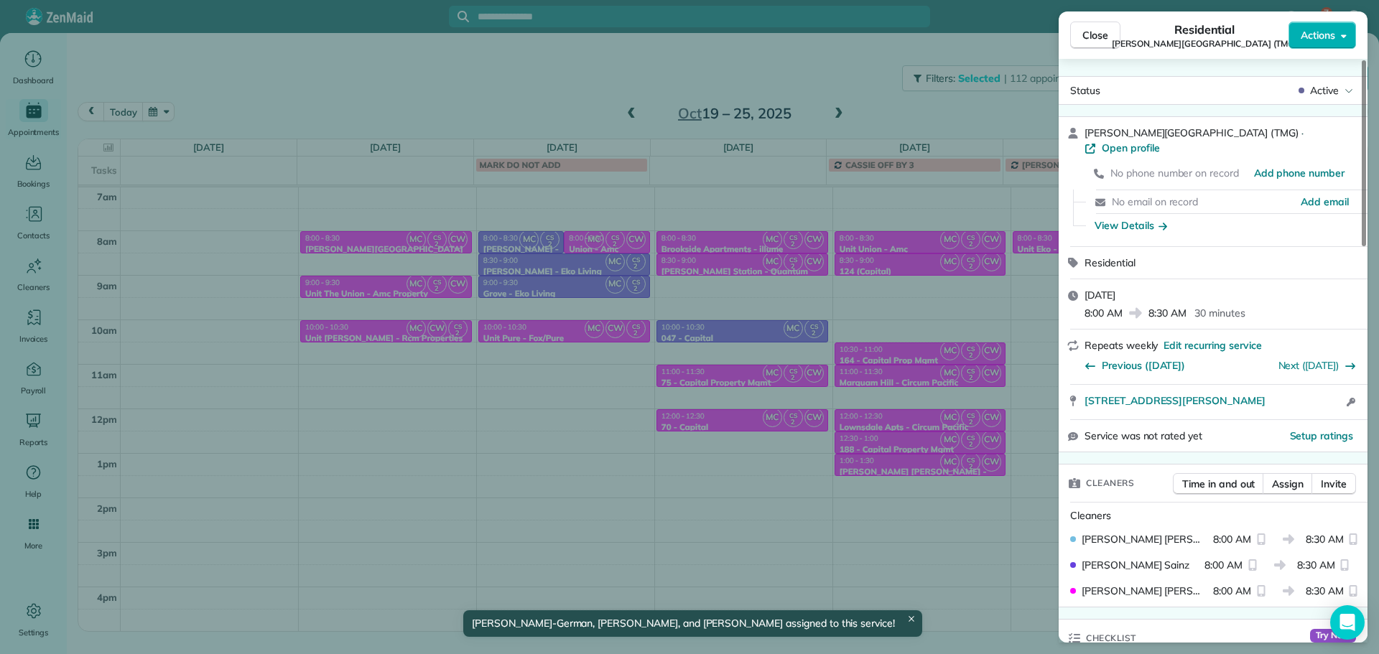
click at [584, 406] on div "Close Residential Corbett Heights (TMG) Actions Status Active Corbett Heights (…" at bounding box center [689, 327] width 1379 height 654
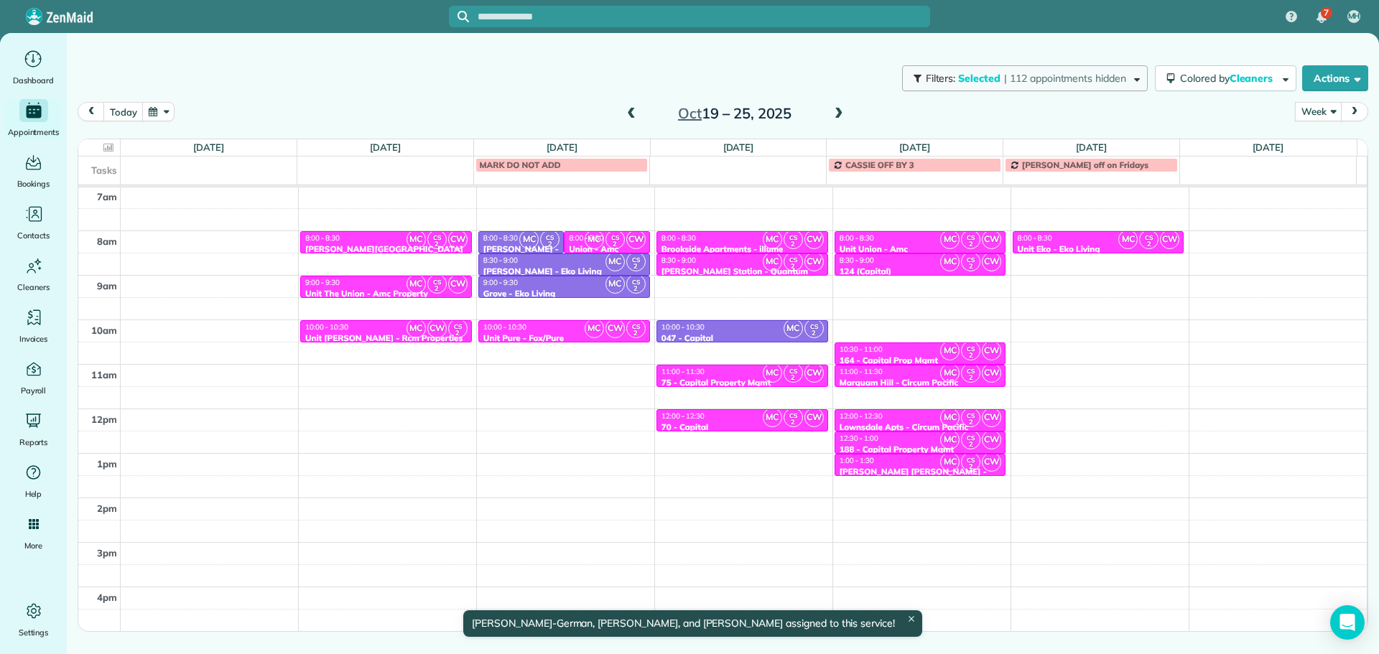
click at [1025, 81] on span "| 112 appointments hidden" at bounding box center [1065, 78] width 122 height 13
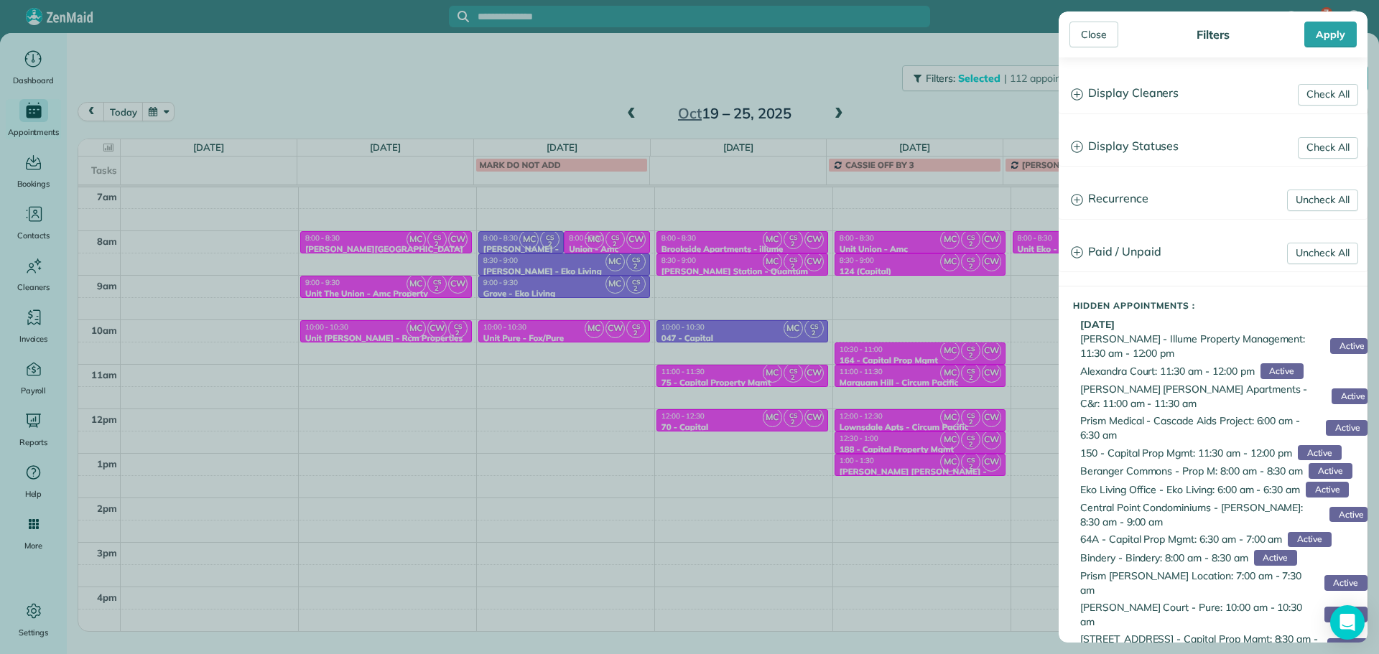
click at [1086, 102] on h3 "Display Cleaners" at bounding box center [1212, 93] width 307 height 37
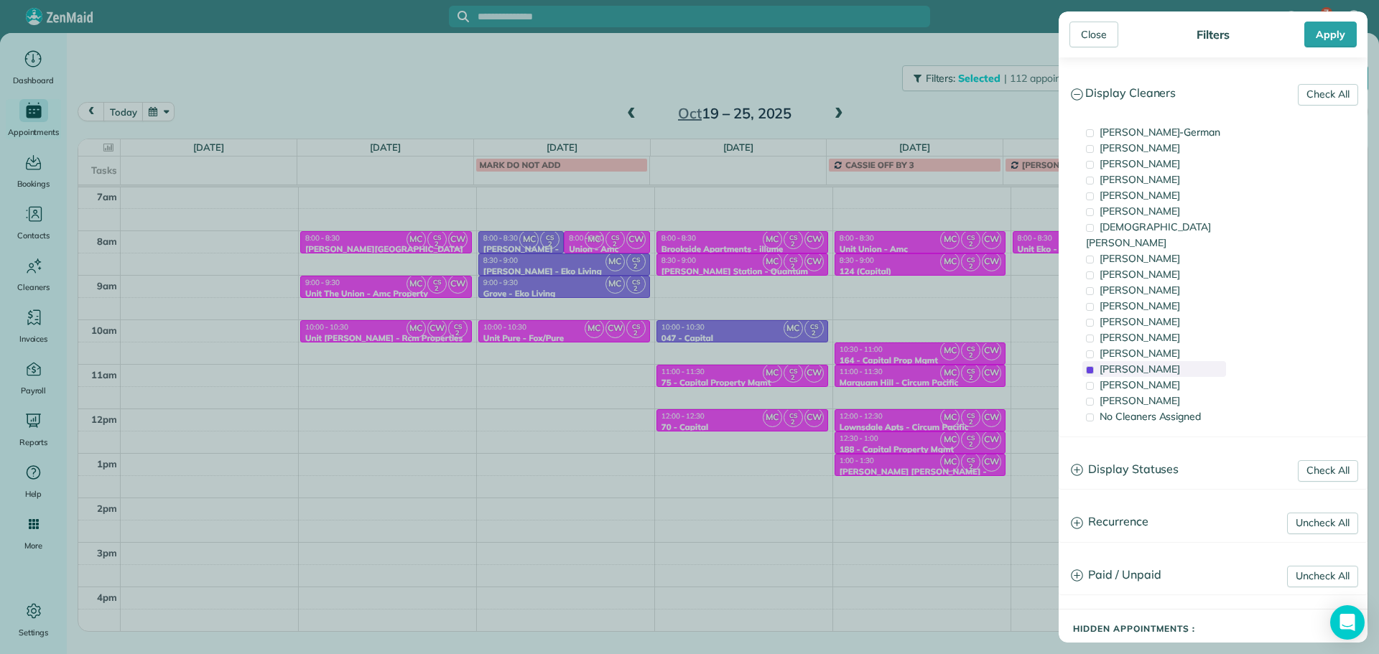
click at [1185, 361] on div "Cristina Sainz" at bounding box center [1154, 369] width 144 height 16
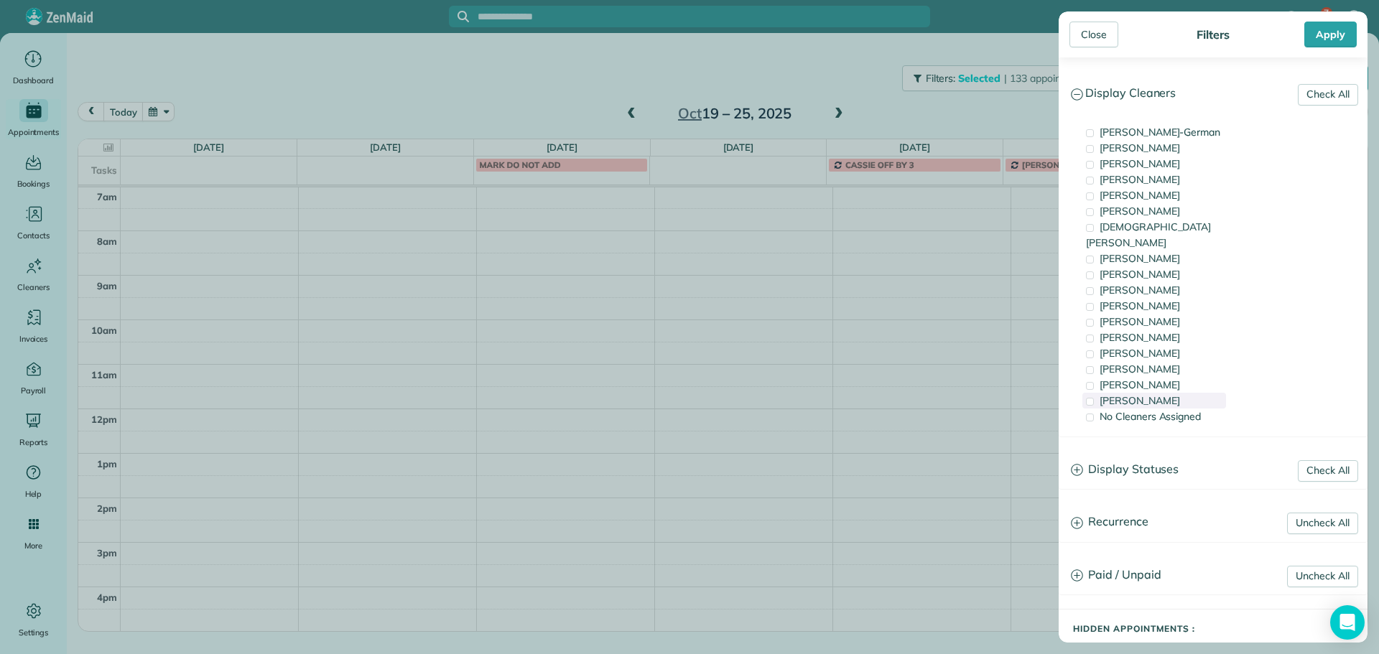
click at [1185, 393] on div "Mayra Cota" at bounding box center [1154, 401] width 144 height 16
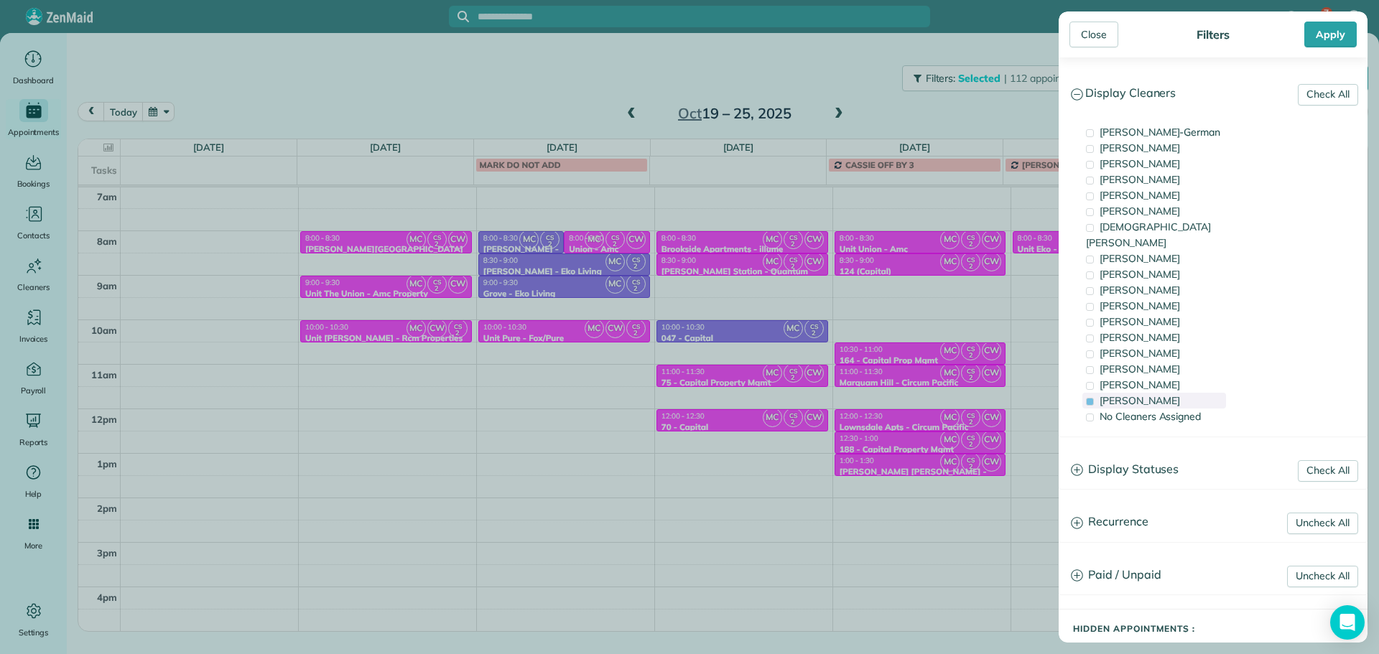
click at [1185, 393] on div "Mayra Cota" at bounding box center [1154, 401] width 144 height 16
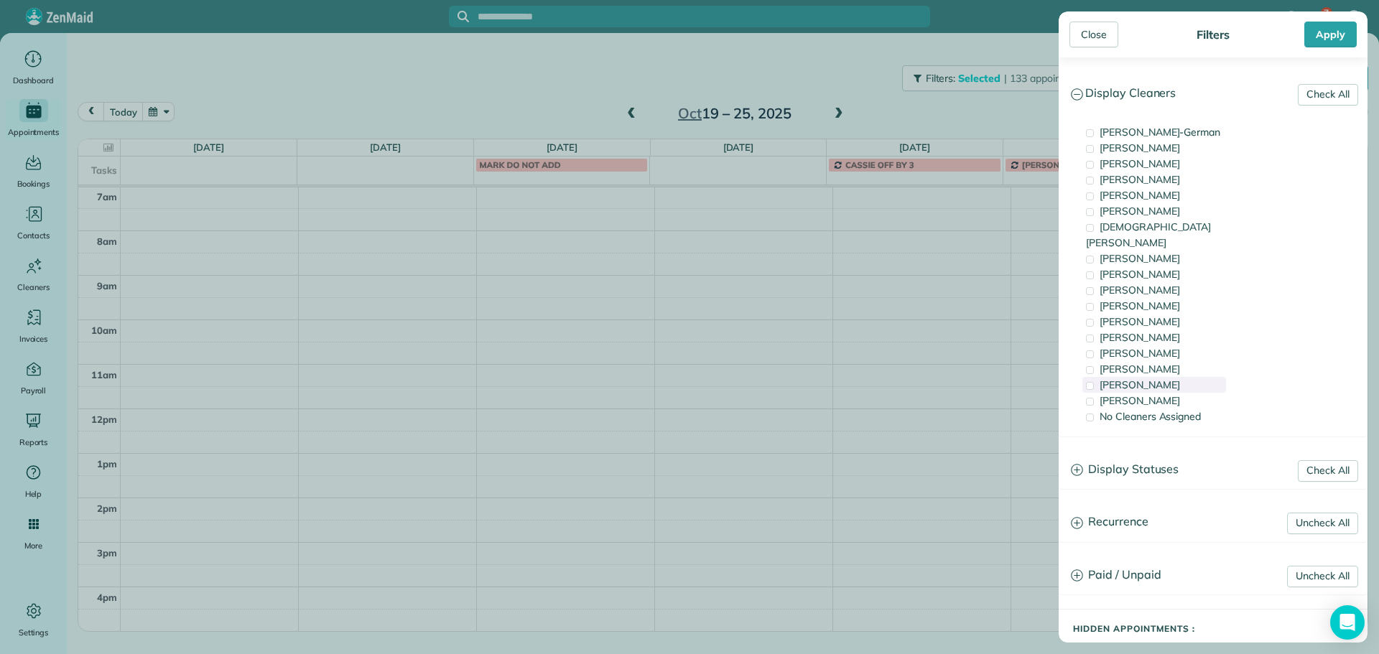
click at [1185, 377] on div "Laura Chavez" at bounding box center [1154, 385] width 144 height 16
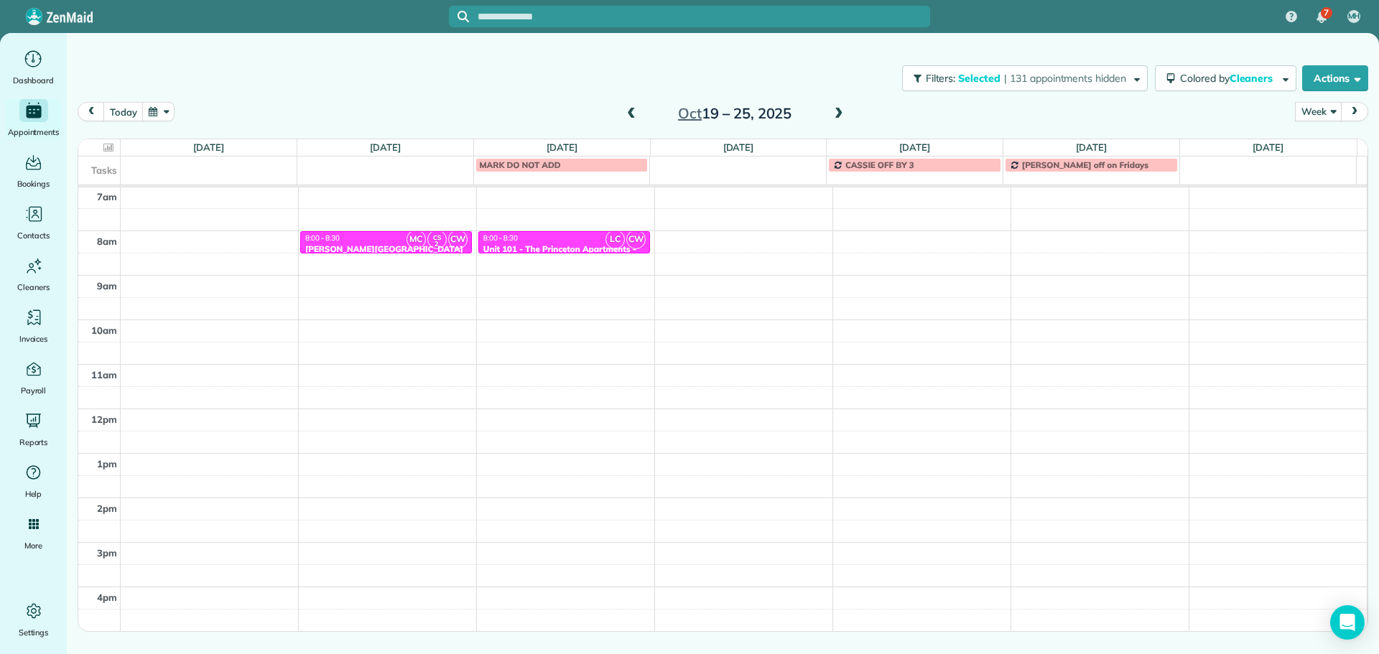
click at [788, 252] on div "Close Filters Apply Check All Display Cleaners Christina Wright-German Cassie F…" at bounding box center [689, 327] width 1379 height 654
click at [836, 113] on span at bounding box center [839, 114] width 16 height 13
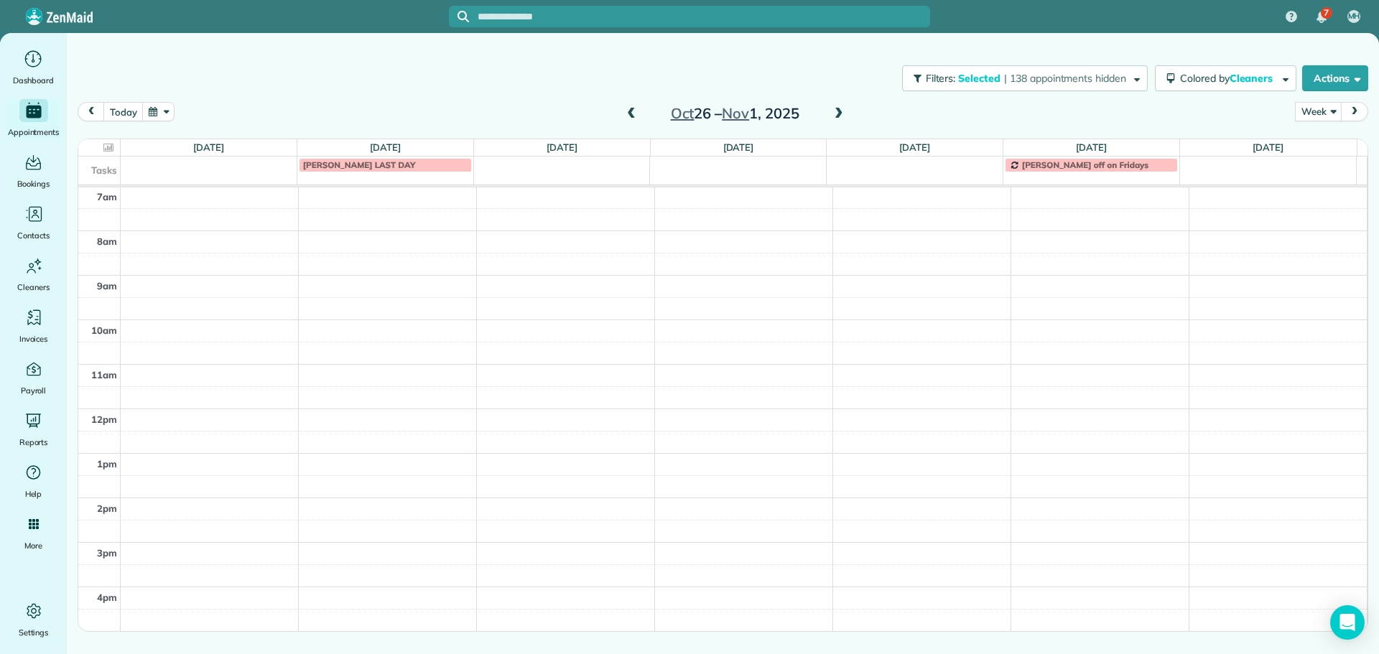
click at [633, 113] on span at bounding box center [631, 114] width 16 height 13
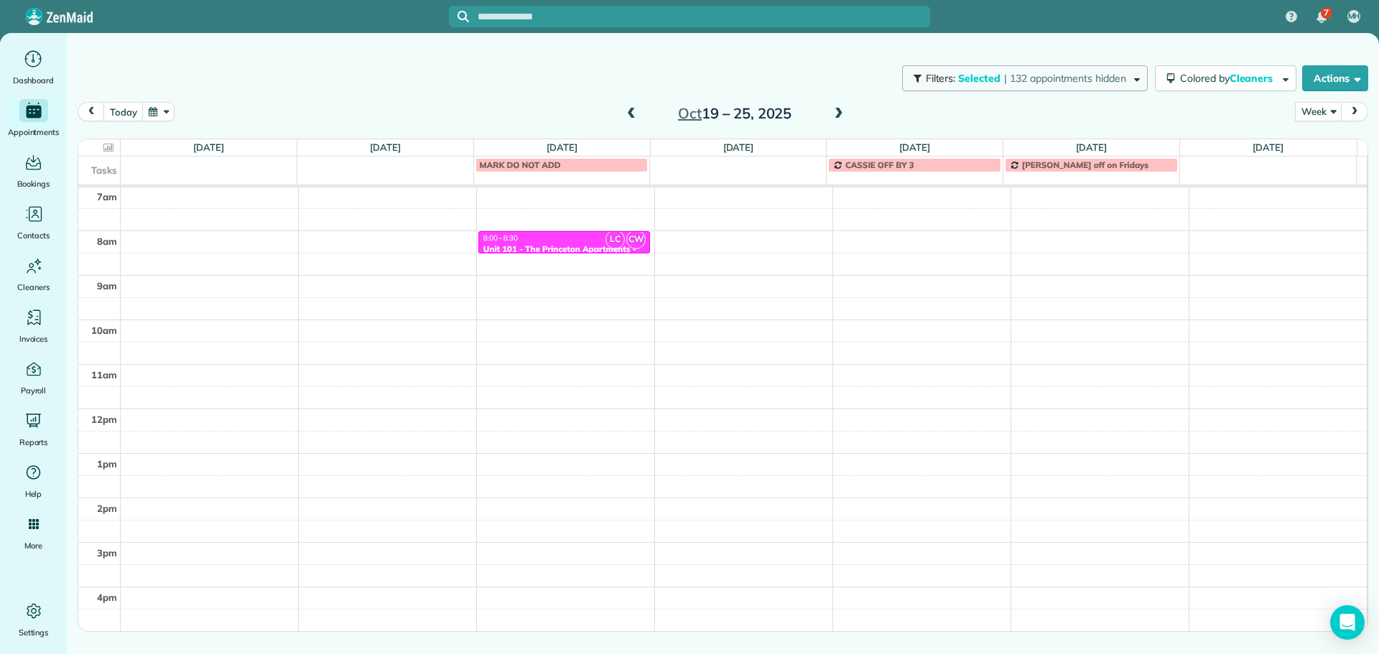
click at [1009, 74] on span "| 132 appointments hidden" at bounding box center [1065, 78] width 122 height 13
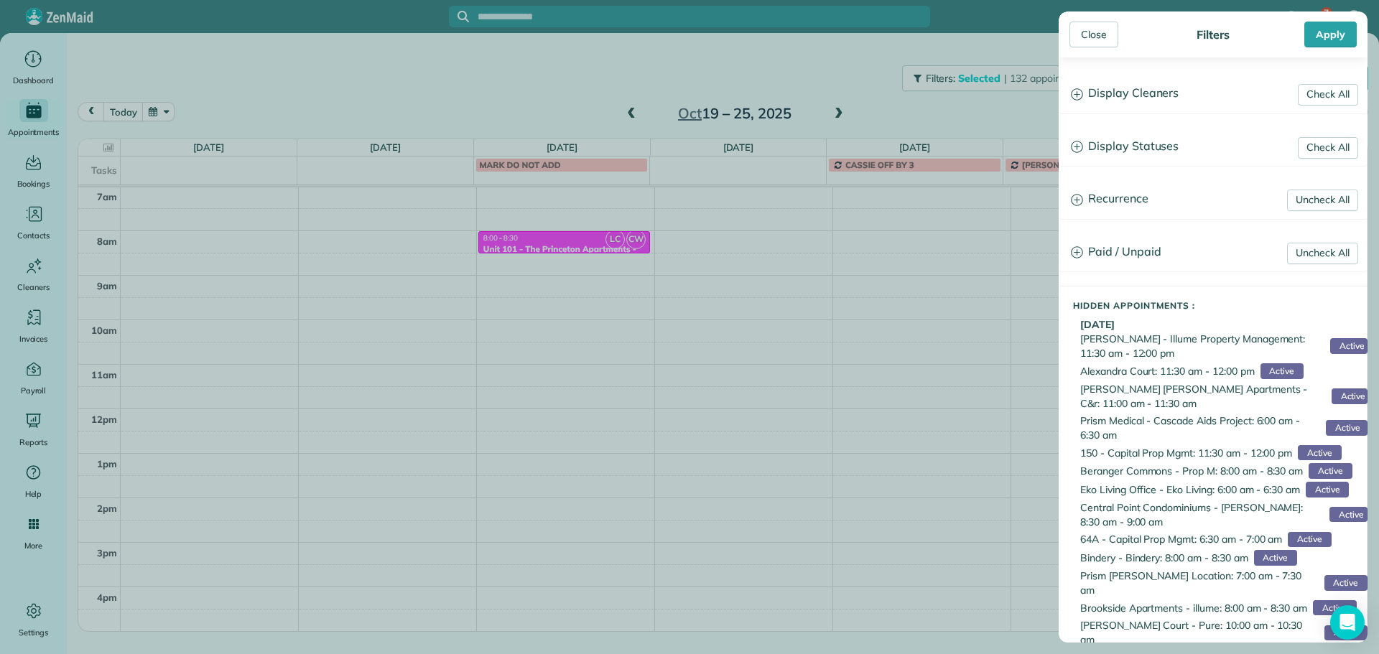
click at [1124, 88] on h3 "Display Cleaners" at bounding box center [1212, 93] width 307 height 37
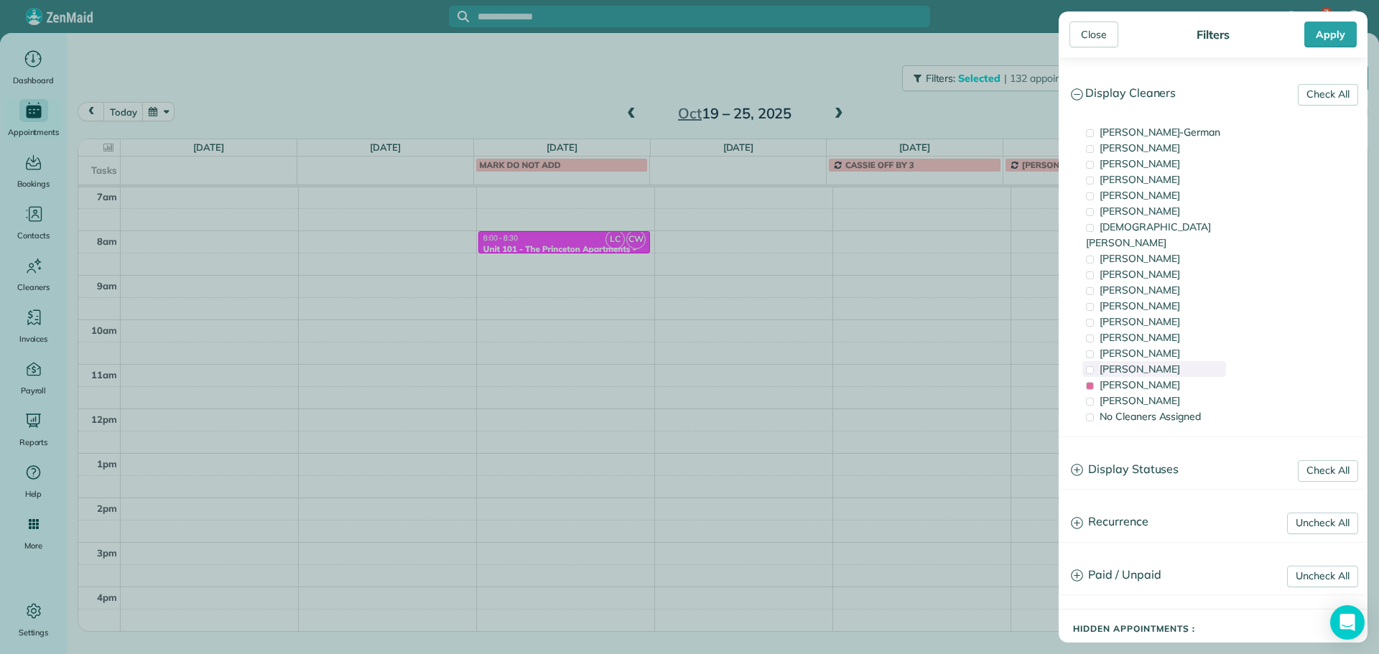
click at [1160, 363] on span "Cristina Sainz" at bounding box center [1139, 369] width 80 height 13
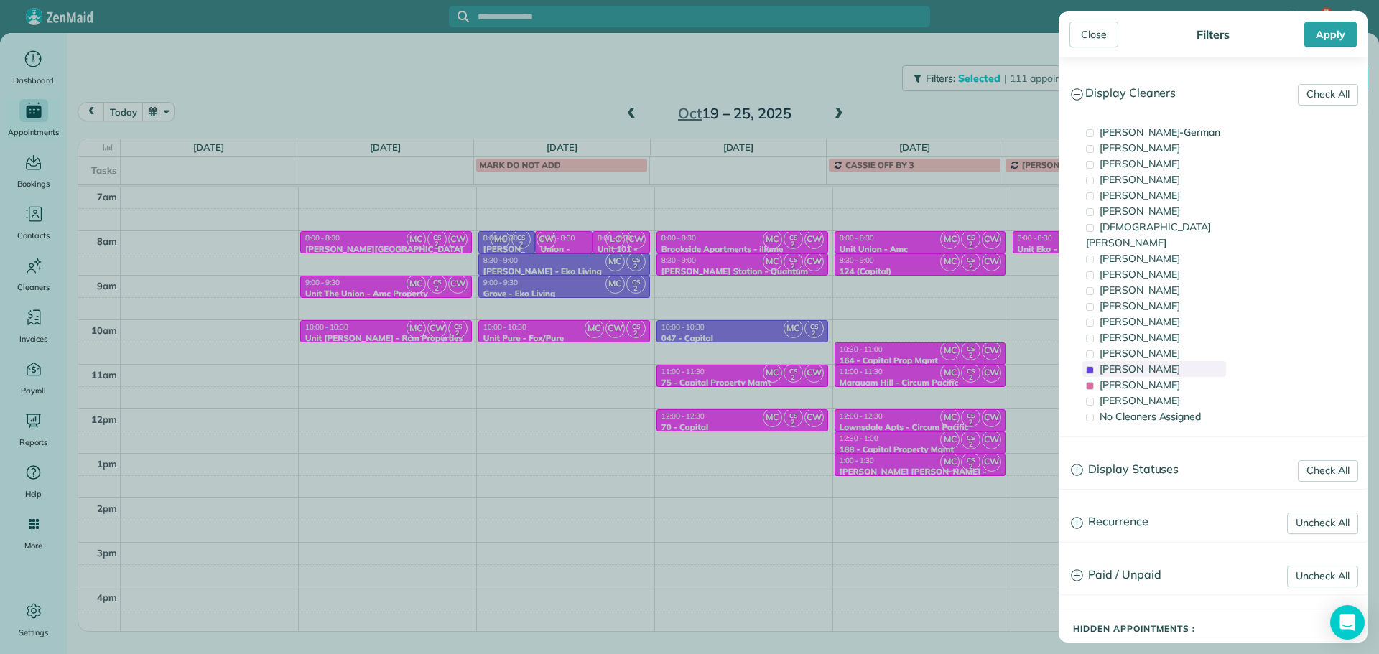
click at [1160, 363] on span "Cristina Sainz" at bounding box center [1139, 369] width 80 height 13
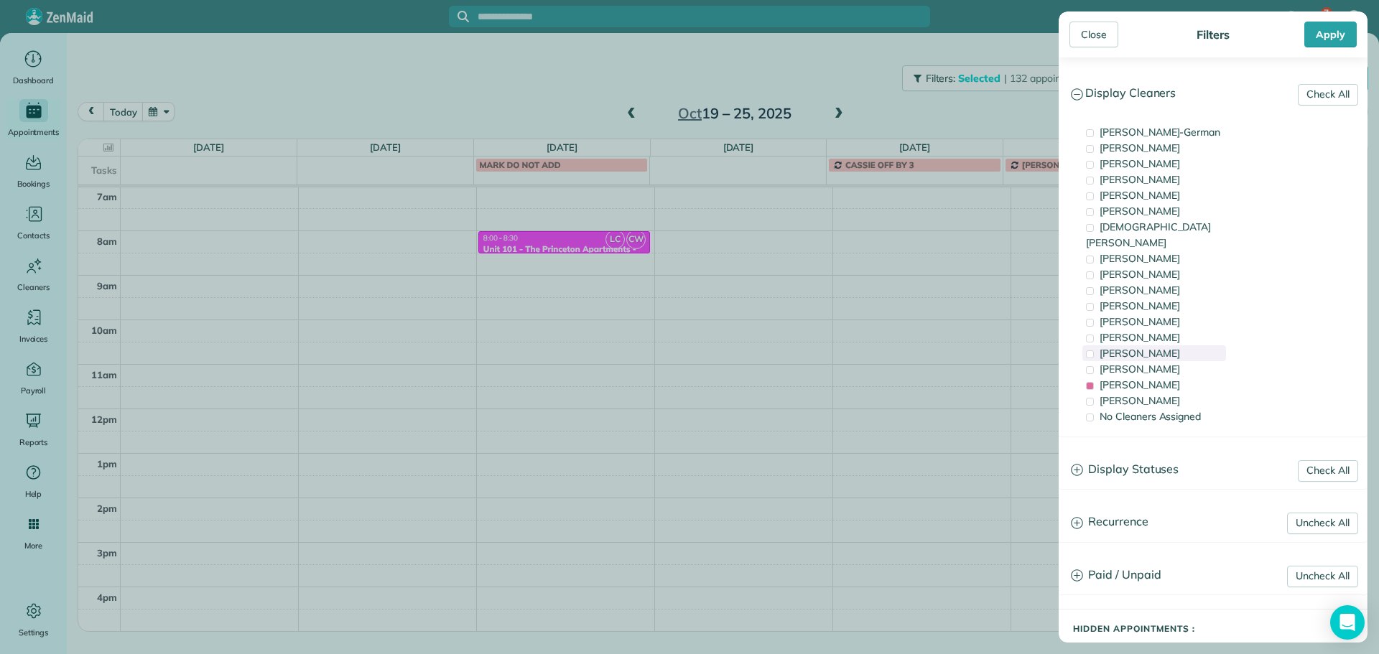
click at [1164, 347] on span "Meralda Harris" at bounding box center [1139, 353] width 80 height 13
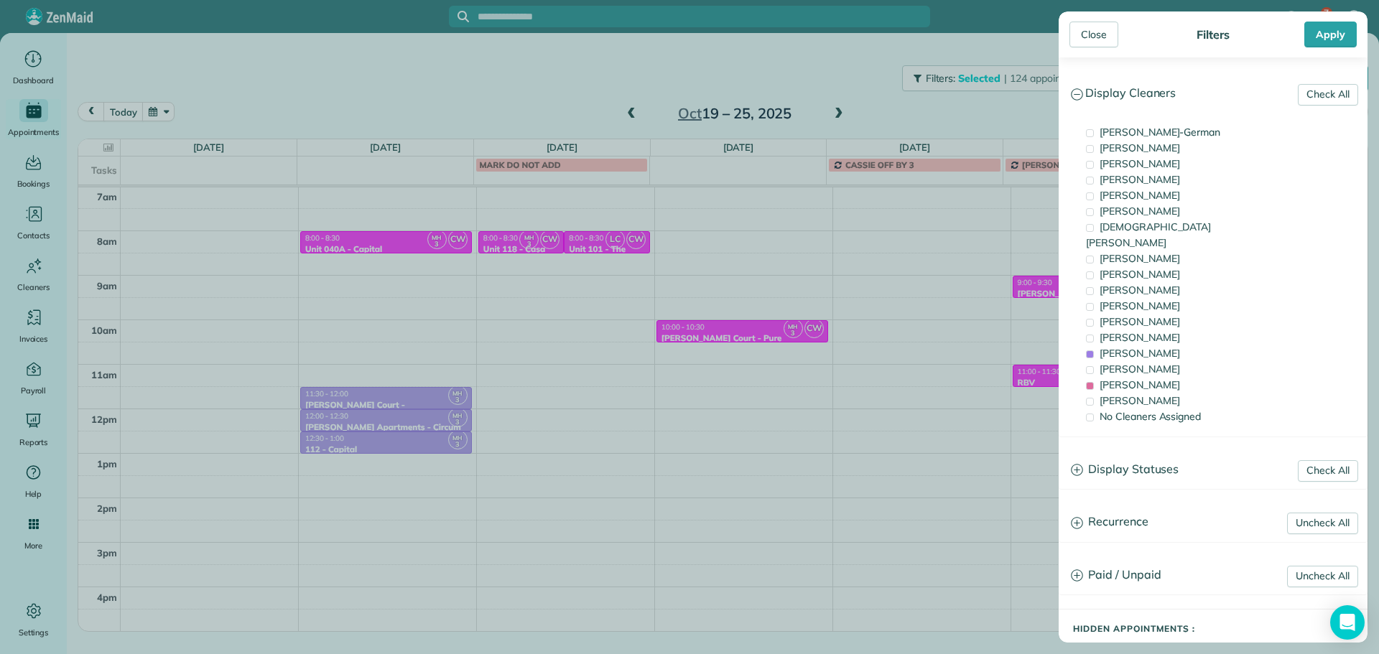
click at [610, 269] on div "Close Filters Apply Check All Display Cleaners Christina Wright-German Cassie F…" at bounding box center [689, 327] width 1379 height 654
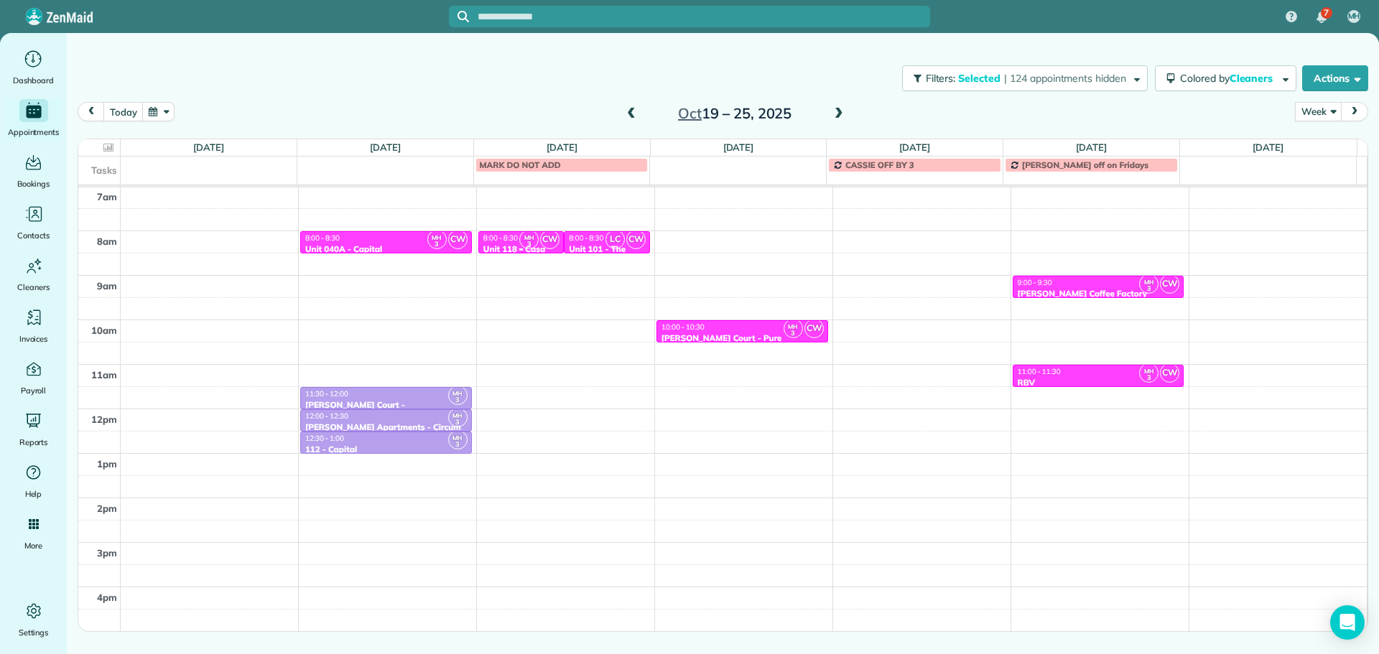
click at [540, 243] on span "CW" at bounding box center [549, 239] width 19 height 19
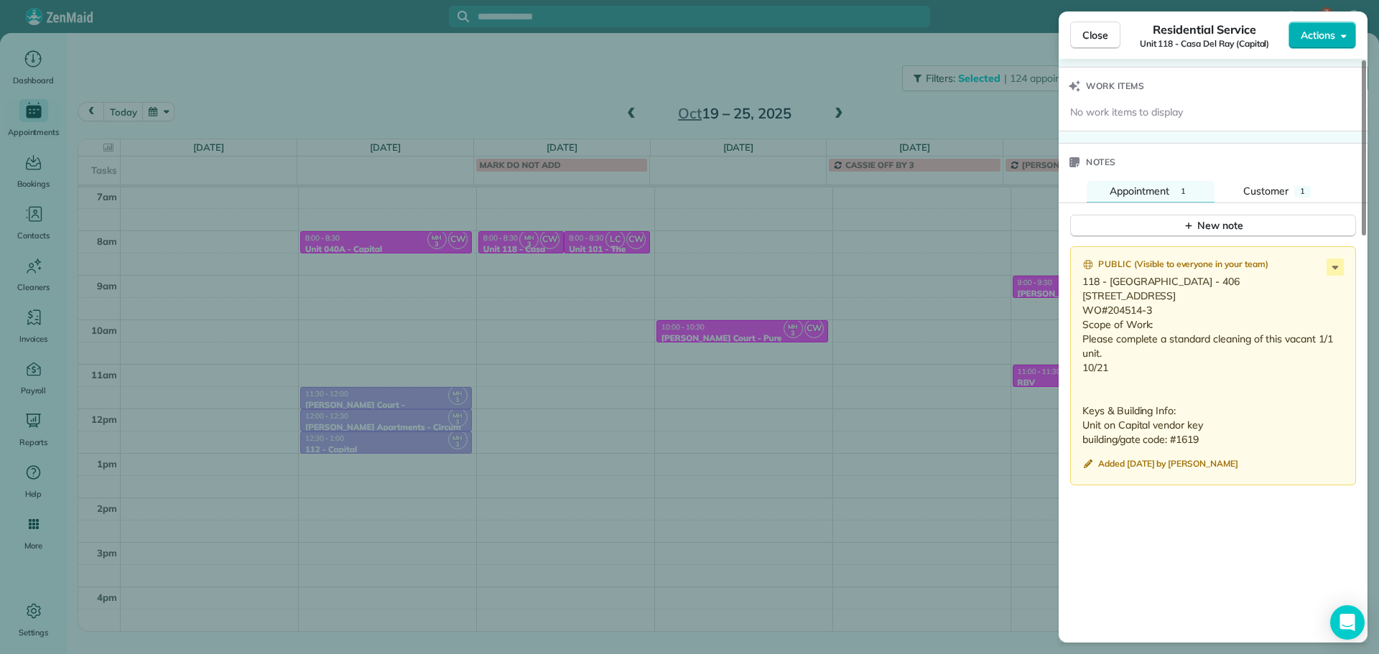
scroll to position [1152, 0]
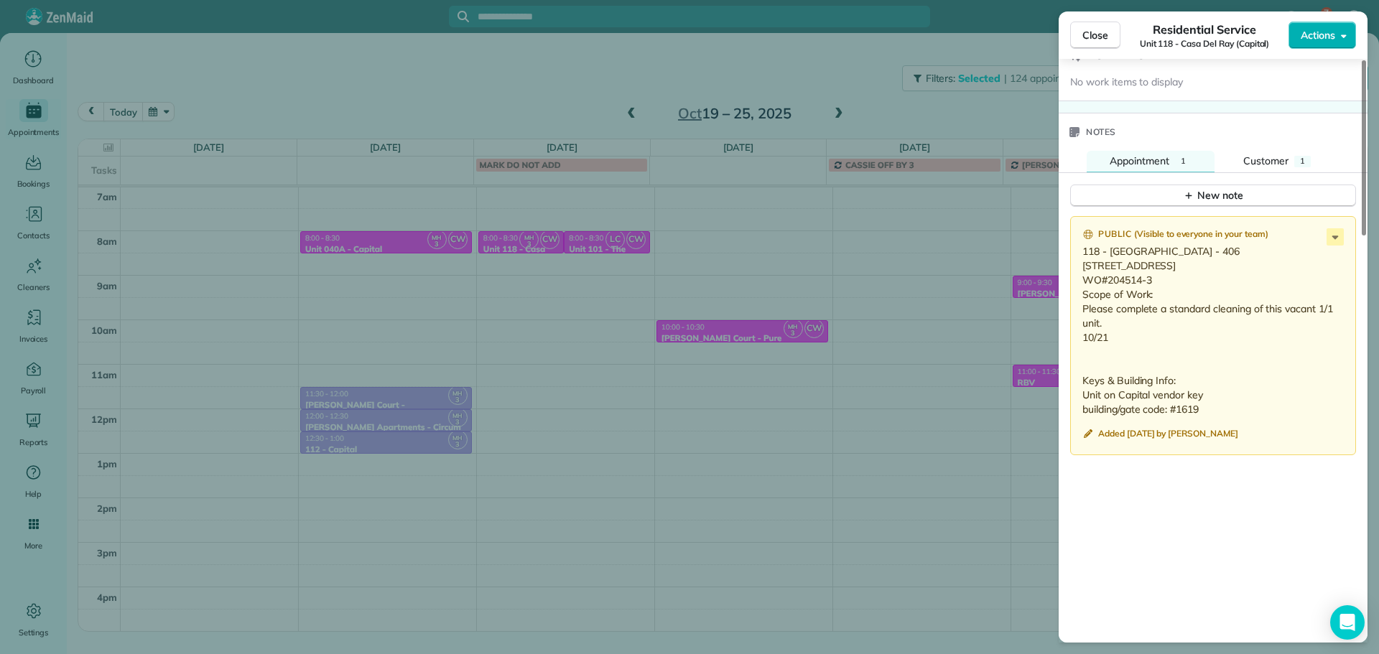
click at [743, 271] on div "Close Residential Service Unit 118 - Casa Del Ray (Capital) Actions Status Acti…" at bounding box center [689, 327] width 1379 height 654
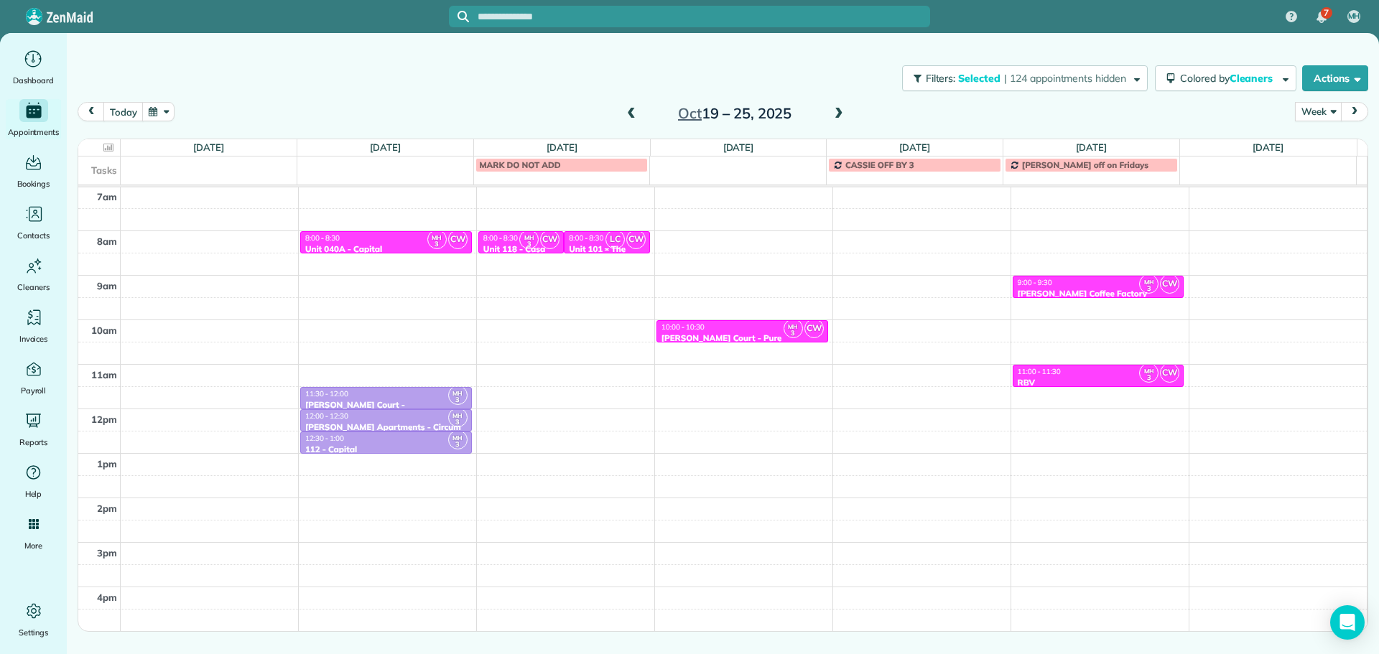
click at [616, 244] on span "LC" at bounding box center [614, 239] width 19 height 19
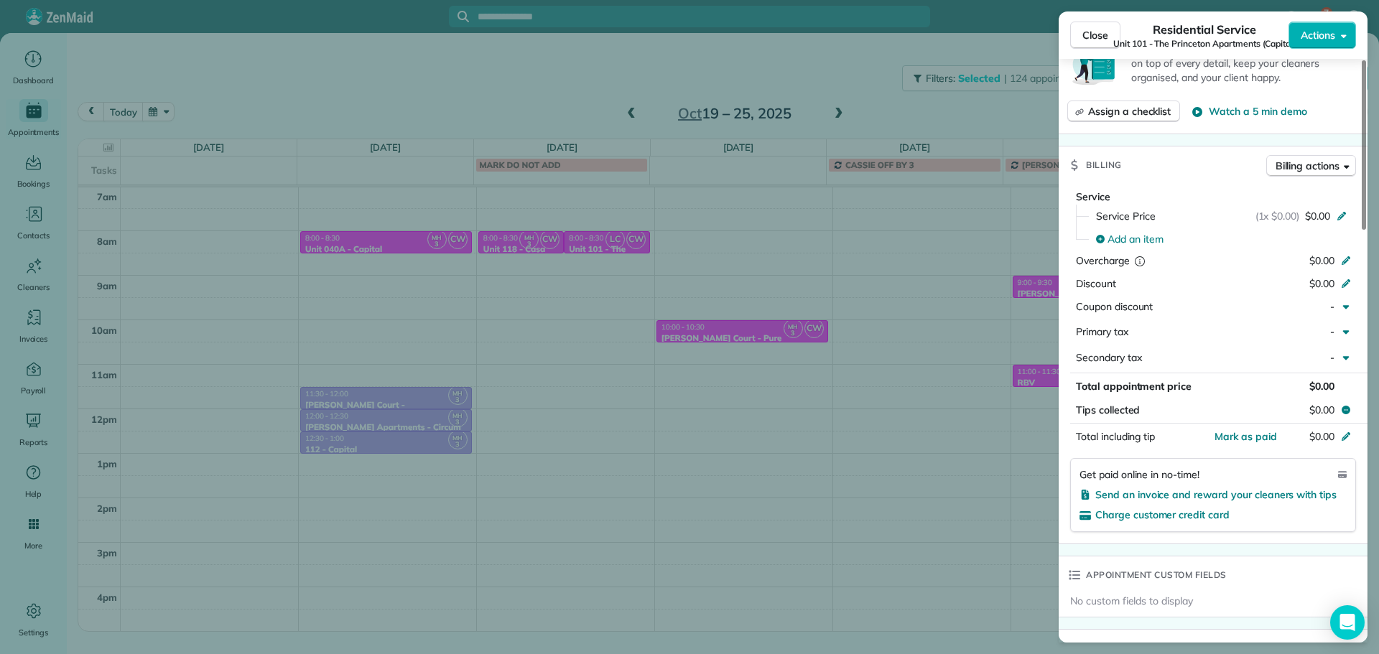
scroll to position [1077, 0]
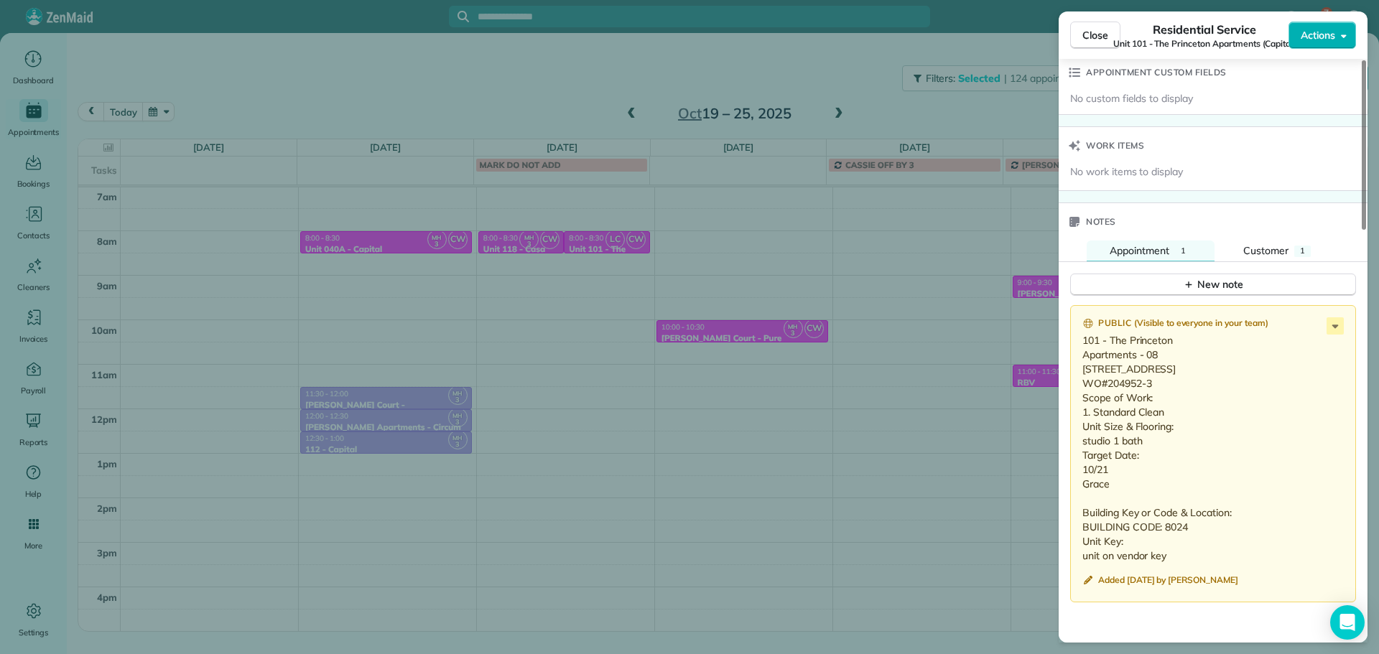
drag, startPoint x: 711, startPoint y: 302, endPoint x: 602, endPoint y: 276, distance: 111.5
click at [709, 301] on div "Close Residential Service Unit 101 - The Princeton Apartments (Capital) Actions…" at bounding box center [689, 327] width 1379 height 654
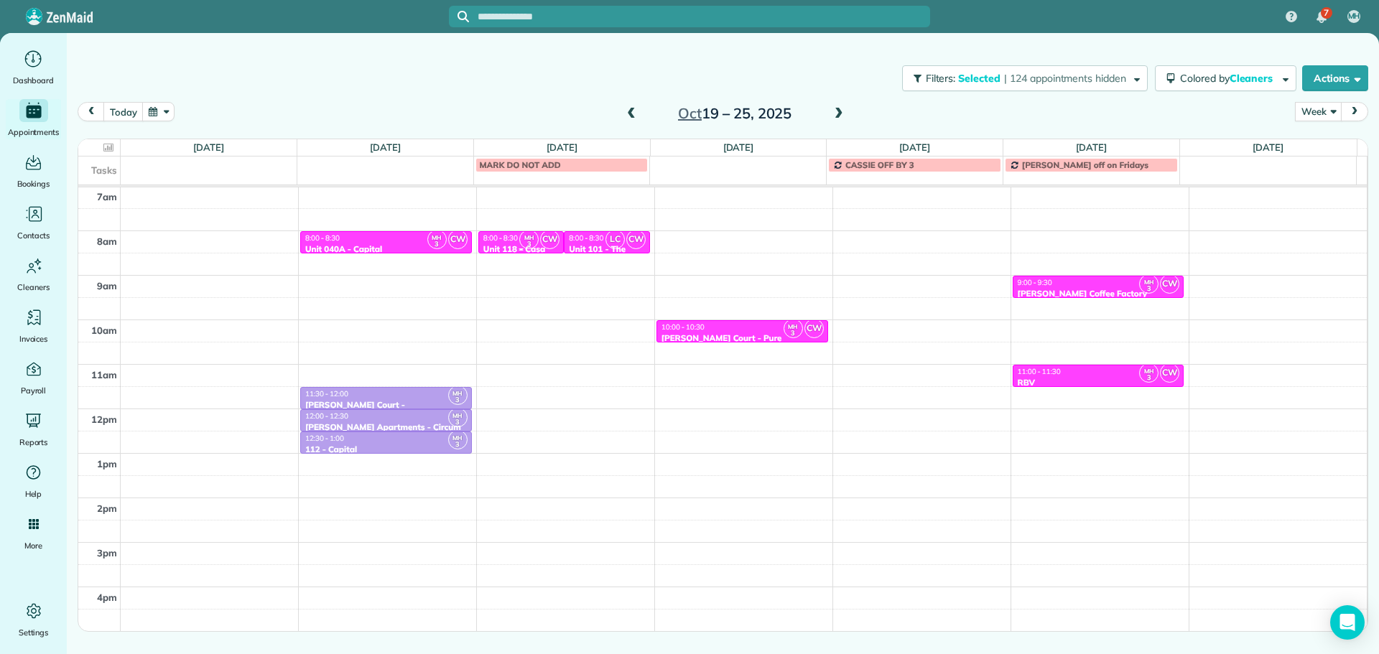
click at [502, 238] on span "8:00 - 8:30" at bounding box center [500, 237] width 34 height 9
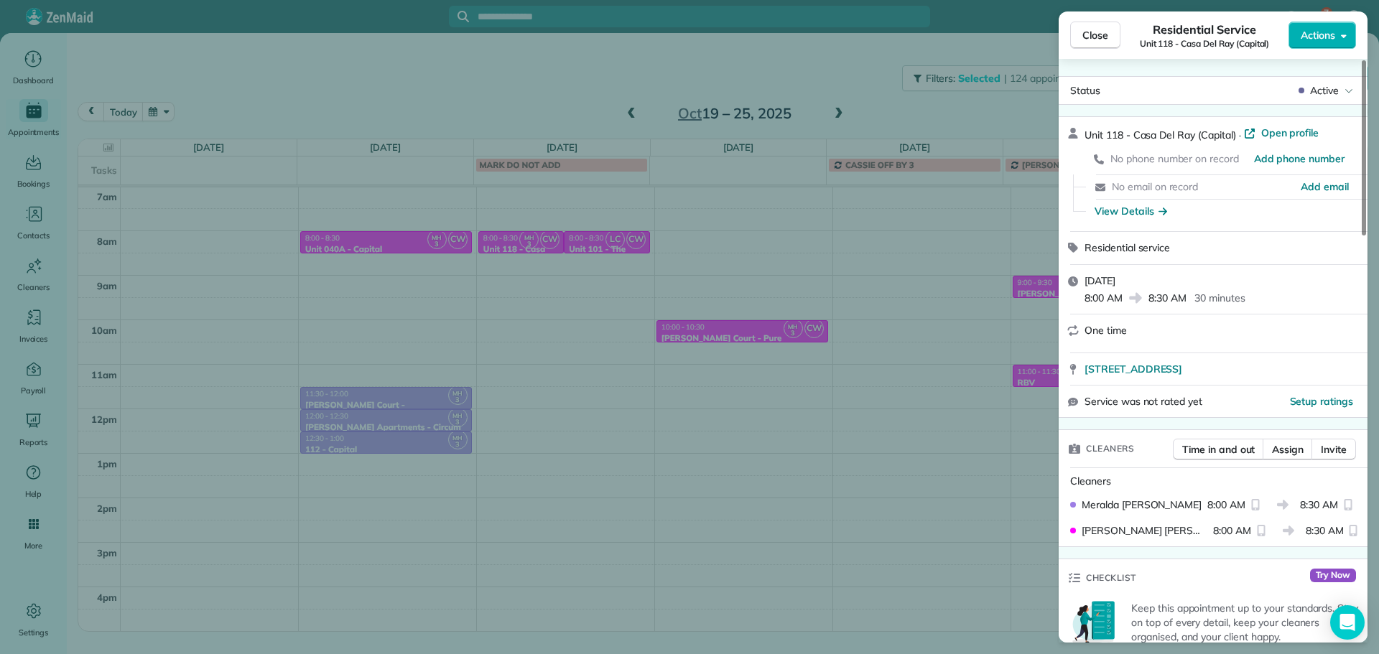
click at [777, 327] on div "Close Residential Service Unit 118 - Casa Del Ray (Capital) Actions Status Acti…" at bounding box center [689, 327] width 1379 height 654
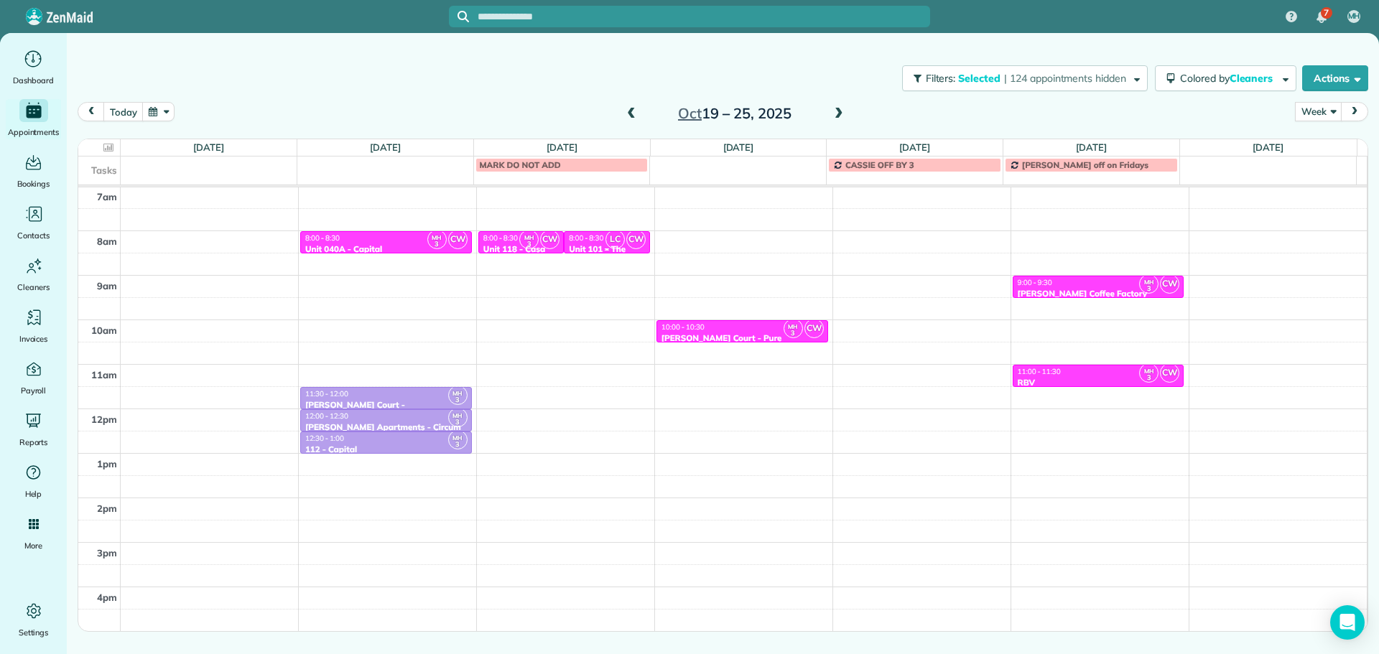
click at [605, 238] on span "LC" at bounding box center [614, 239] width 19 height 19
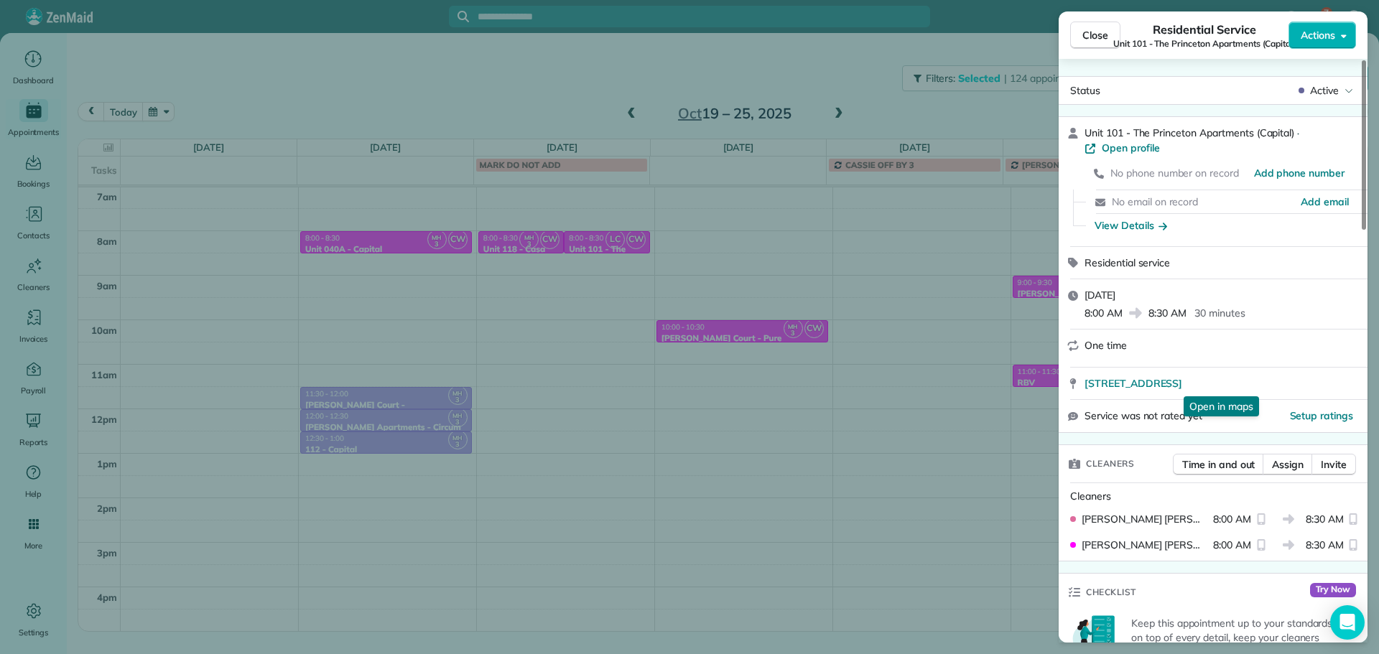
click at [782, 327] on div "Close Residential Service Unit 101 - The Princeton Apartments (Capital) Actions…" at bounding box center [689, 327] width 1379 height 654
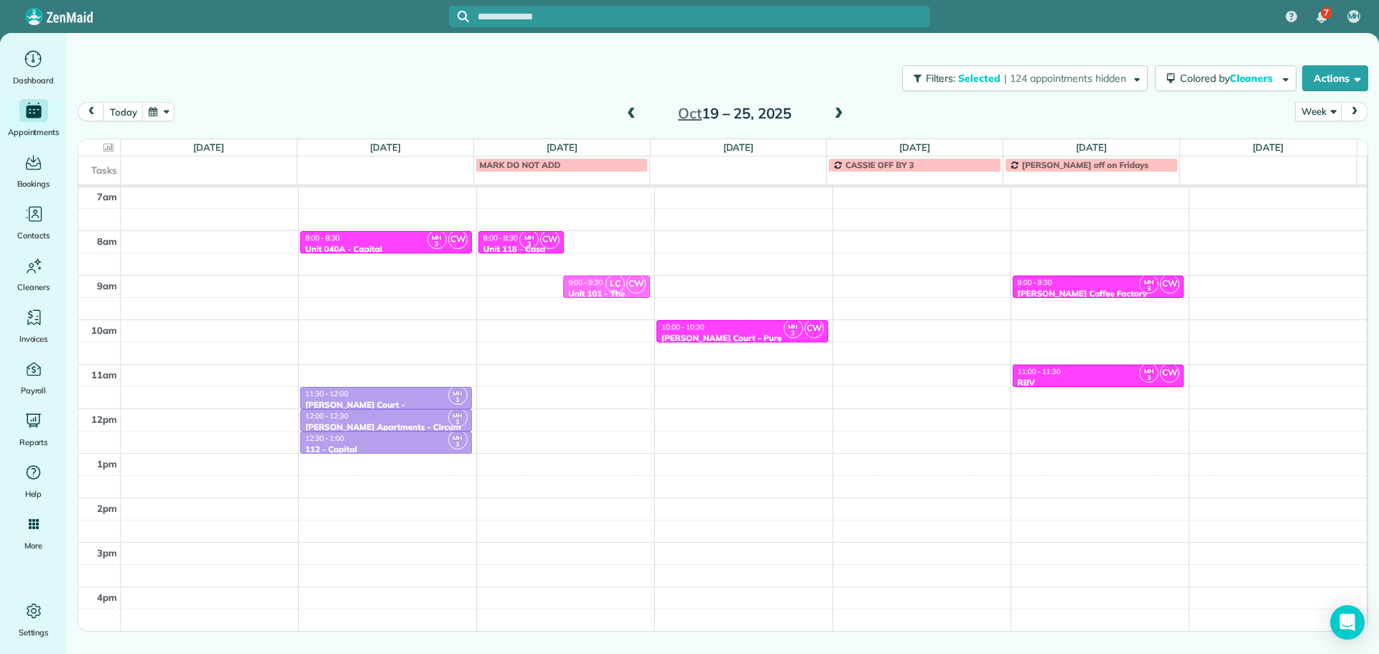
drag, startPoint x: 591, startPoint y: 241, endPoint x: 594, endPoint y: 282, distance: 41.0
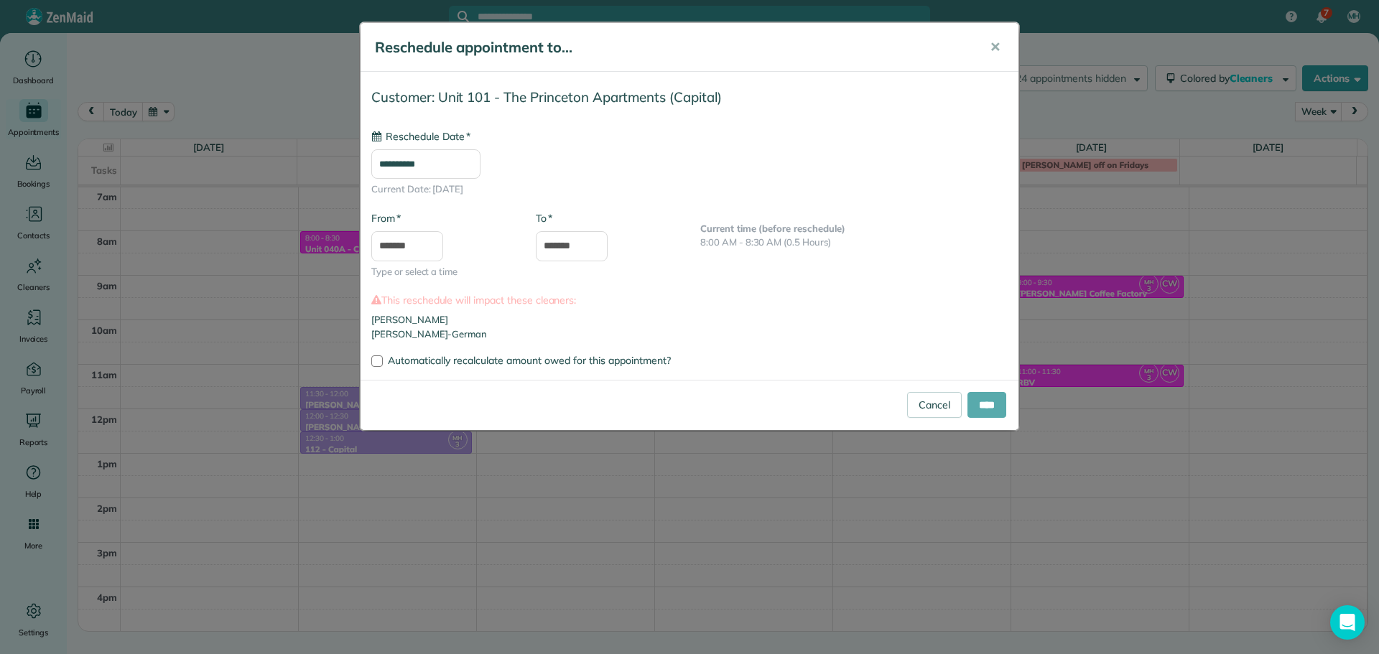
type input "**********"
click at [987, 415] on input "****" at bounding box center [986, 405] width 39 height 26
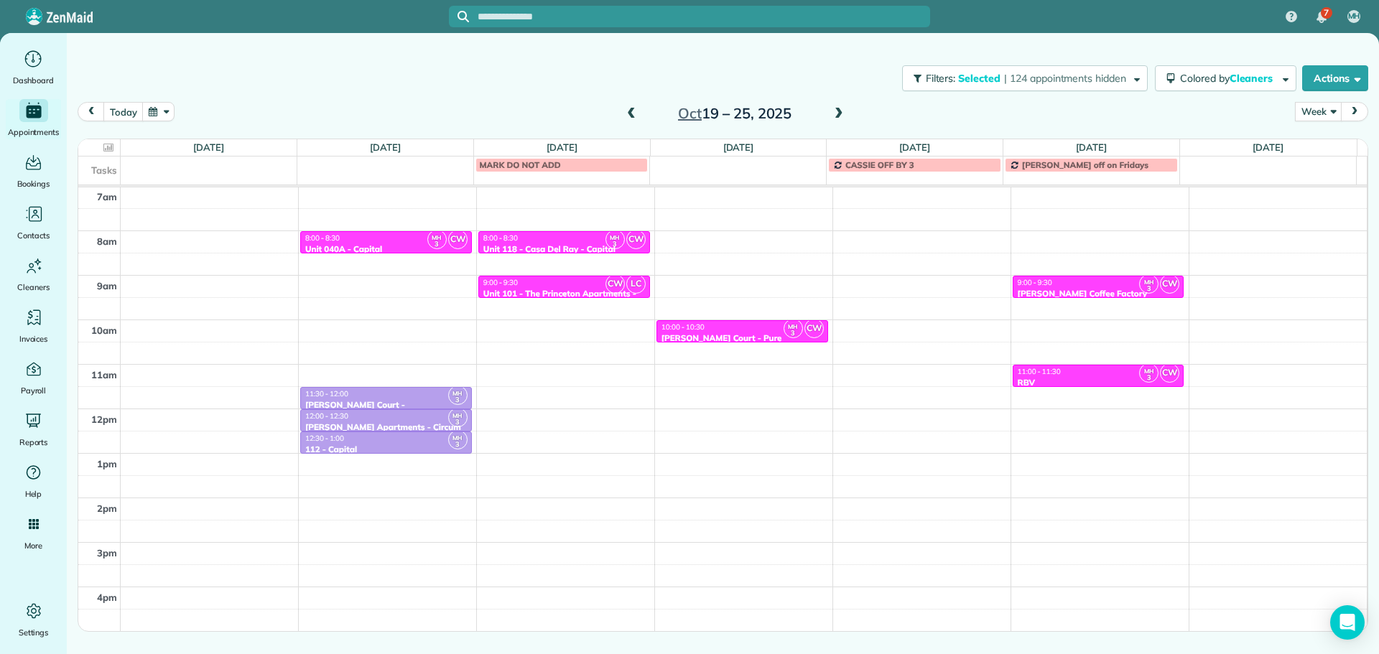
click at [591, 284] on div "9:00 - 9:30" at bounding box center [563, 282] width 163 height 9
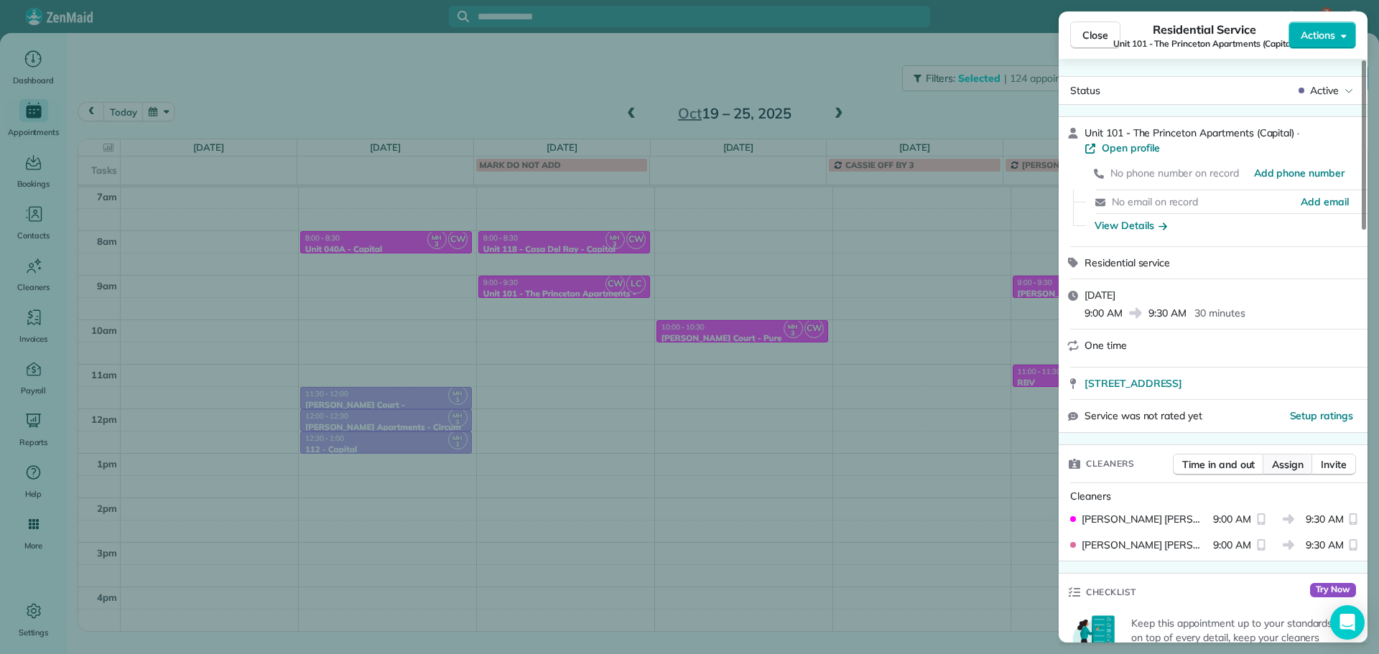
click at [1295, 469] on span "Assign" at bounding box center [1288, 464] width 32 height 14
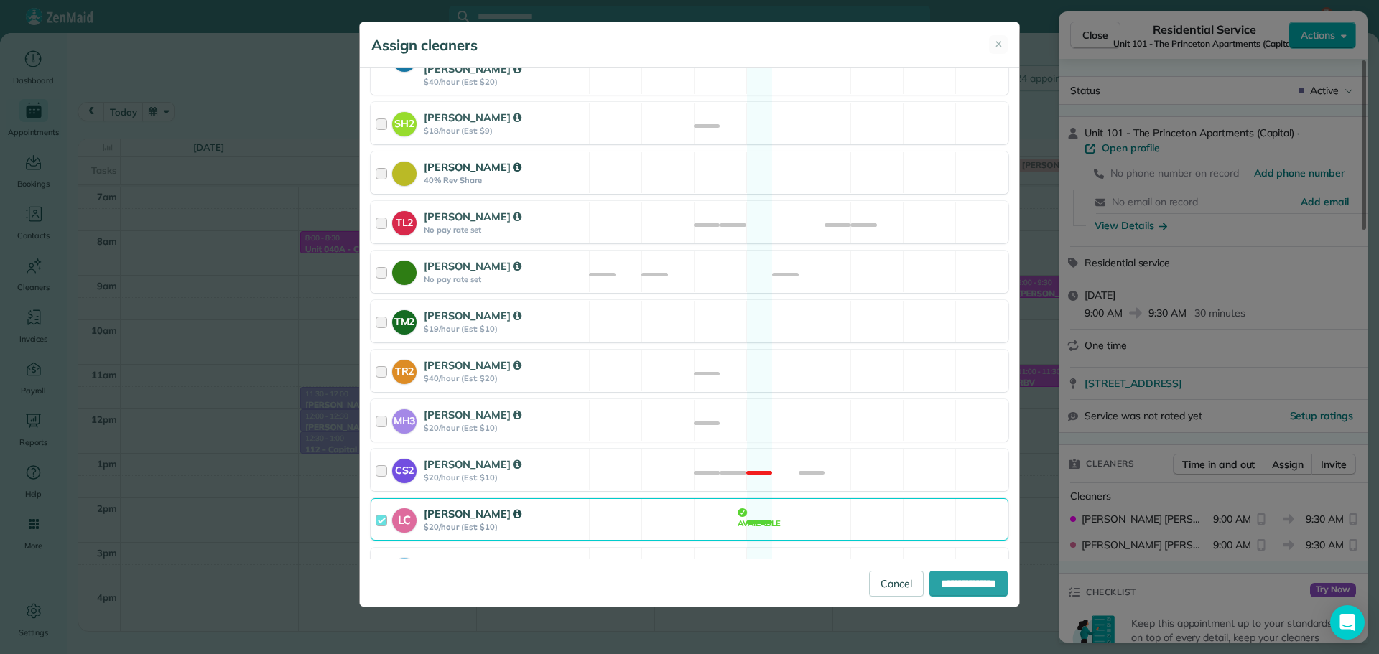
scroll to position [561, 0]
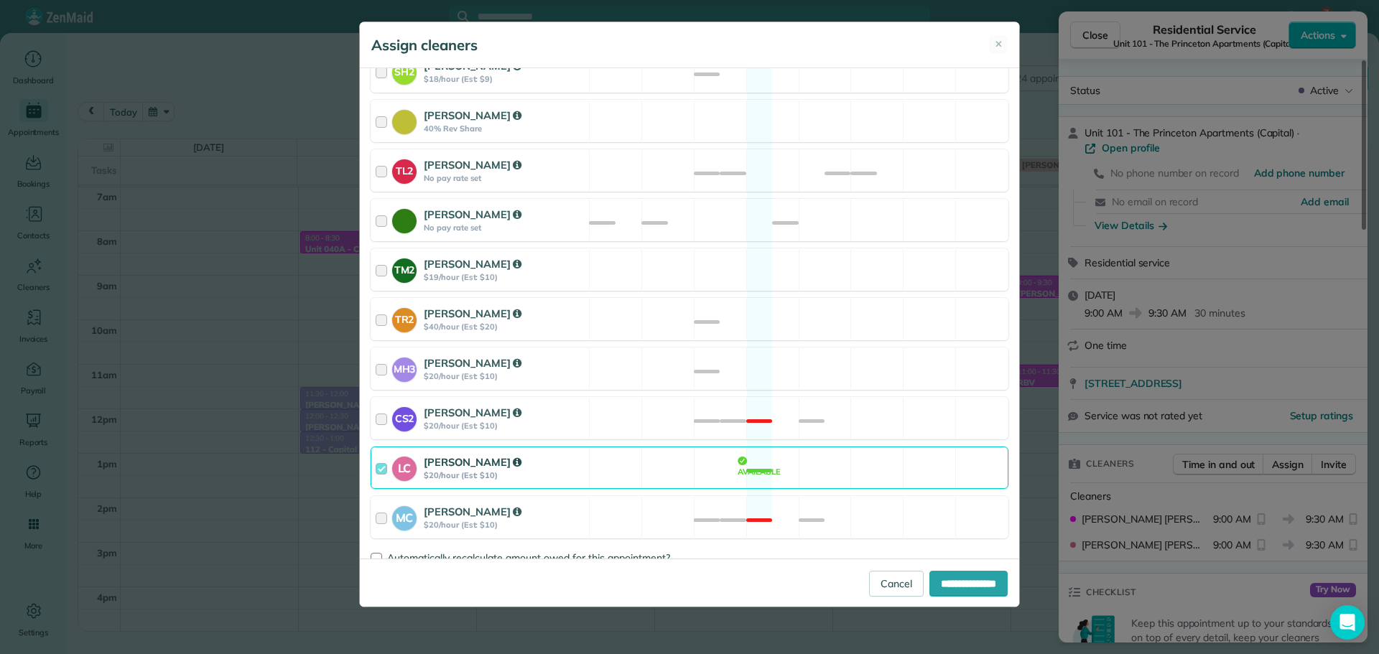
click at [842, 461] on div "LC Laura Chavez $20/hour (Est: $10) Available" at bounding box center [689, 468] width 638 height 42
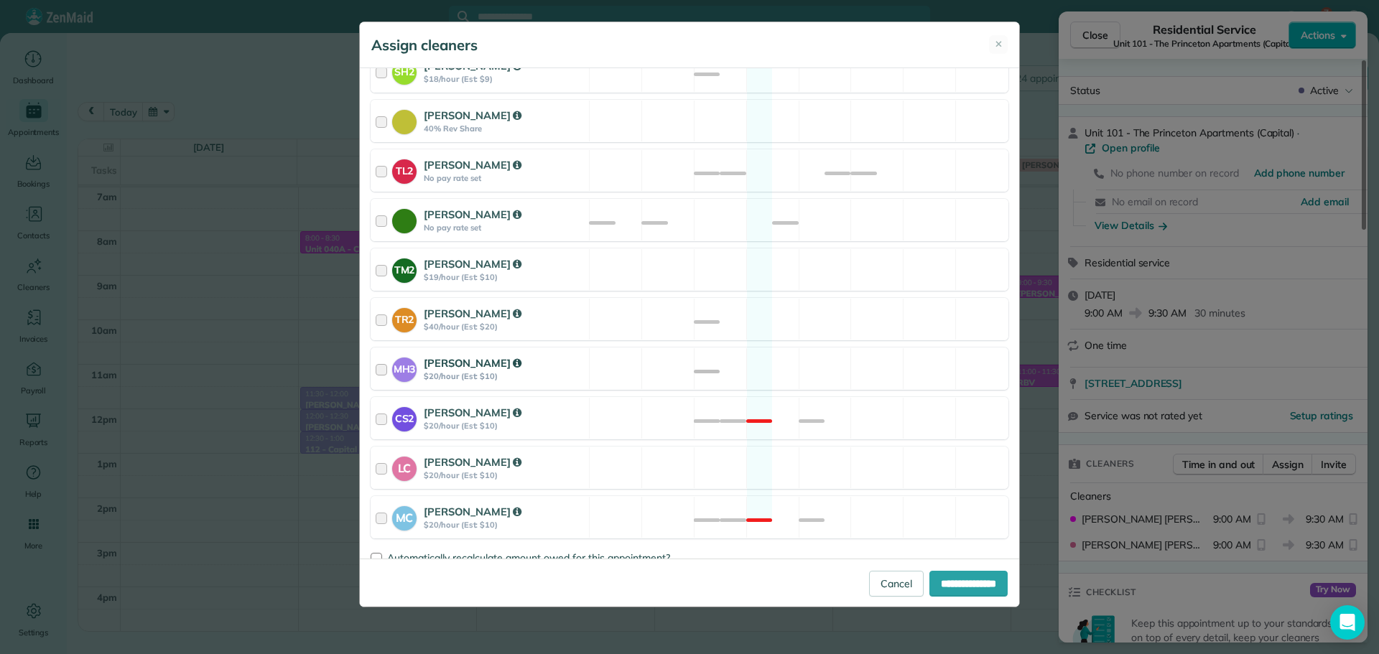
click at [852, 348] on div "MH3 Meralda Harris $20/hour (Est: $10) Available" at bounding box center [689, 369] width 638 height 42
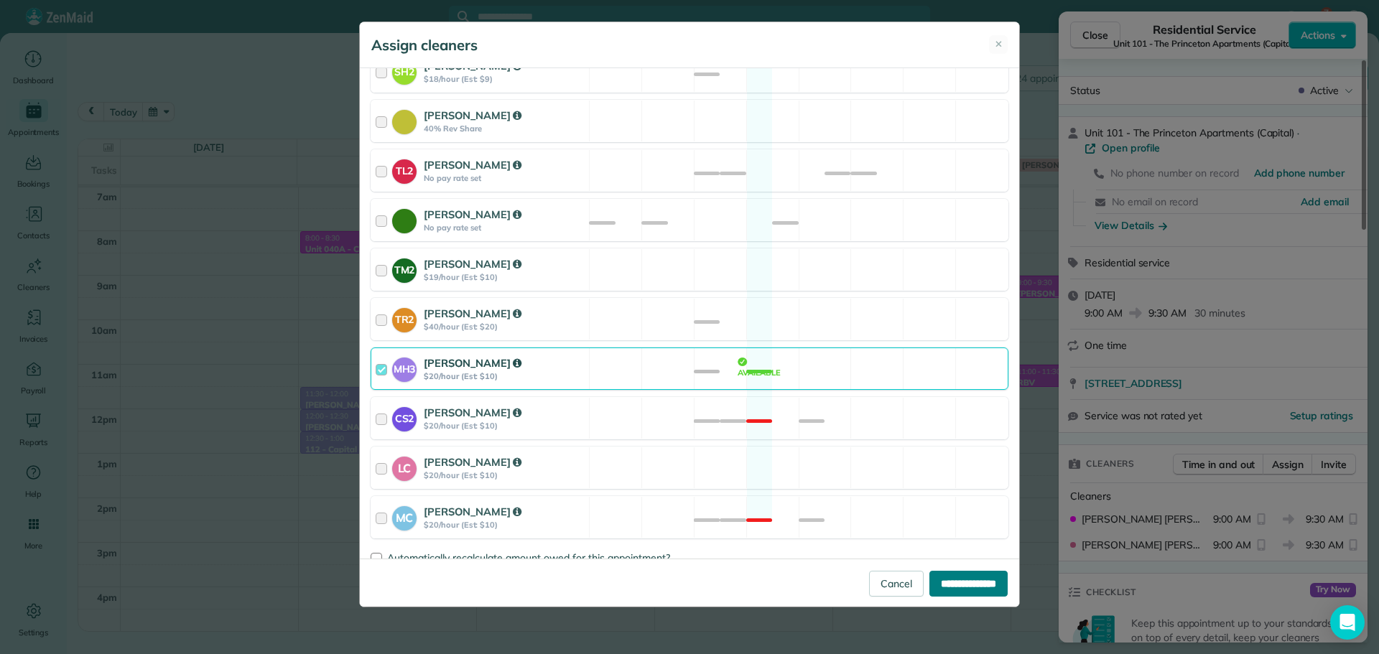
click at [948, 576] on input "**********" at bounding box center [968, 584] width 78 height 26
type input "**********"
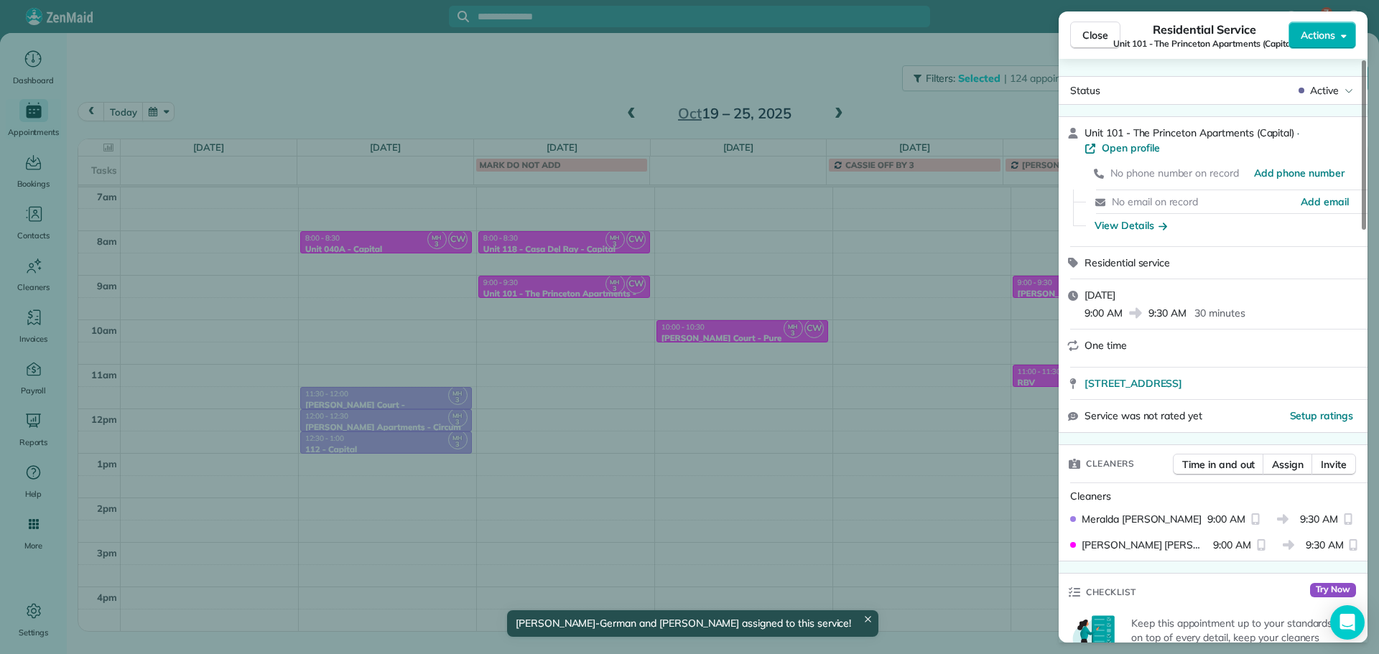
click at [696, 62] on div "Close Residential Service Unit 101 - The Princeton Apartments (Capital) Actions…" at bounding box center [689, 327] width 1379 height 654
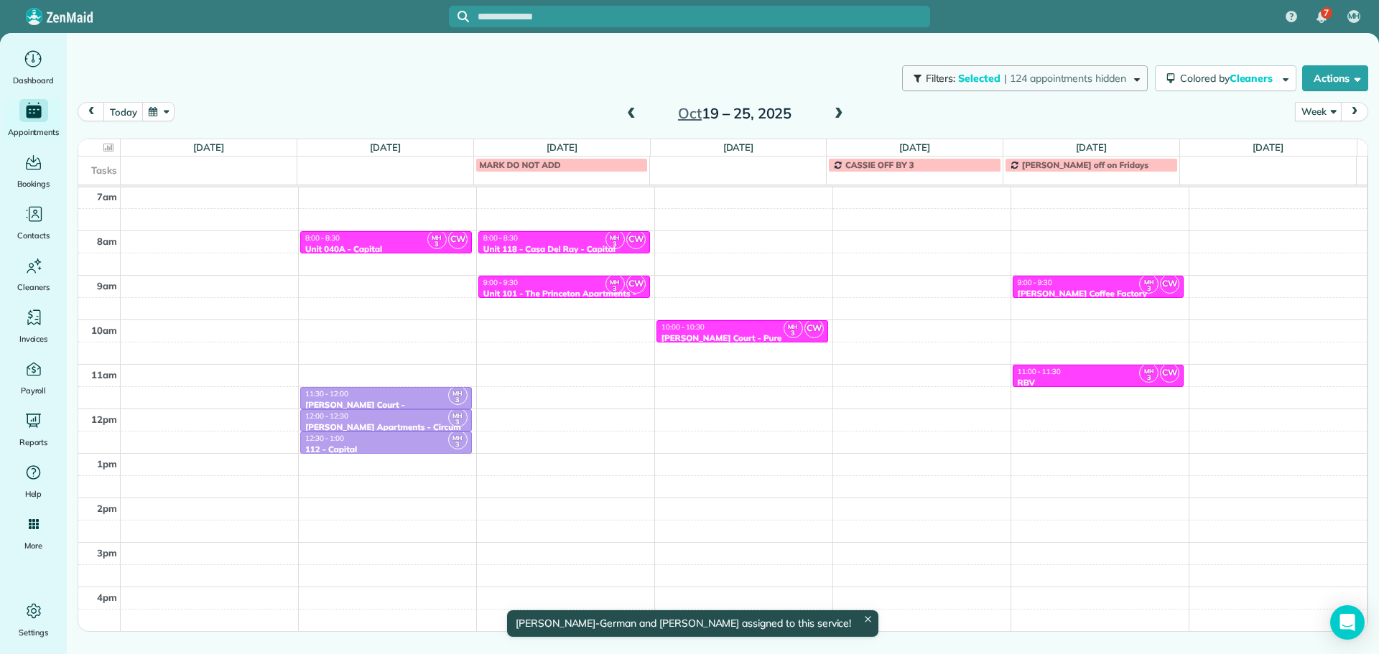
click at [971, 70] on button "Filters: Selected | 124 appointments hidden" at bounding box center [1025, 78] width 246 height 26
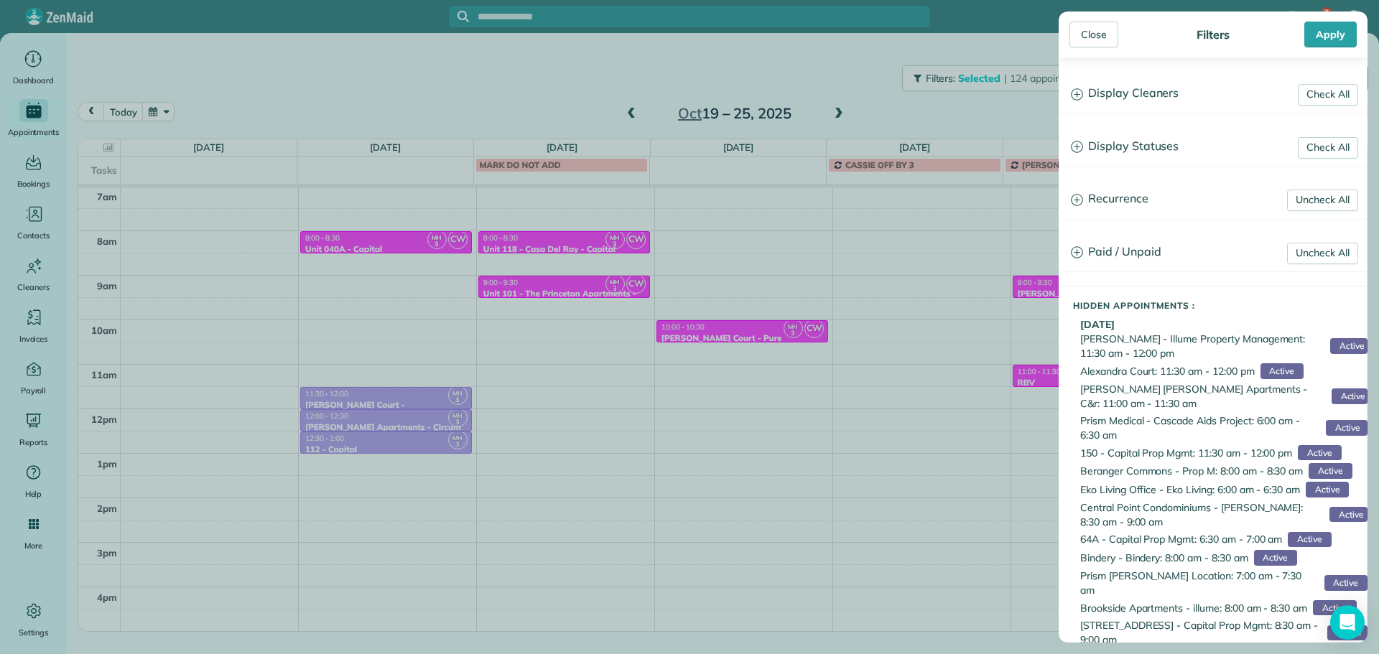
click at [1138, 95] on h3 "Display Cleaners" at bounding box center [1212, 93] width 307 height 37
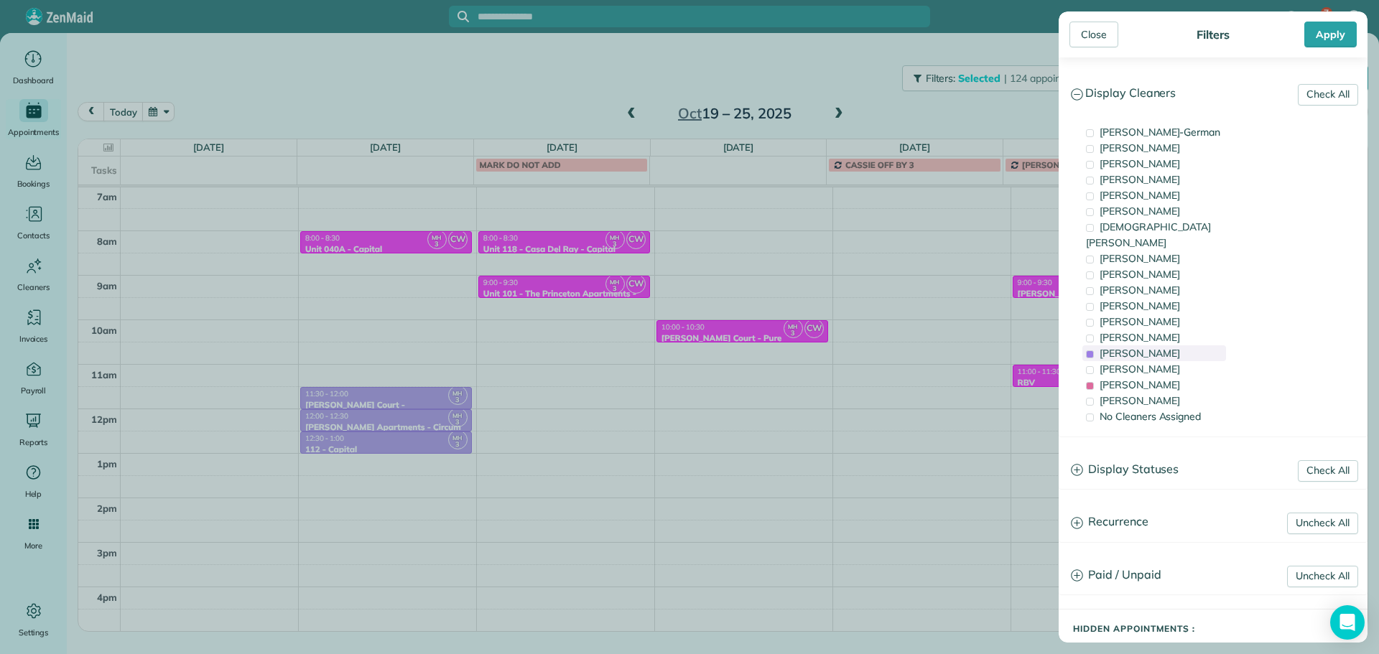
click at [1154, 347] on span "Meralda Harris" at bounding box center [1139, 353] width 80 height 13
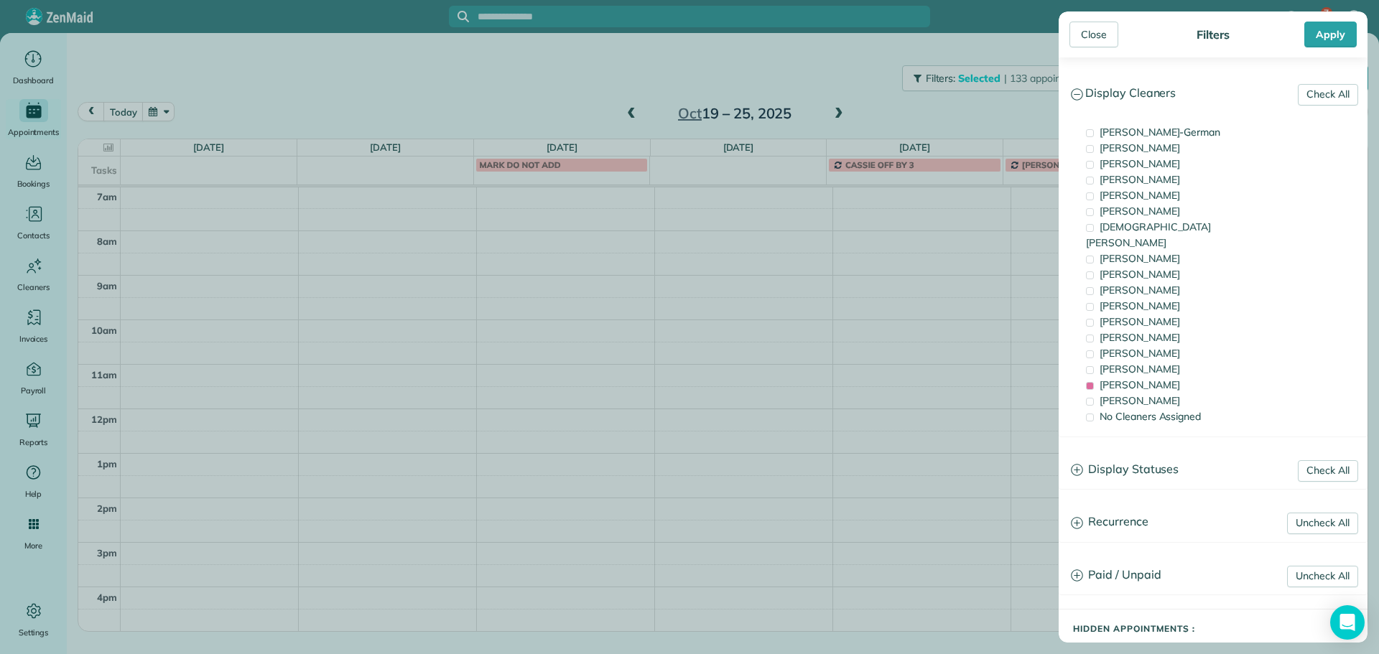
click at [888, 85] on div "Close Filters Apply Check All Display Cleaners Christina Wright-German Cassie F…" at bounding box center [689, 327] width 1379 height 654
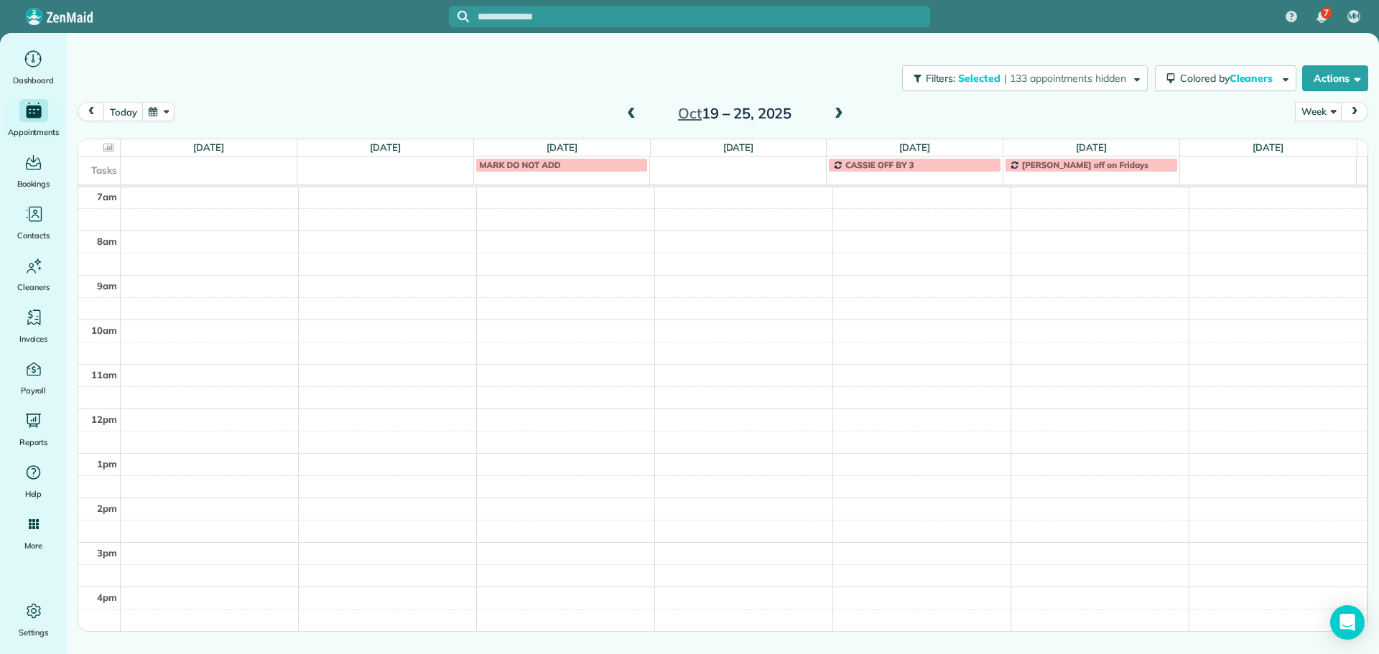
click at [831, 113] on span at bounding box center [839, 114] width 16 height 13
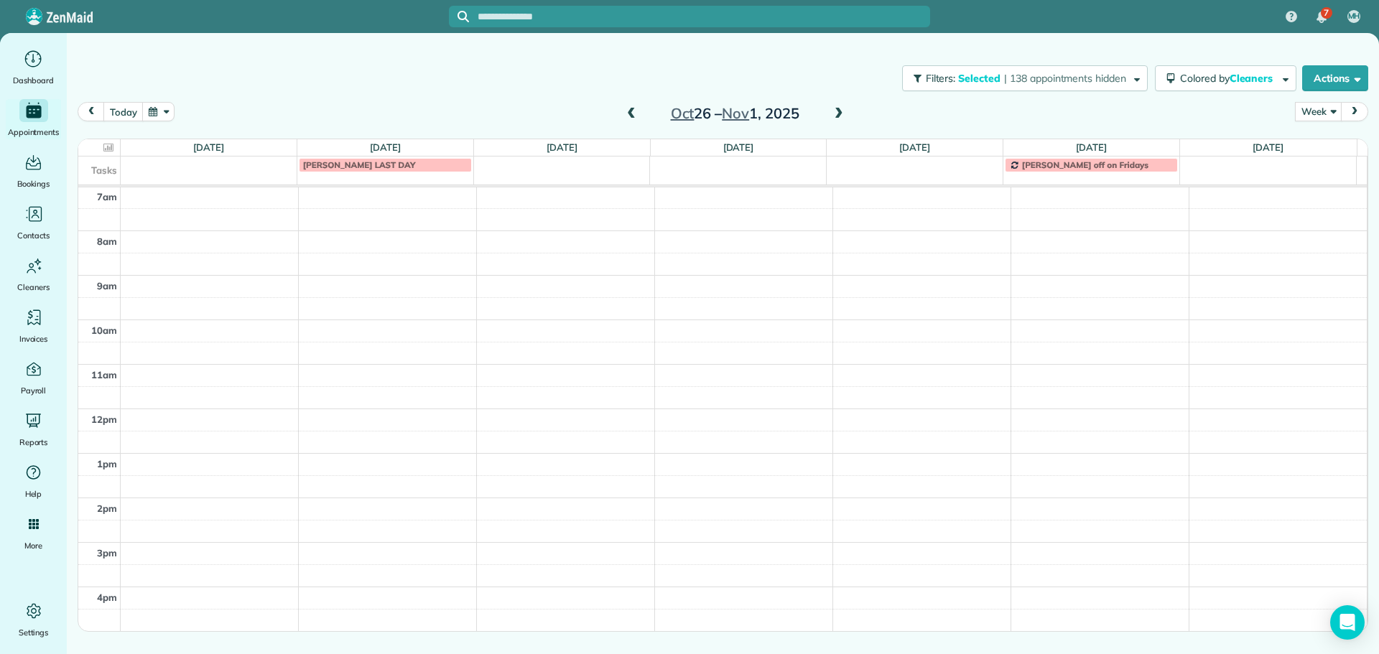
click at [636, 118] on span at bounding box center [631, 114] width 16 height 13
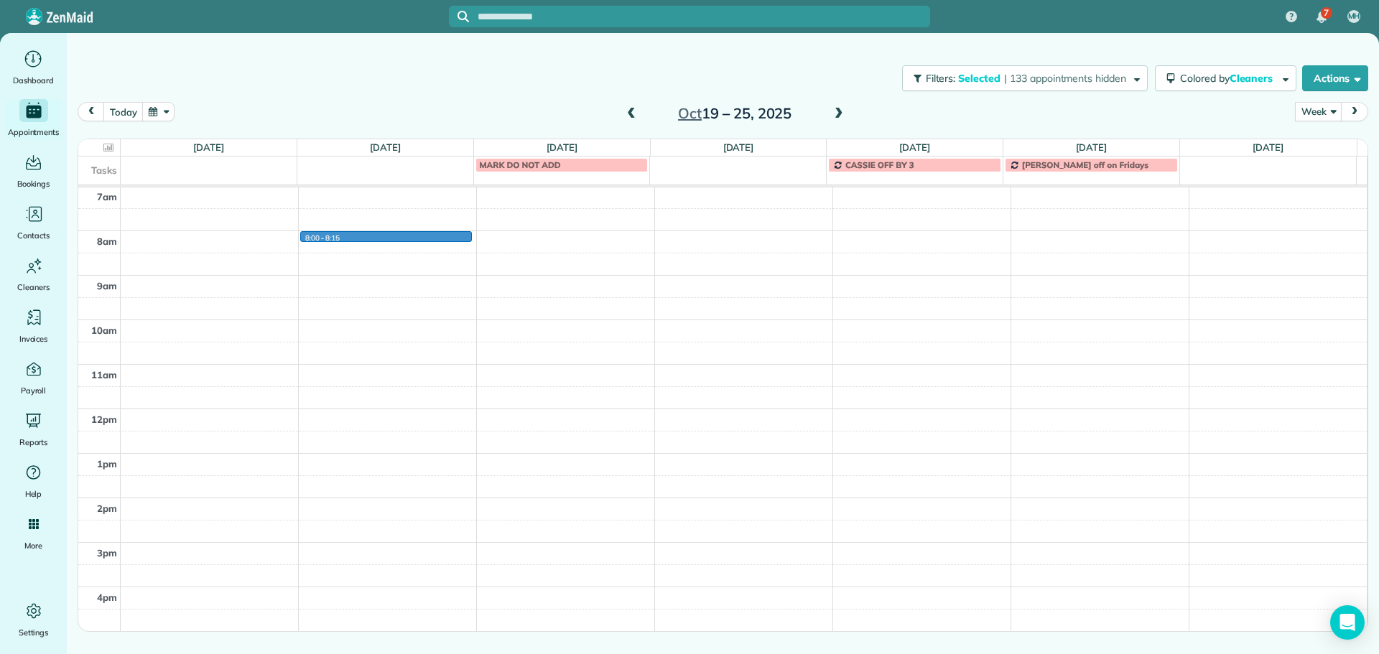
click at [412, 237] on div "4am 5am 6am 7am 8am 9am 10am 11am 12pm 1pm 2pm 3pm 4pm 5pm 8:00 - 8:15" at bounding box center [722, 364] width 1288 height 622
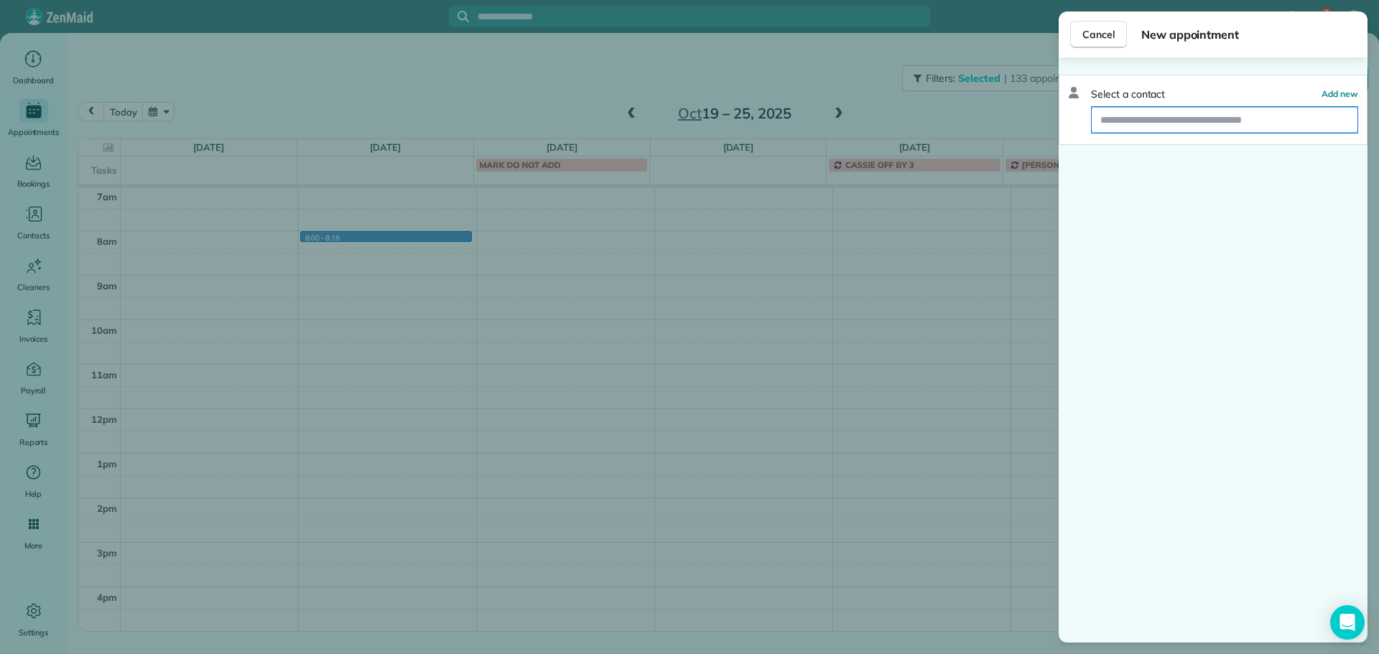
click at [1165, 122] on input "text" at bounding box center [1224, 120] width 266 height 26
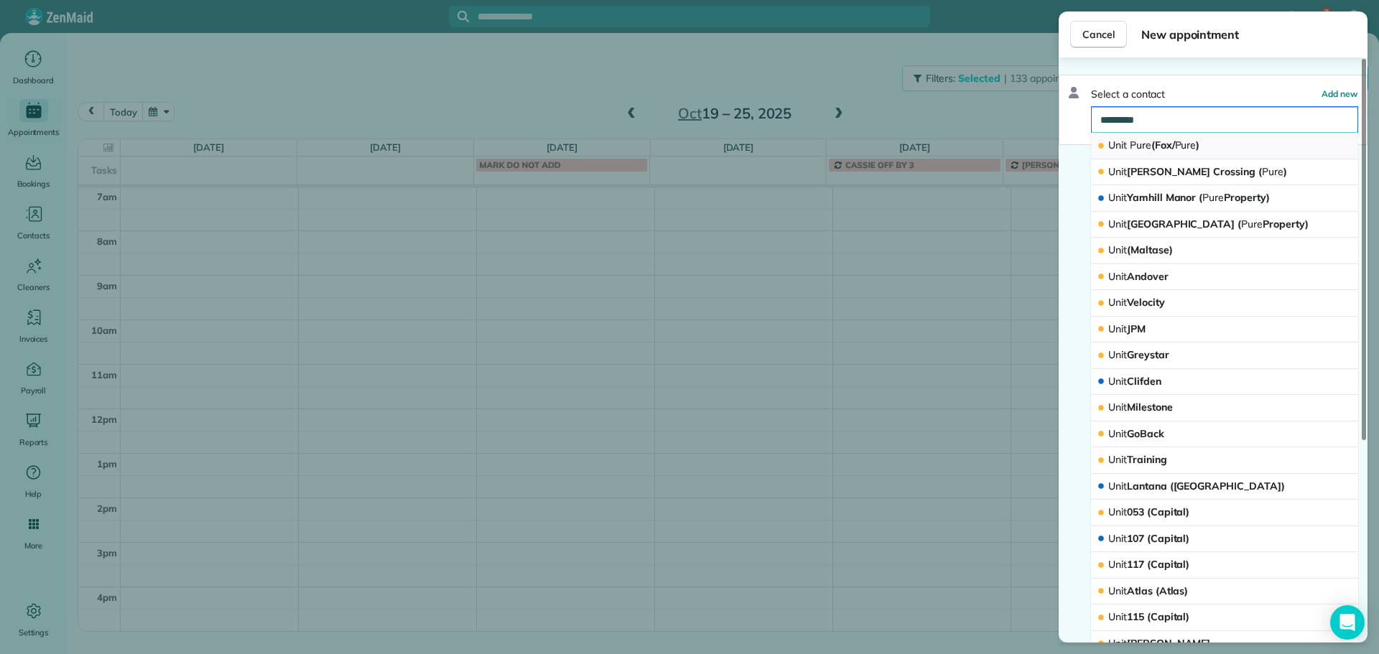
type input "*********"
click at [1165, 146] on span "Unit Pure (Fox/ Pure )" at bounding box center [1153, 145] width 91 height 13
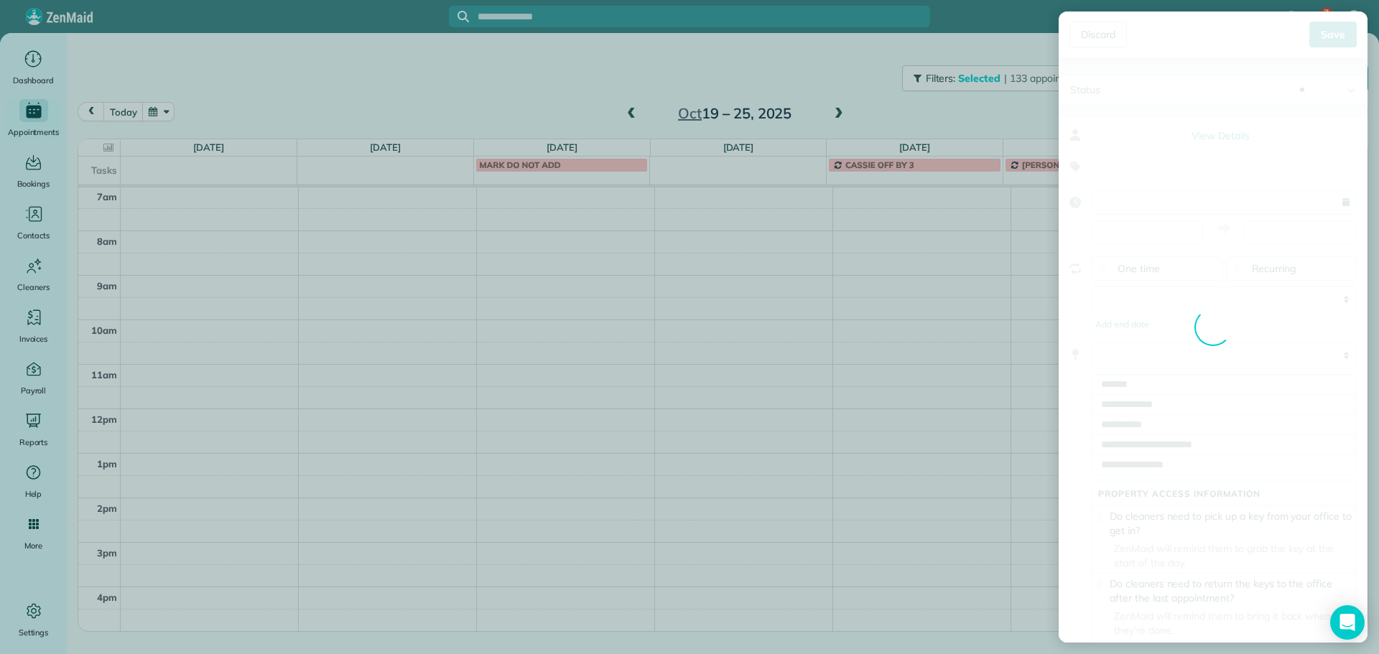
type input "**********"
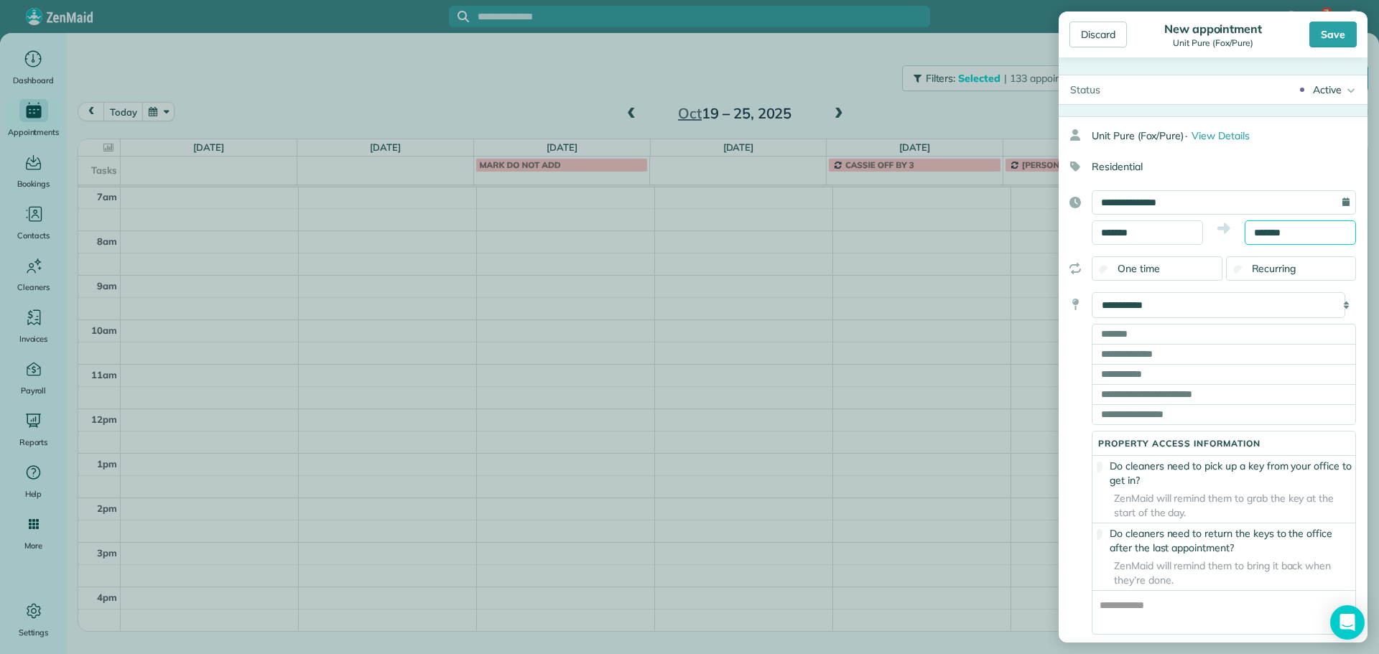
click at [1254, 229] on input "*******" at bounding box center [1299, 232] width 111 height 24
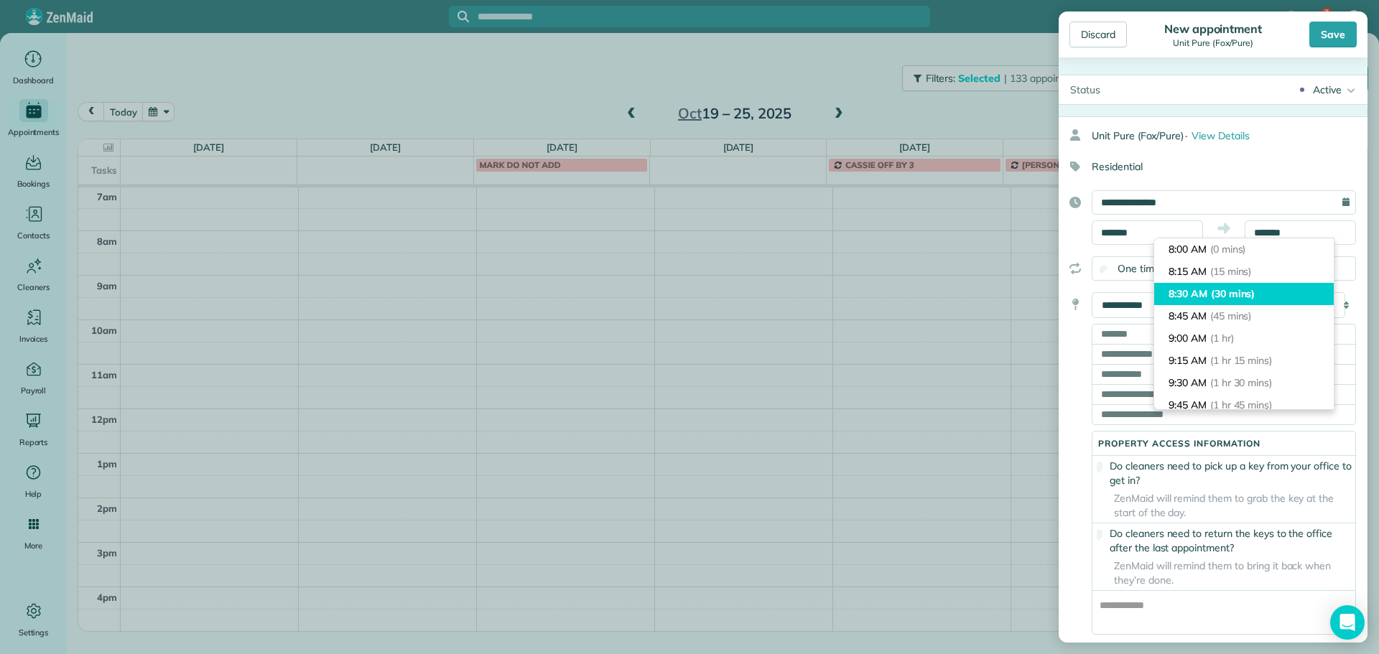
type input "*******"
click at [1250, 289] on span "(30 mins)" at bounding box center [1233, 293] width 45 height 13
click at [1126, 339] on input "text" at bounding box center [1223, 334] width 264 height 20
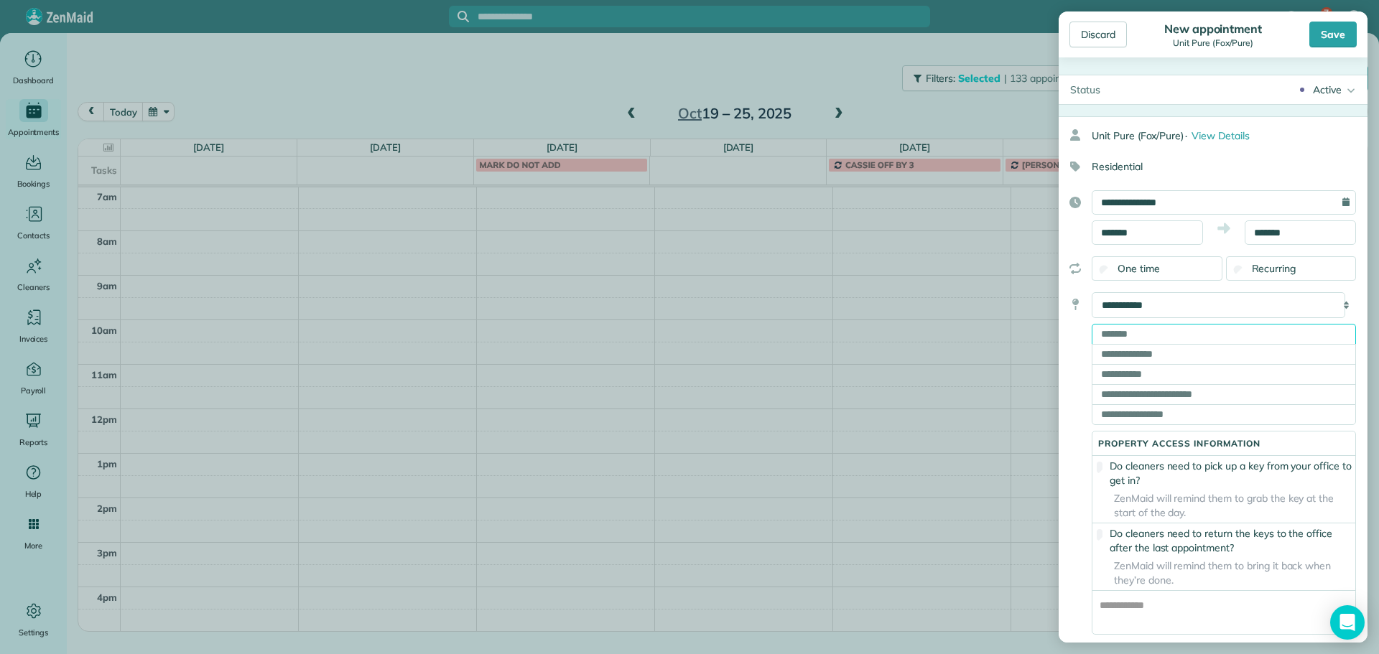
paste input "**********"
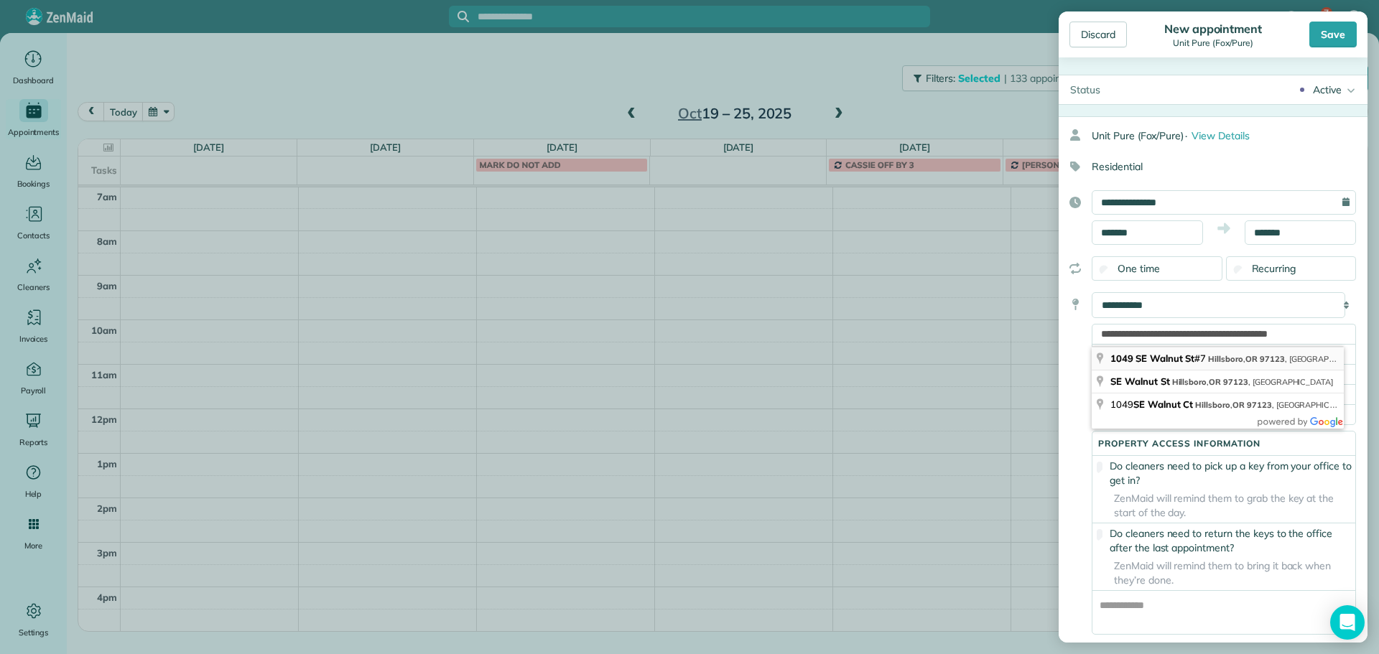
type input "**********"
type input "*********"
type input "**"
type input "*****"
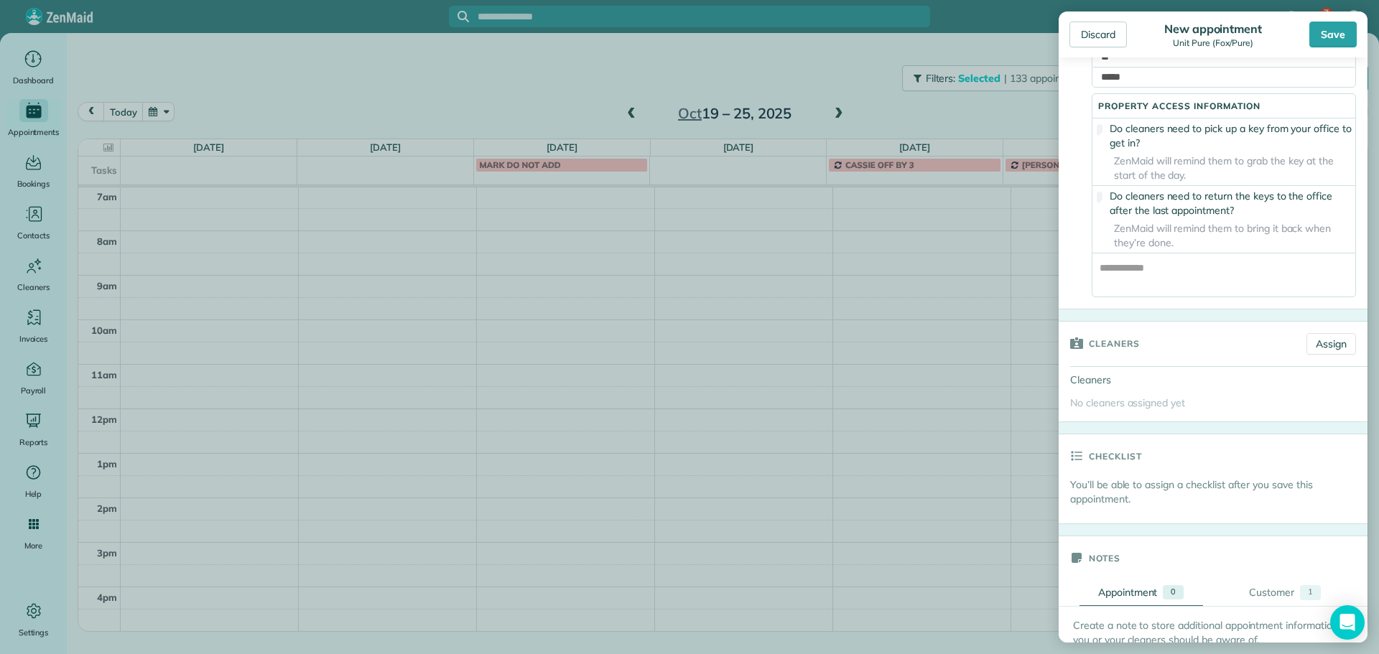
scroll to position [359, 0]
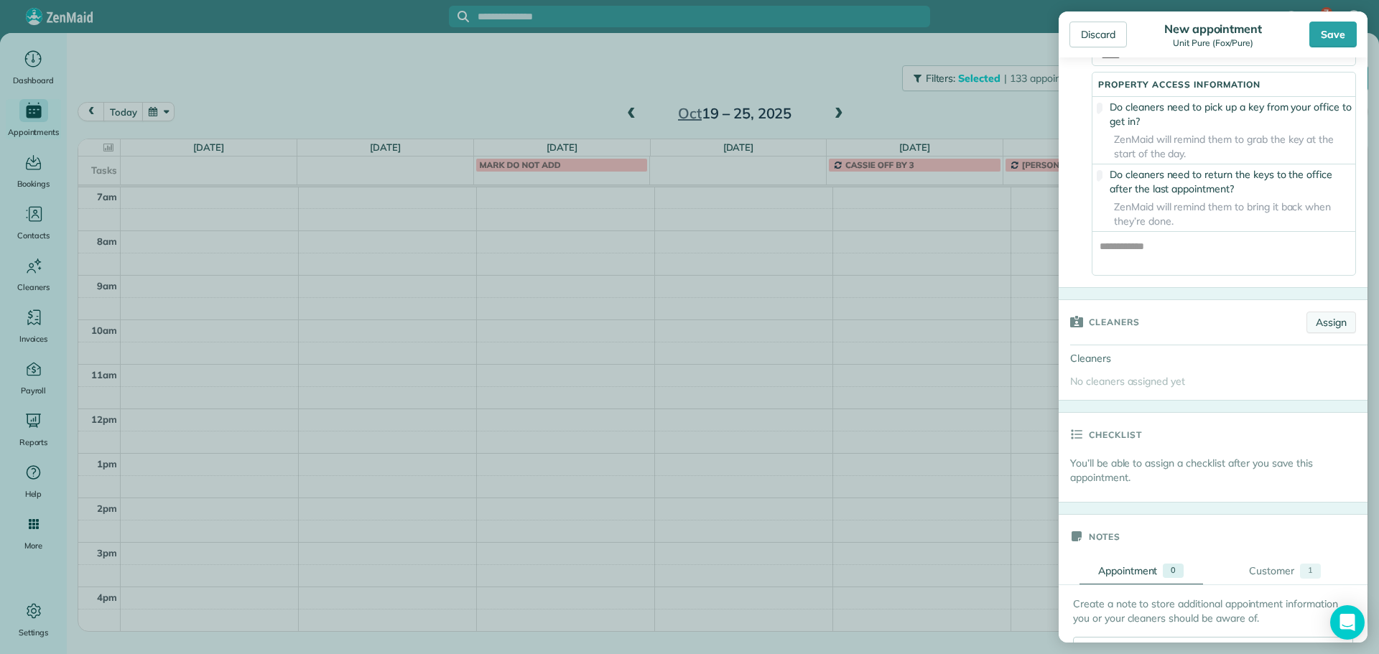
click at [1324, 330] on link "Assign" at bounding box center [1331, 323] width 50 height 22
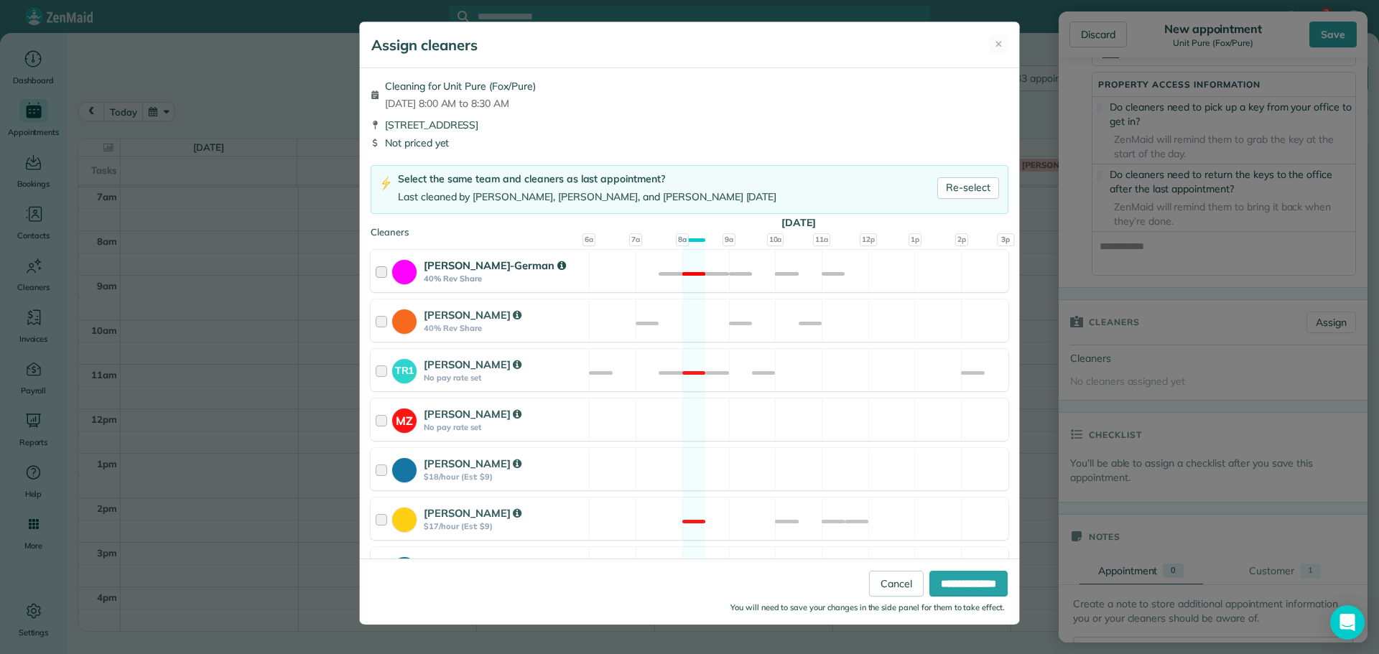
click at [806, 275] on div "Christina Wright-German 40% Rev Share Not available" at bounding box center [689, 271] width 638 height 42
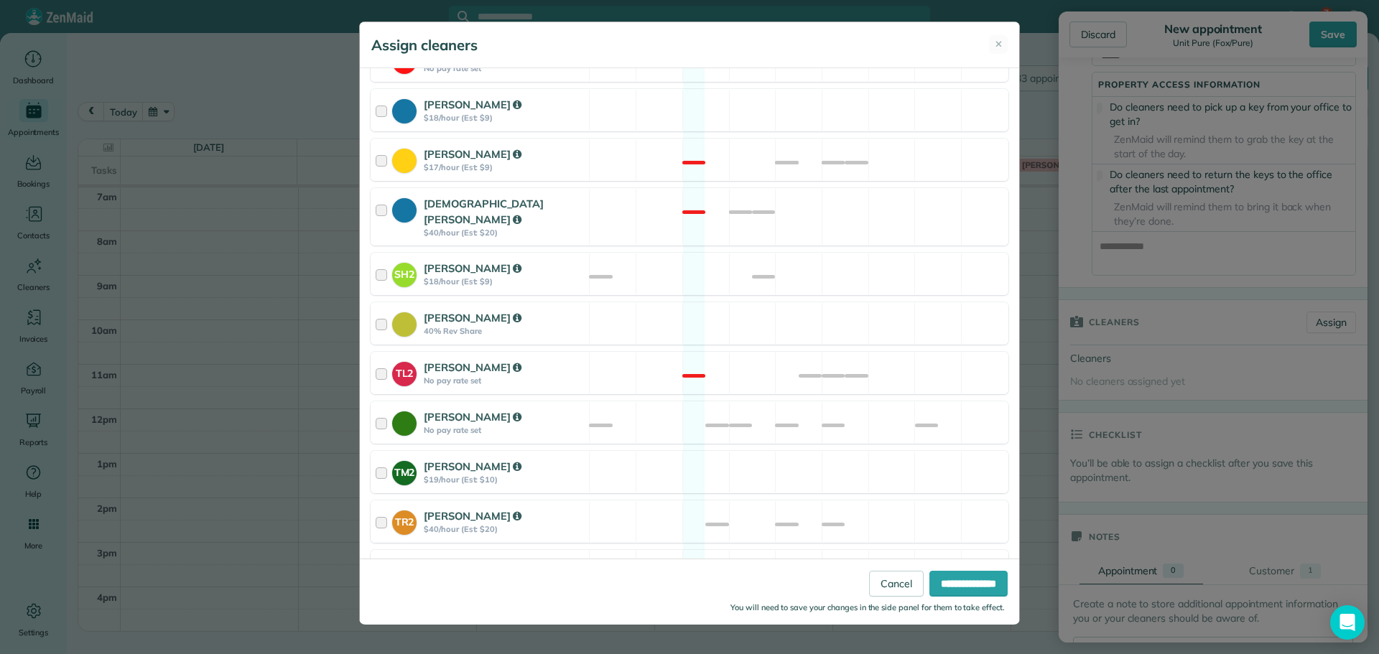
scroll to position [544, 0]
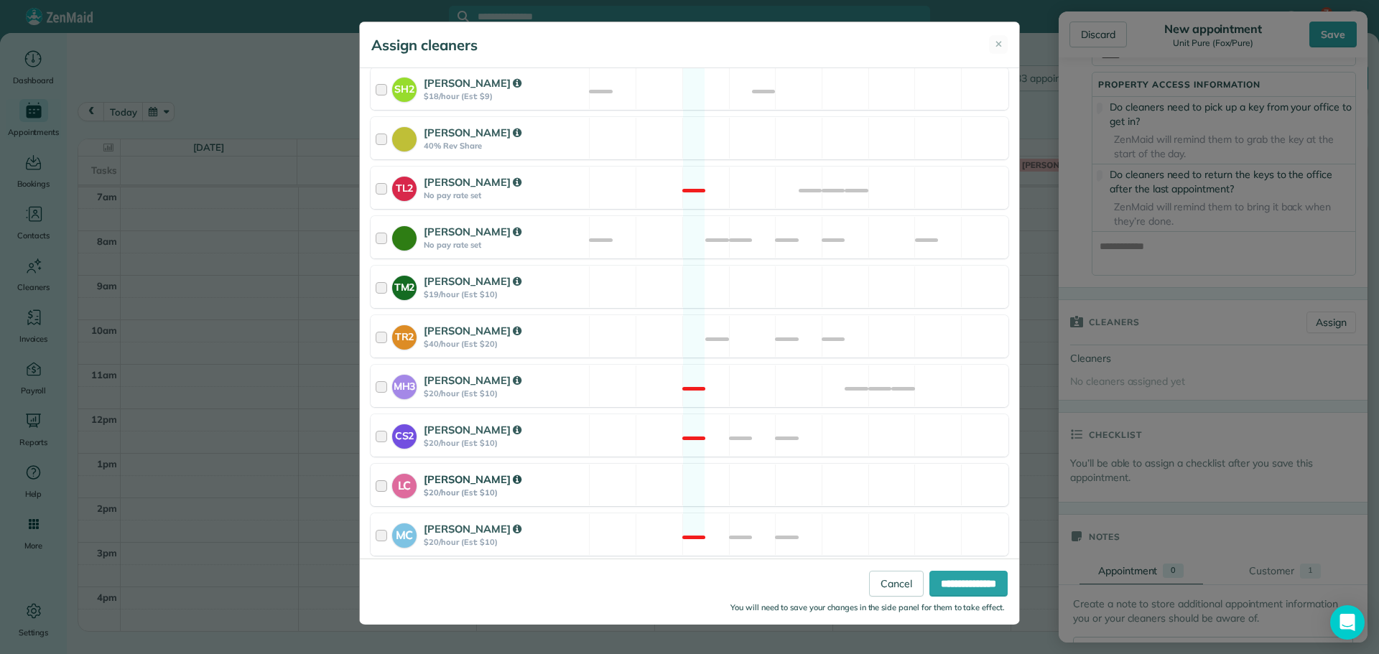
click at [803, 473] on div "LC Laura Chavez $20/hour (Est: $10) Available" at bounding box center [689, 485] width 638 height 42
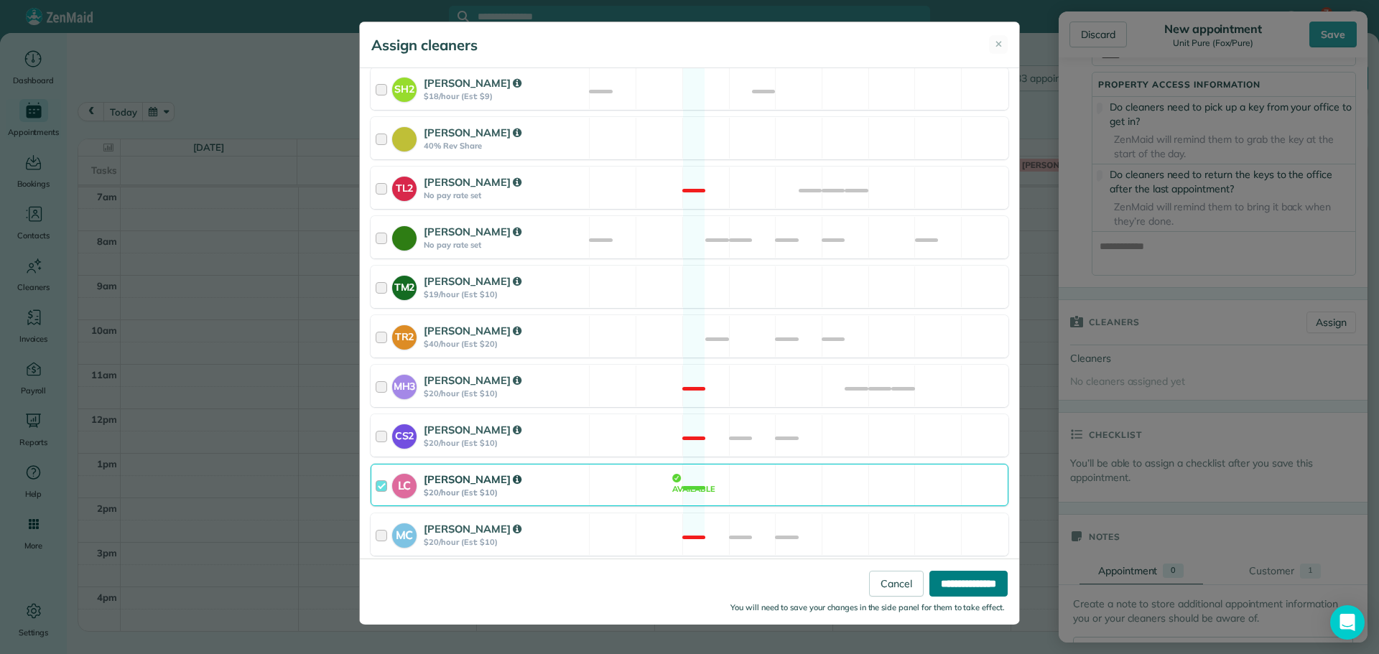
click at [980, 579] on input "**********" at bounding box center [968, 584] width 78 height 26
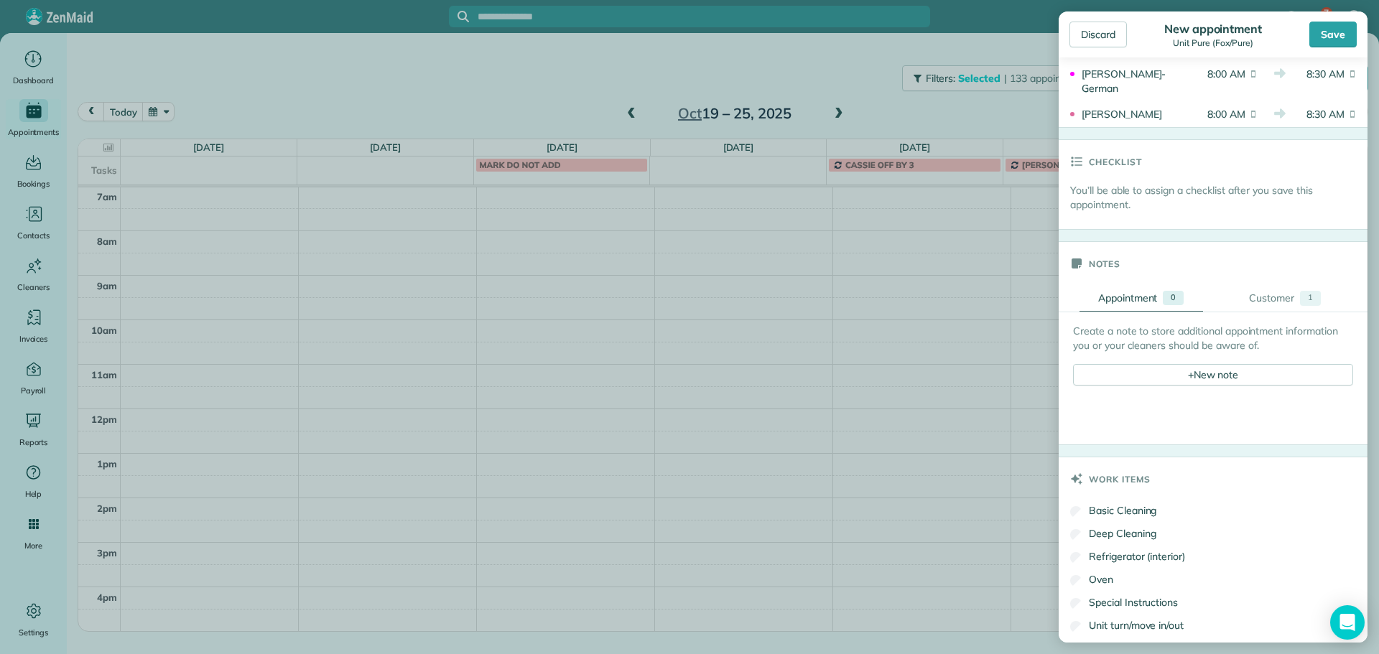
scroll to position [718, 0]
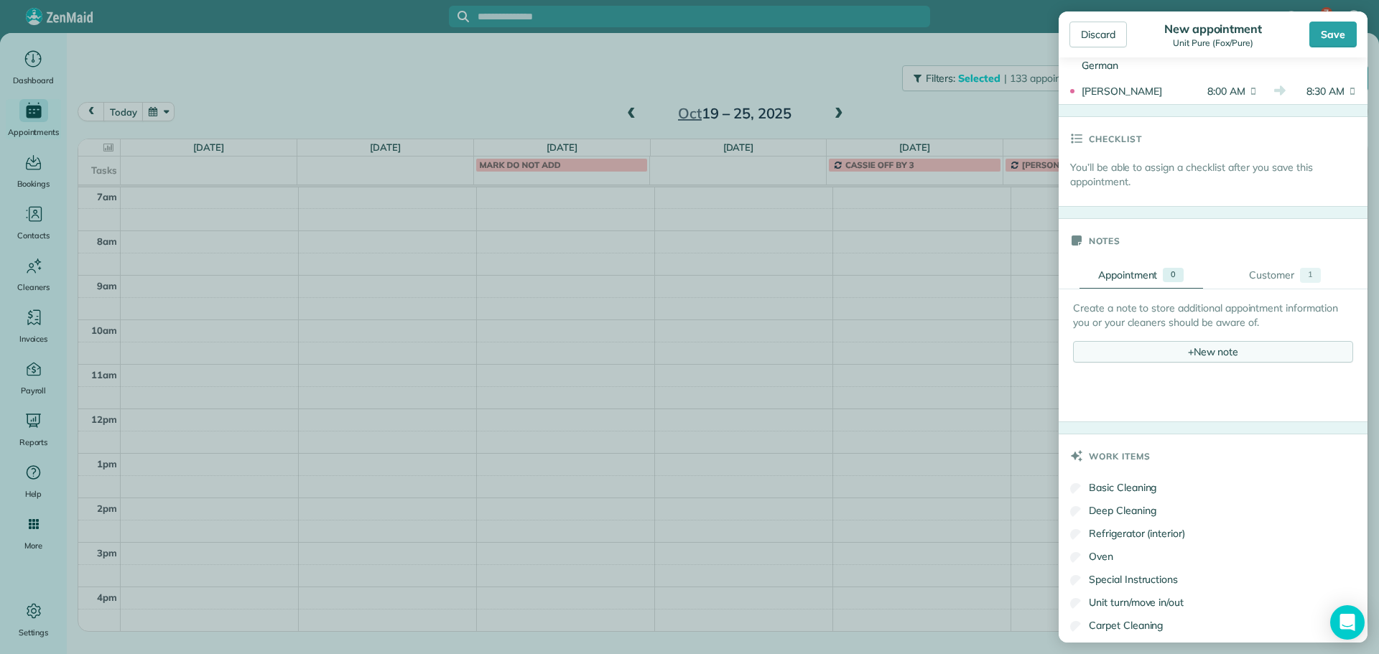
click at [1213, 358] on div "+ New note" at bounding box center [1213, 352] width 280 height 22
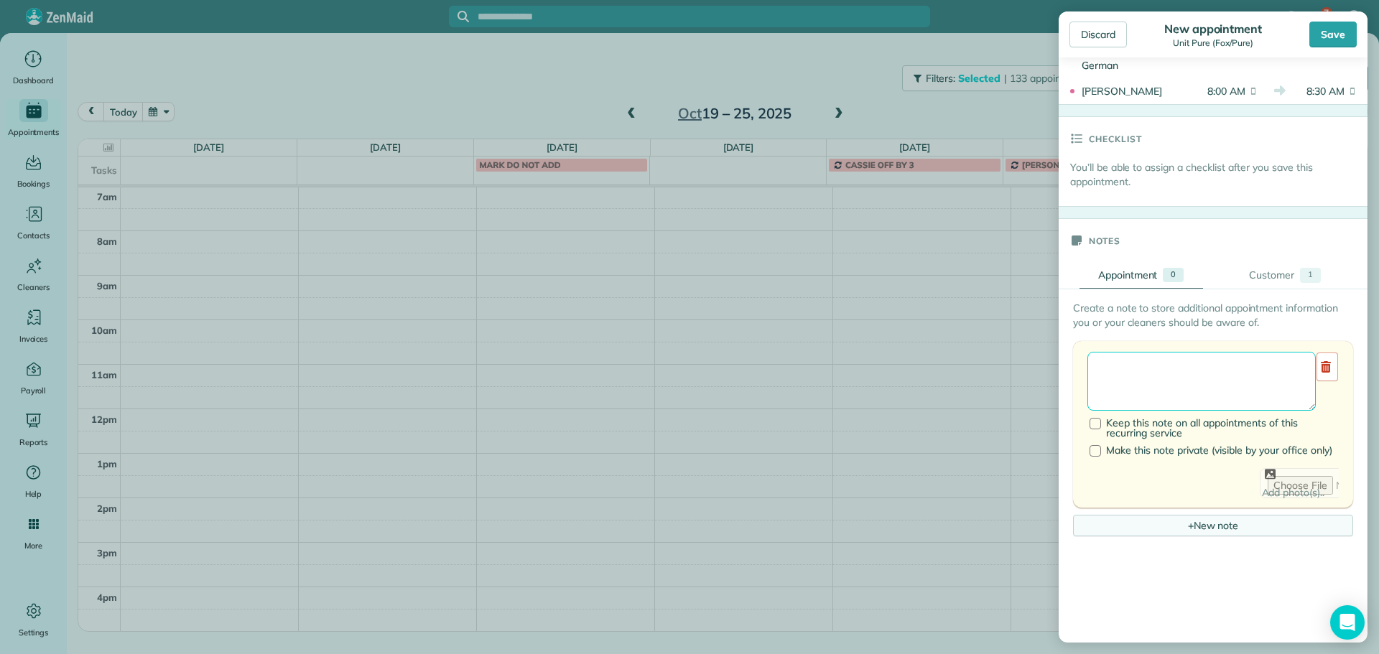
click at [1213, 368] on textarea at bounding box center [1201, 381] width 228 height 59
paste textarea "**********"
click at [1206, 375] on textarea "**********" at bounding box center [1201, 381] width 228 height 59
paste textarea "**********"
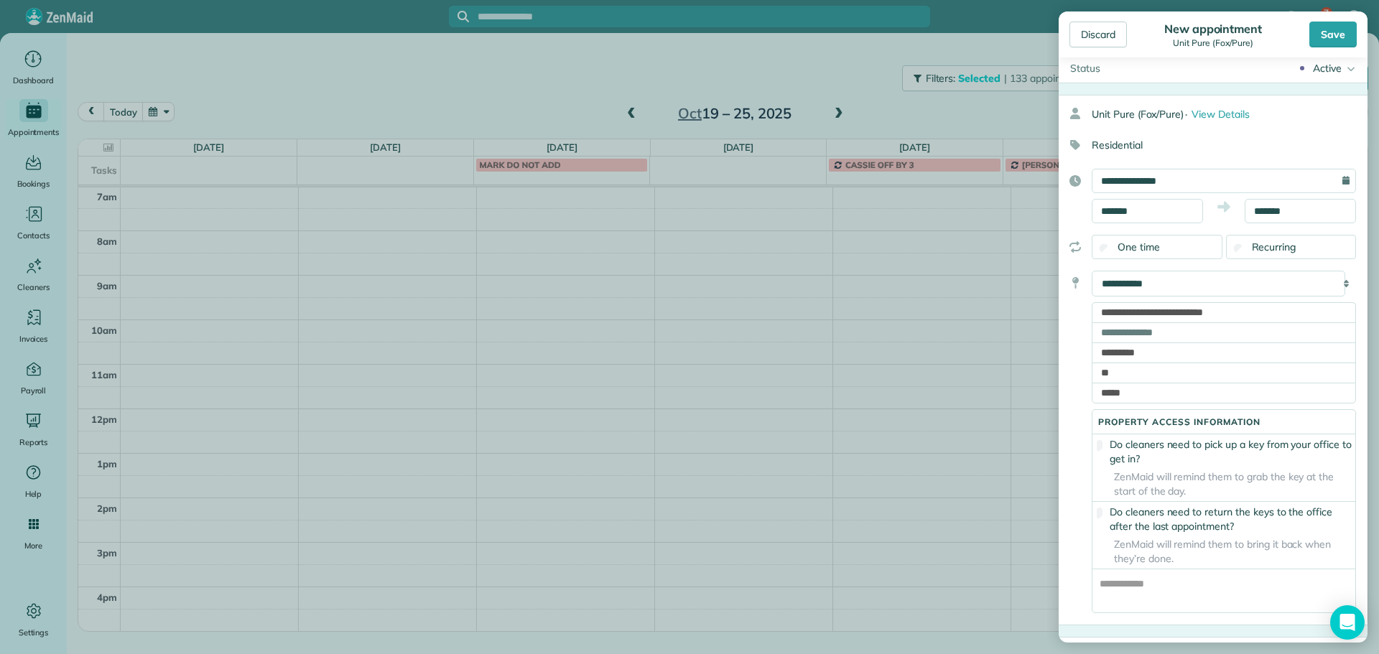
scroll to position [0, 0]
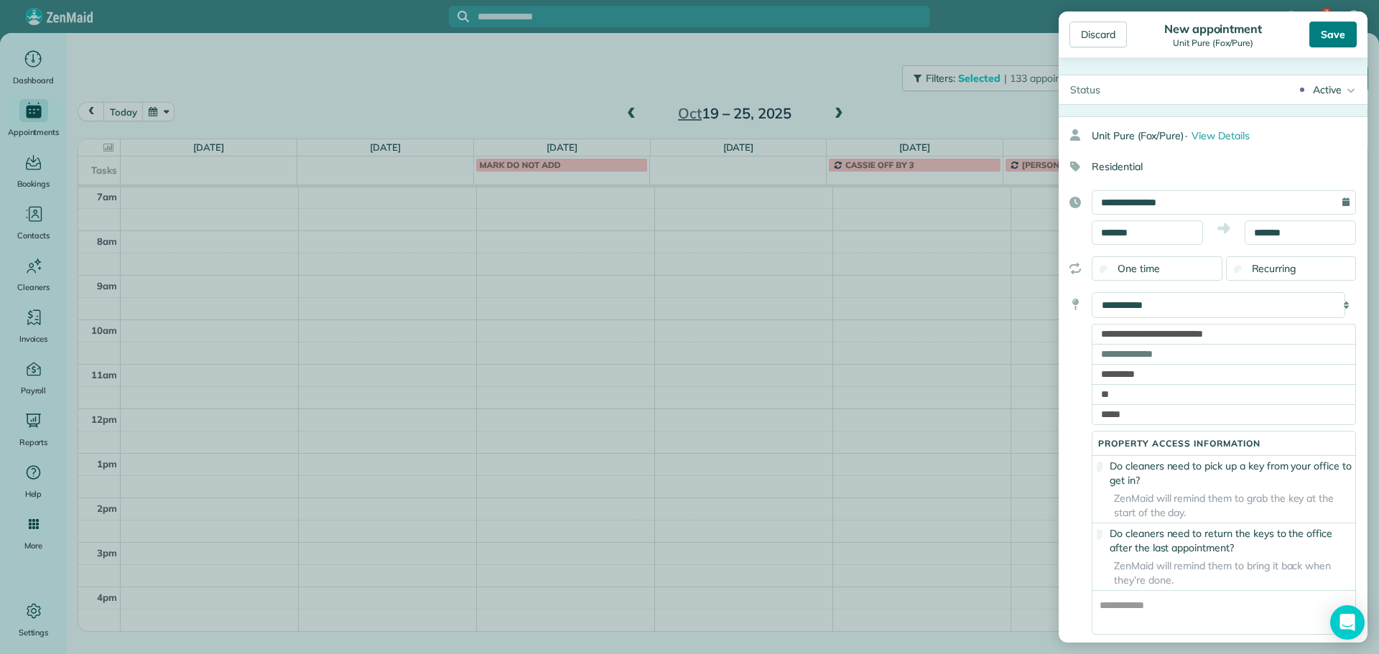
type textarea "**********"
click at [1331, 43] on div "Save" at bounding box center [1332, 35] width 47 height 26
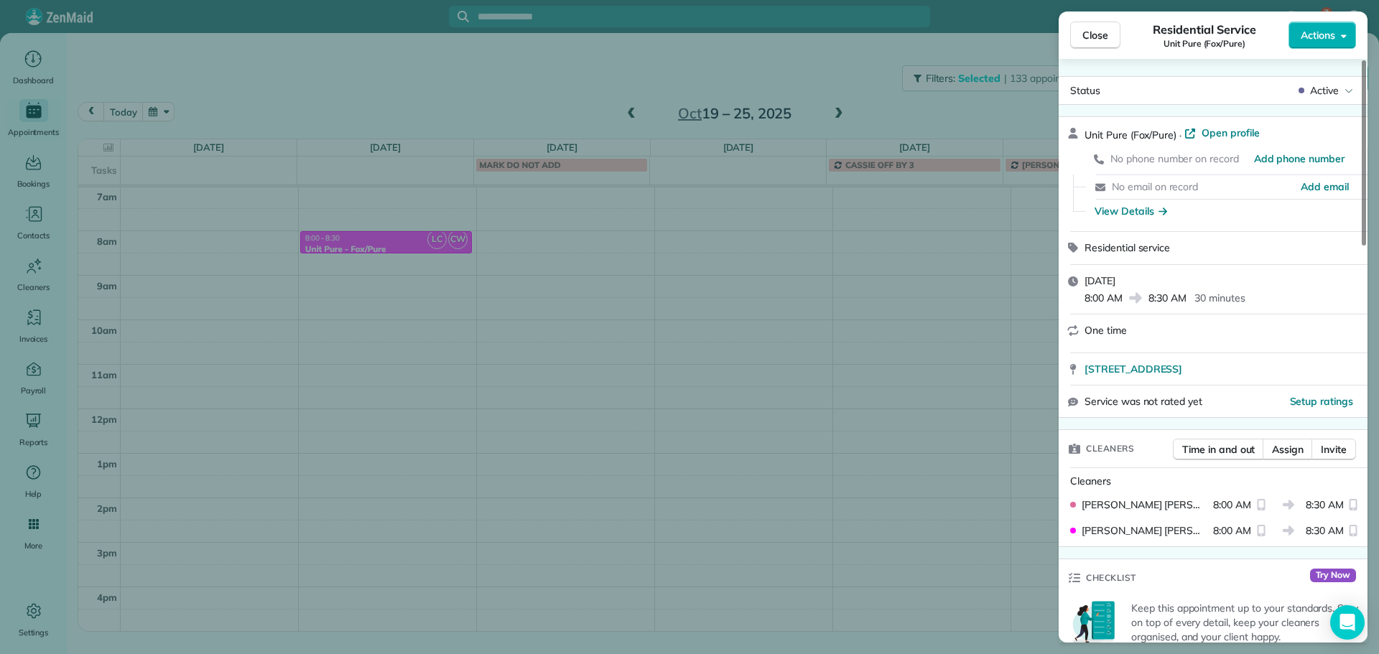
click at [539, 244] on div "Close Residential Service Unit Pure (Fox/Pure) Actions Status Active Unit Pure …" at bounding box center [689, 327] width 1379 height 654
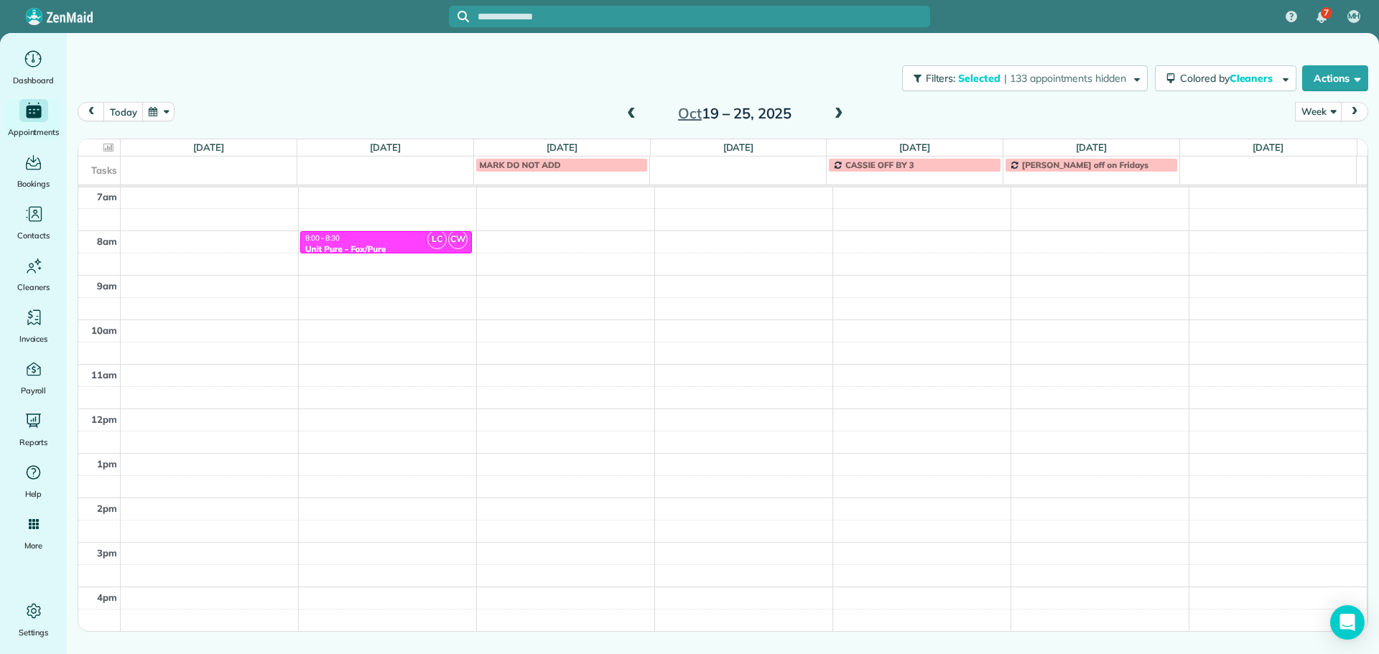
click at [542, 238] on div "4am 5am 6am 7am 8am 9am 10am 11am 12pm 1pm 2pm 3pm 4pm 5pm LC CW 8:00 - 8:30 Un…" at bounding box center [722, 364] width 1288 height 622
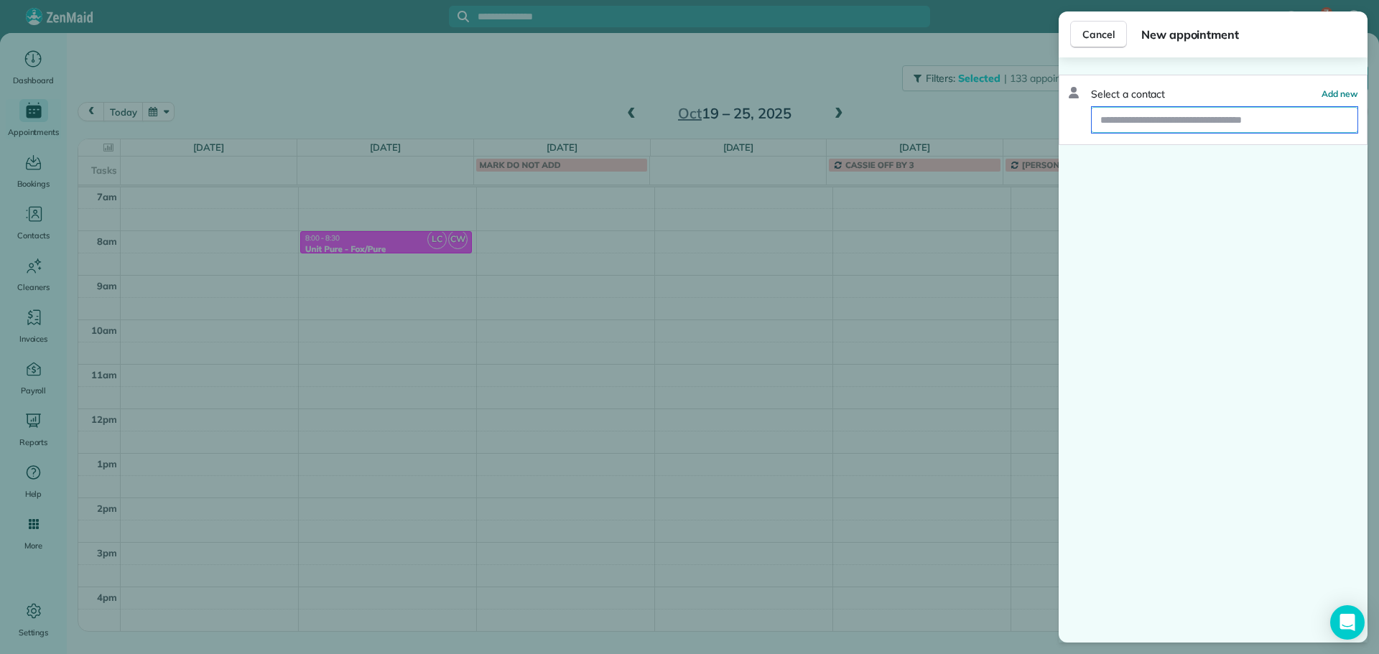
click at [1170, 128] on input "text" at bounding box center [1224, 120] width 266 height 26
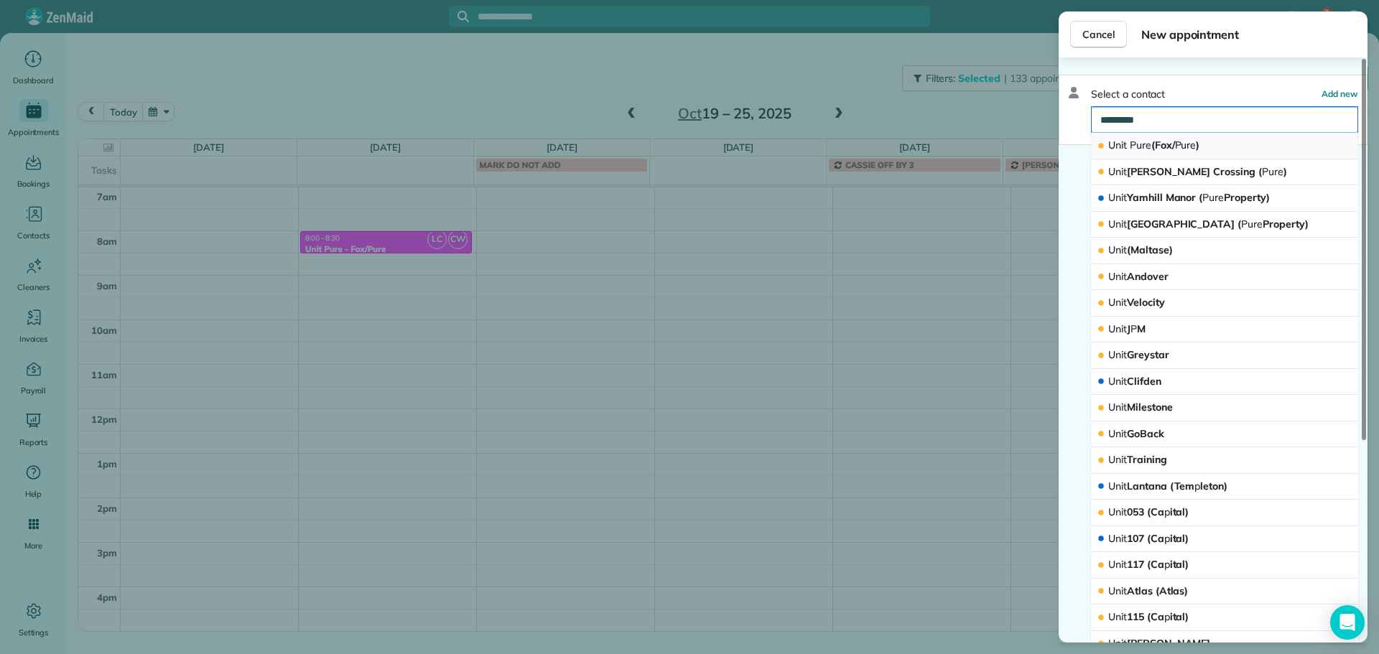
type input "*********"
click at [1179, 144] on span "Pure" at bounding box center [1186, 145] width 22 height 13
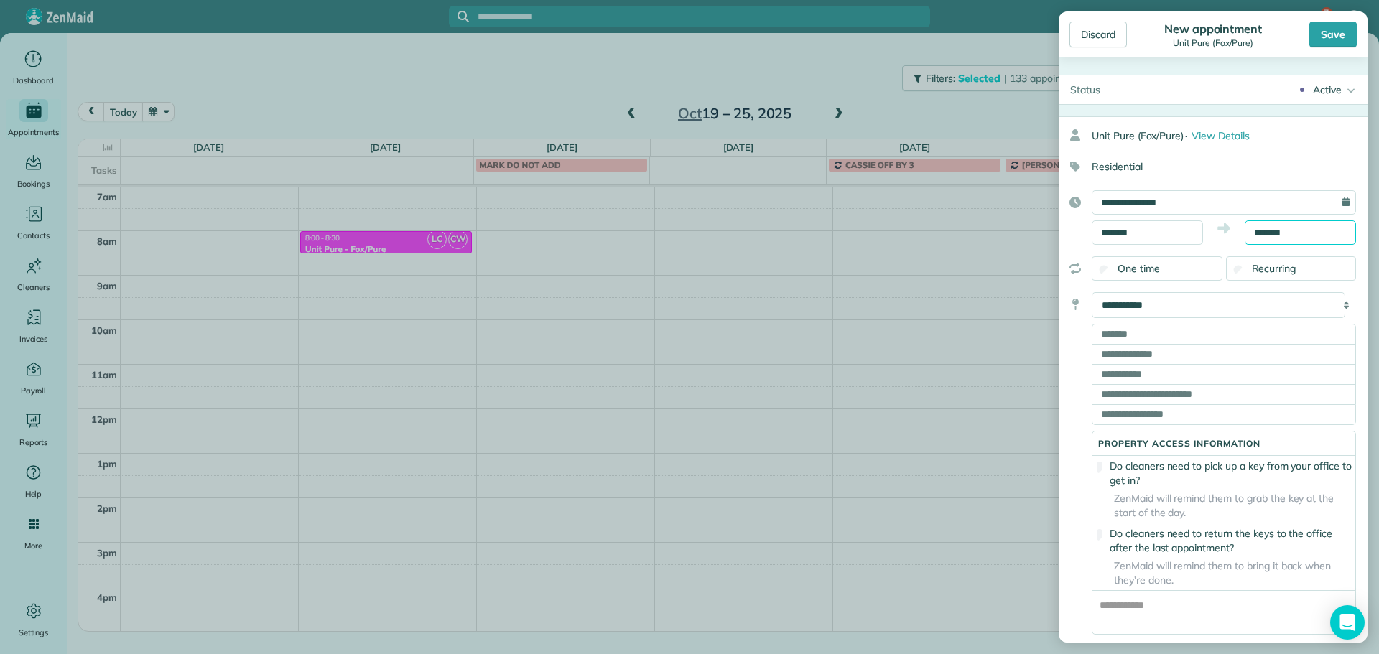
click at [1267, 229] on input "*******" at bounding box center [1299, 232] width 111 height 24
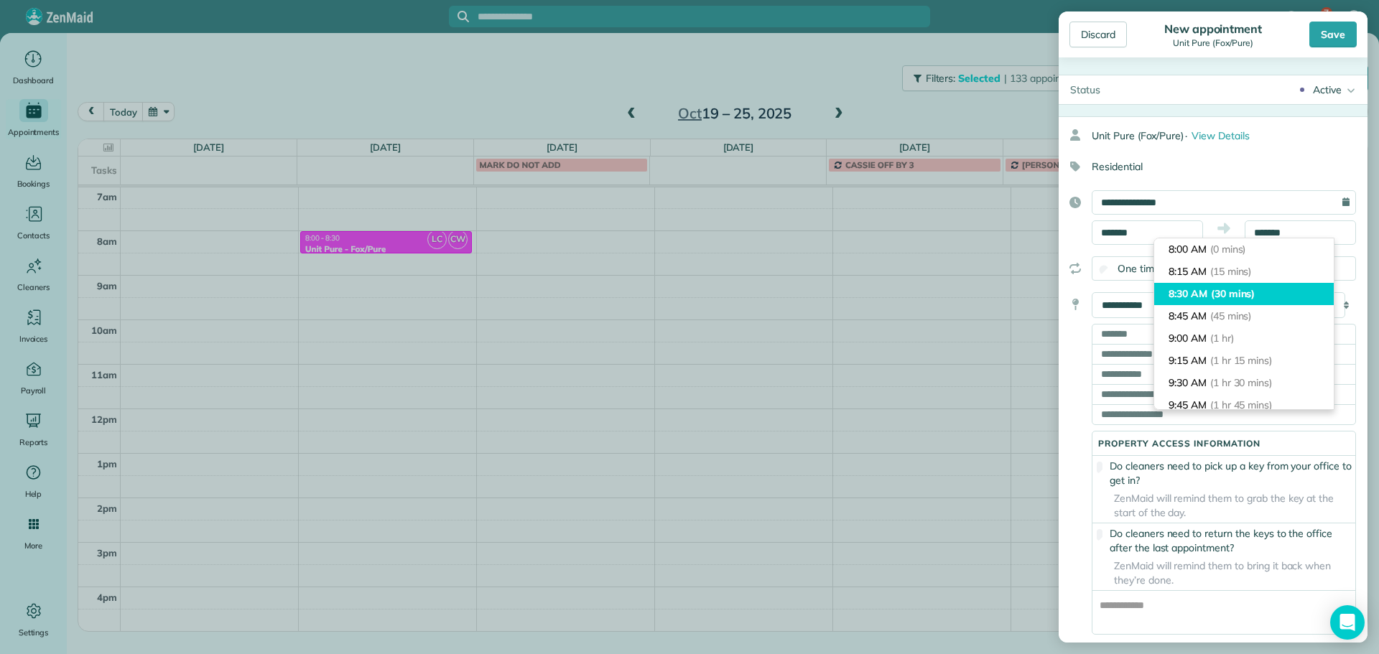
type input "*******"
click at [1241, 287] on span "(30 mins)" at bounding box center [1233, 293] width 45 height 13
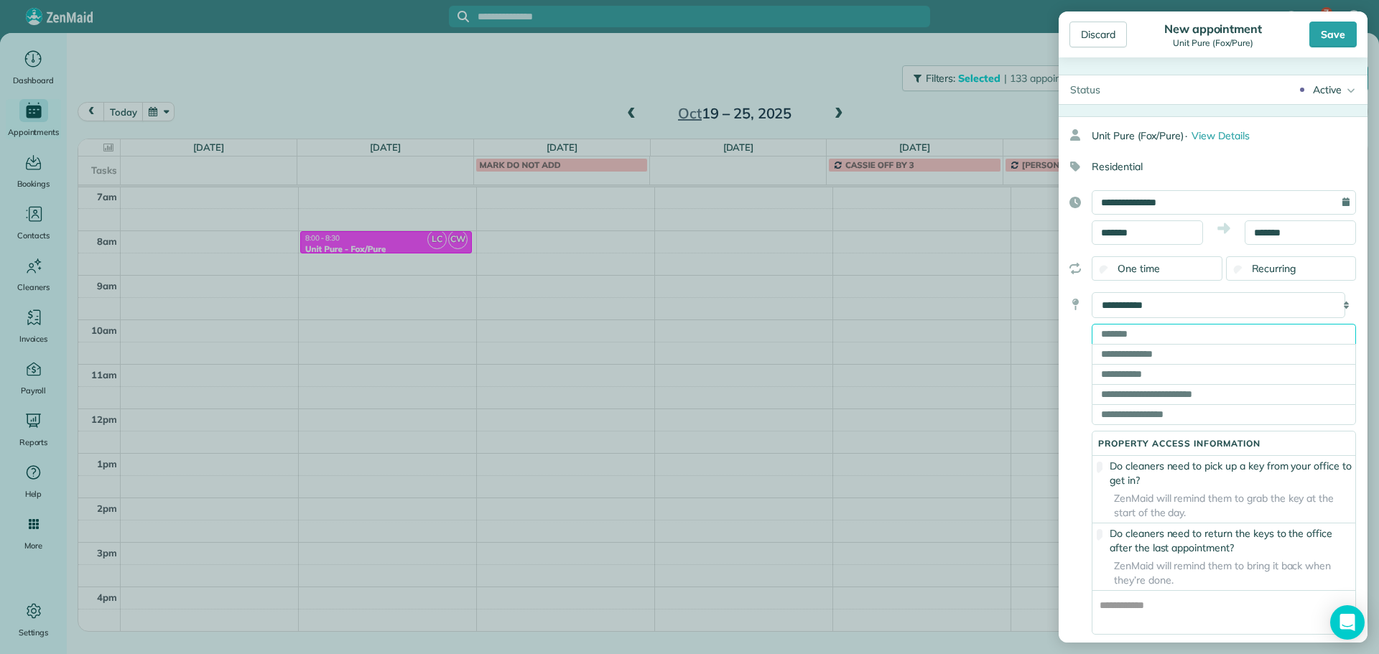
click at [1222, 340] on input "text" at bounding box center [1223, 334] width 264 height 20
paste input "**********"
type input "**********"
type input "*********"
type input "**"
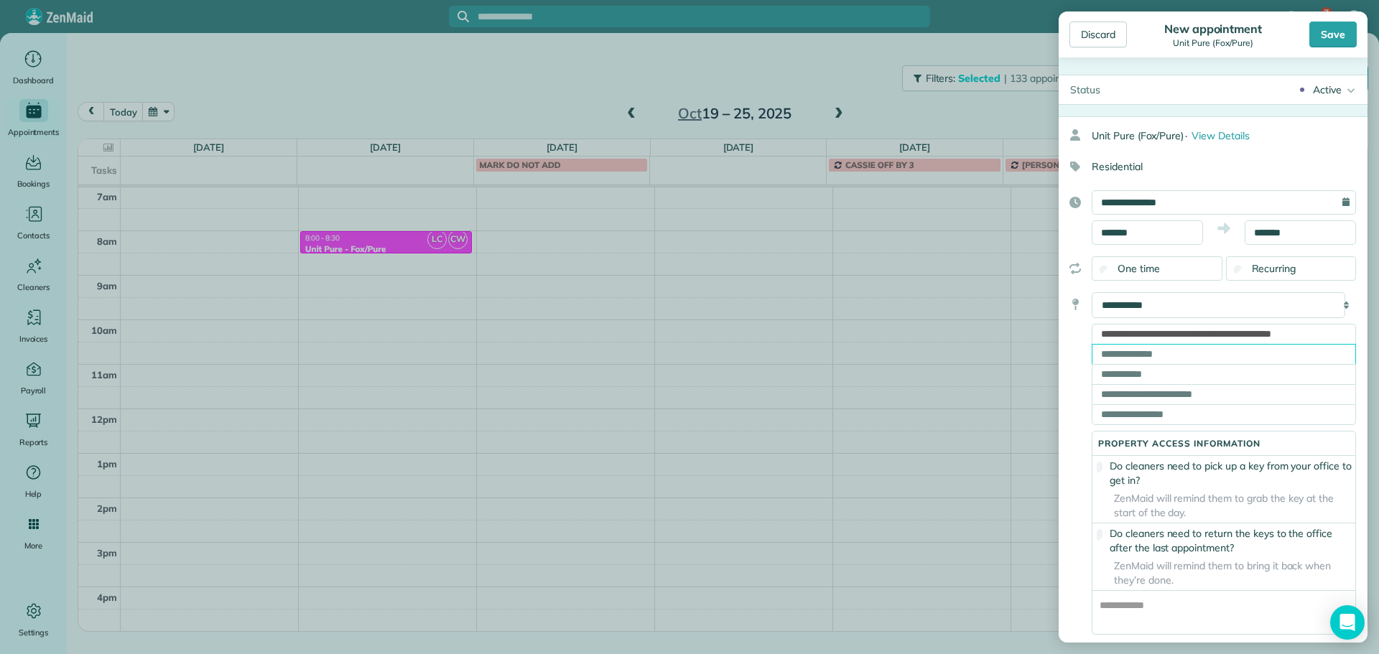
type input "*****"
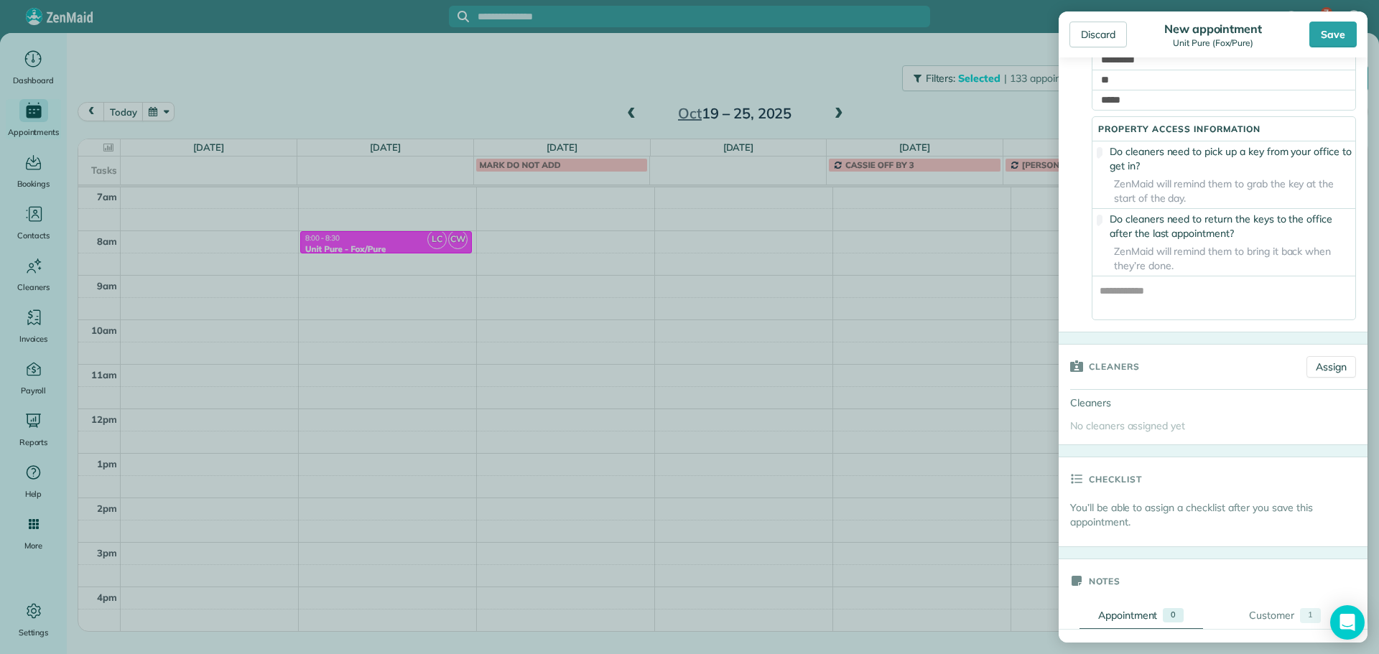
scroll to position [431, 0]
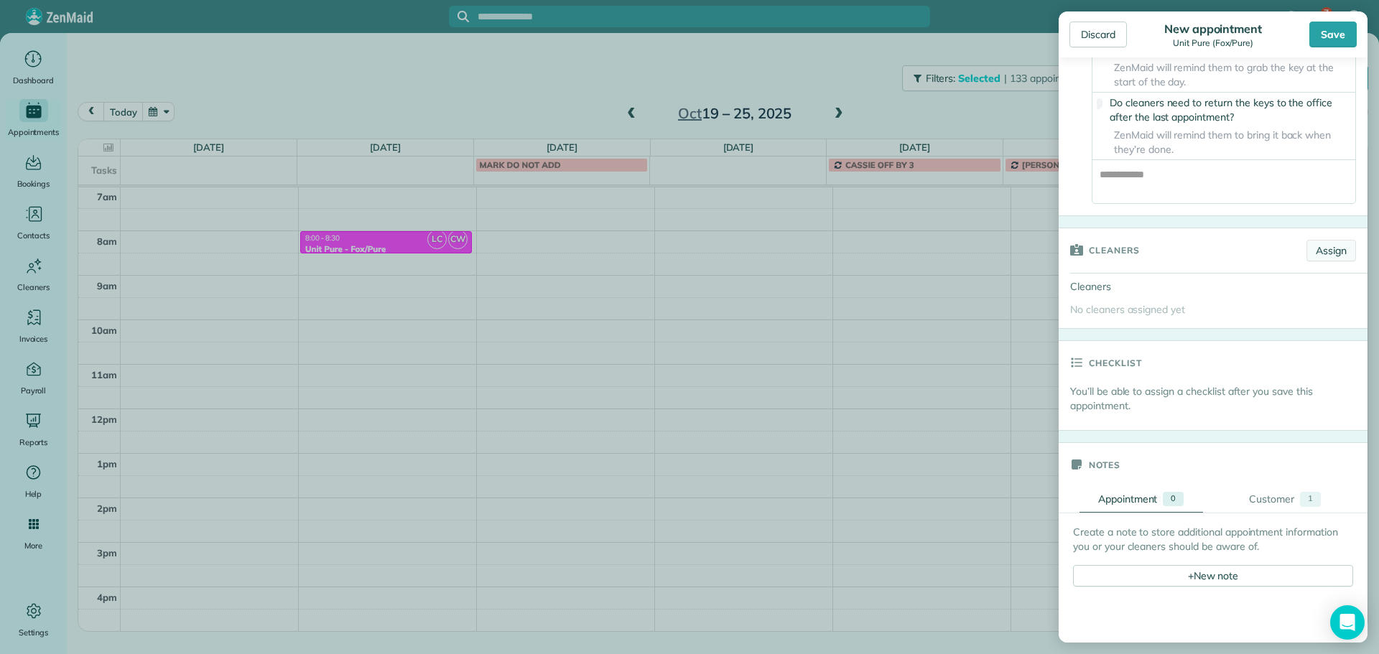
click at [1325, 258] on link "Assign" at bounding box center [1331, 251] width 50 height 22
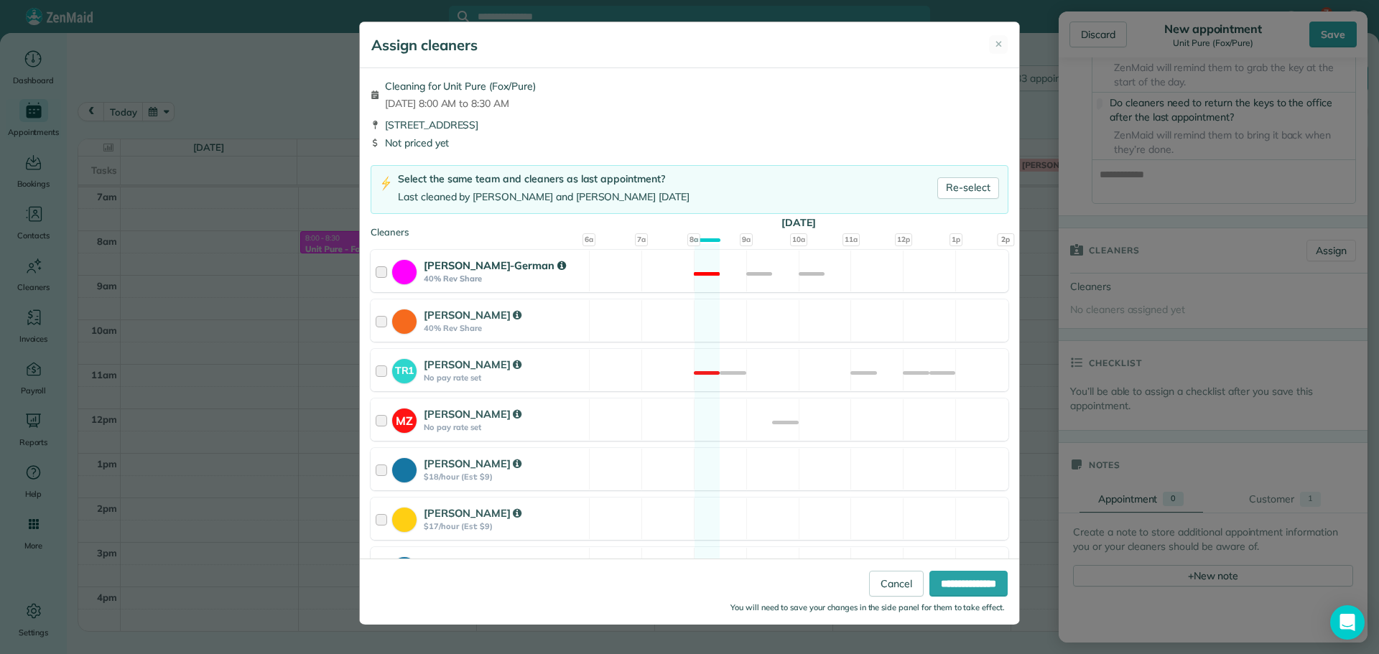
click at [770, 257] on div "Christina Wright-German 40% Rev Share Not available" at bounding box center [689, 271] width 638 height 42
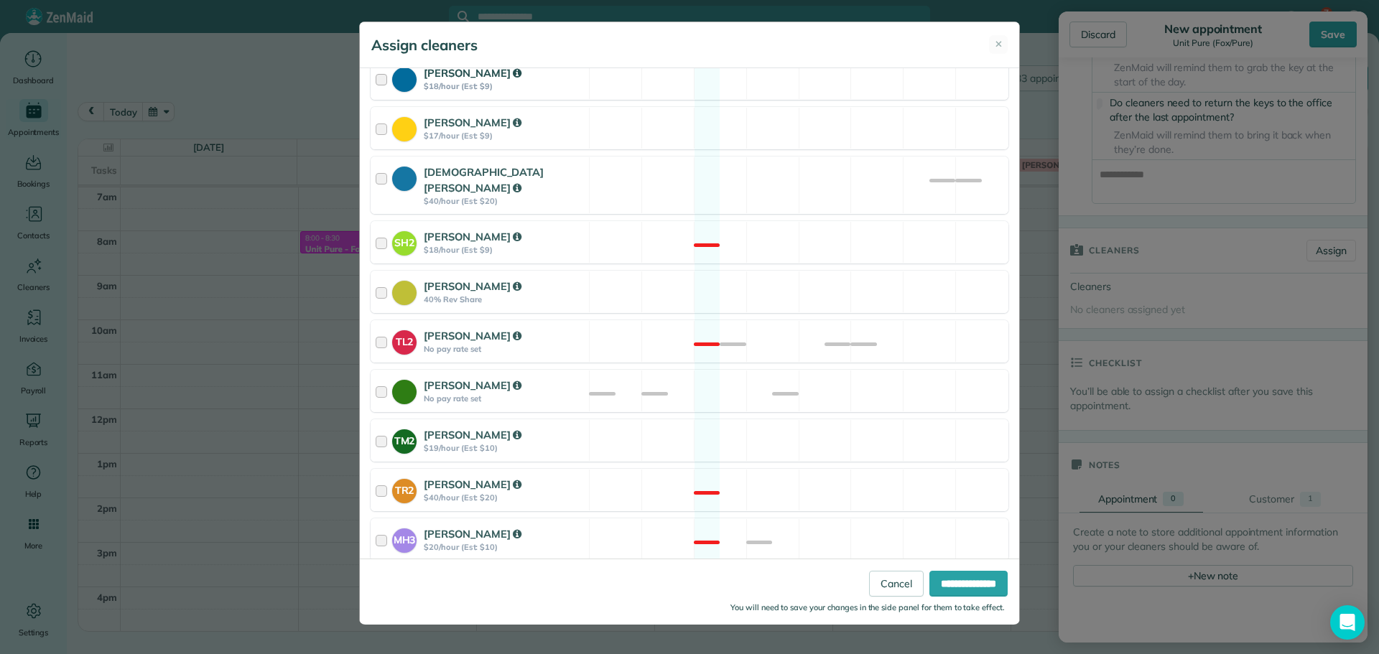
scroll to position [544, 0]
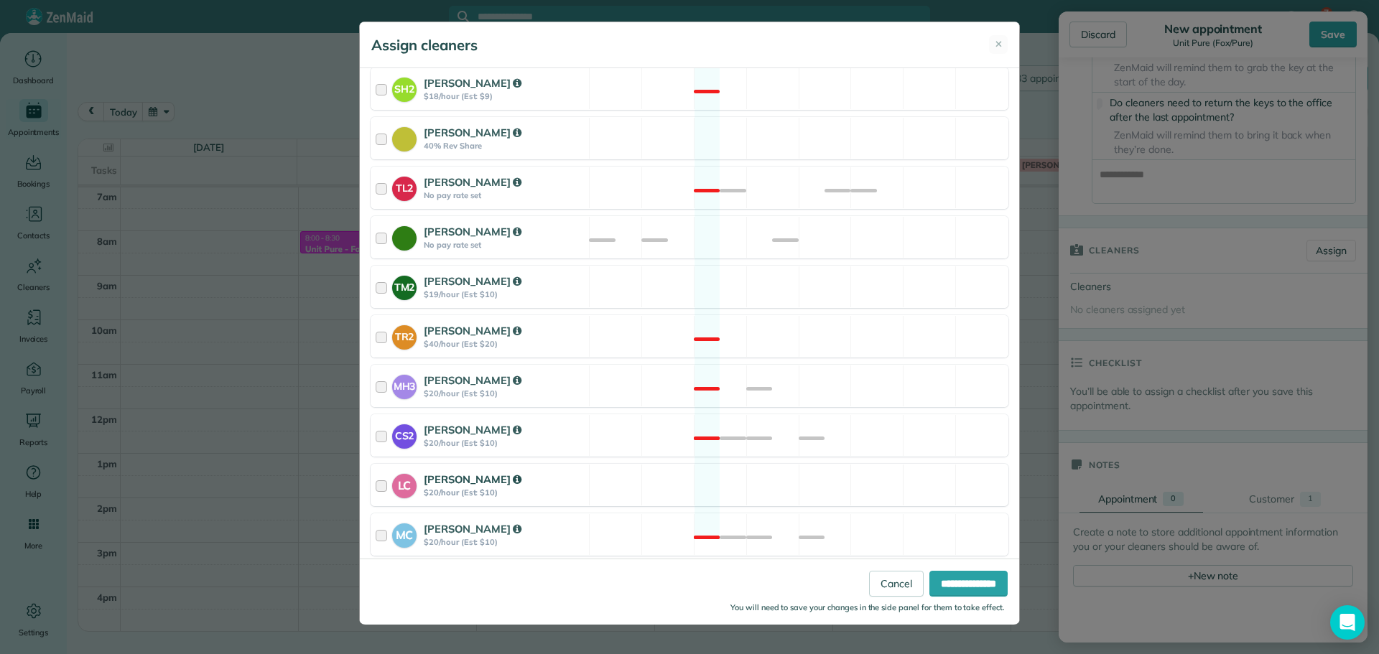
click at [846, 466] on div "LC Laura Chavez $20/hour (Est: $10) Available" at bounding box center [689, 485] width 638 height 42
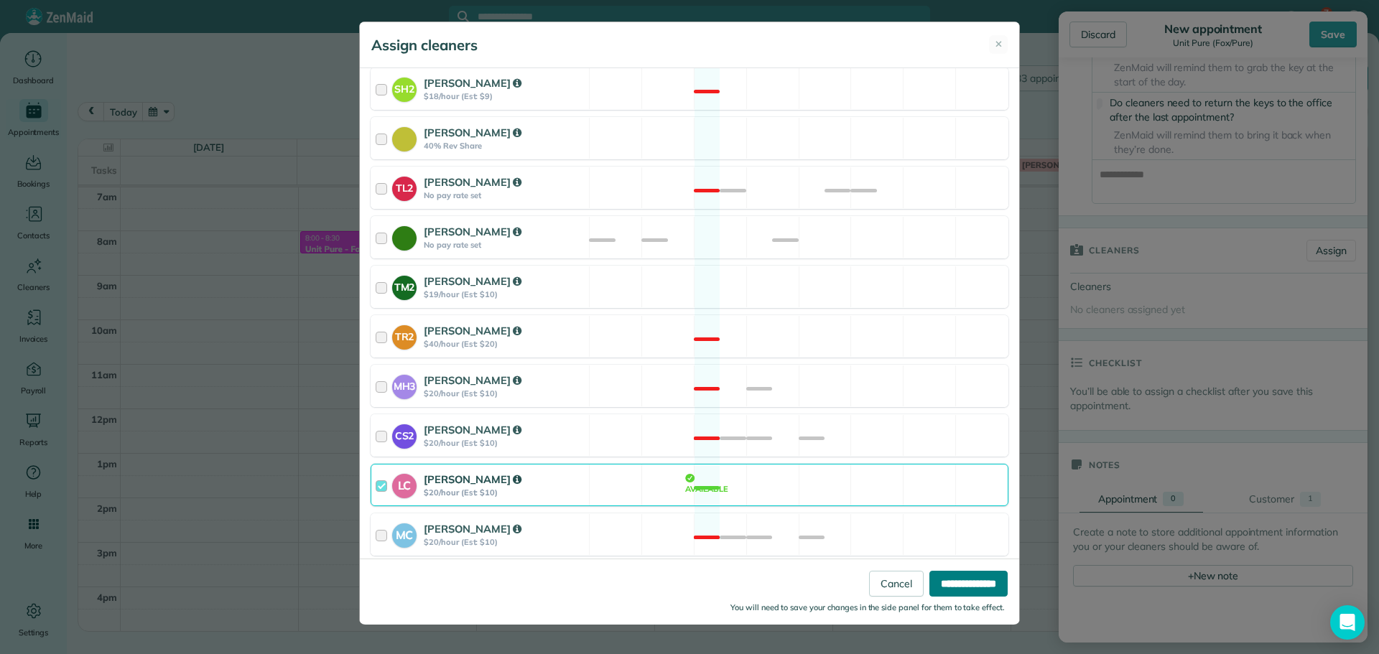
click at [951, 577] on input "**********" at bounding box center [968, 584] width 78 height 26
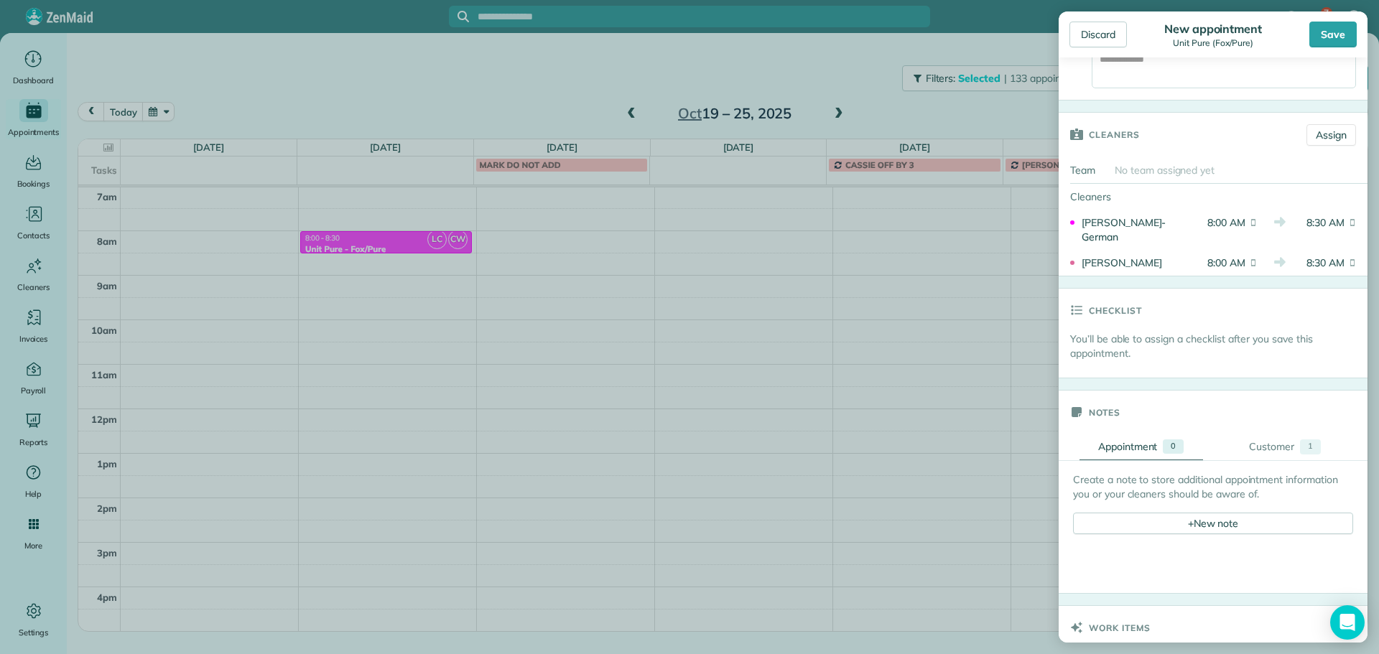
scroll to position [646, 0]
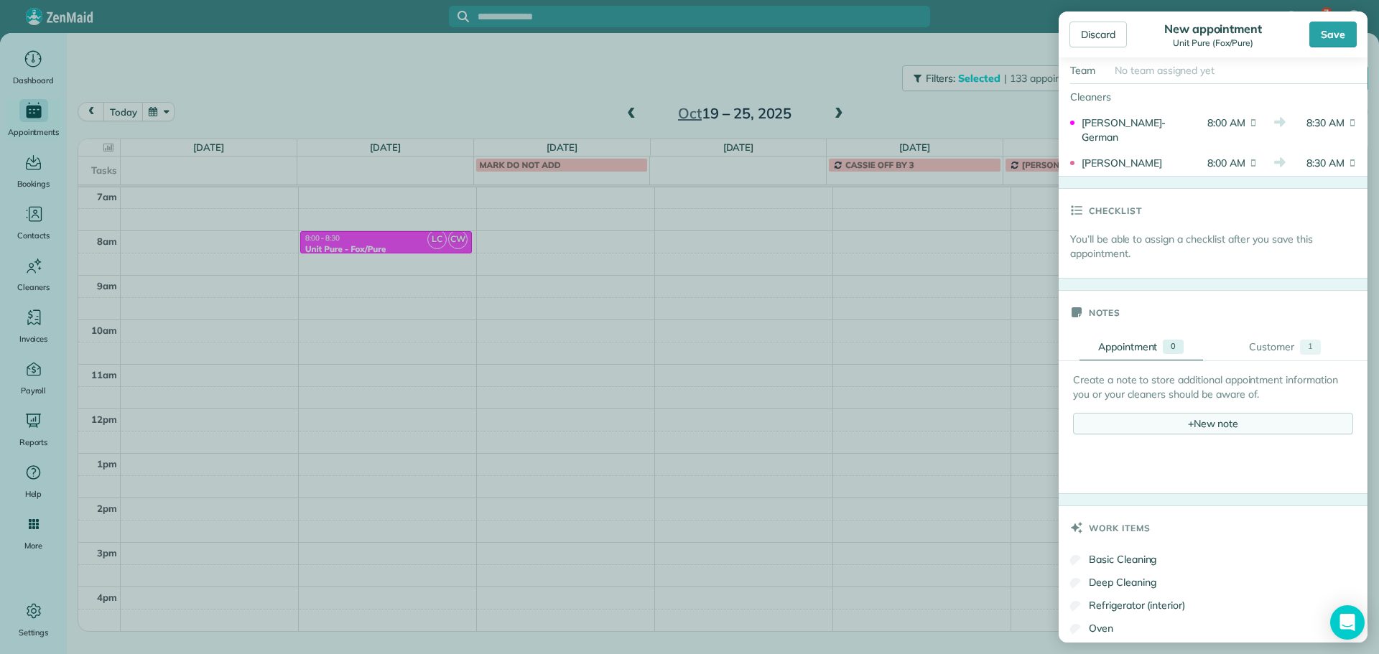
click at [1213, 429] on div "+ New note" at bounding box center [1213, 424] width 280 height 22
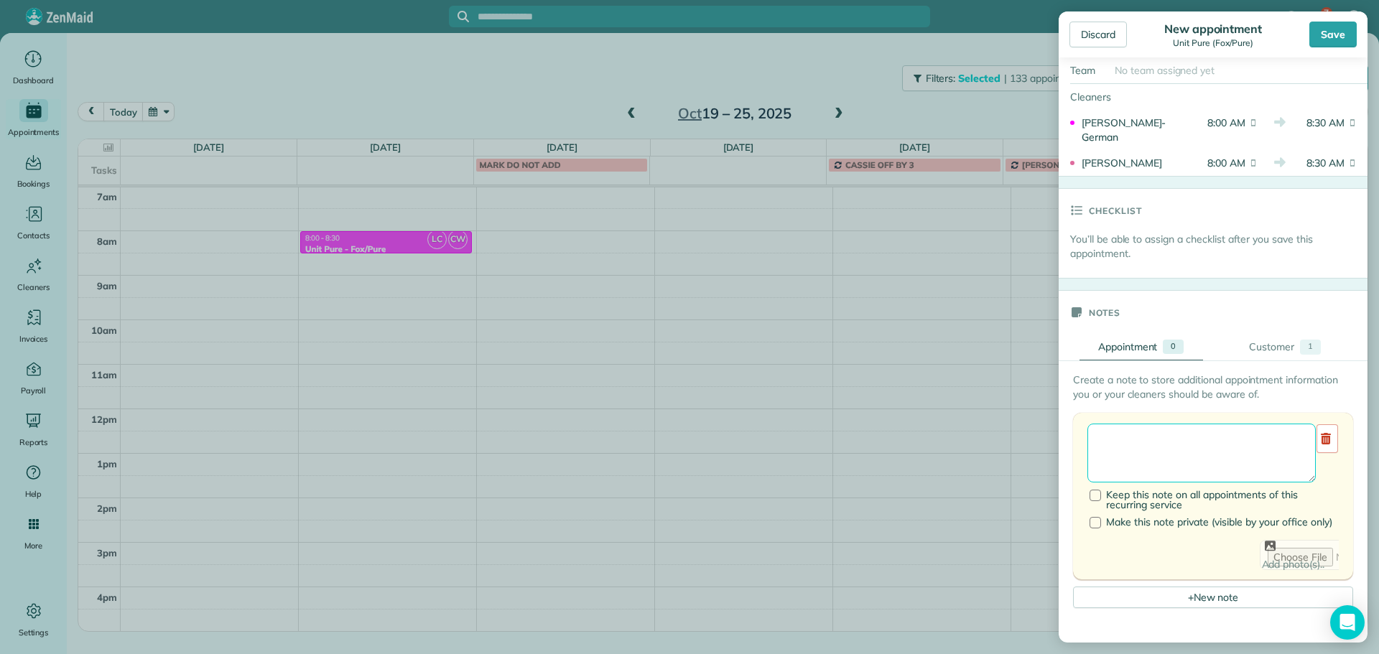
click at [1208, 445] on textarea at bounding box center [1201, 453] width 228 height 59
paste textarea "**********"
click at [1212, 449] on textarea "**********" at bounding box center [1201, 453] width 228 height 59
click at [1202, 462] on textarea "**********" at bounding box center [1201, 453] width 228 height 59
paste textarea "**********"
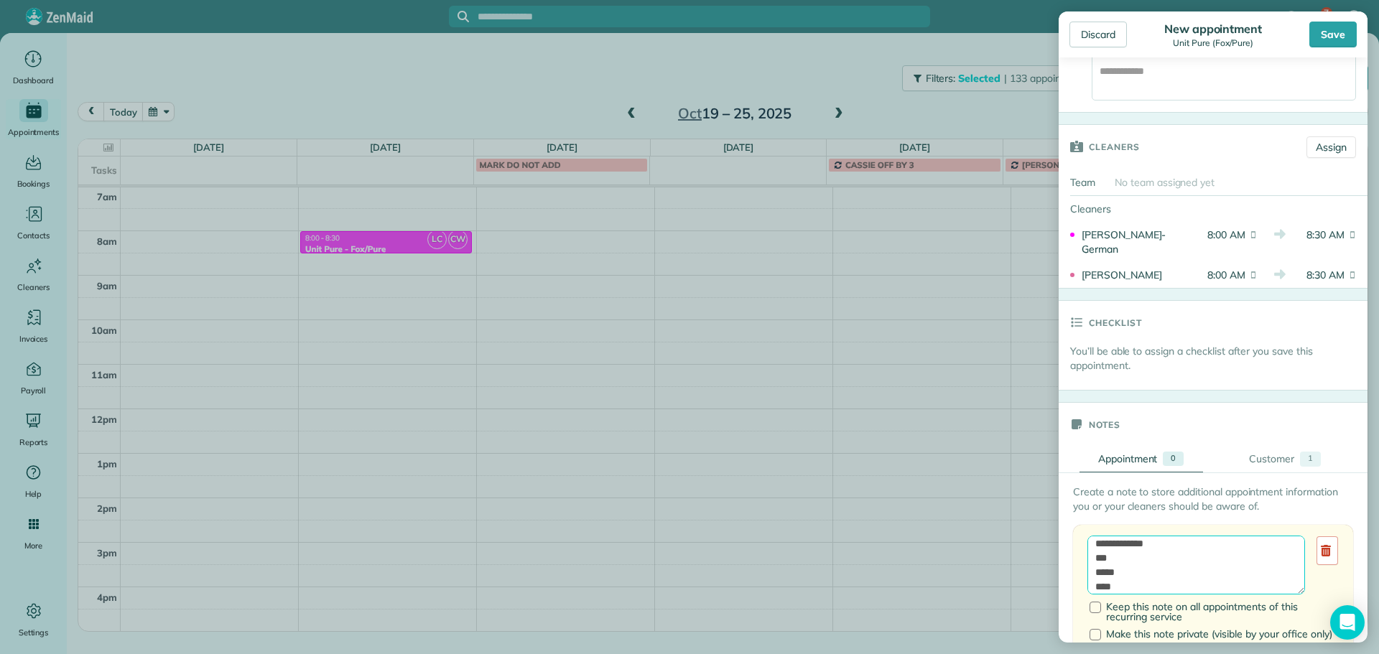
scroll to position [431, 0]
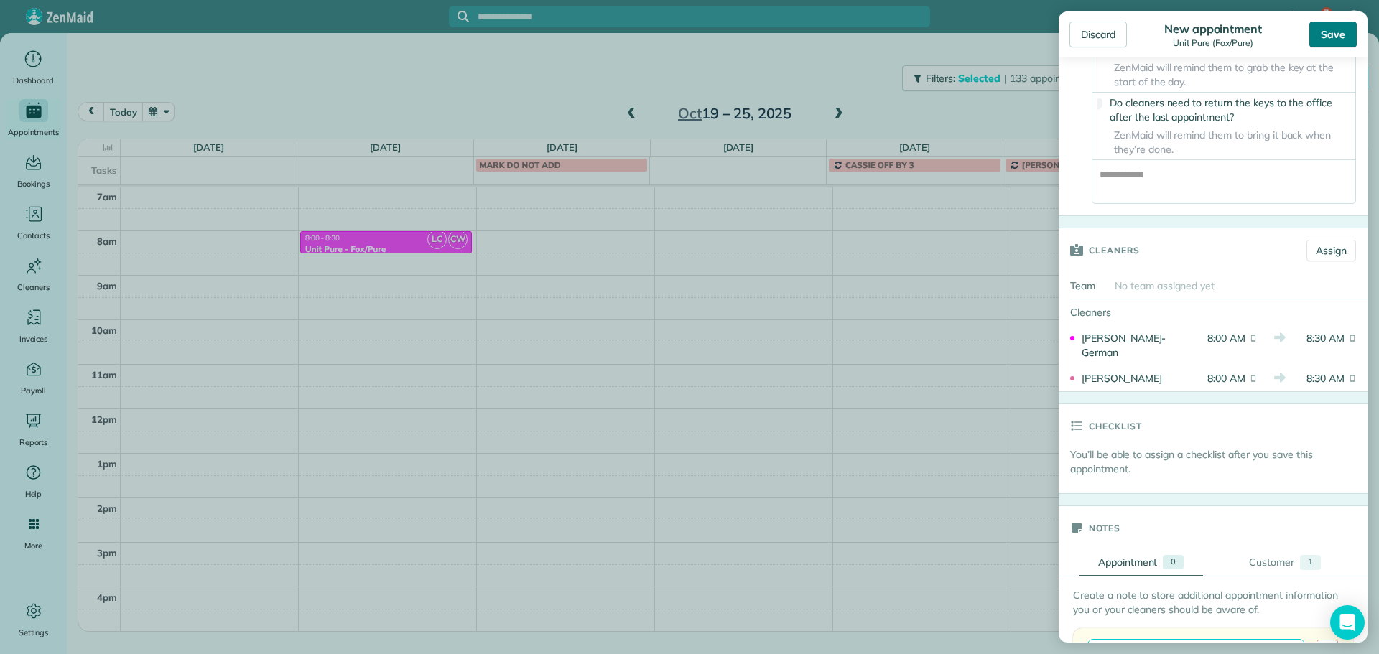
type textarea "**********"
click at [1342, 42] on div "Save" at bounding box center [1332, 35] width 47 height 26
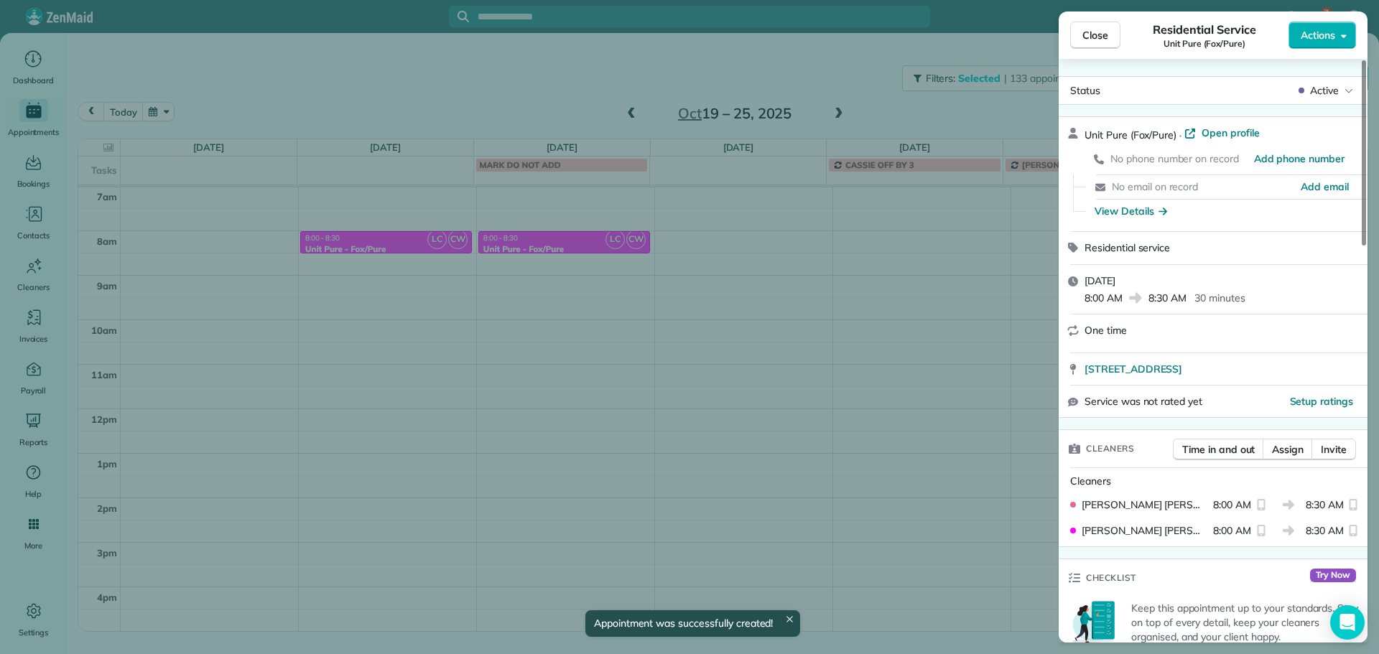
click at [579, 97] on div "Close Residential Service Unit Pure (Fox/Pure) Actions Status Active Unit Pure …" at bounding box center [689, 327] width 1379 height 654
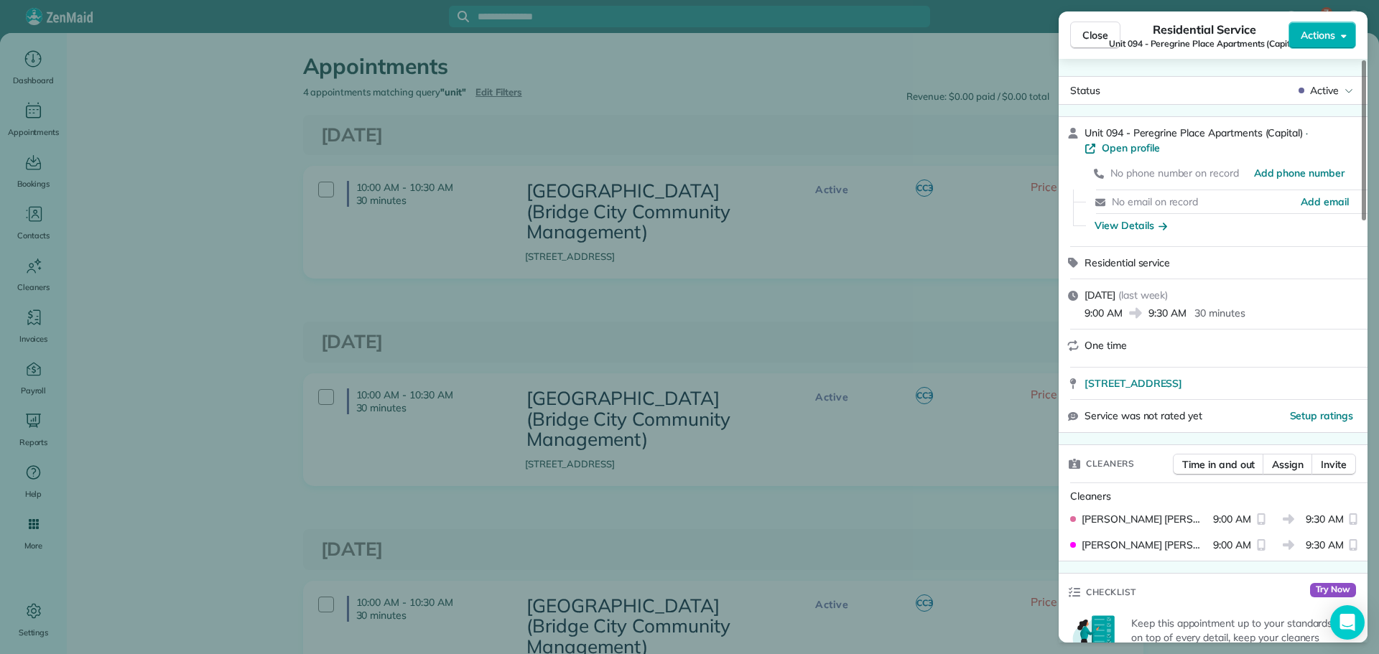
click at [200, 240] on div "Close Residential Service Unit 094 - Peregrine Place Apartments (Capital) Actio…" at bounding box center [689, 327] width 1379 height 654
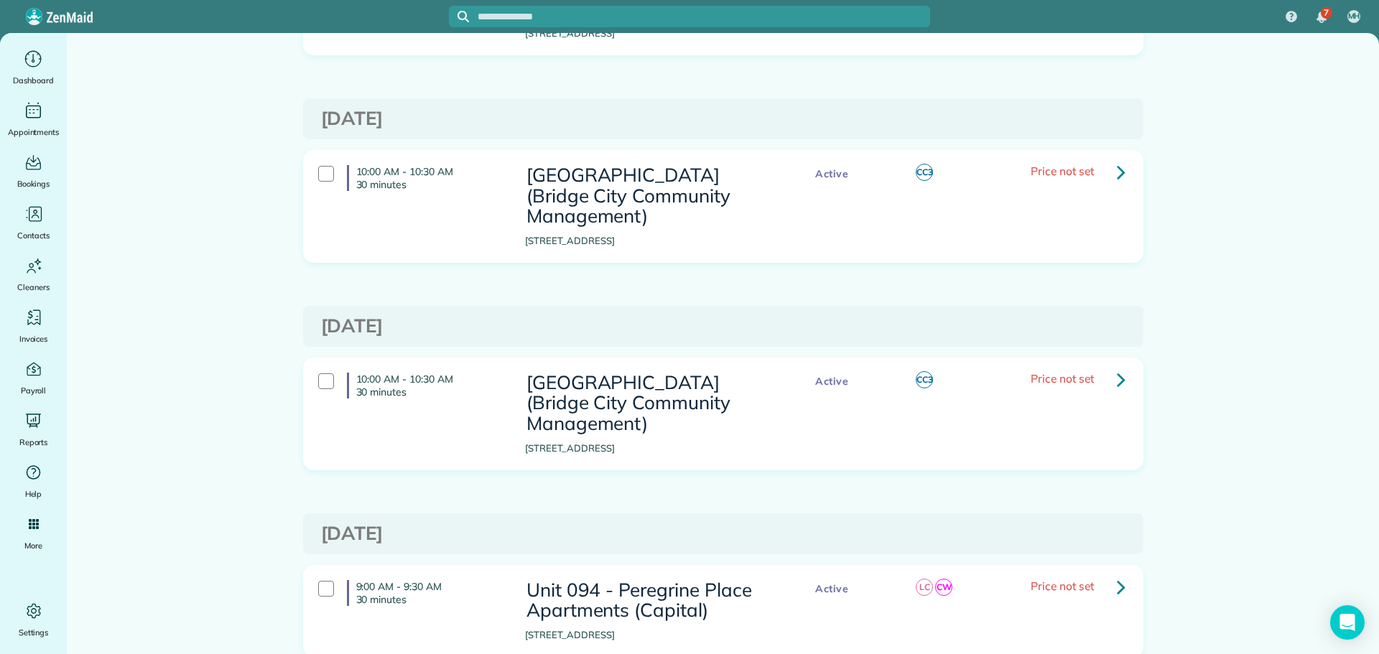
scroll to position [301, 0]
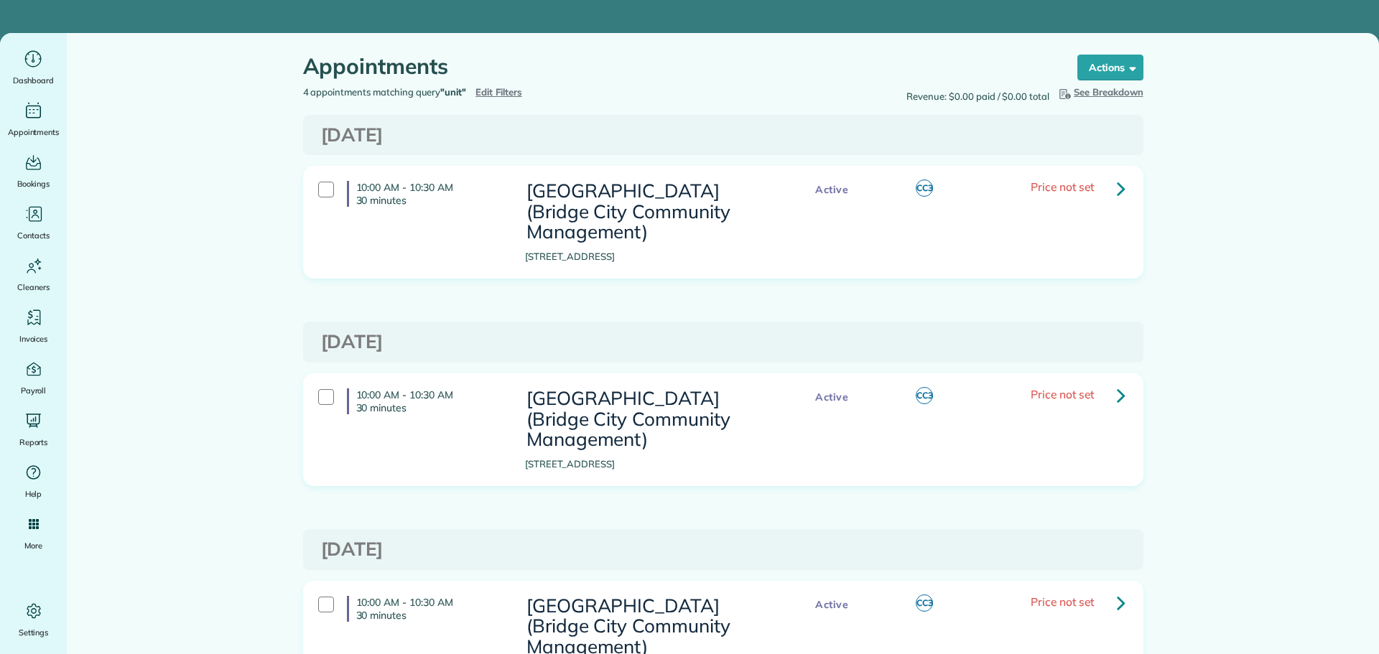
type input "**********"
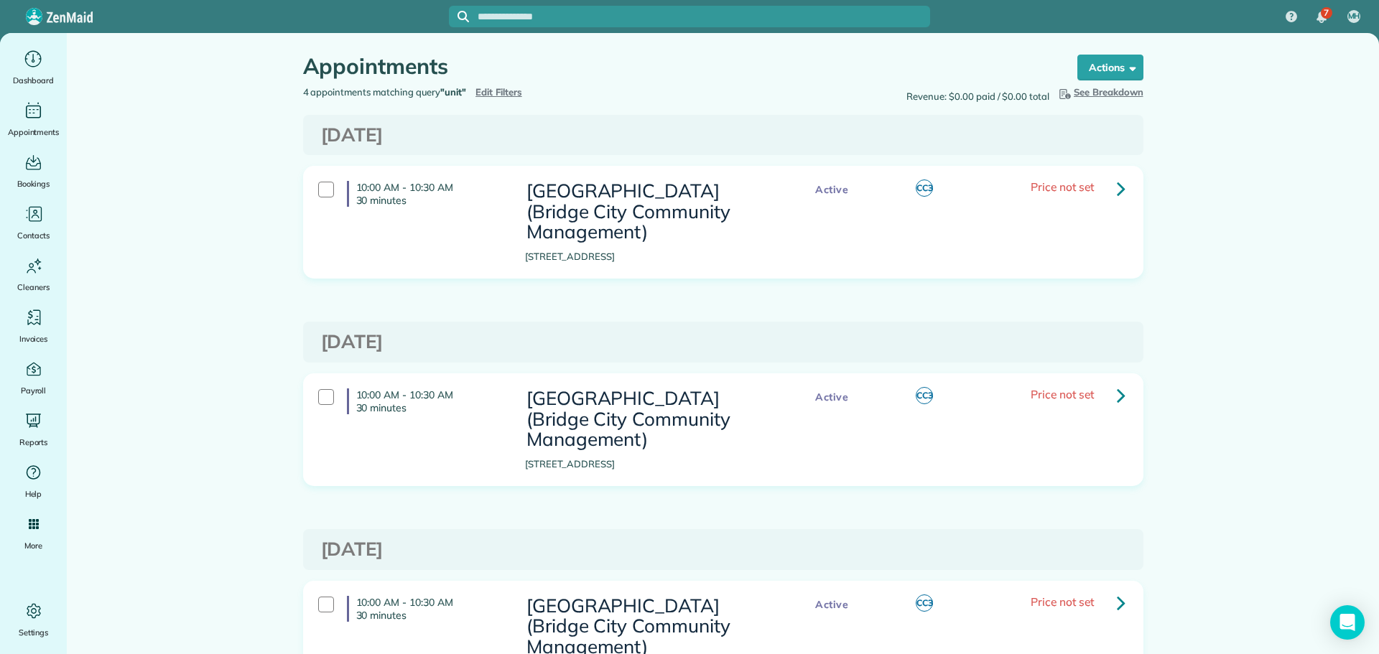
click at [503, 90] on span "Edit Filters" at bounding box center [498, 91] width 47 height 11
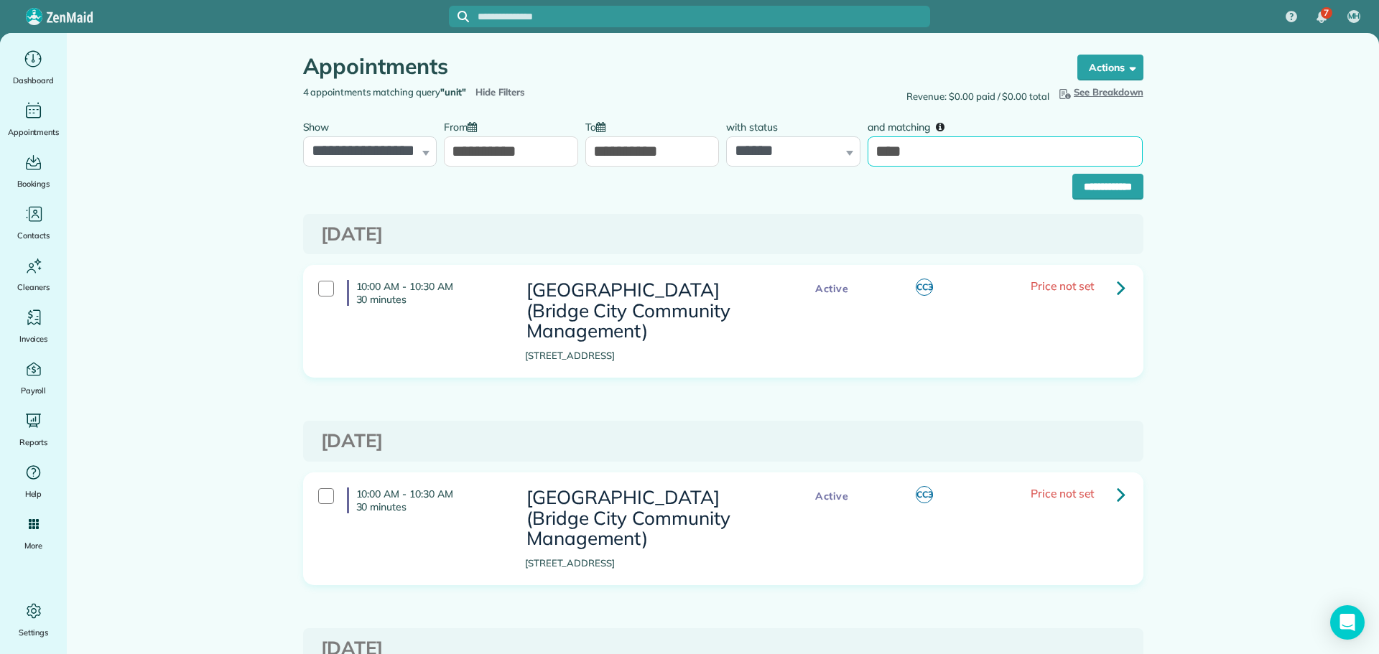
drag, startPoint x: 926, startPoint y: 147, endPoint x: 854, endPoint y: 160, distance: 73.0
click at [854, 159] on div "**********" at bounding box center [722, 140] width 847 height 54
type input "***"
click at [1072, 174] on input "**********" at bounding box center [1107, 187] width 71 height 26
